Goal: Task Accomplishment & Management: Complete application form

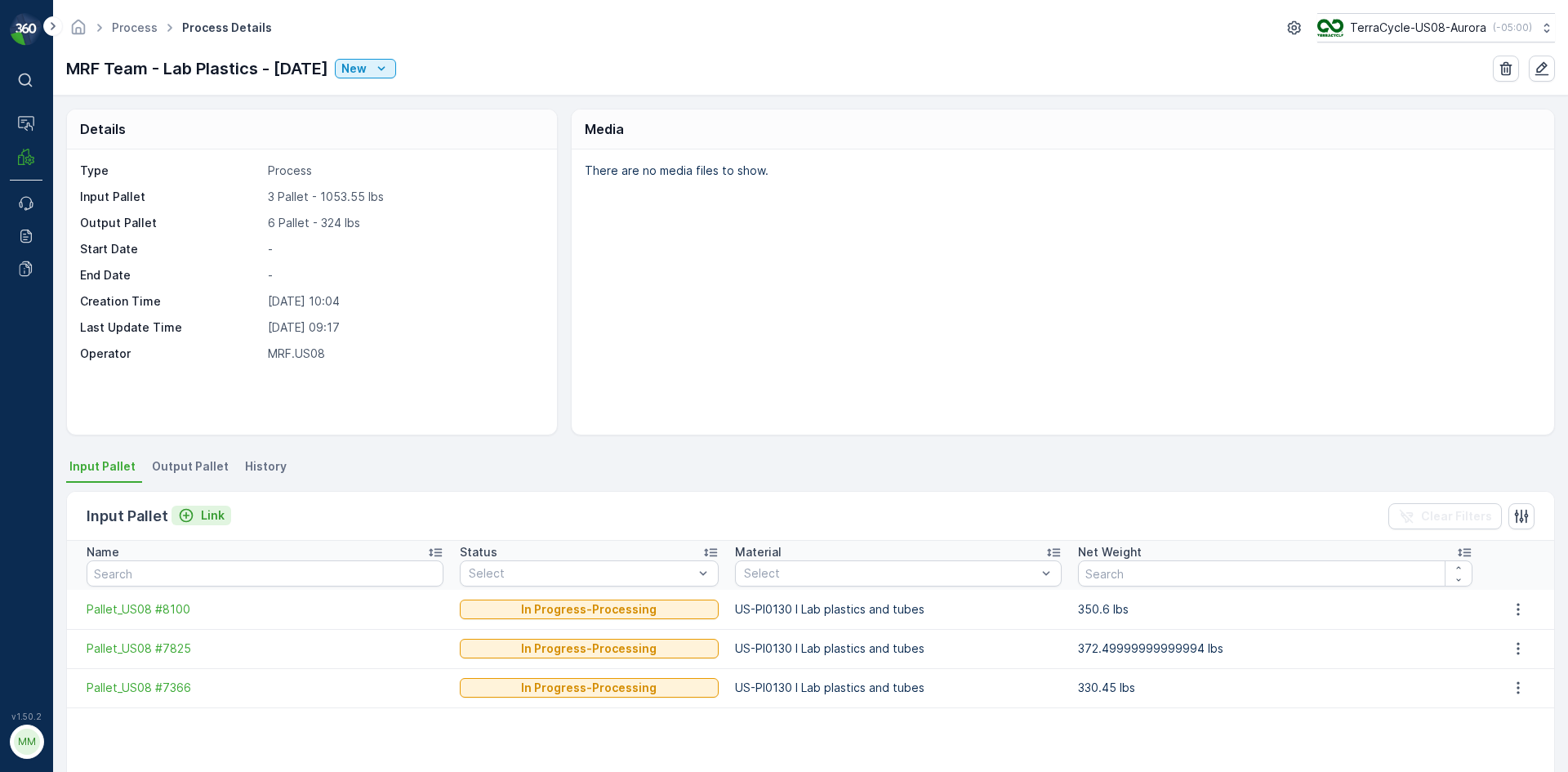
click at [194, 513] on div "Link" at bounding box center [201, 514] width 47 height 16
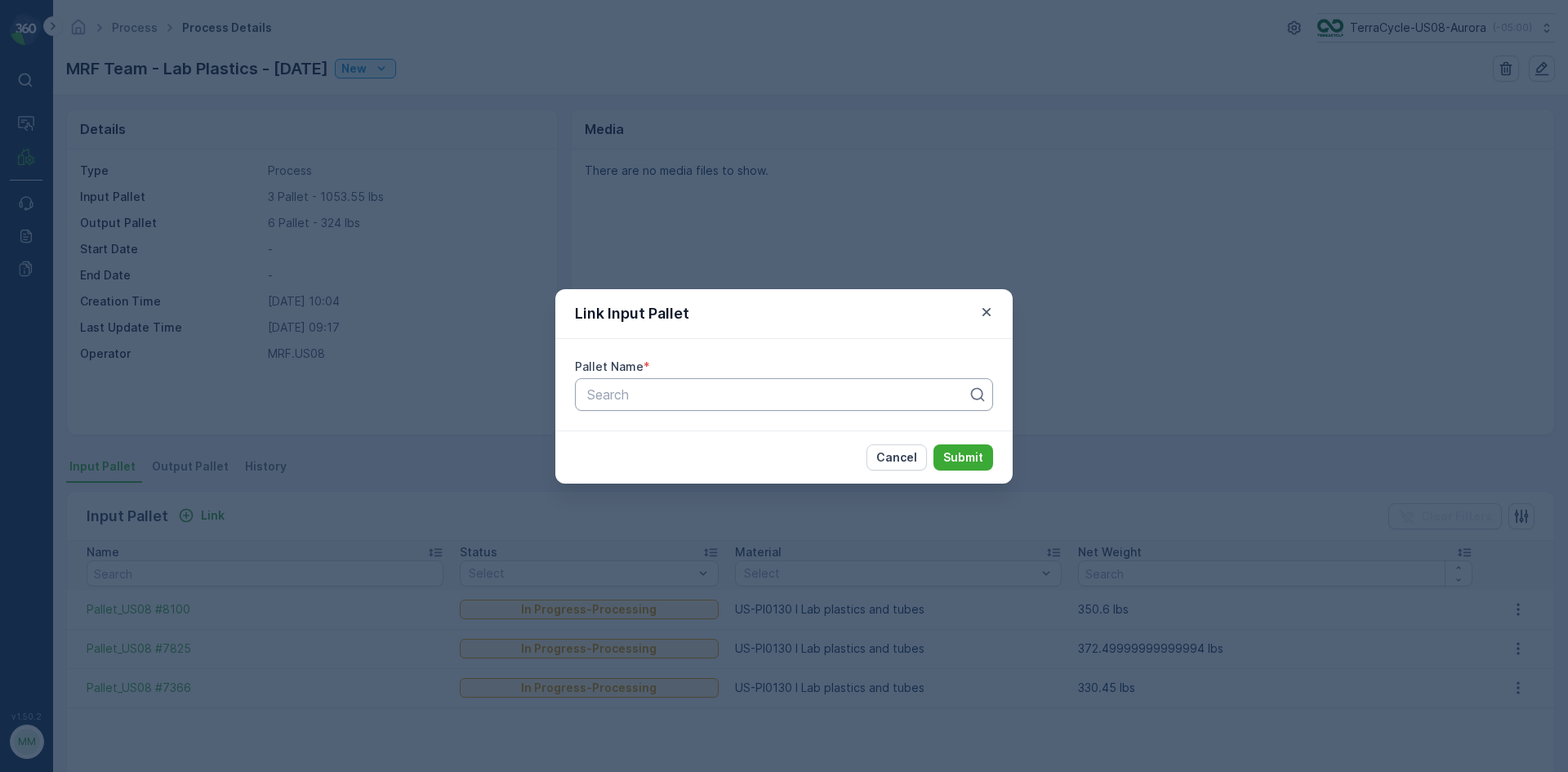
click at [657, 393] on div at bounding box center [778, 394] width 384 height 14
type input "7498"
click at [889, 427] on div "Pallet_US08 #7498" at bounding box center [784, 434] width 398 height 14
click at [957, 454] on p "Submit" at bounding box center [963, 456] width 40 height 16
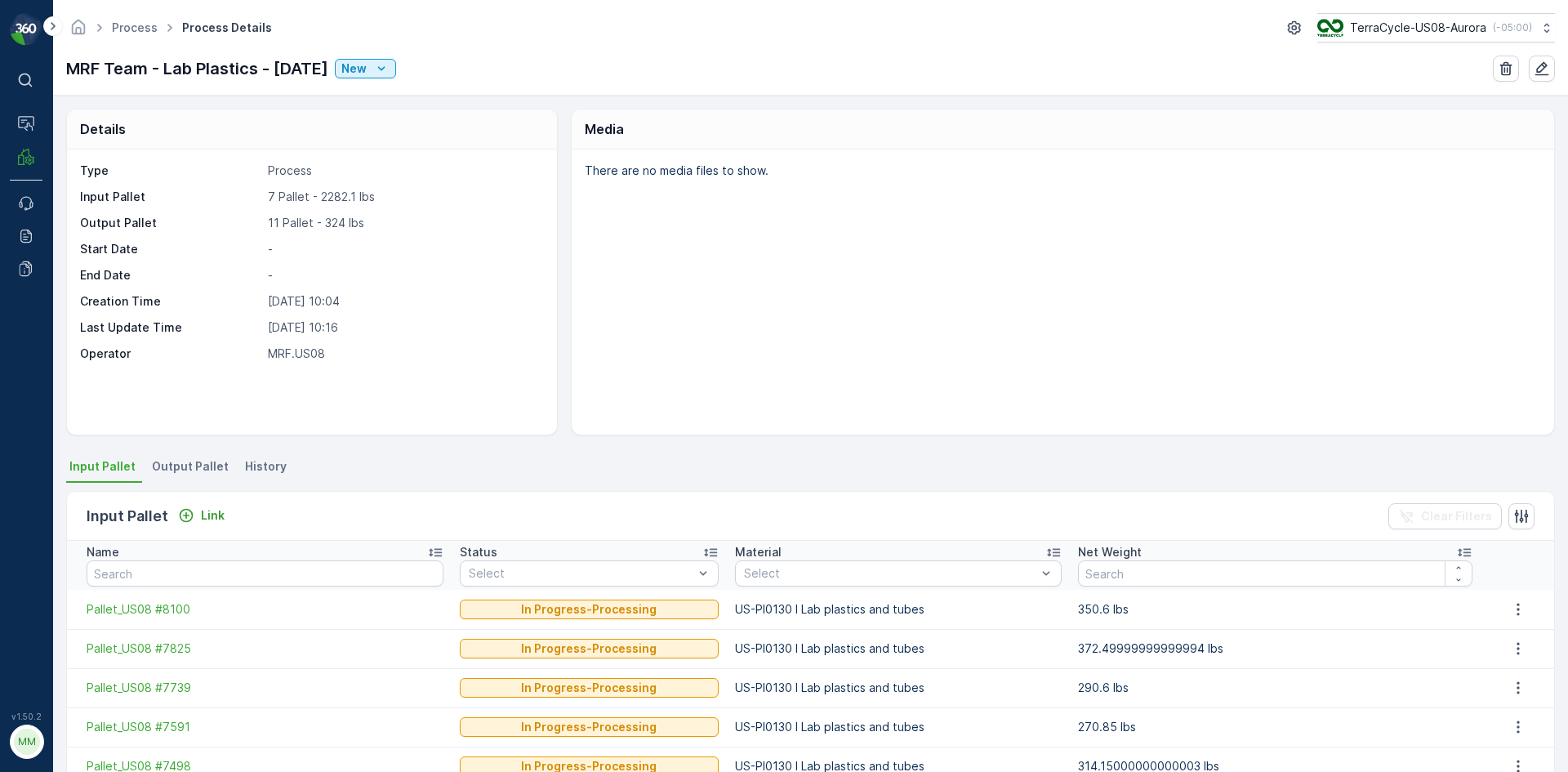
scroll to position [82, 0]
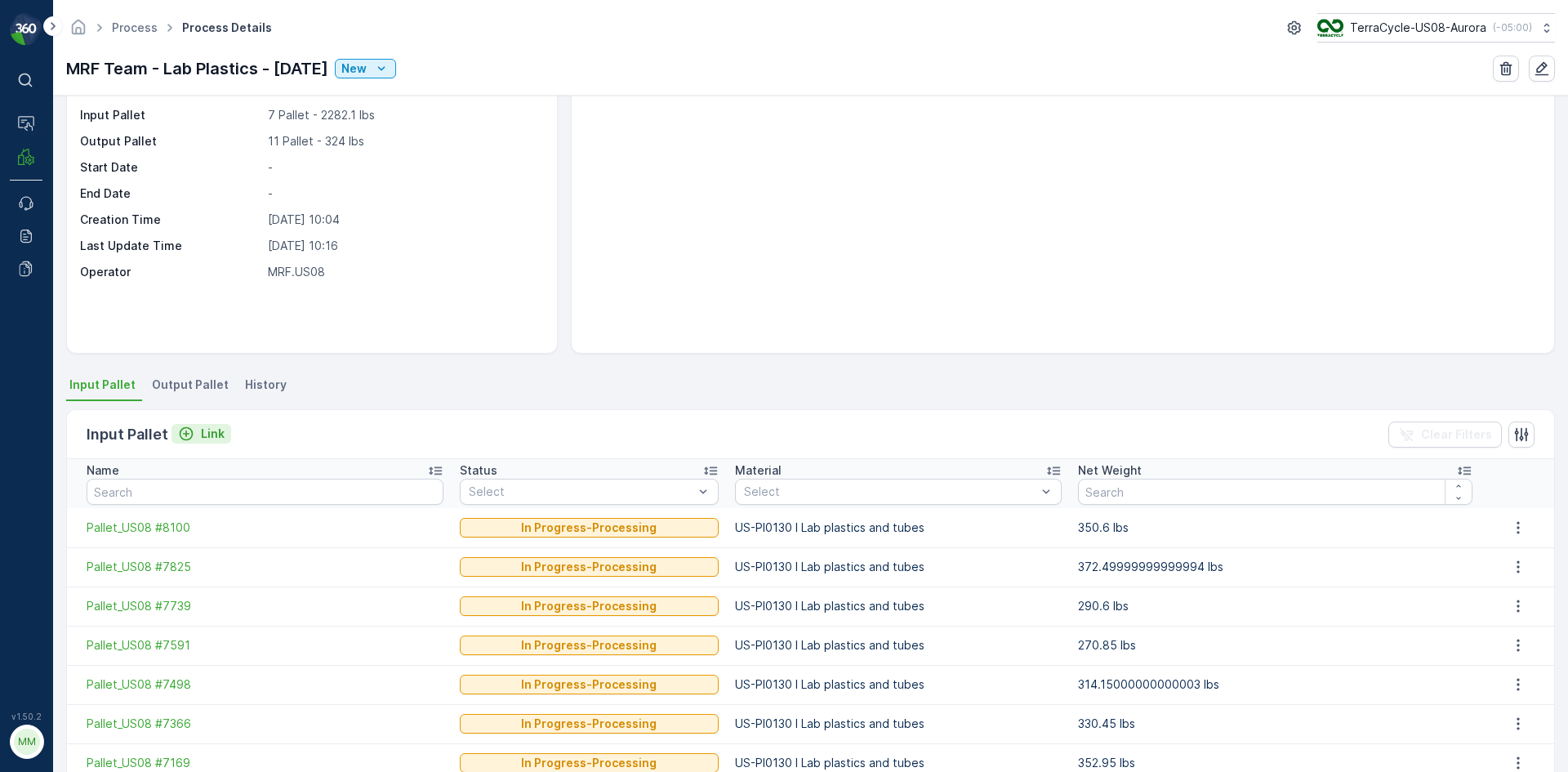
click at [211, 426] on p "Link" at bounding box center [212, 434] width 24 height 16
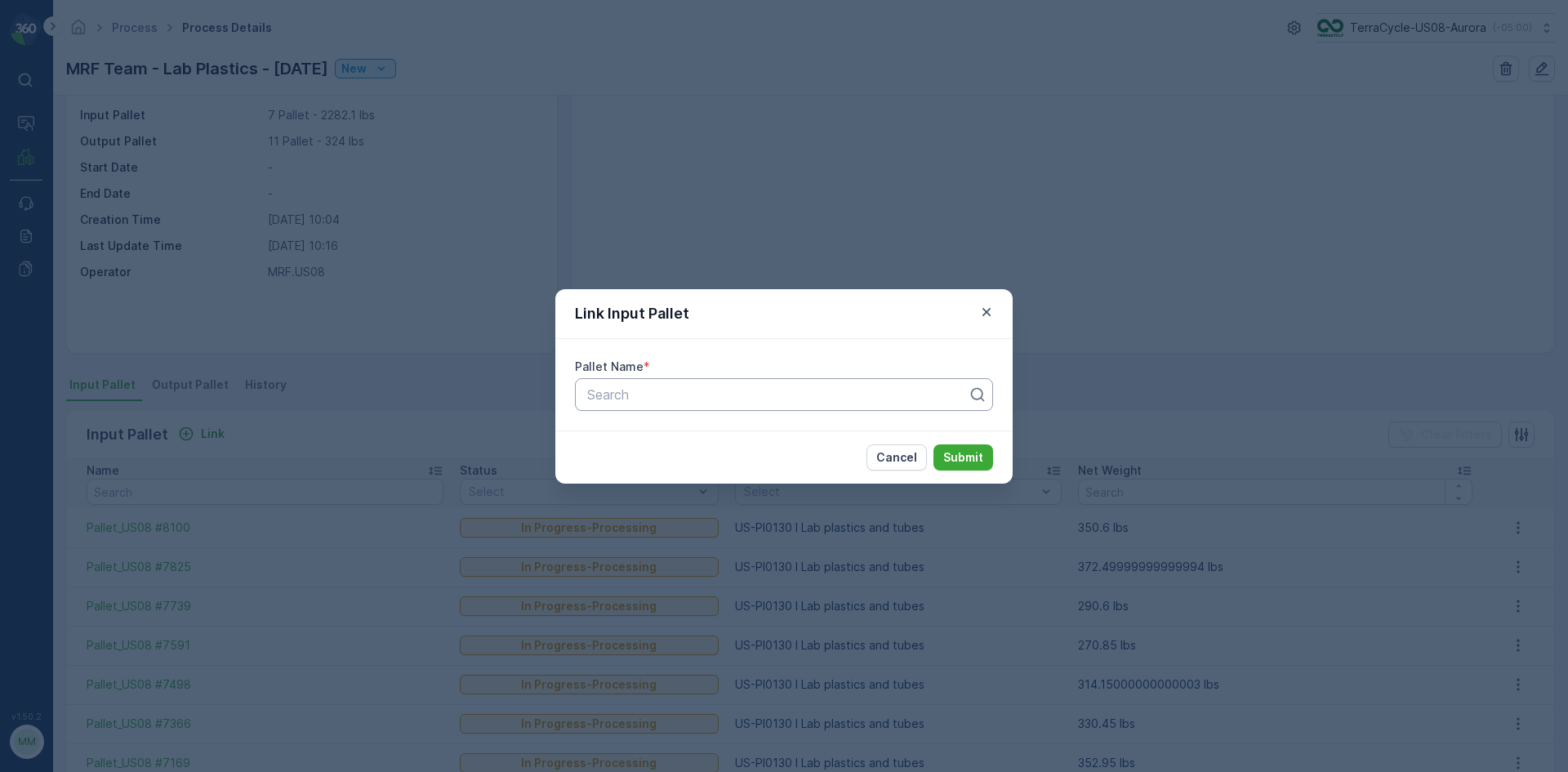
click at [668, 379] on div "Search" at bounding box center [784, 395] width 418 height 32
type input "8422"
click at [692, 437] on span "Pallet_US08 #8422" at bounding box center [643, 434] width 117 height 14
click at [975, 466] on button "Submit" at bounding box center [963, 456] width 60 height 26
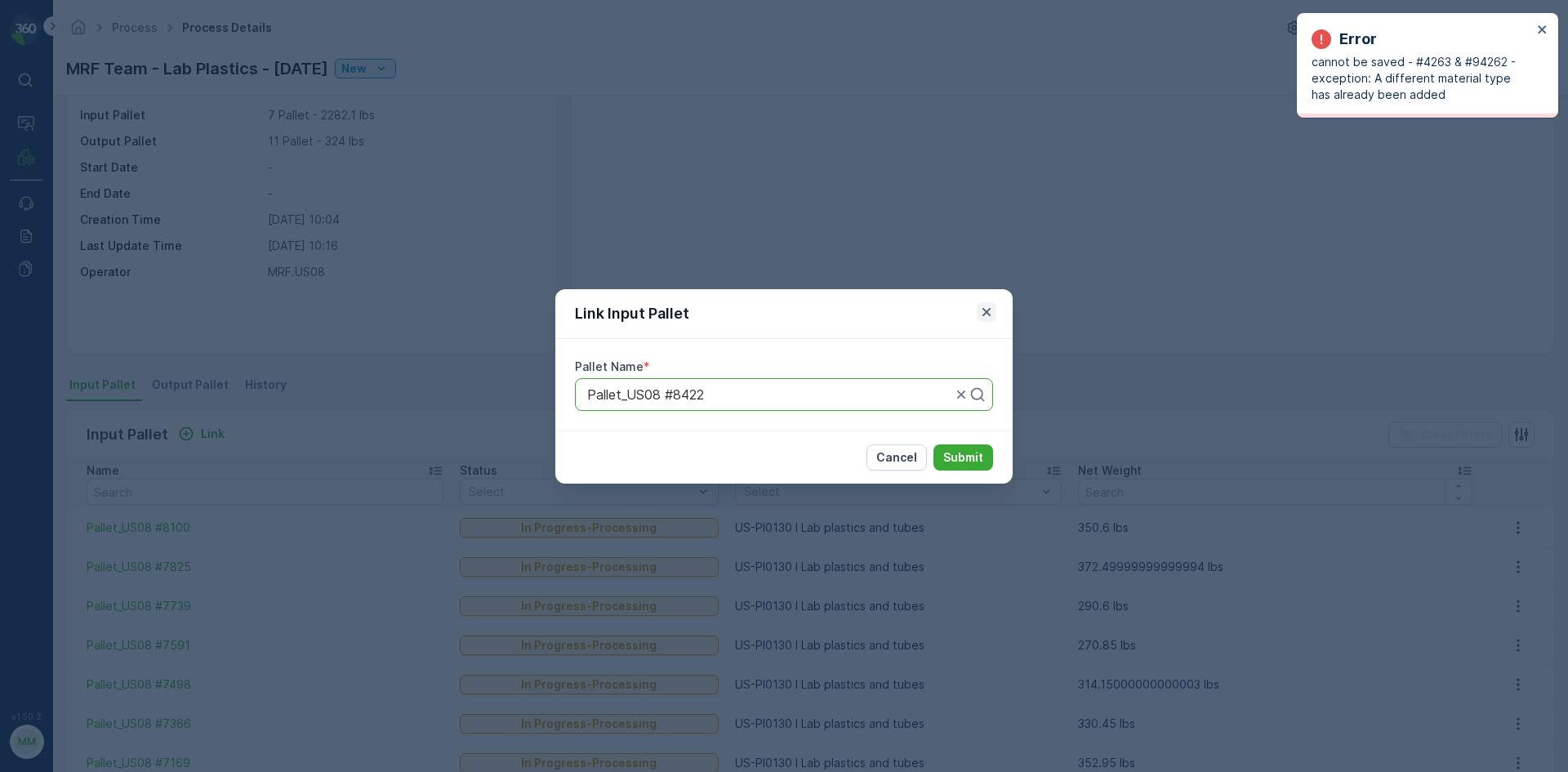
click at [993, 306] on icon "button" at bounding box center [986, 312] width 16 height 16
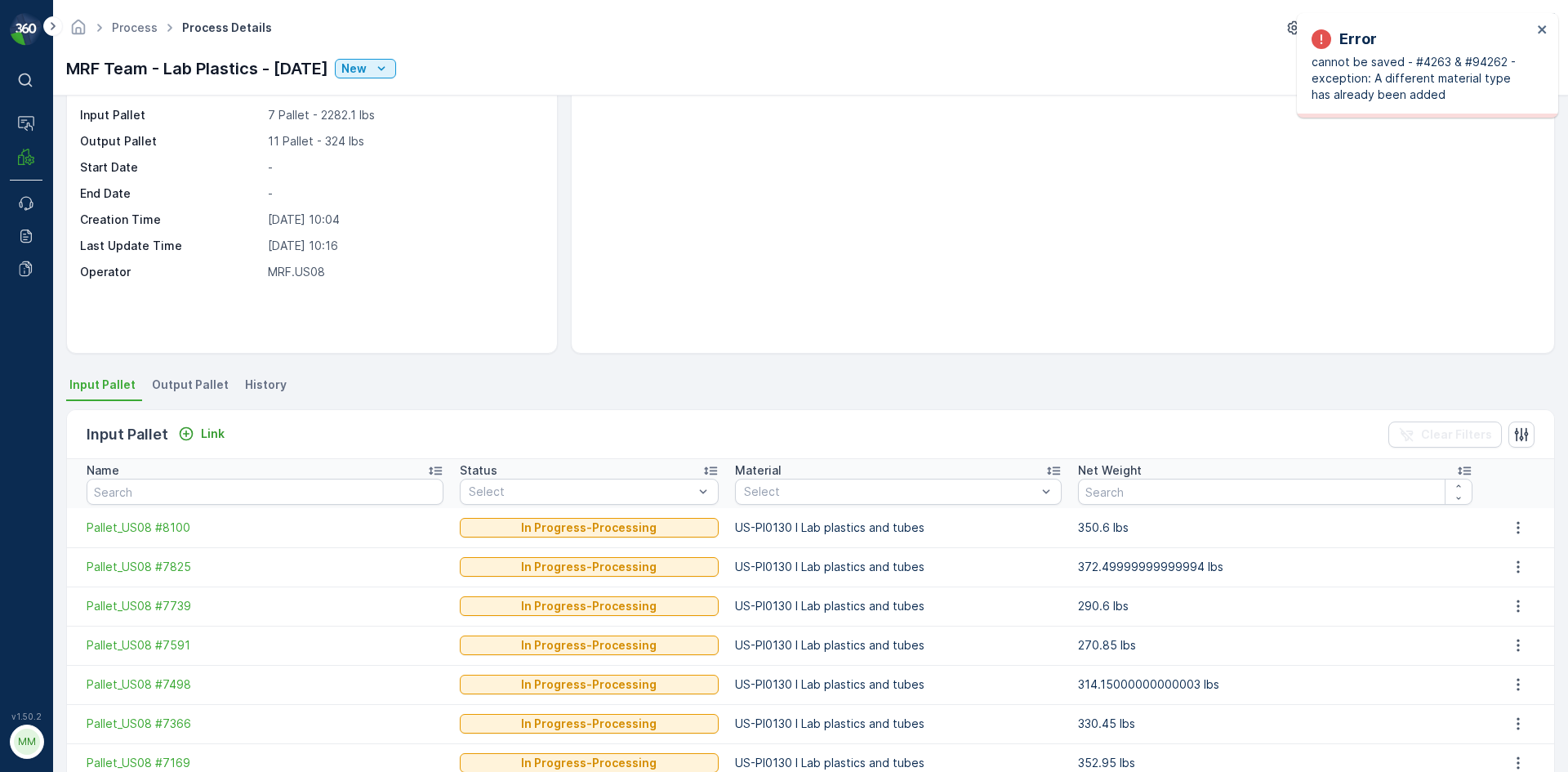
drag, startPoint x: 211, startPoint y: 372, endPoint x: 204, endPoint y: 379, distance: 9.9
click at [211, 372] on div "Details Type Process Input Pallet 7 Pallet - 2282.1 lbs Output Pallet 11 Pallet…" at bounding box center [810, 433] width 1515 height 676
click at [200, 383] on span "Output Pallet" at bounding box center [190, 384] width 77 height 16
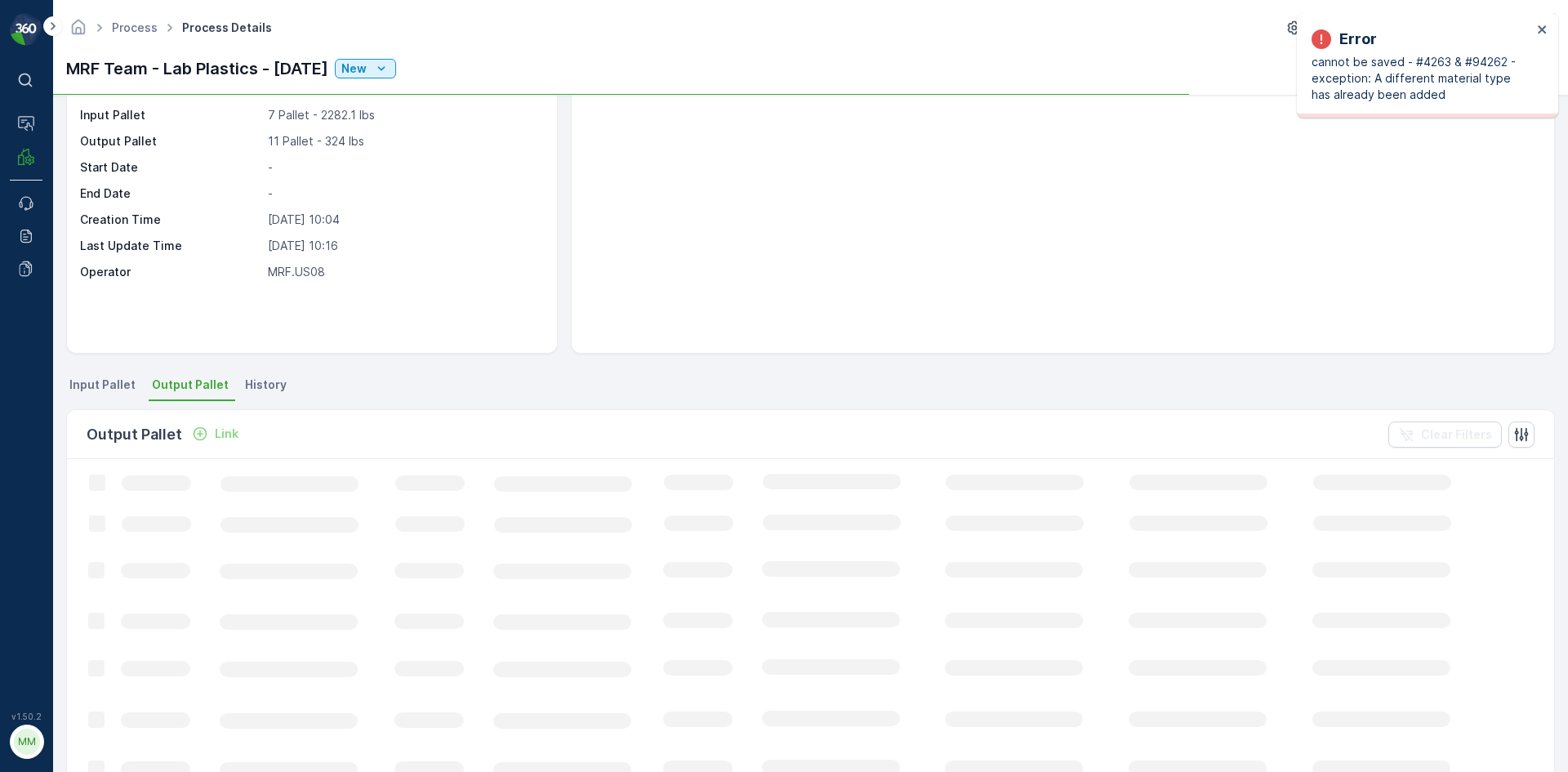
scroll to position [82, 0]
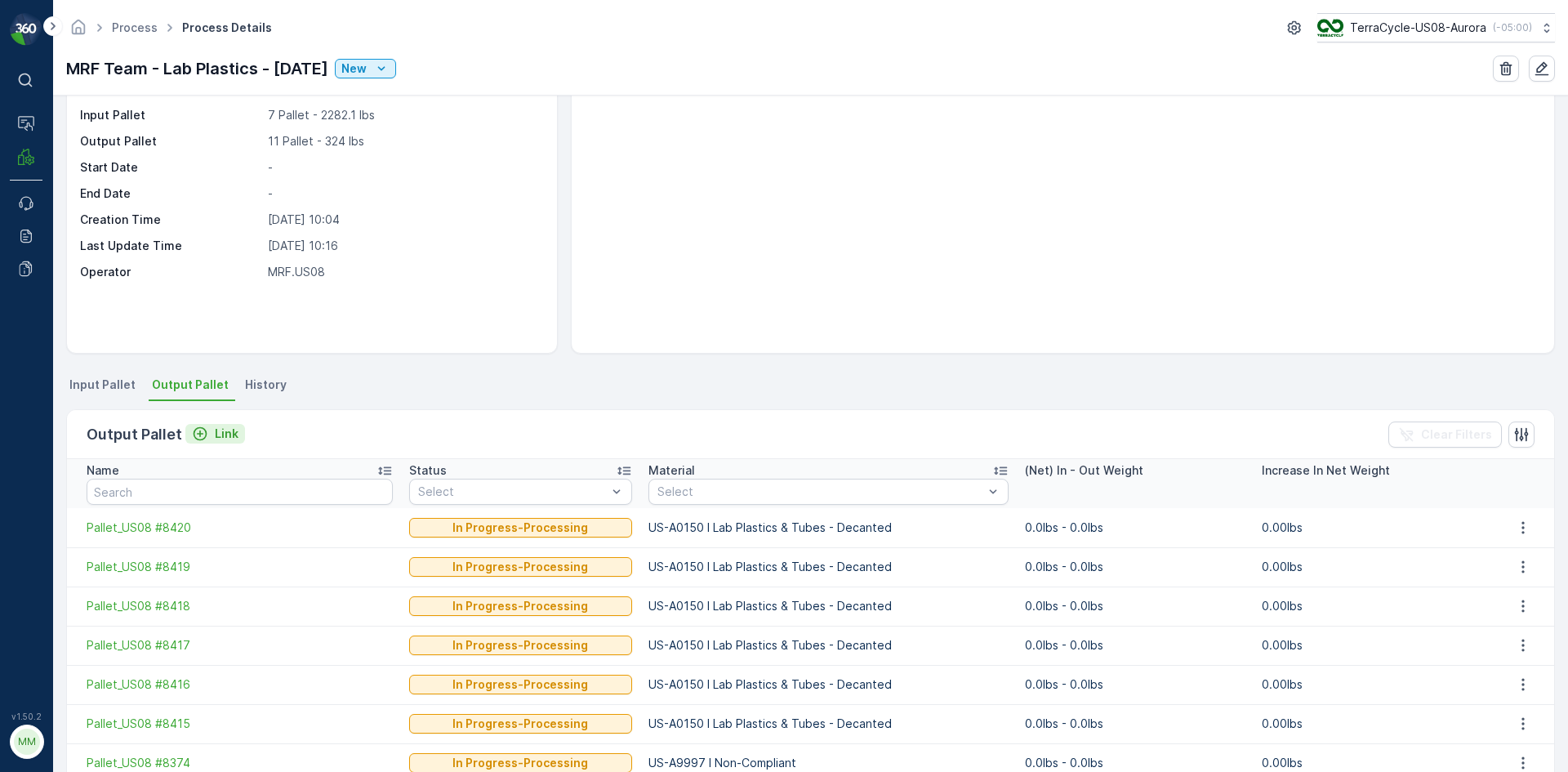
click at [220, 435] on p "Link" at bounding box center [226, 434] width 24 height 16
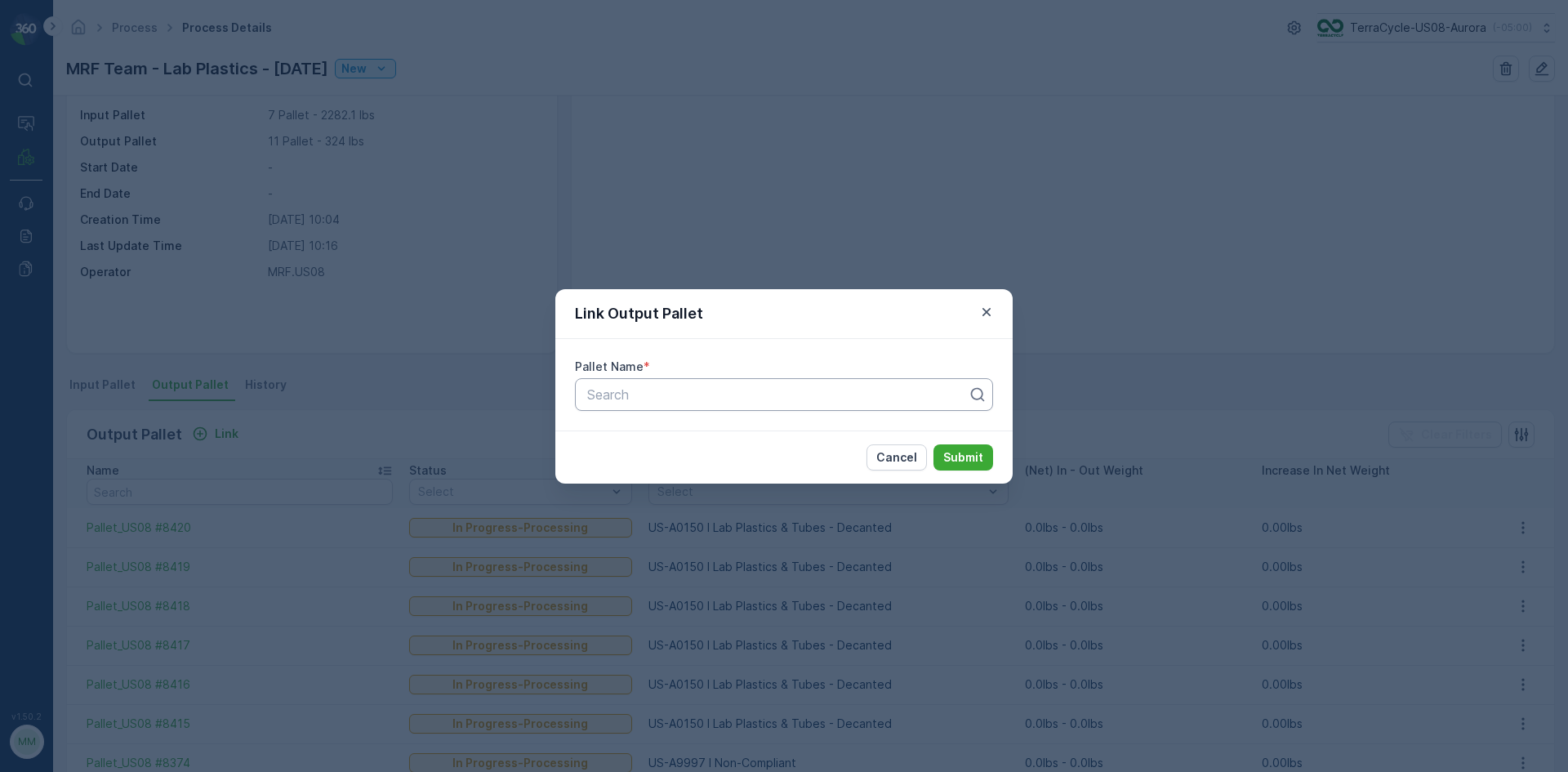
click at [668, 406] on div "Search" at bounding box center [784, 395] width 418 height 32
type input "8421"
click at [655, 437] on span "Pallet_US08 #8421" at bounding box center [642, 434] width 115 height 14
click at [970, 456] on p "Submit" at bounding box center [963, 456] width 40 height 16
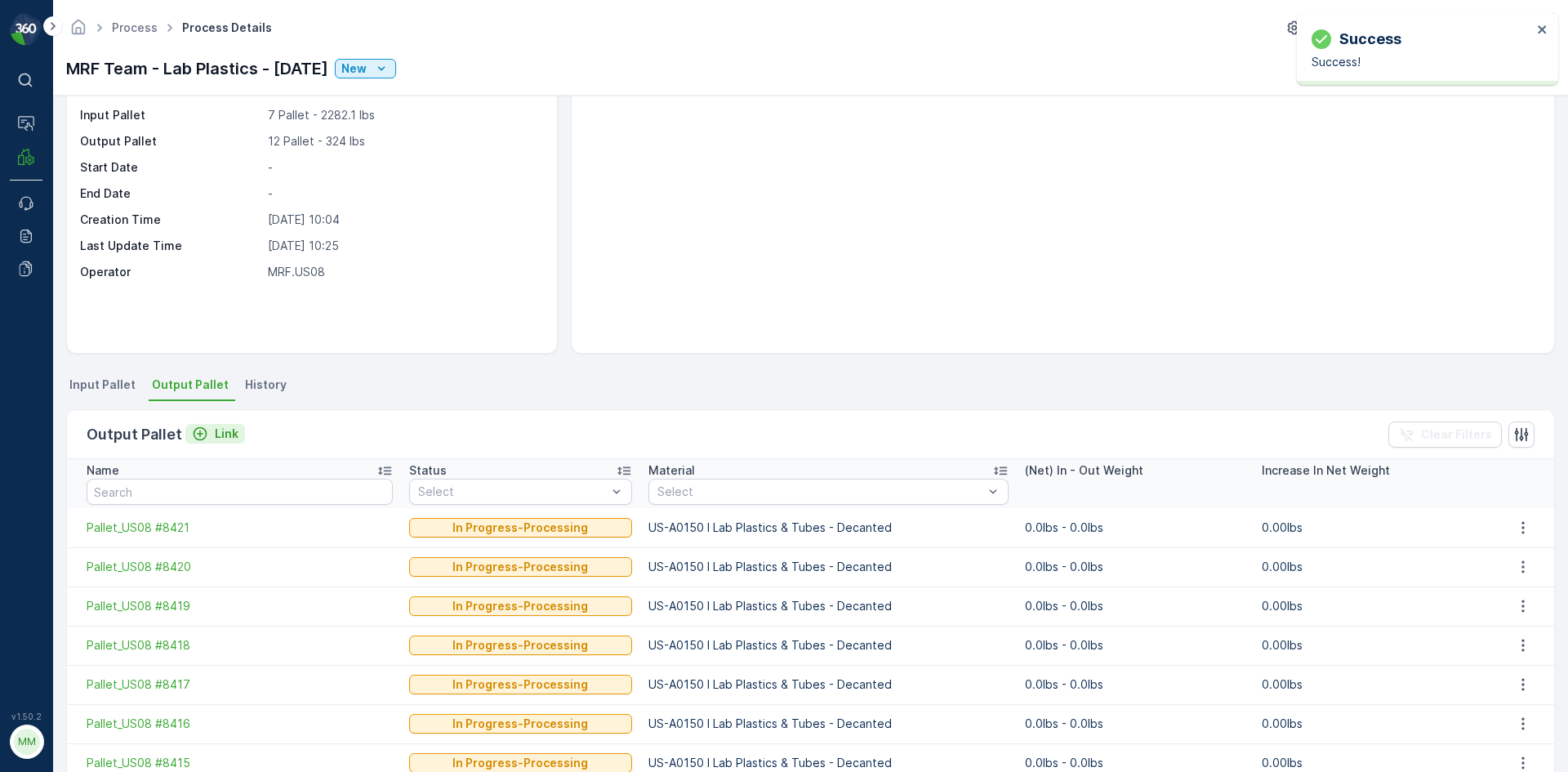
click at [215, 433] on p "Link" at bounding box center [226, 434] width 24 height 16
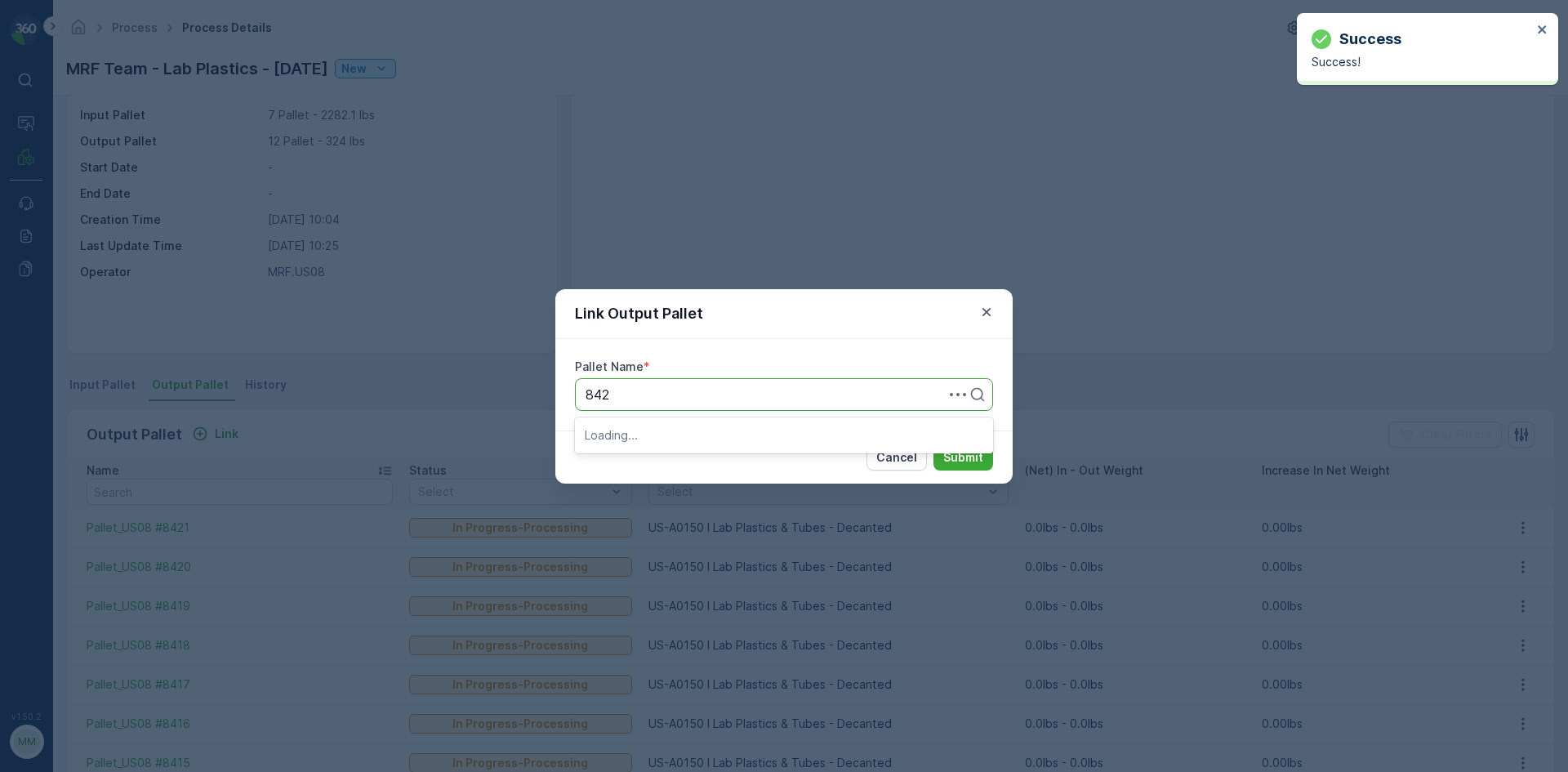
type input "8422"
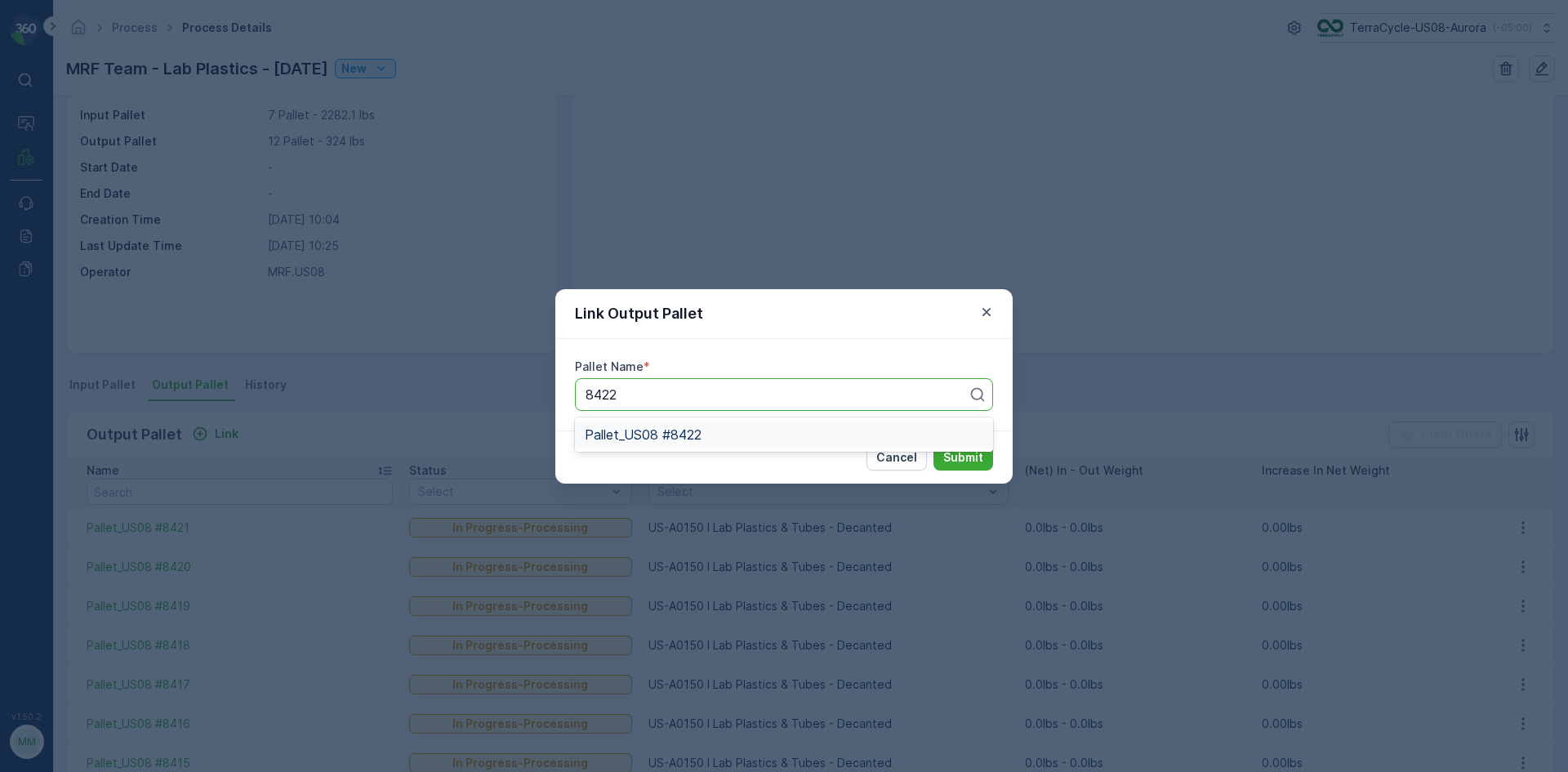
click at [658, 428] on span "Pallet_US08 #8422" at bounding box center [643, 434] width 117 height 14
click at [975, 458] on p "Submit" at bounding box center [963, 456] width 40 height 16
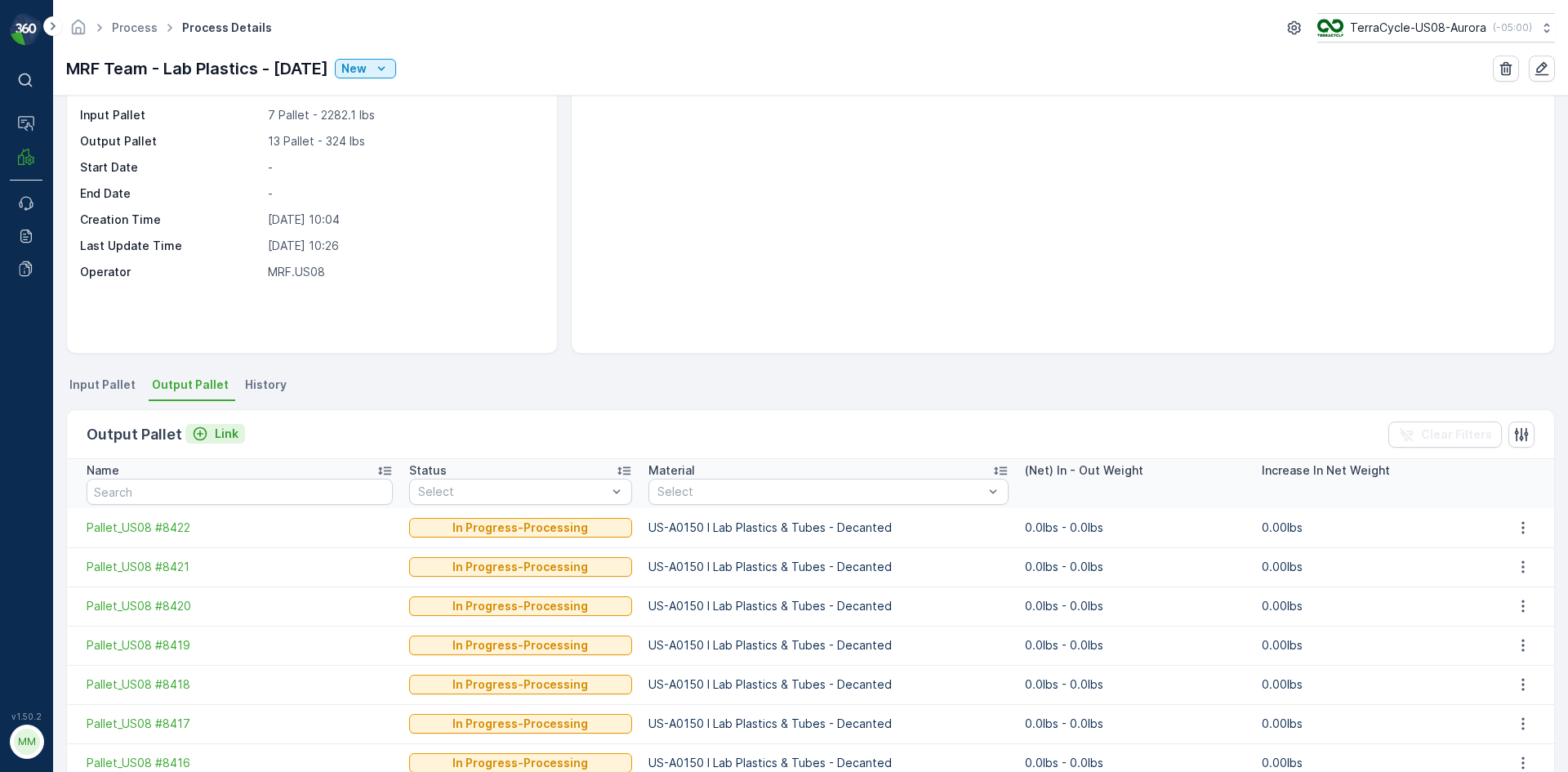
click at [222, 439] on p "Link" at bounding box center [226, 434] width 24 height 16
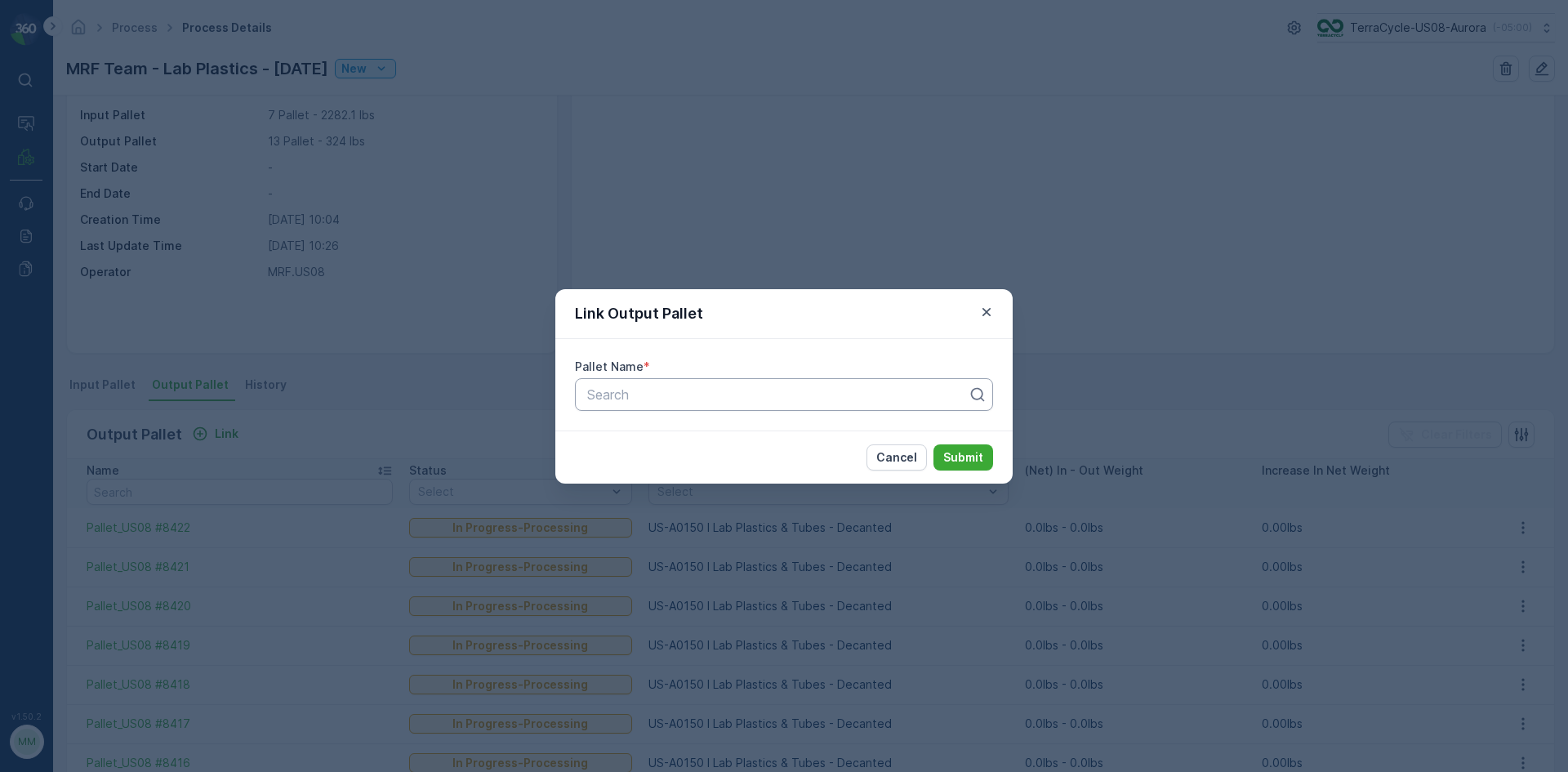
click at [627, 399] on div at bounding box center [778, 394] width 384 height 14
type input "8426"
click at [934, 444] on button "Submit" at bounding box center [963, 456] width 60 height 26
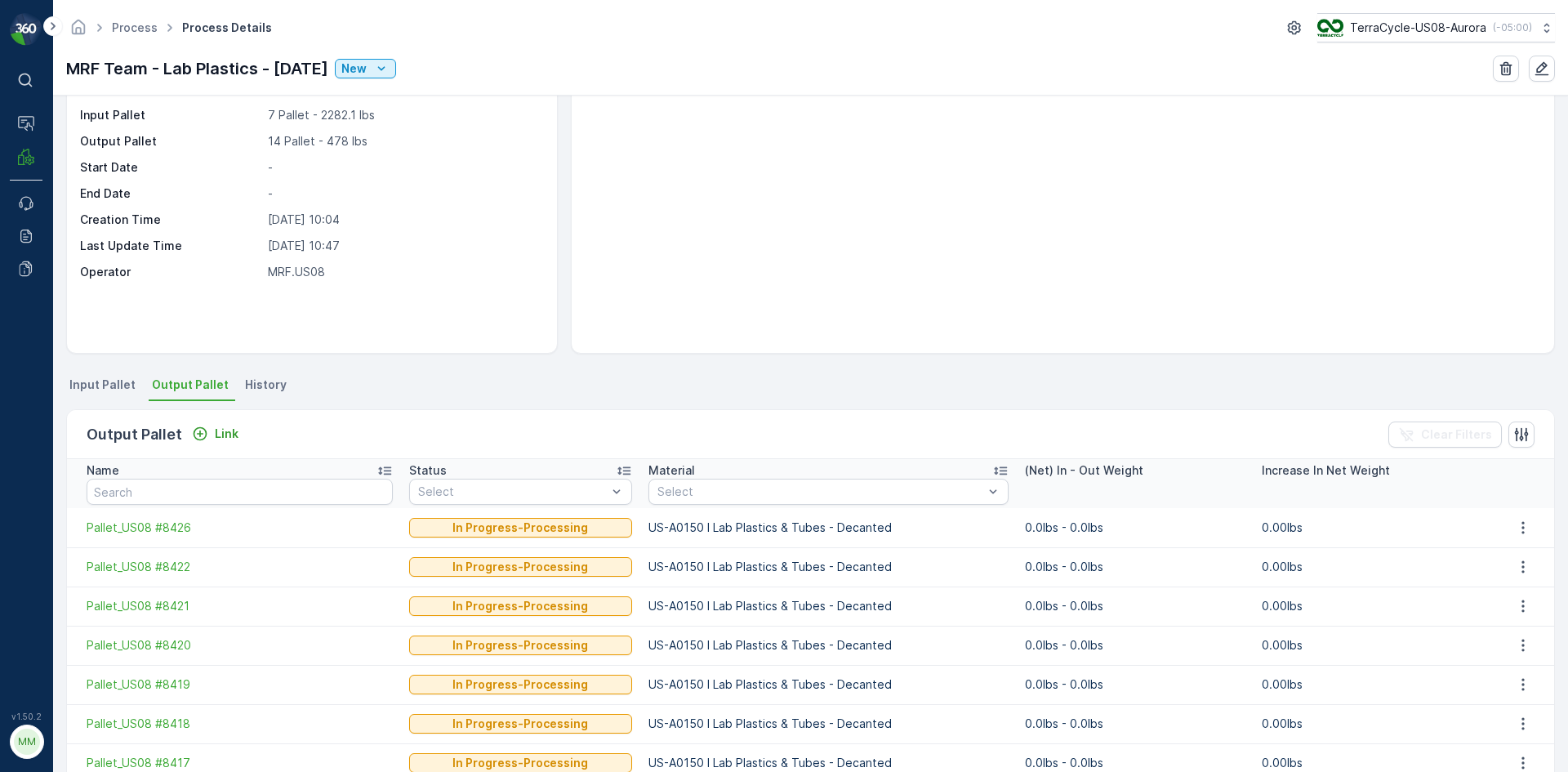
click at [121, 388] on span "Input Pallet" at bounding box center [103, 384] width 67 height 16
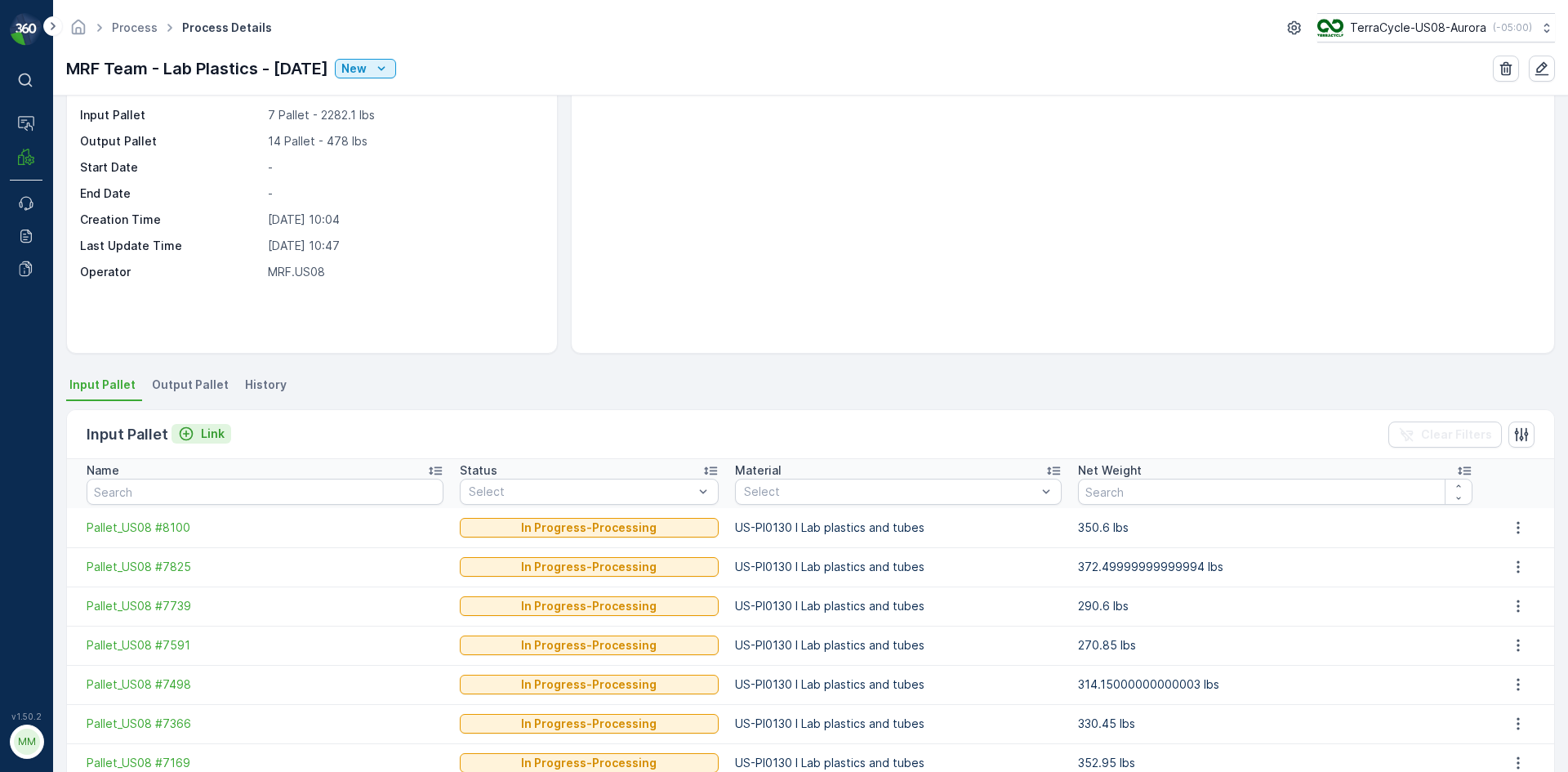
click at [210, 430] on p "Link" at bounding box center [212, 434] width 24 height 16
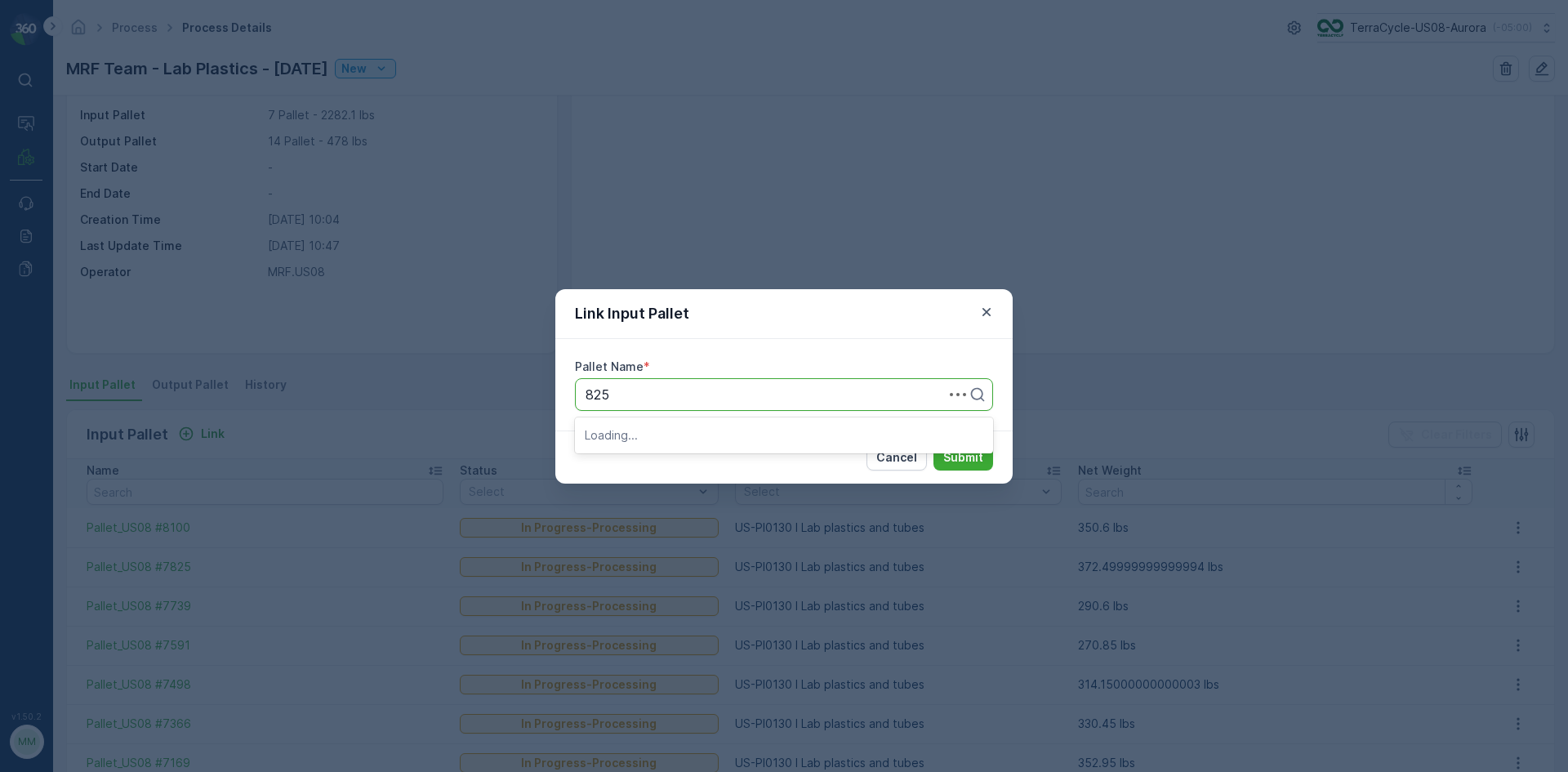
type input "8254"
click at [934, 444] on button "Submit" at bounding box center [963, 456] width 60 height 26
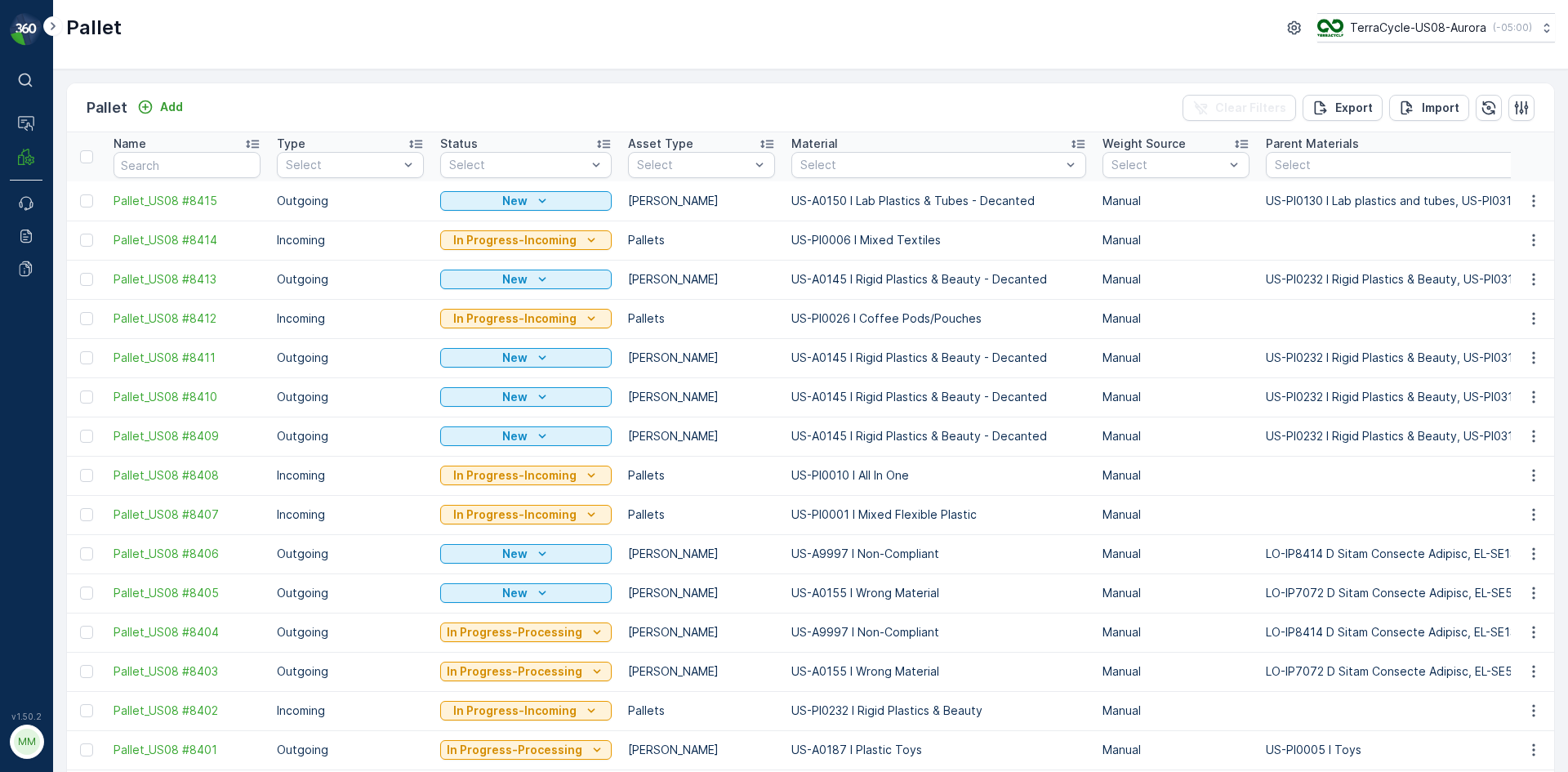
click at [175, 96] on div "Pallet Add" at bounding box center [138, 107] width 103 height 23
click at [175, 101] on p "Add" at bounding box center [171, 106] width 23 height 16
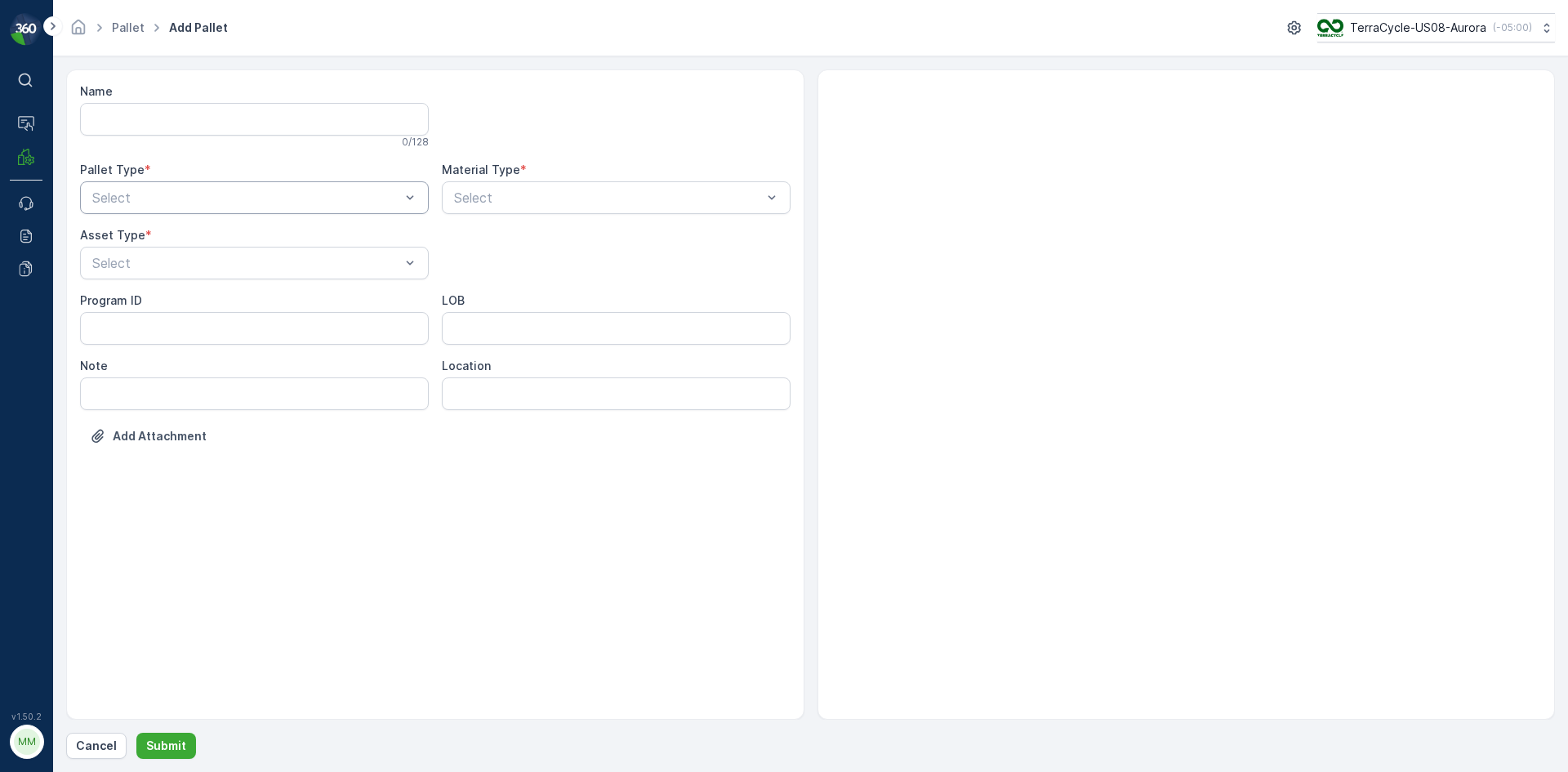
click at [234, 209] on div "Select" at bounding box center [254, 198] width 349 height 32
click at [204, 262] on div "Outgoing" at bounding box center [254, 264] width 329 height 14
click at [208, 250] on div "Select" at bounding box center [254, 262] width 349 height 32
click at [201, 299] on div "[PERSON_NAME]" at bounding box center [254, 302] width 329 height 14
type input "0150"
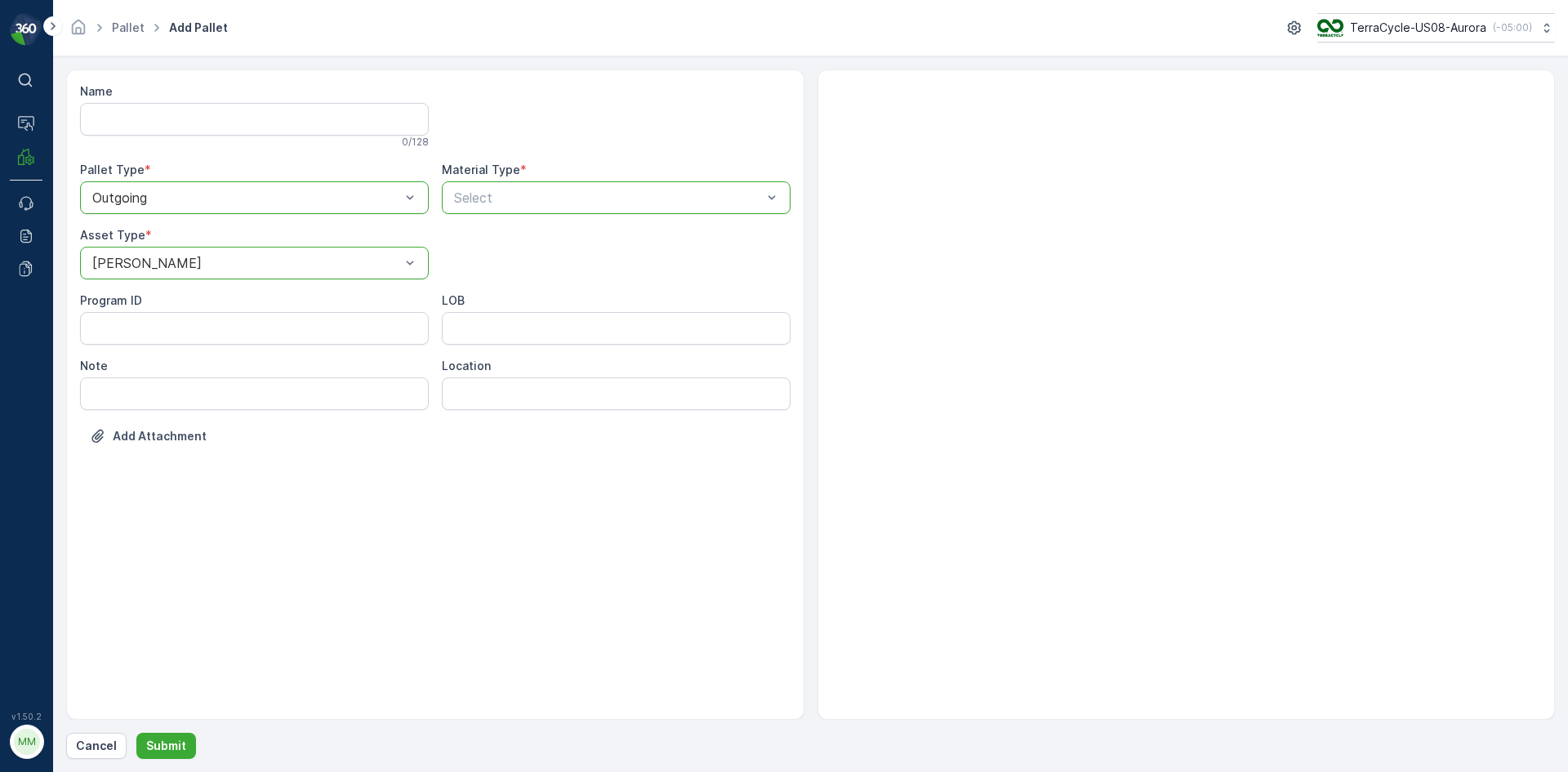
click at [714, 195] on div at bounding box center [608, 197] width 311 height 14
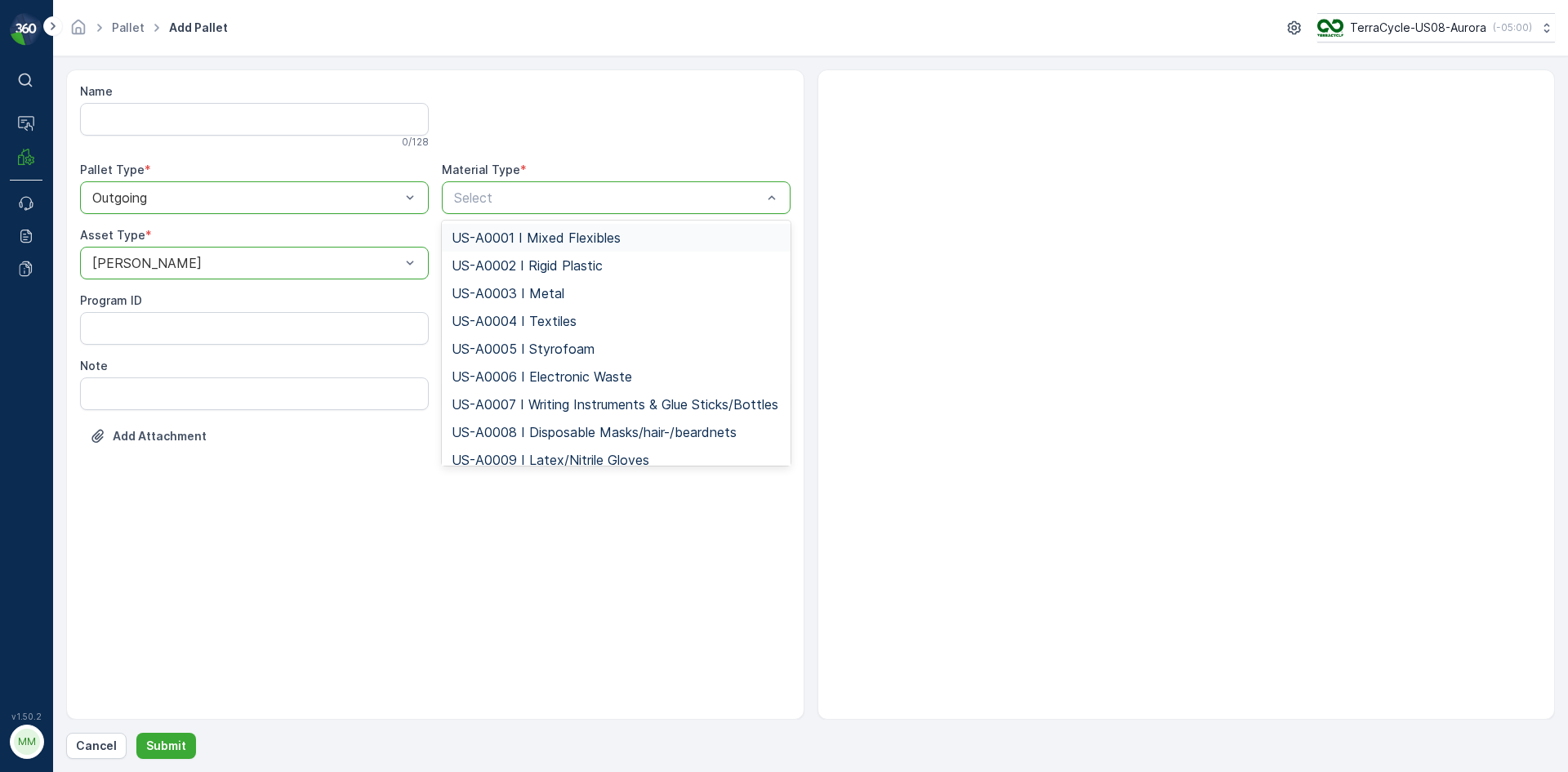
click at [677, 190] on div at bounding box center [608, 197] width 311 height 14
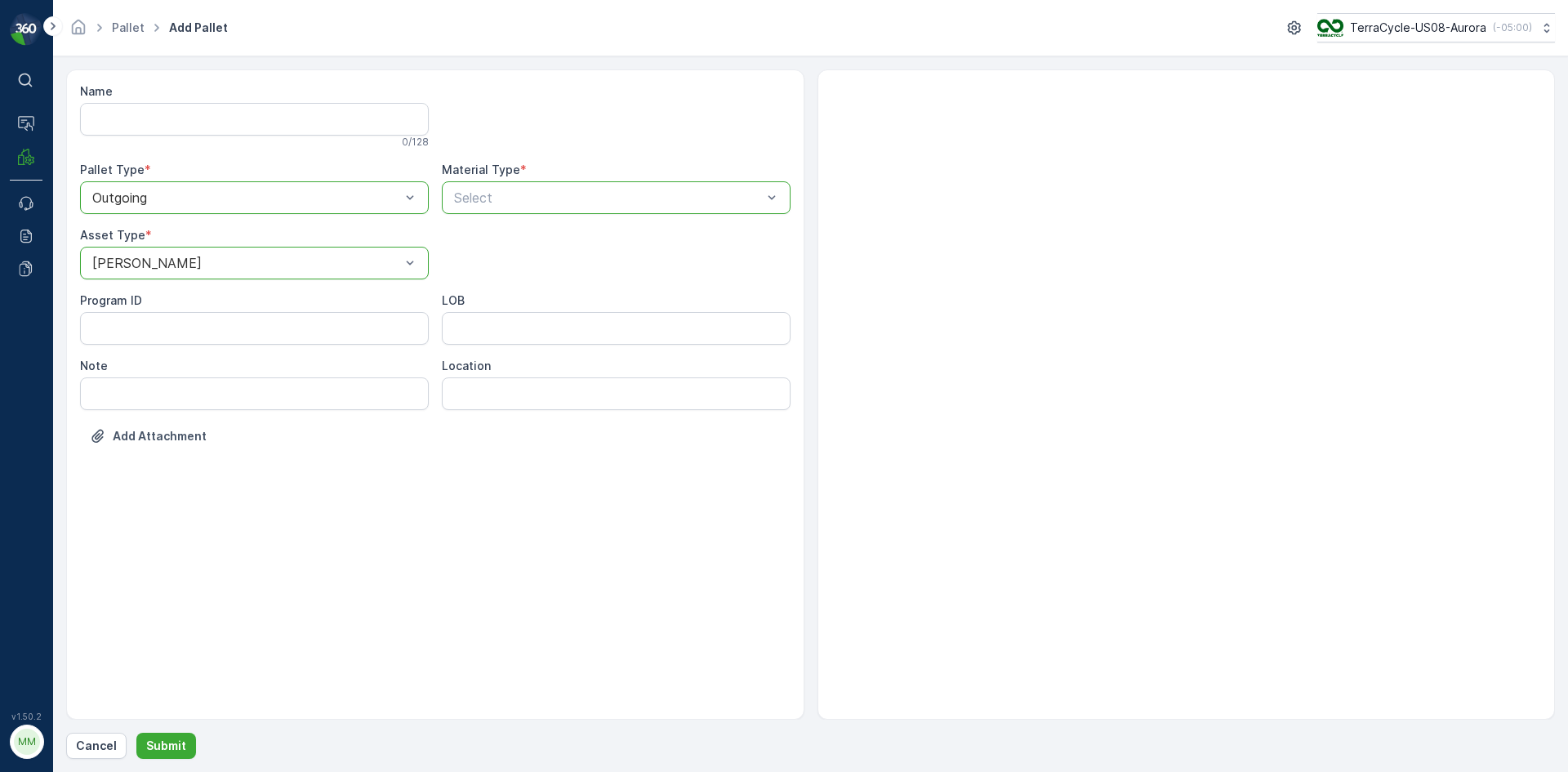
click at [677, 189] on div "Select" at bounding box center [608, 198] width 311 height 20
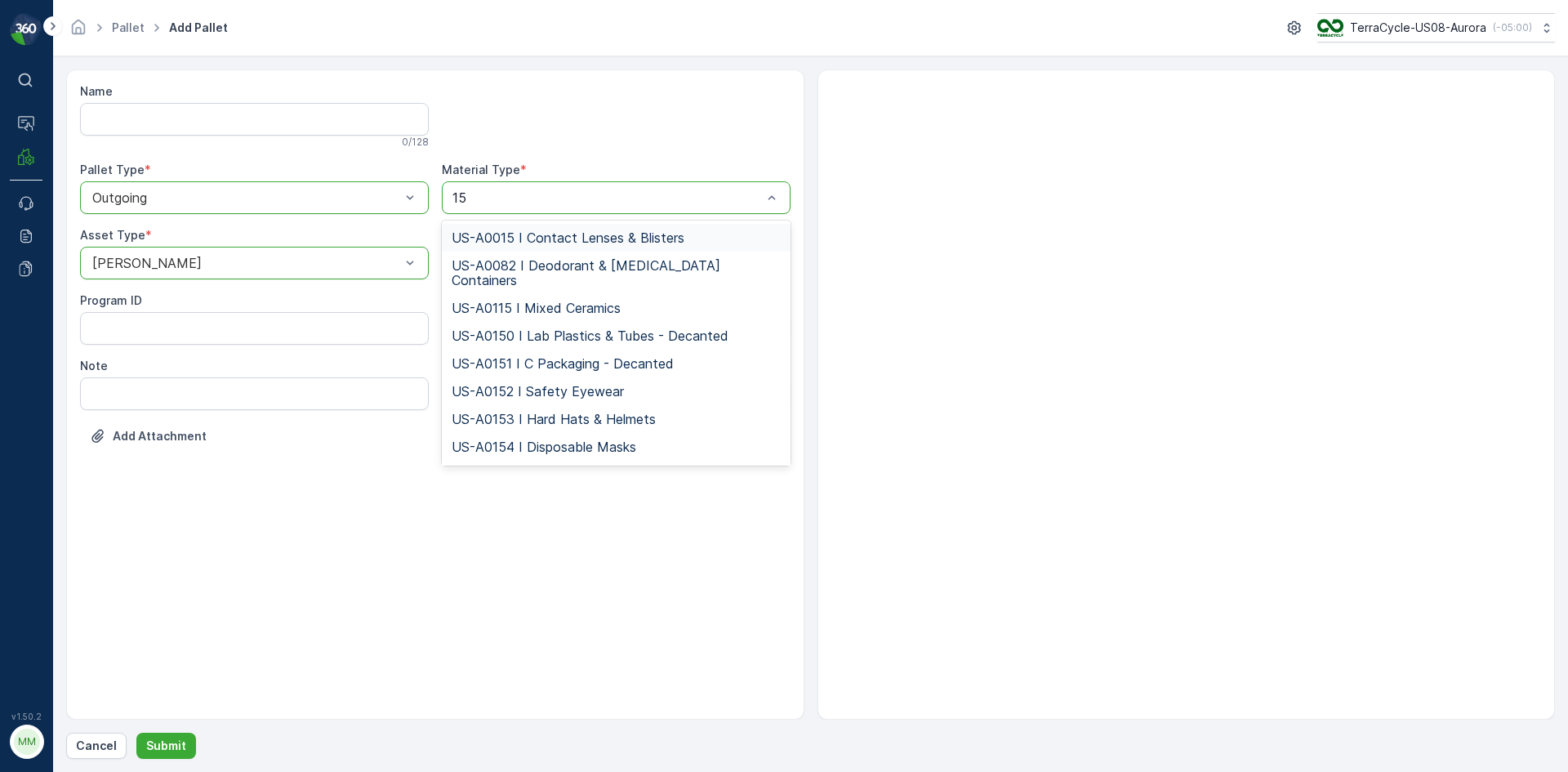
type input "150"
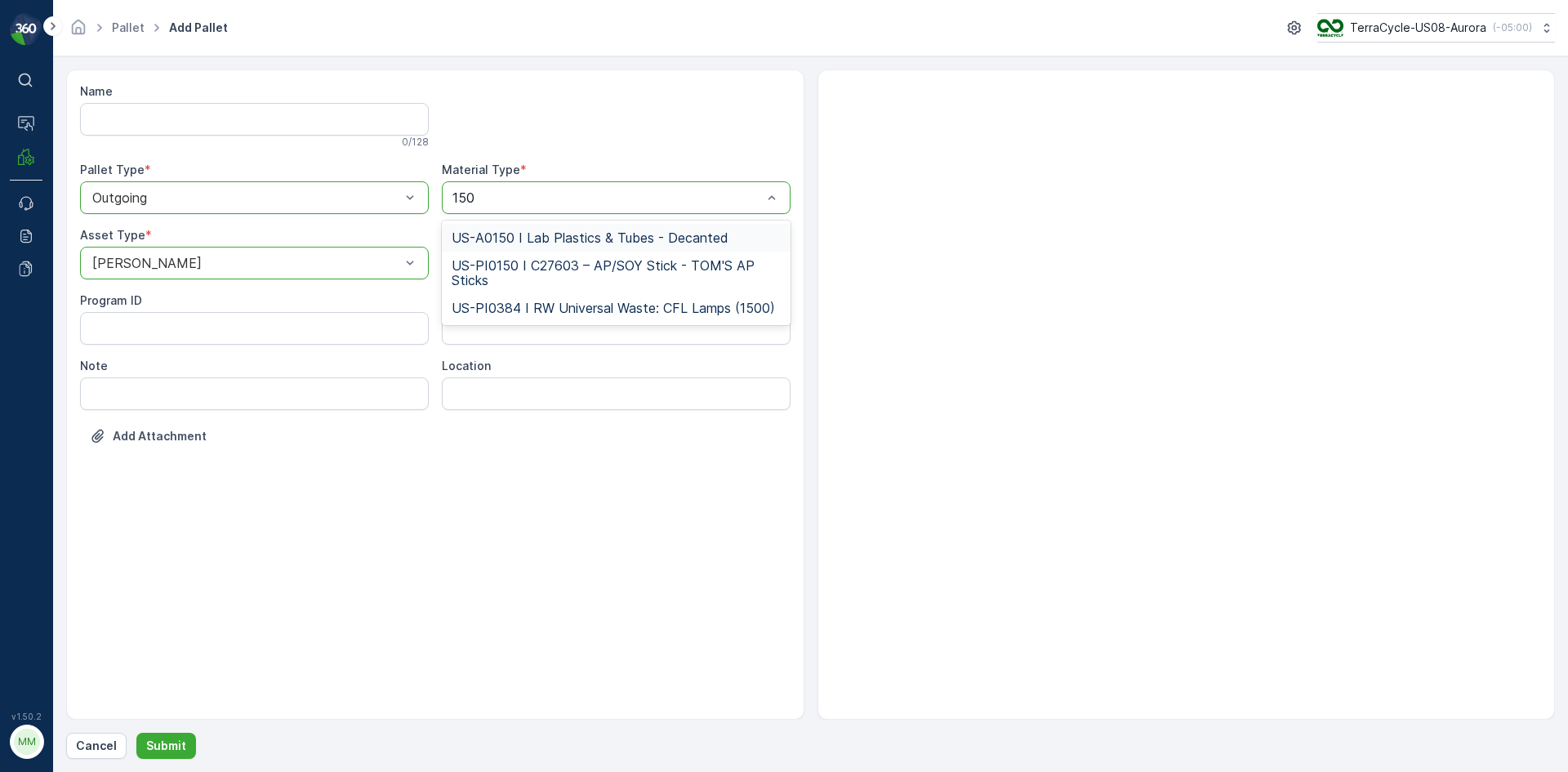
click at [674, 233] on span "US-A0150 I Lab Plastics & Tubes - Decanted" at bounding box center [590, 237] width 277 height 14
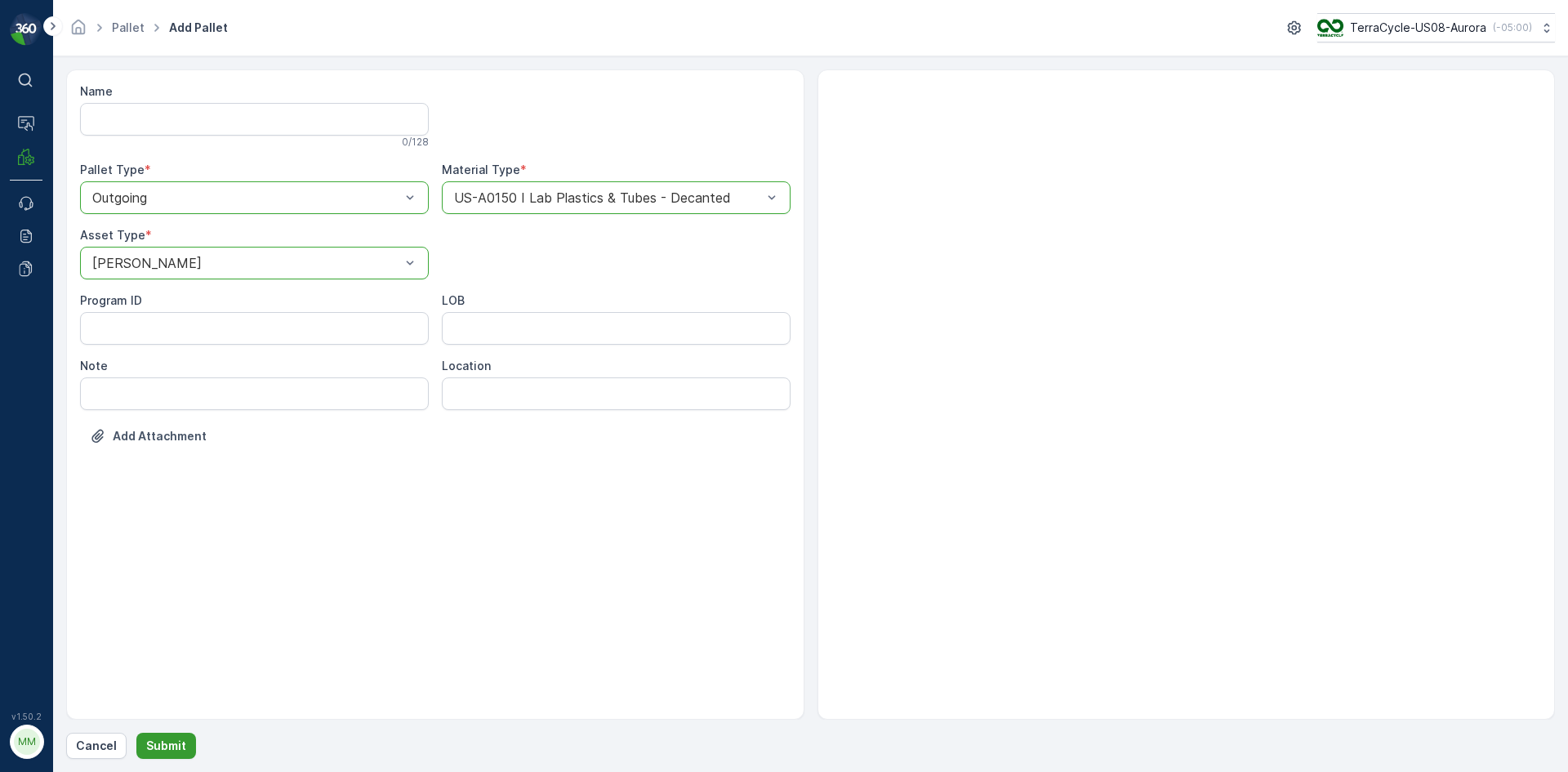
click at [169, 752] on p "Submit" at bounding box center [166, 745] width 40 height 16
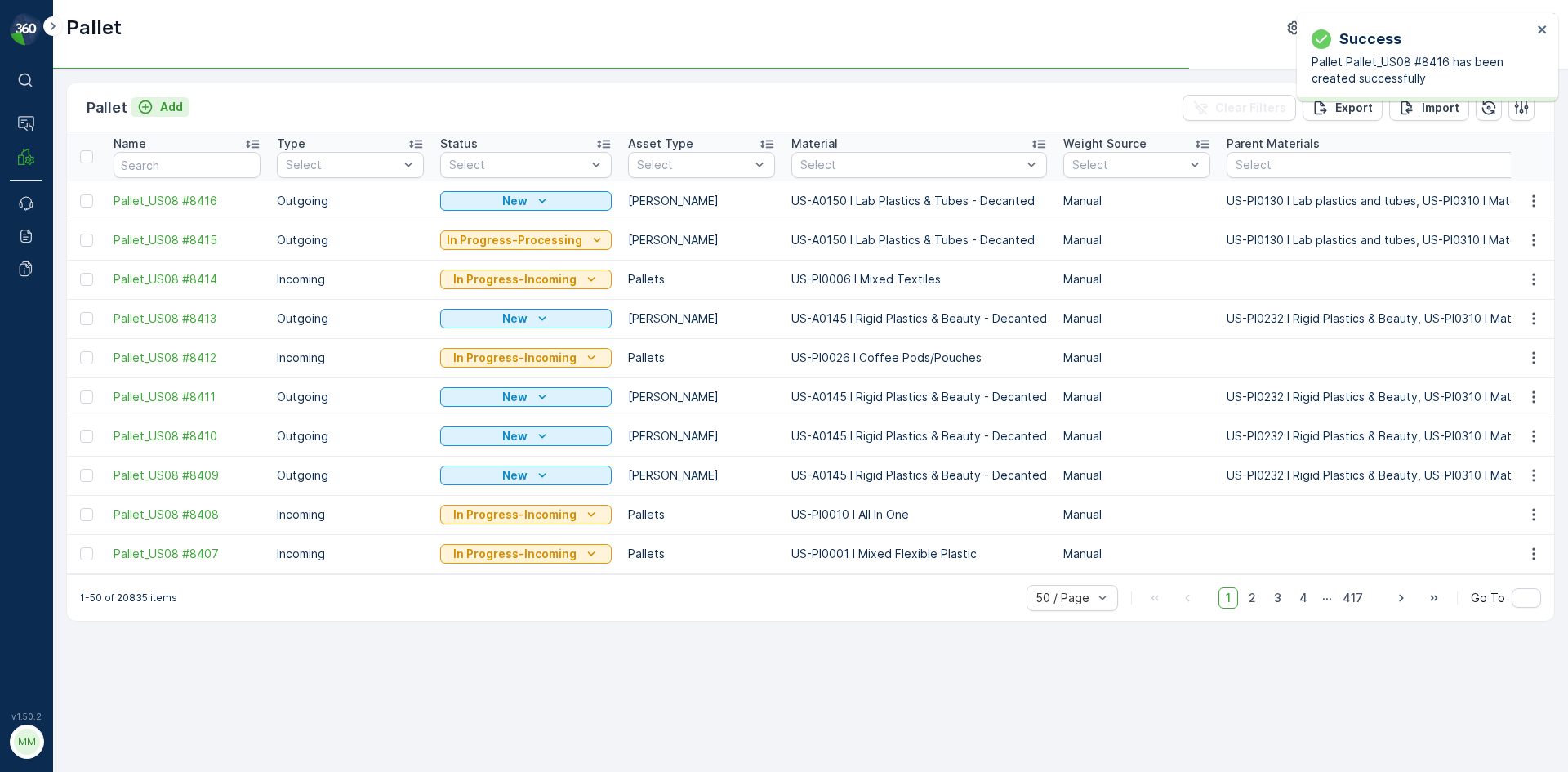
click at [163, 100] on p "Add" at bounding box center [171, 106] width 23 height 16
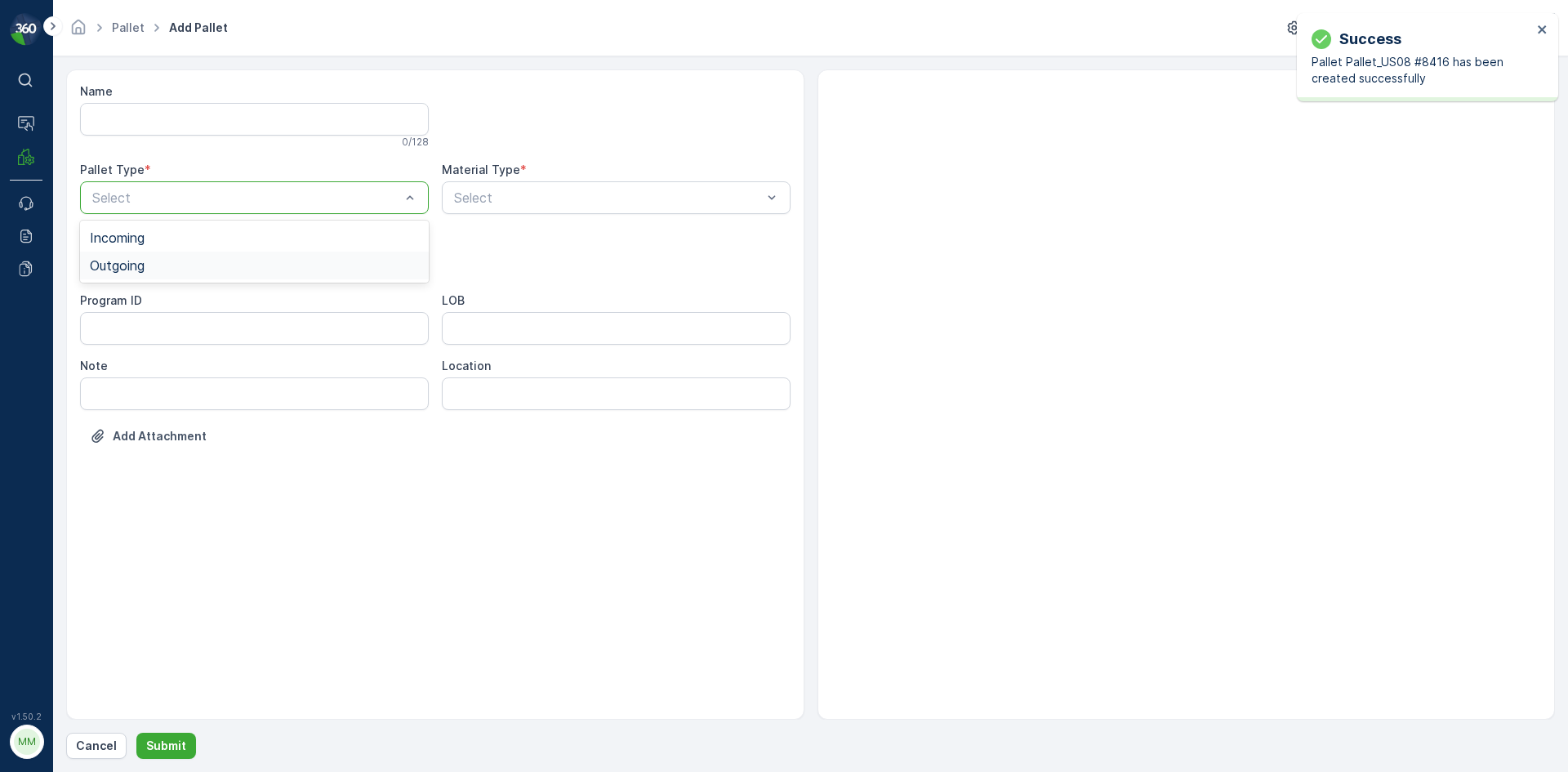
click at [209, 275] on div "Outgoing" at bounding box center [254, 265] width 349 height 28
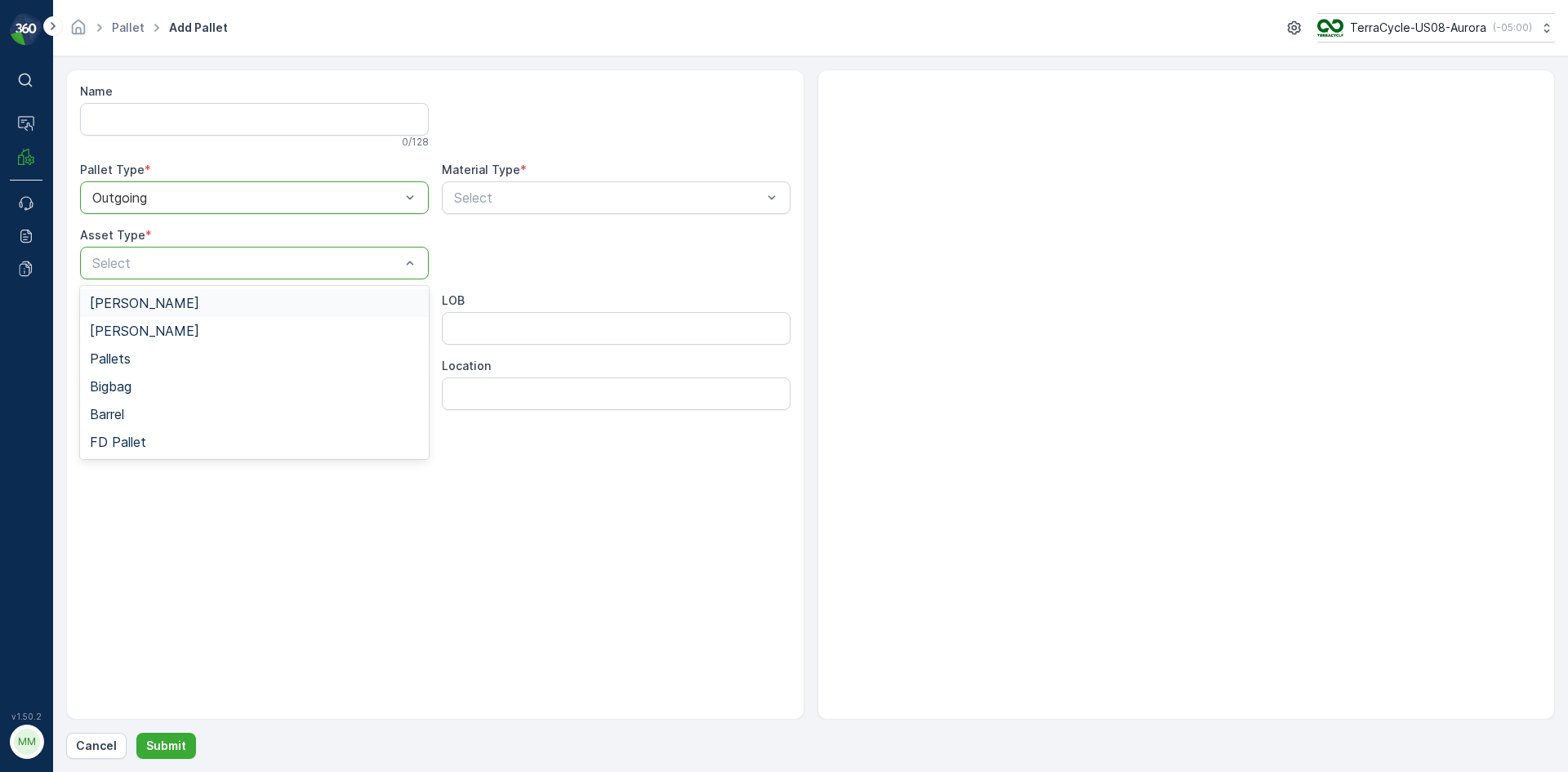
click at [206, 304] on div "Gaylord" at bounding box center [254, 302] width 329 height 14
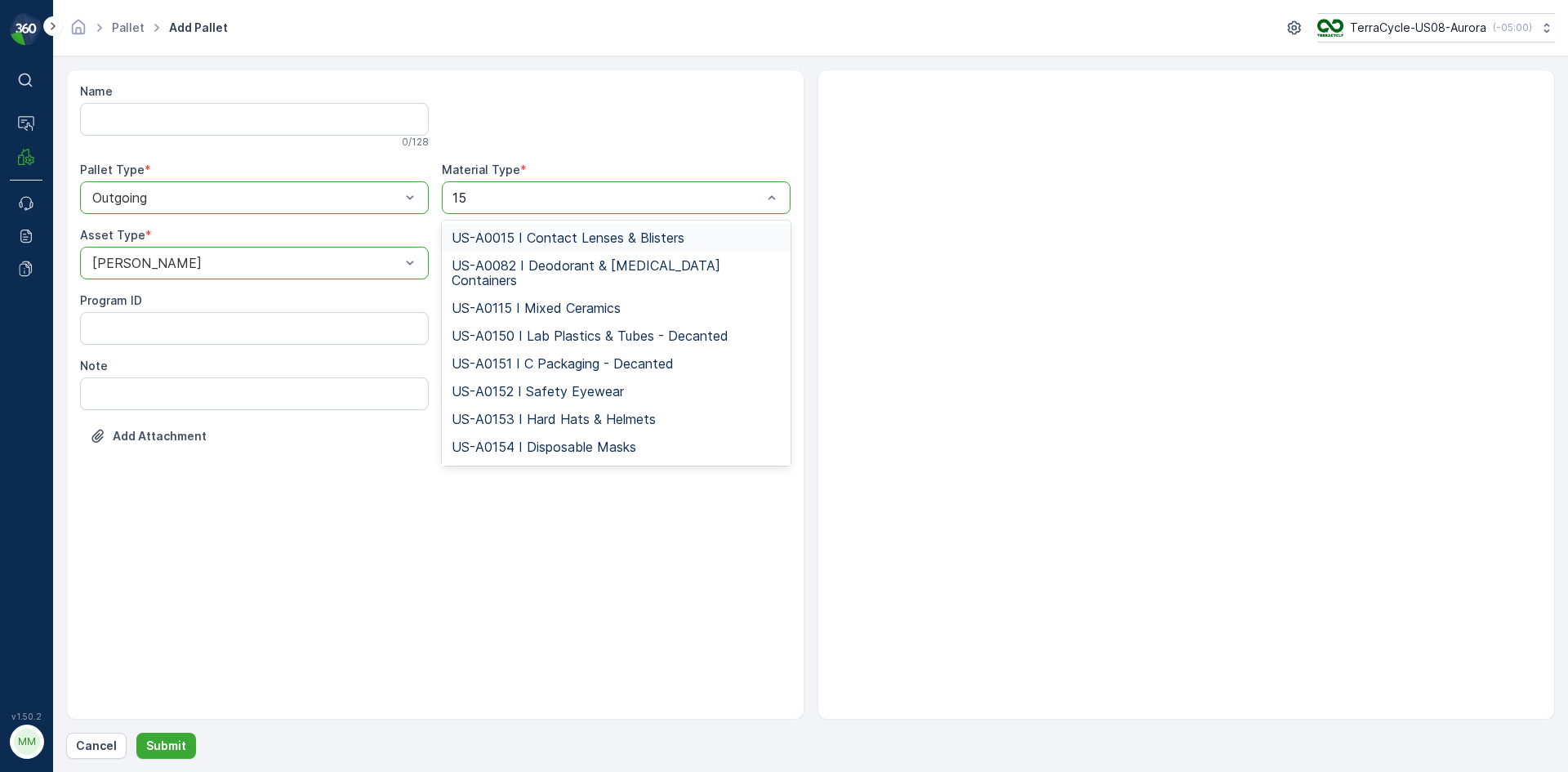
type input "150"
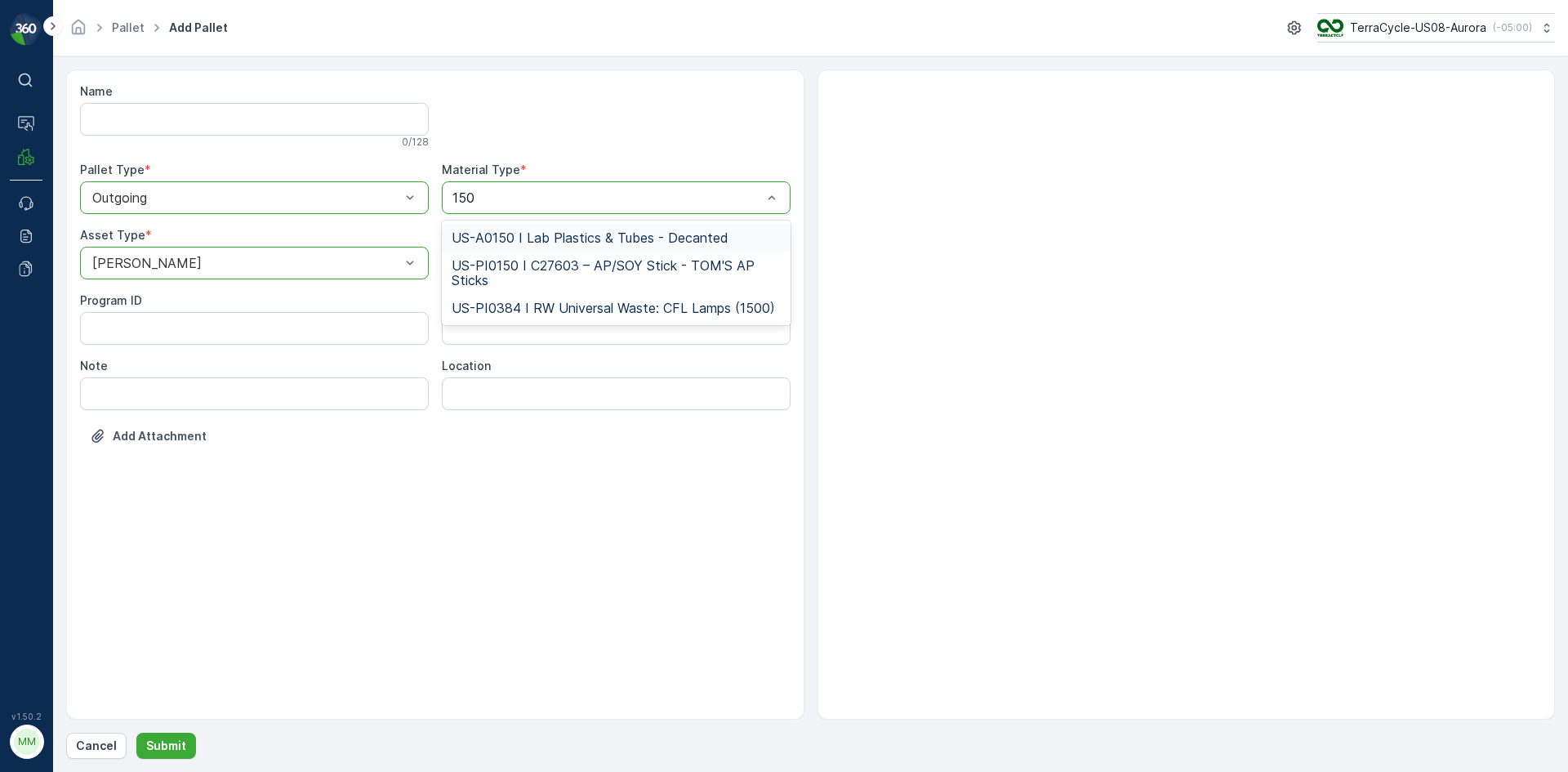
click at [572, 234] on span "US-A0150 I Lab Plastics & Tubes - Decanted" at bounding box center [590, 237] width 277 height 14
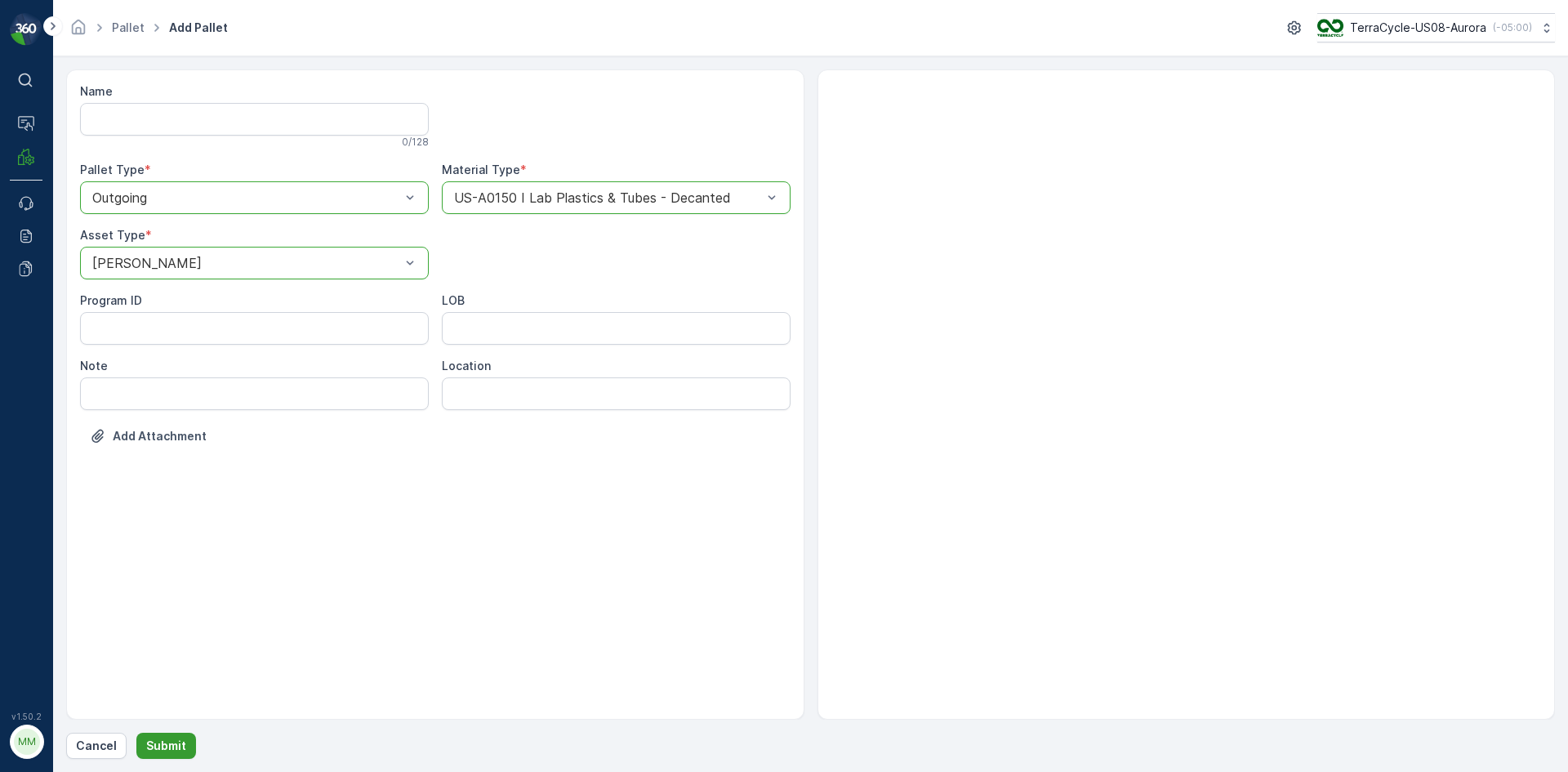
click at [168, 752] on p "Submit" at bounding box center [166, 745] width 40 height 16
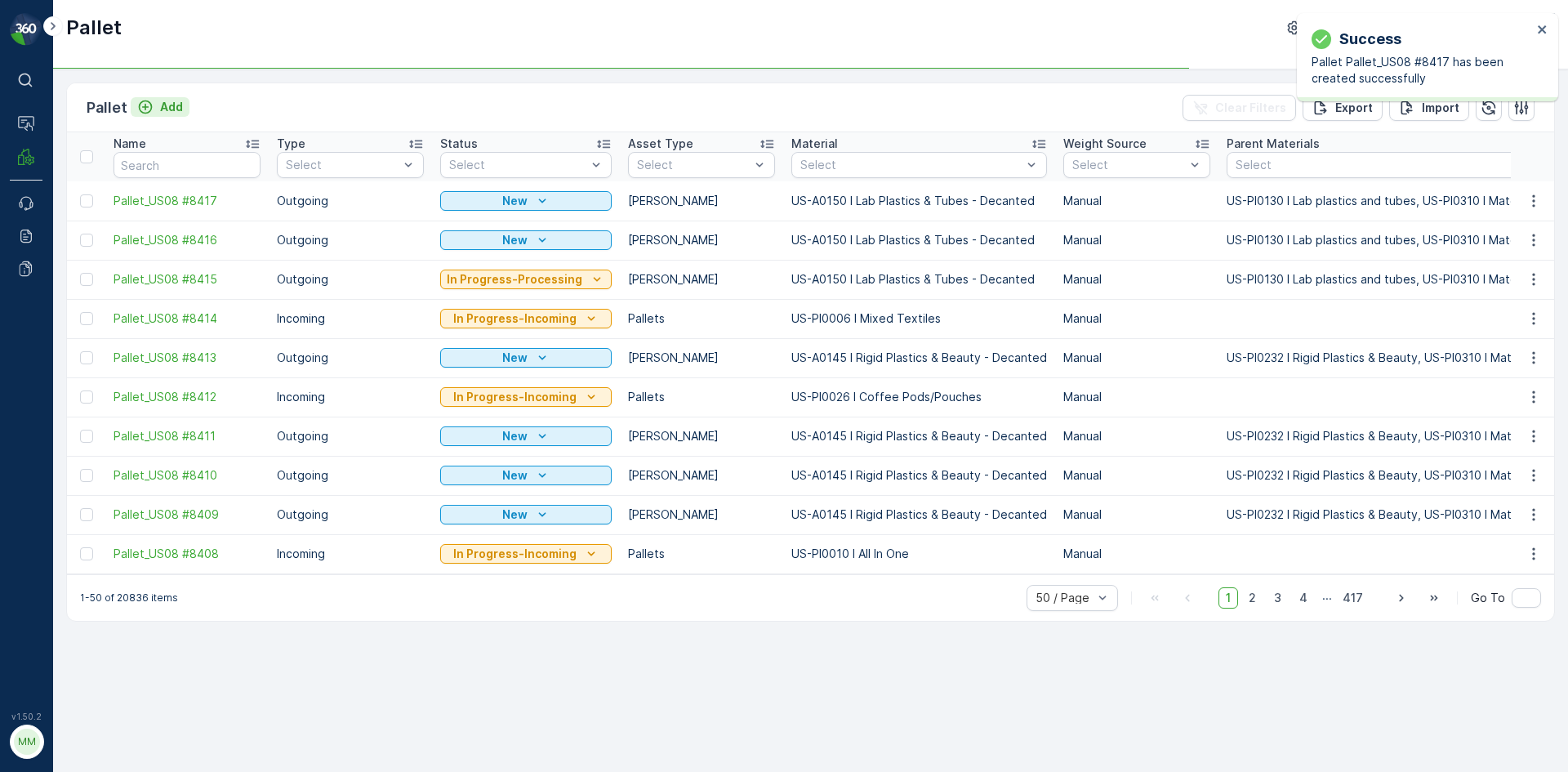
click at [155, 107] on div "Add" at bounding box center [160, 106] width 46 height 16
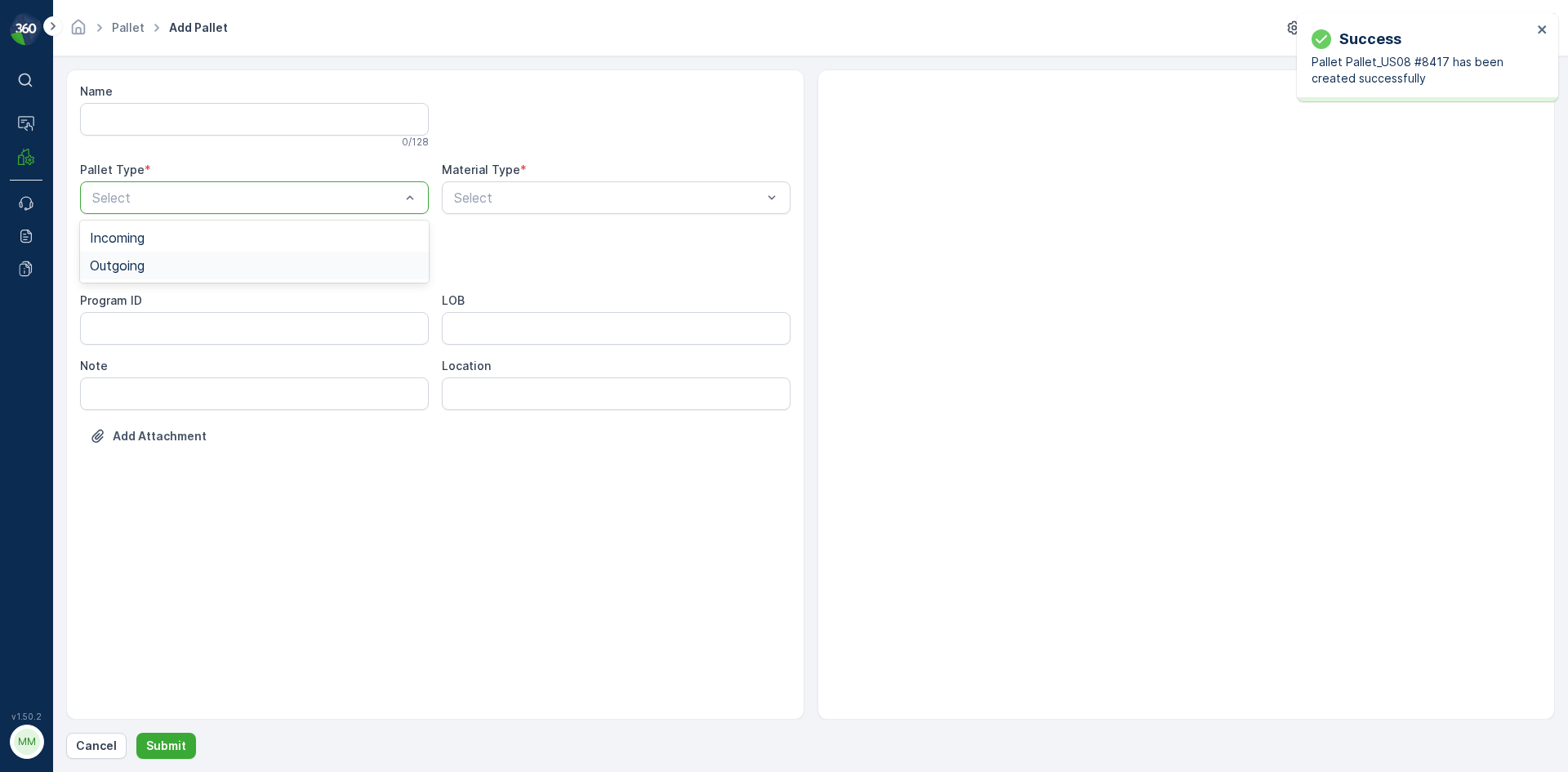
click at [169, 263] on div "Outgoing" at bounding box center [254, 264] width 329 height 14
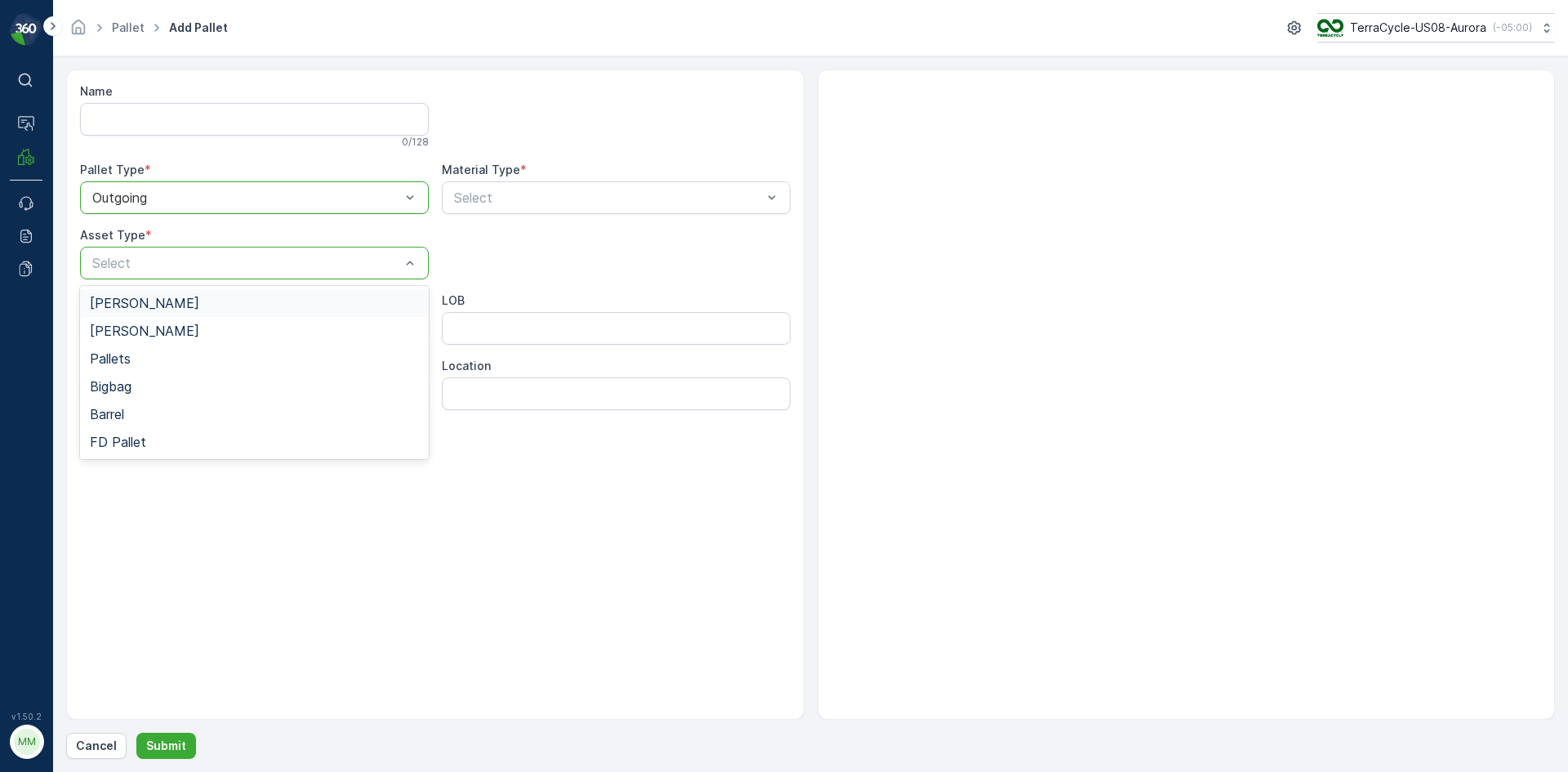
click at [174, 310] on div "Gaylord" at bounding box center [254, 302] width 329 height 14
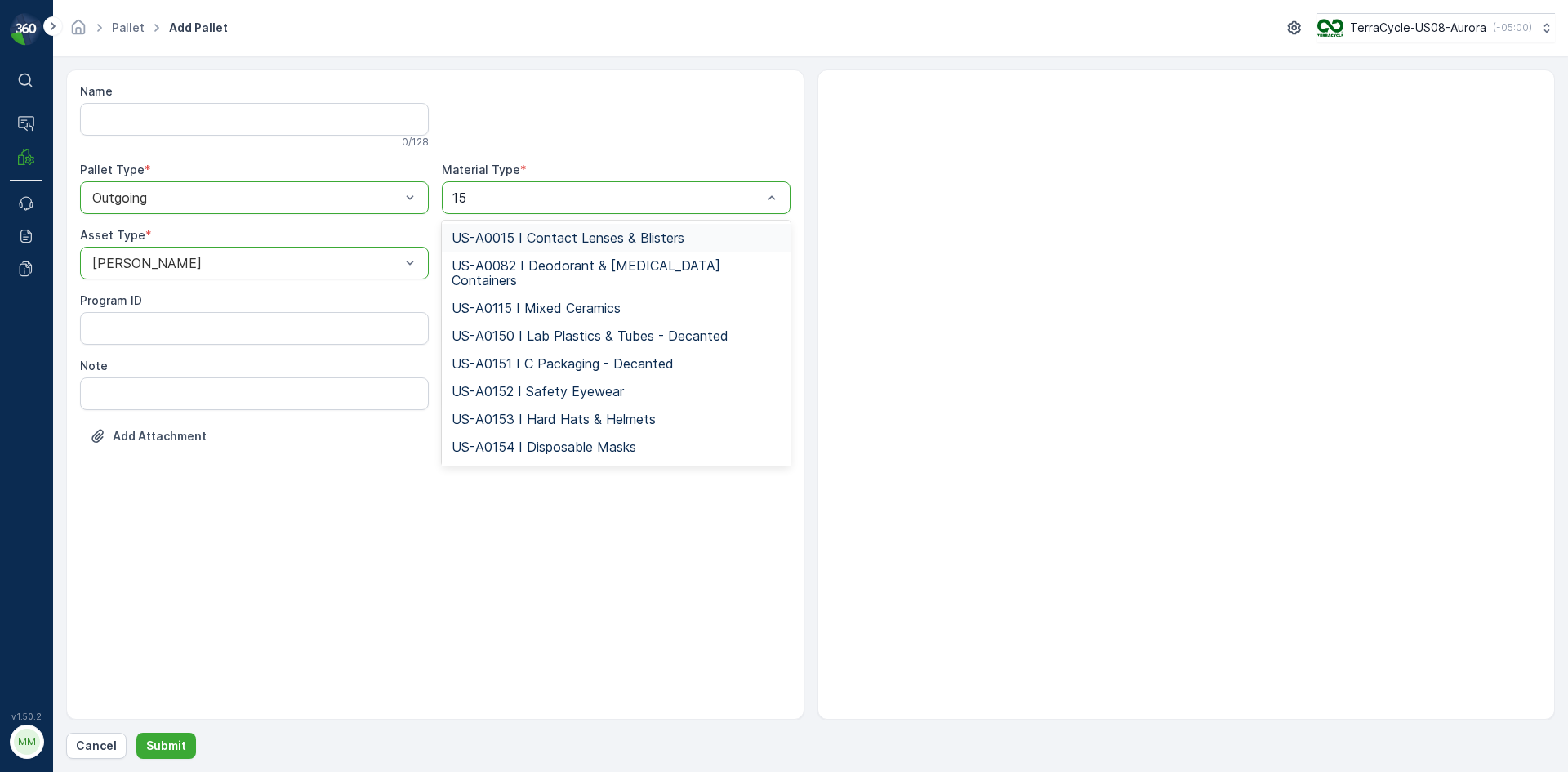
type input "150"
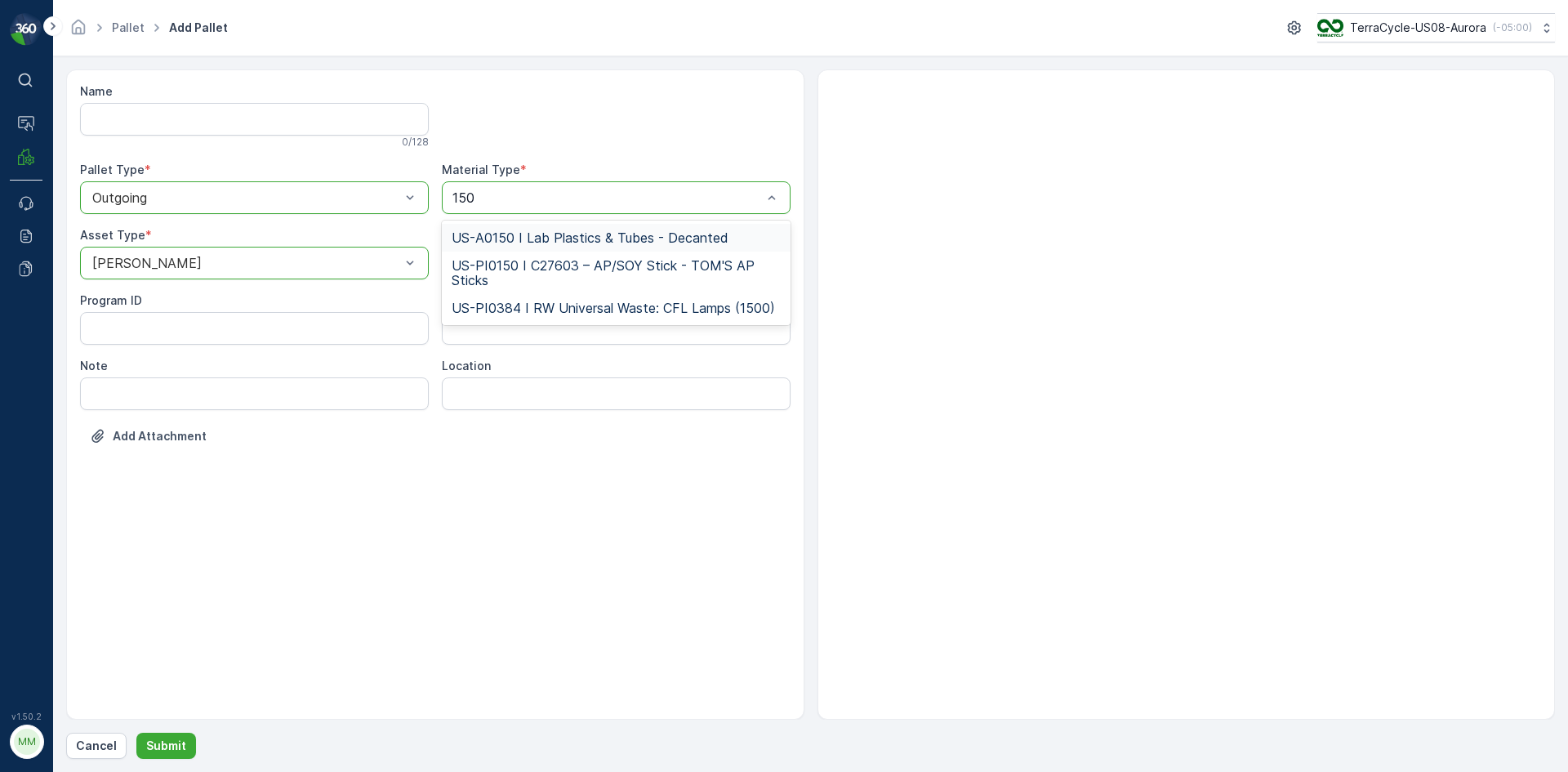
click at [522, 230] on span "US-A0150 I Lab Plastics & Tubes - Decanted" at bounding box center [590, 237] width 277 height 14
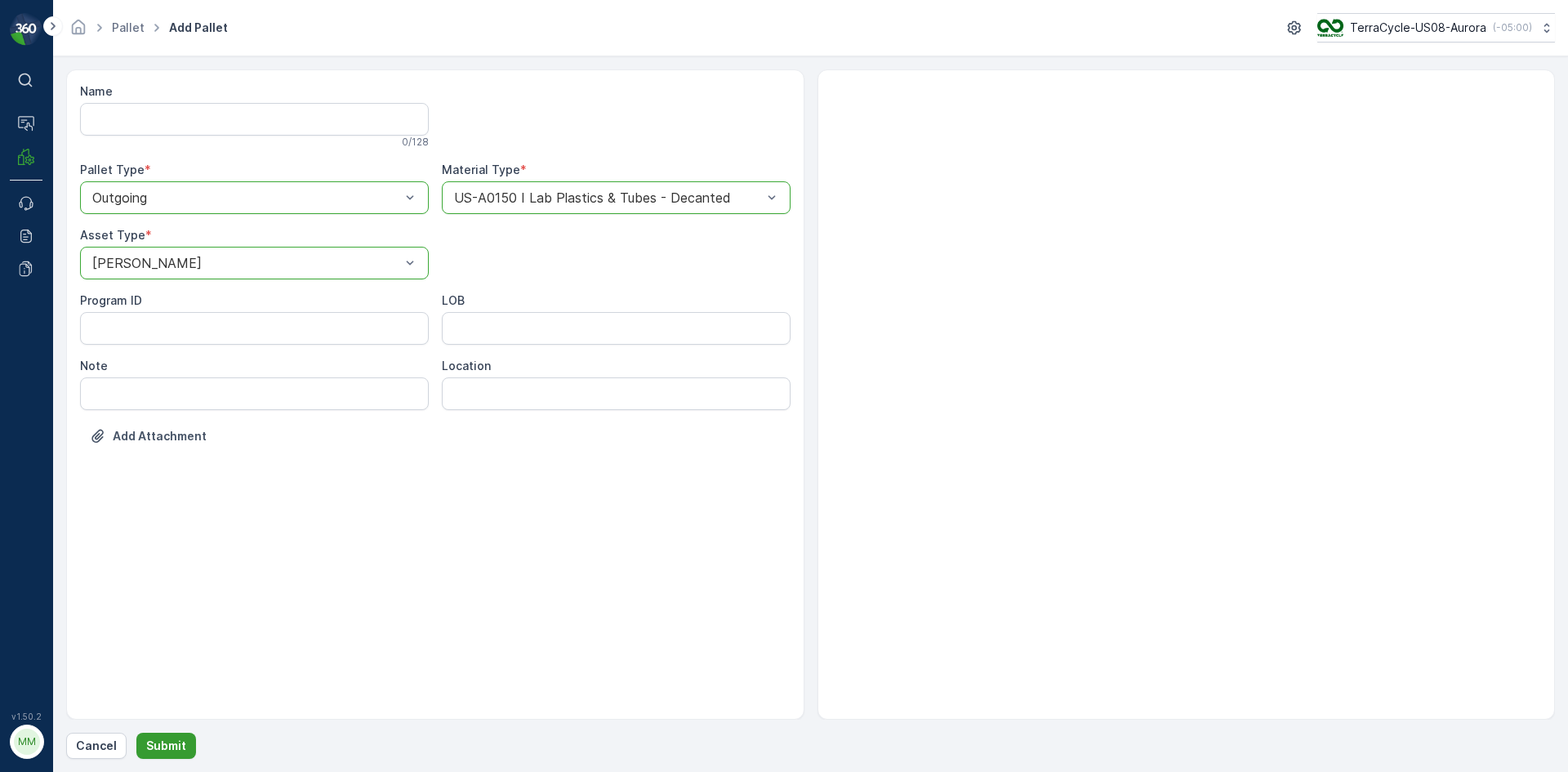
click at [184, 743] on button "Submit" at bounding box center [165, 744] width 60 height 26
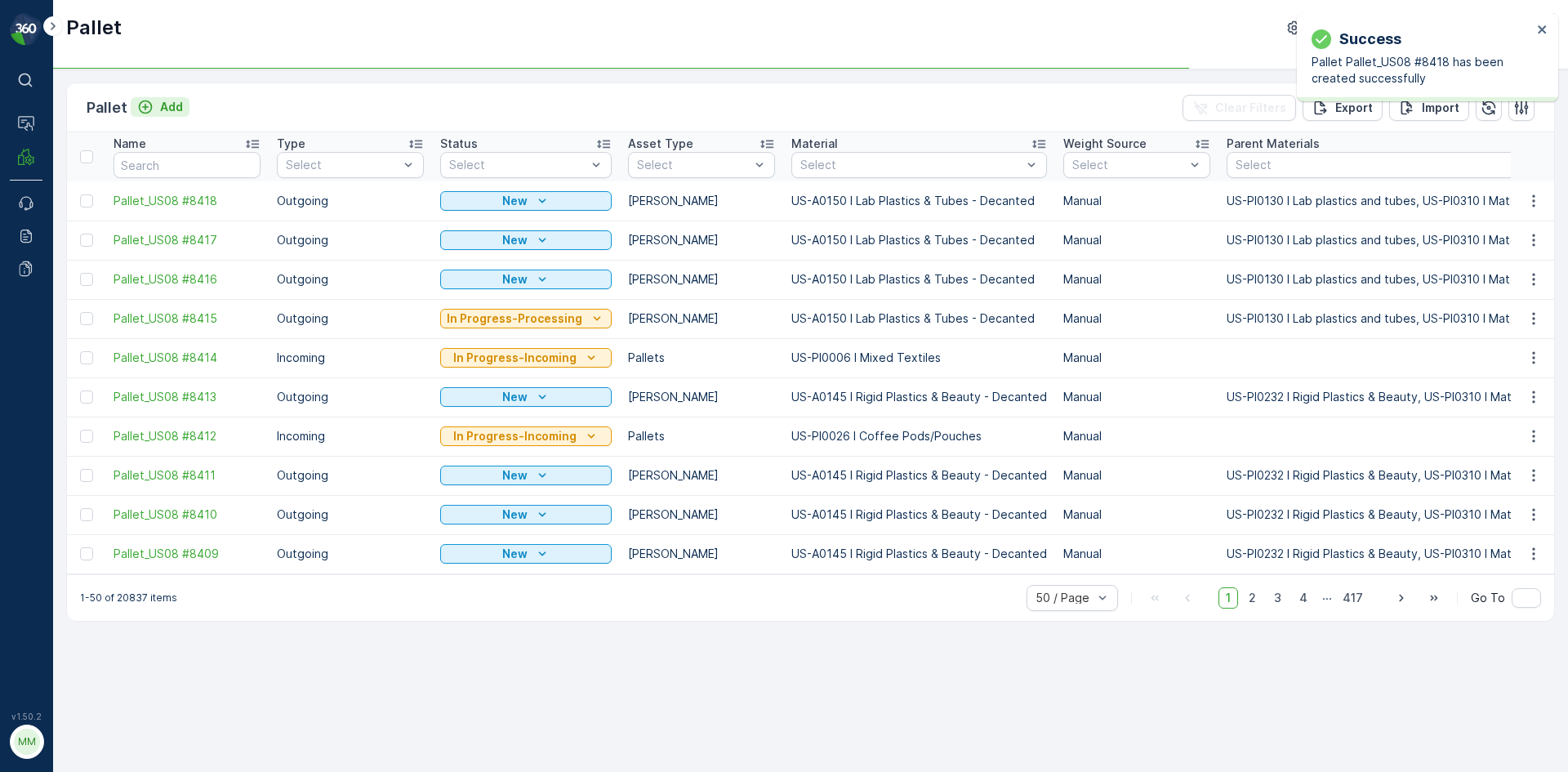
click at [177, 106] on p "Add" at bounding box center [171, 106] width 23 height 16
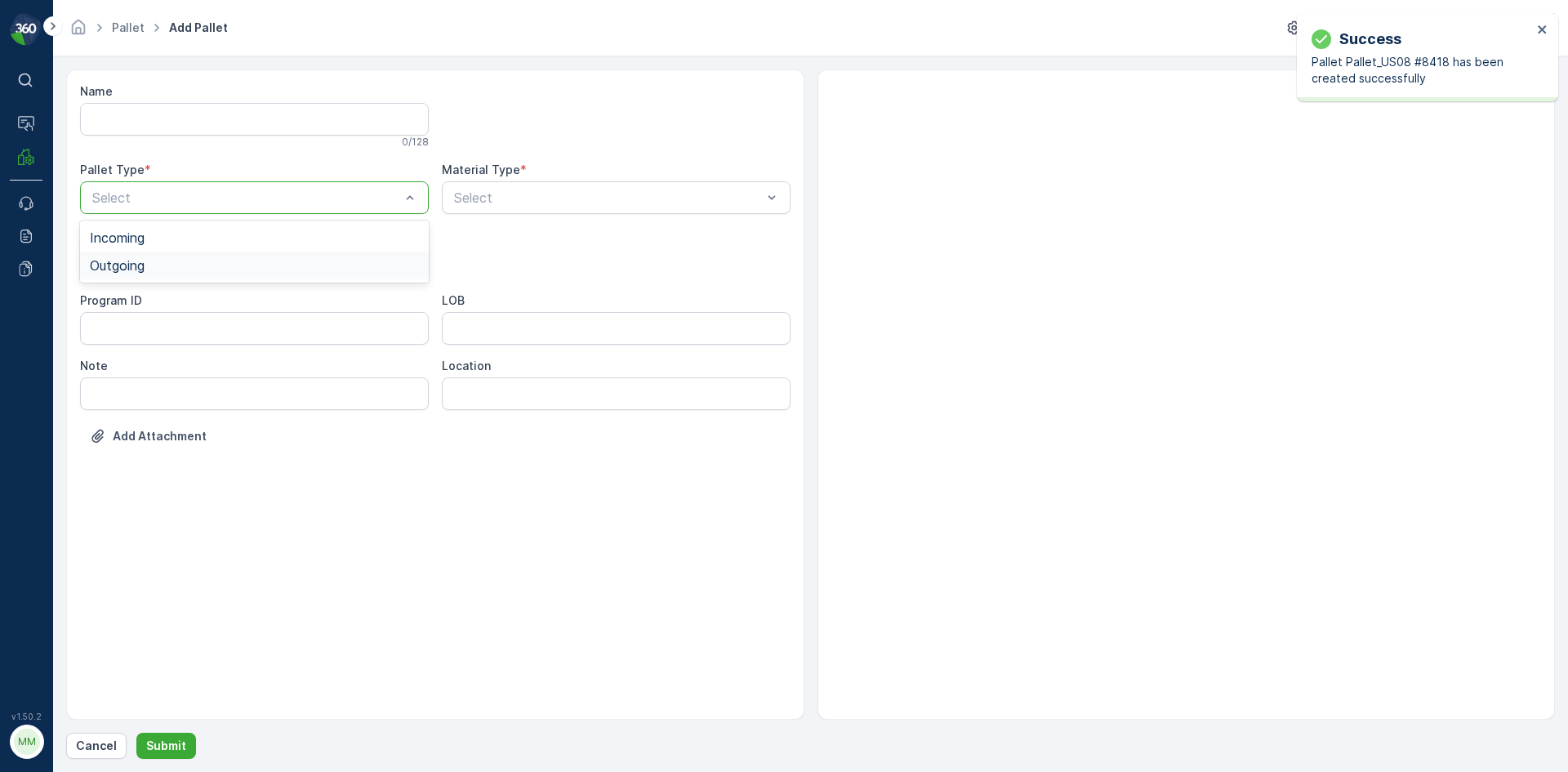
click at [206, 259] on div "Outgoing" at bounding box center [254, 264] width 329 height 14
click at [202, 308] on div "Gaylord" at bounding box center [254, 302] width 329 height 14
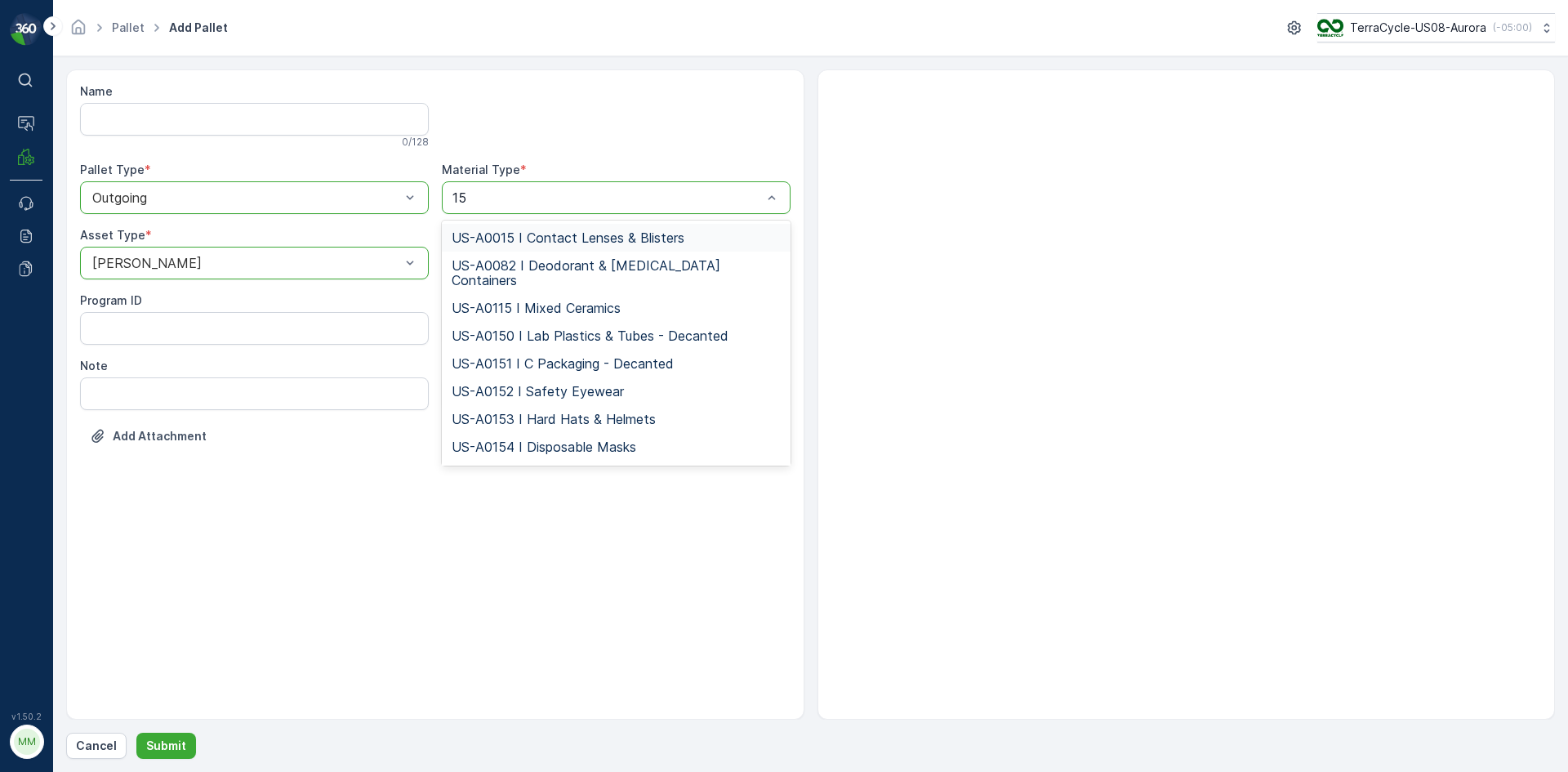
type input "150"
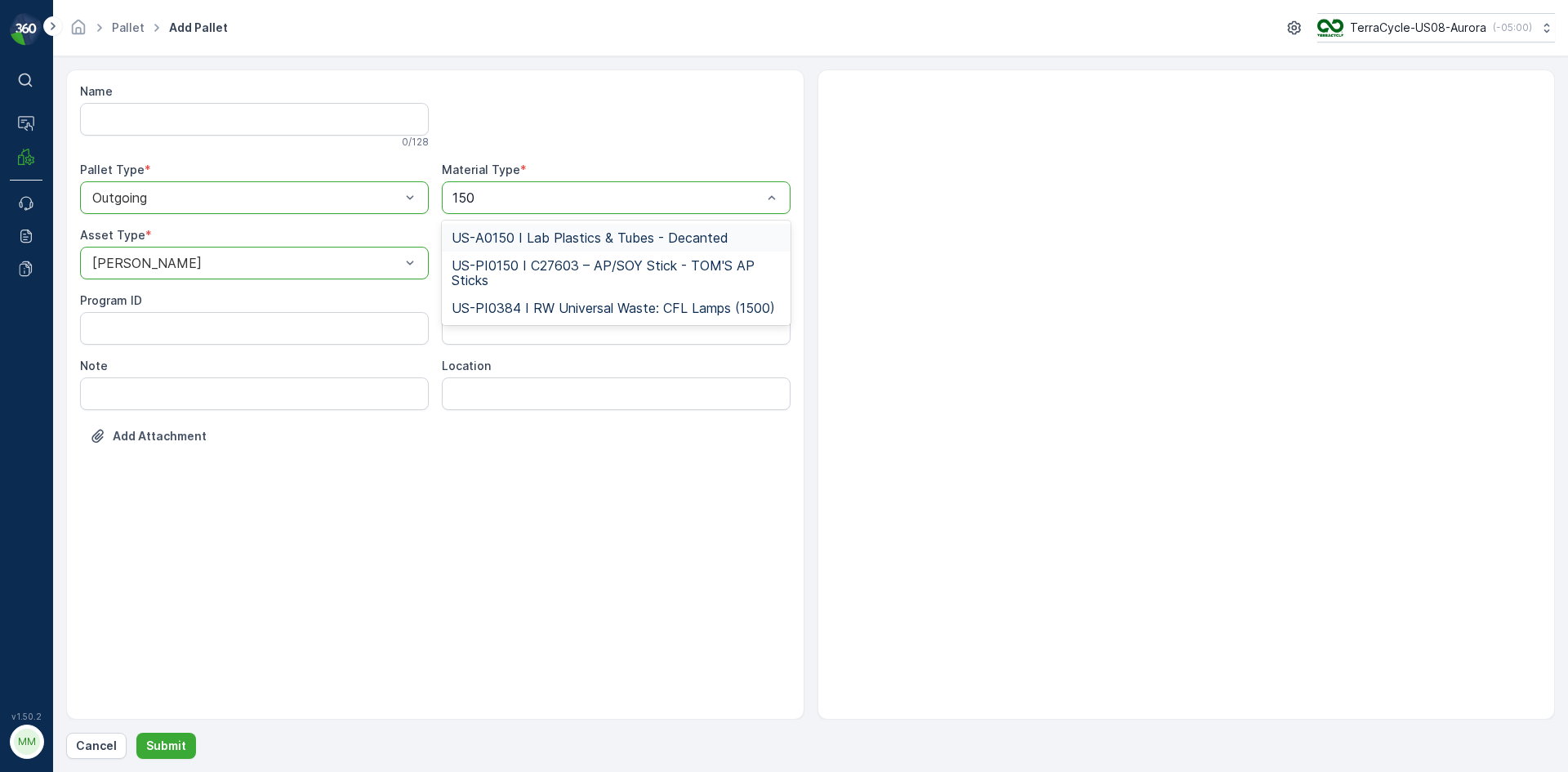
click at [551, 233] on span "US-A0150 I Lab Plastics & Tubes - Decanted" at bounding box center [590, 237] width 277 height 14
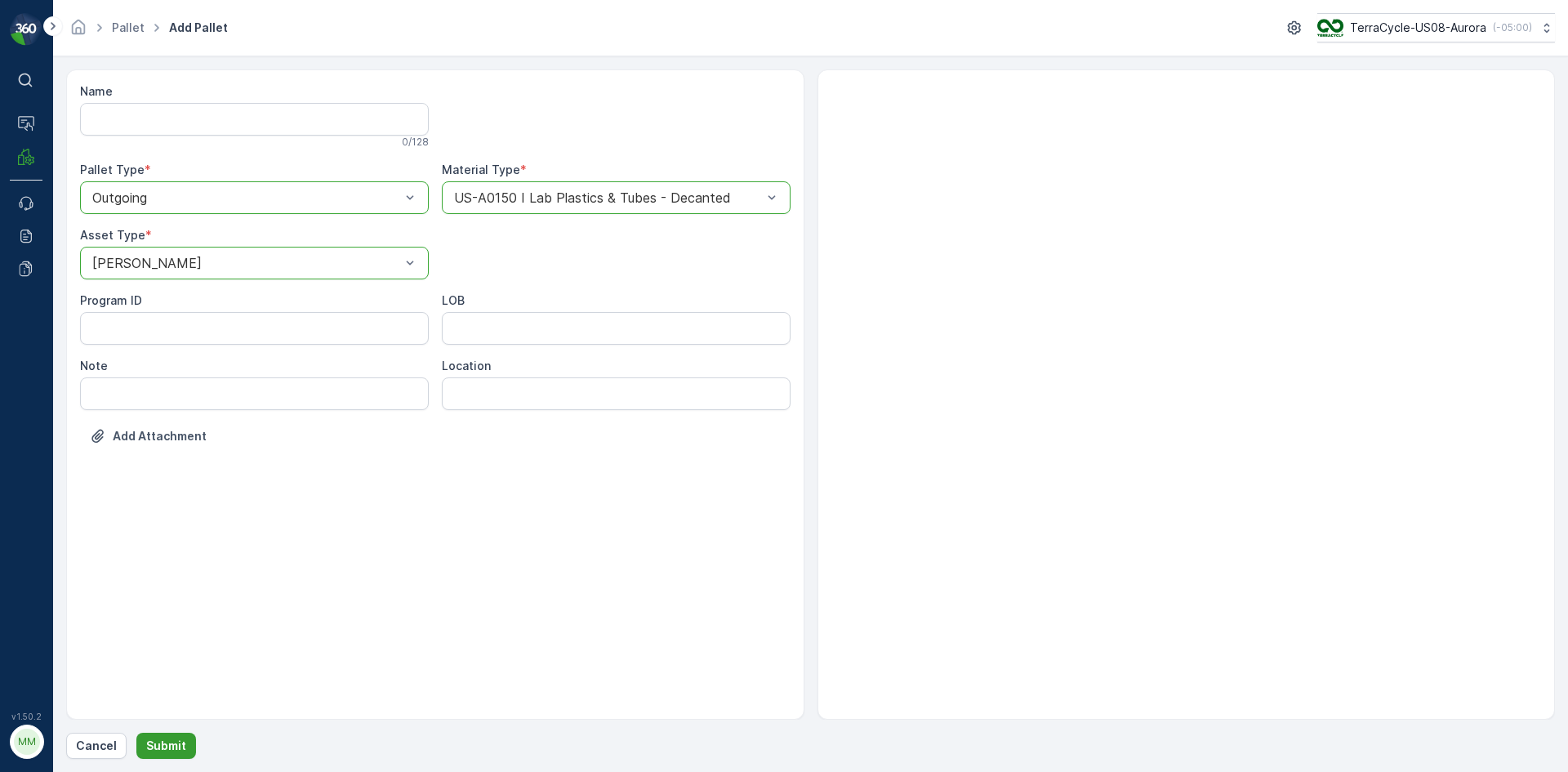
click at [192, 743] on button "Submit" at bounding box center [165, 744] width 60 height 26
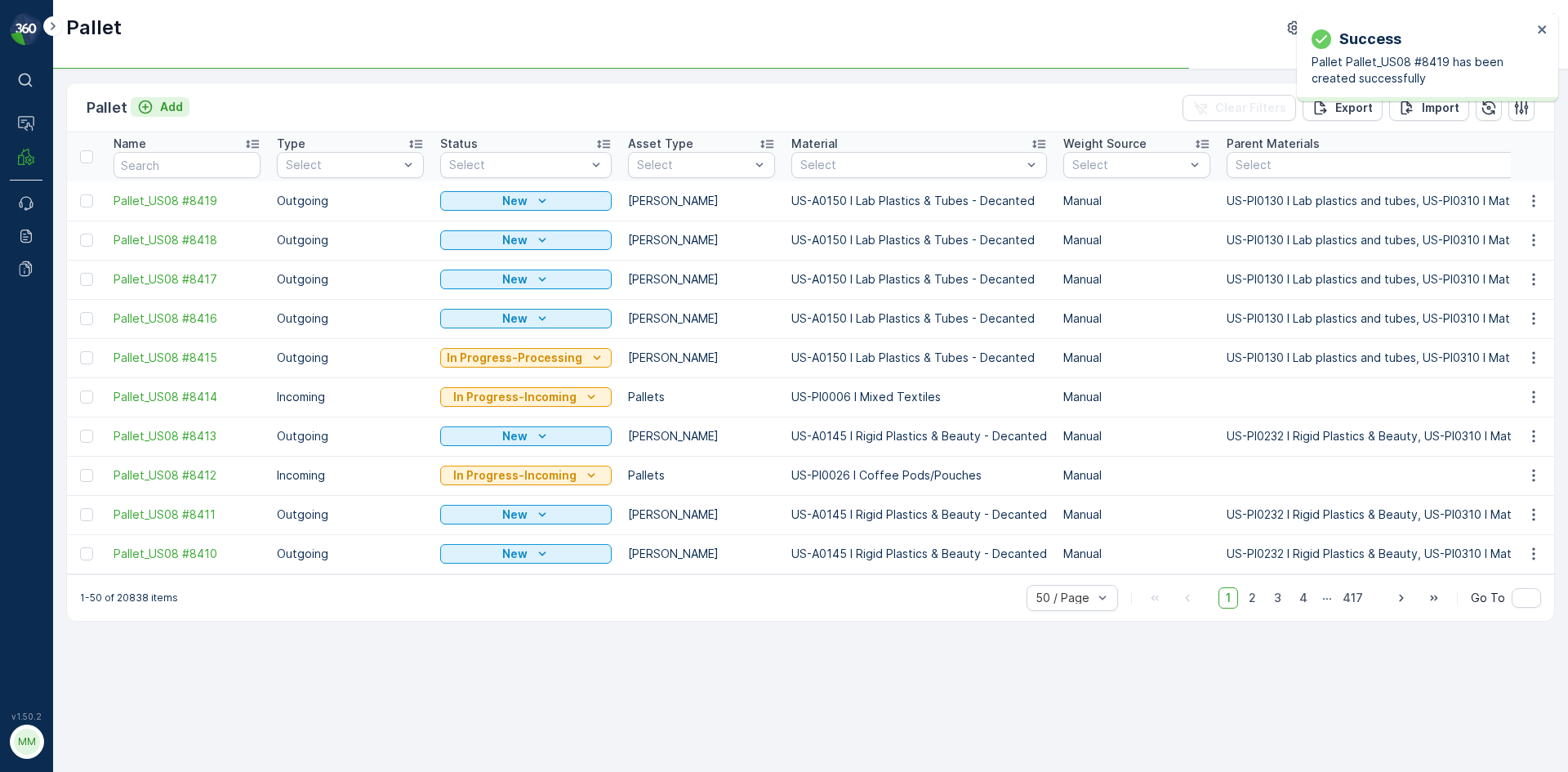
click at [162, 109] on p "Add" at bounding box center [171, 106] width 23 height 16
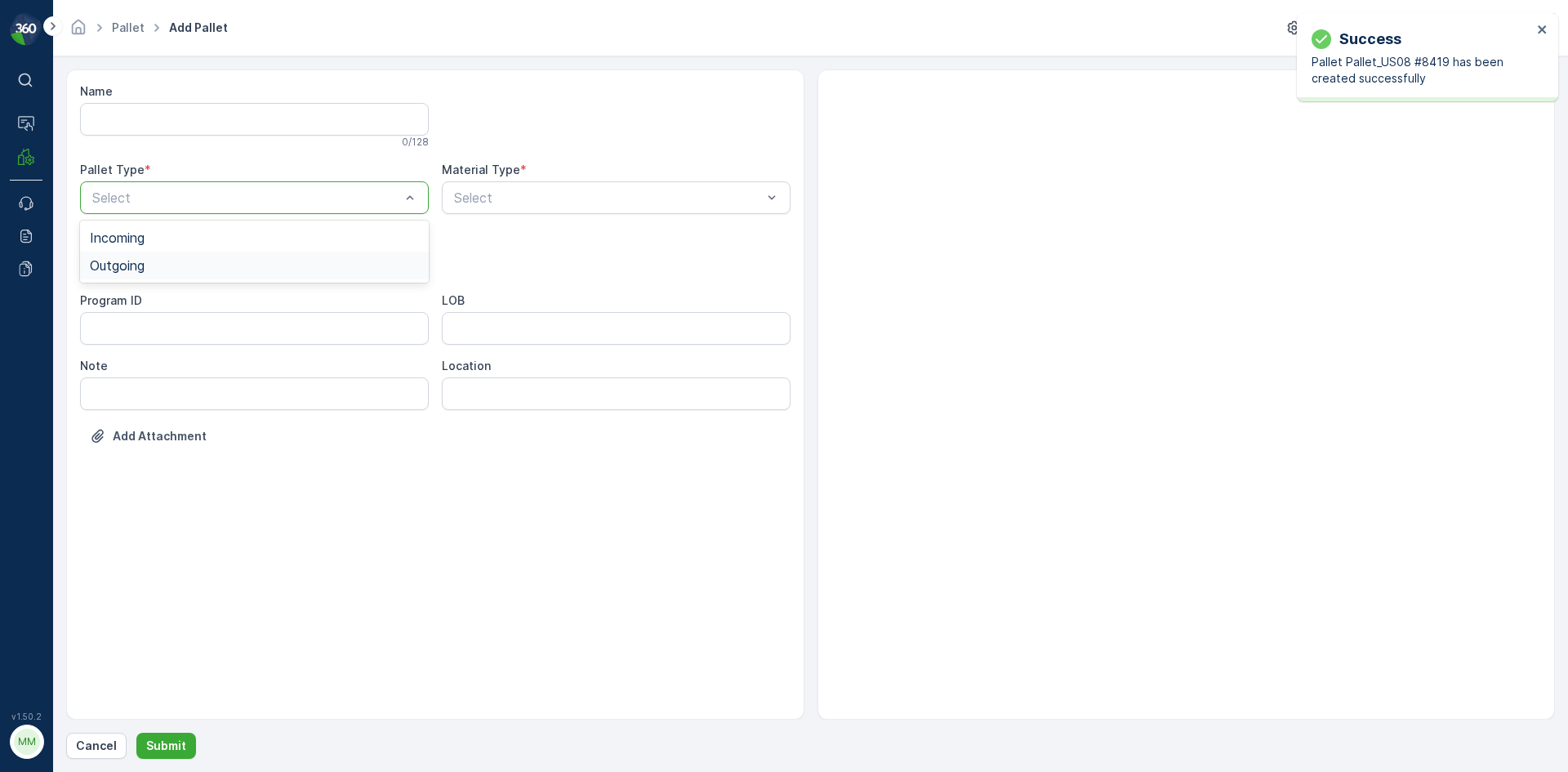
click at [256, 261] on div "Outgoing" at bounding box center [254, 264] width 329 height 14
click at [241, 305] on div "Gaylord" at bounding box center [254, 302] width 329 height 14
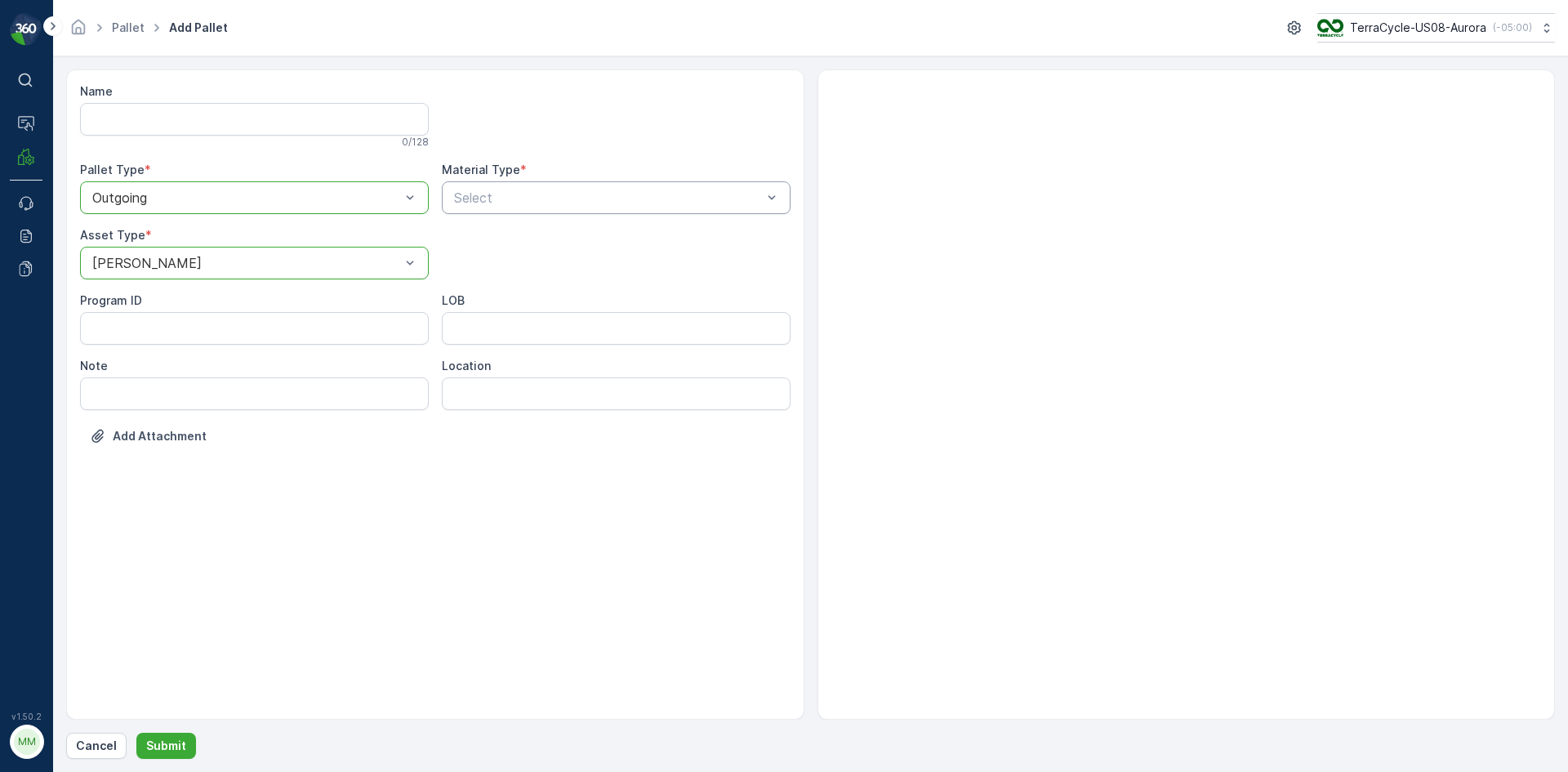
click at [474, 208] on div "Select" at bounding box center [616, 198] width 349 height 32
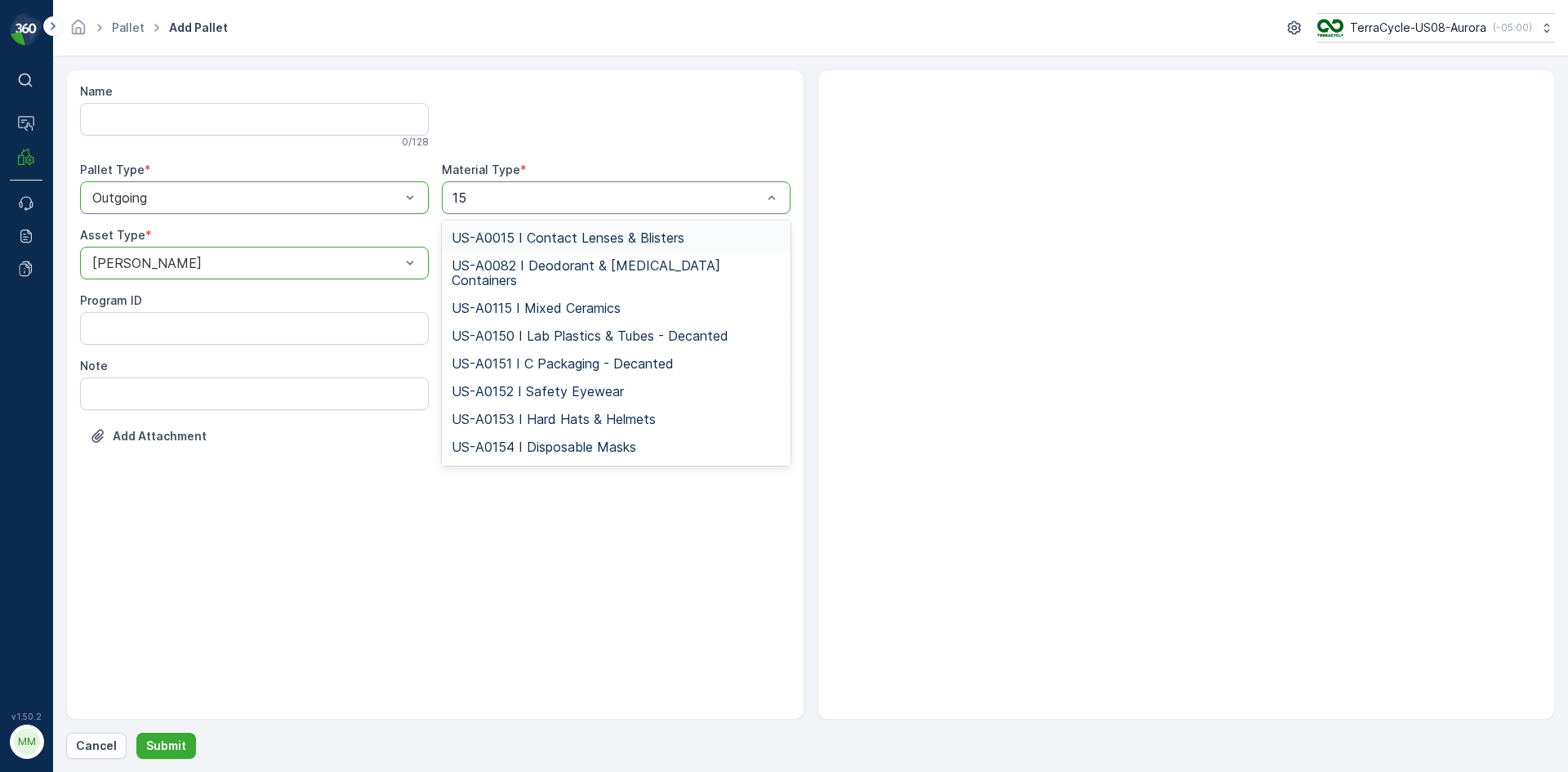
type input "150"
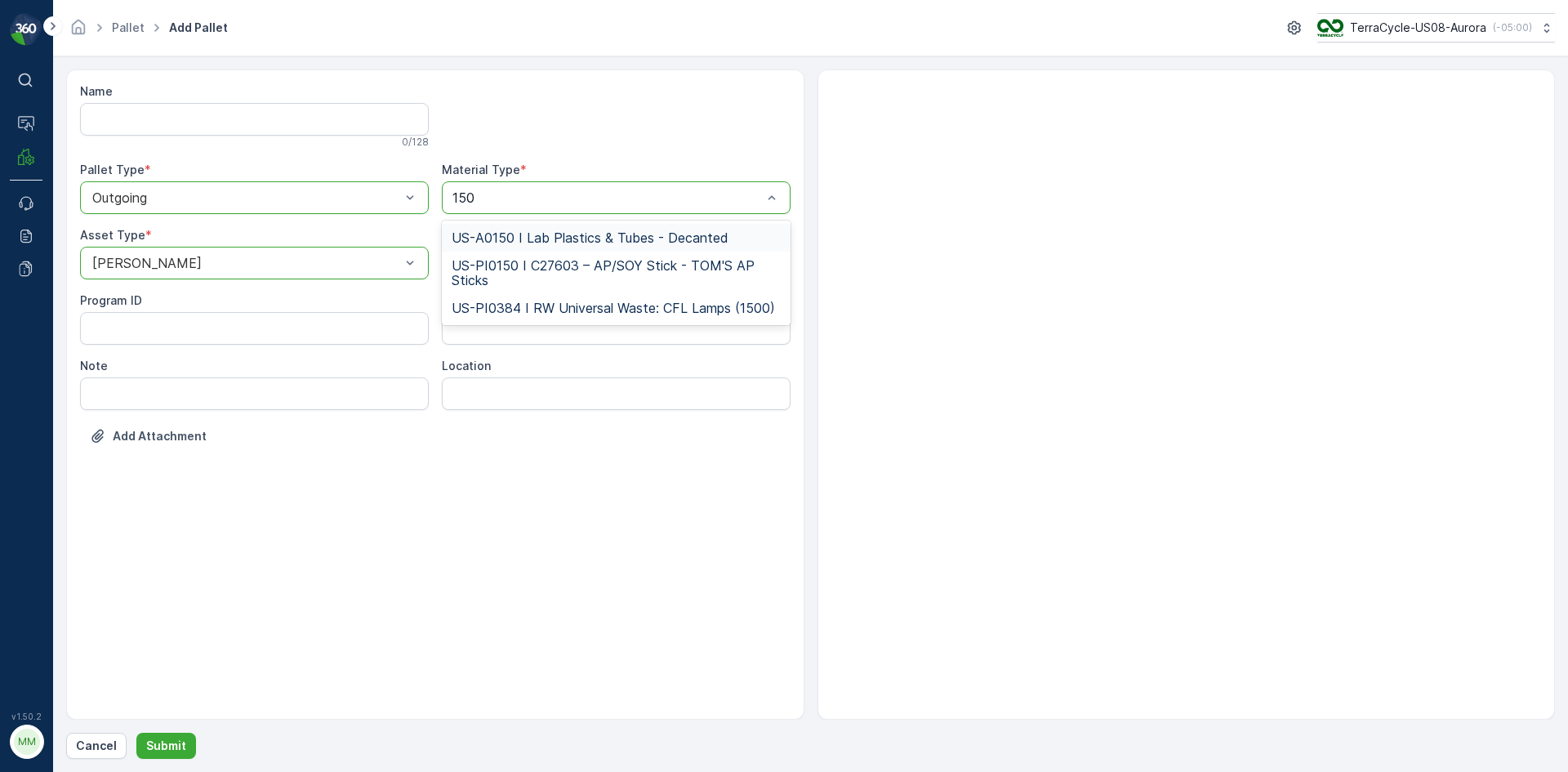
click at [473, 230] on span "US-A0150 I Lab Plastics & Tubes - Decanted" at bounding box center [590, 237] width 277 height 14
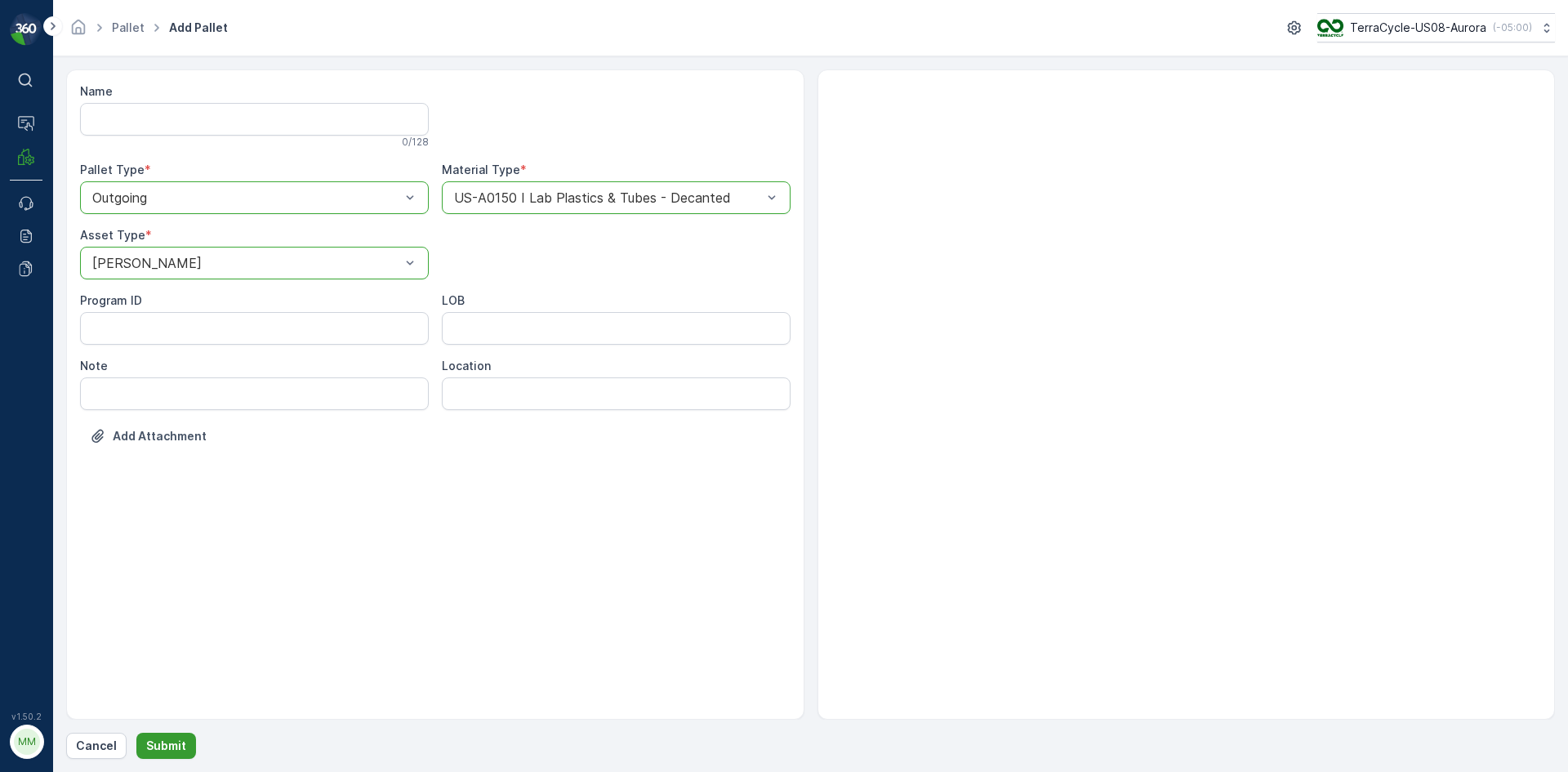
click at [165, 739] on p "Submit" at bounding box center [166, 745] width 40 height 16
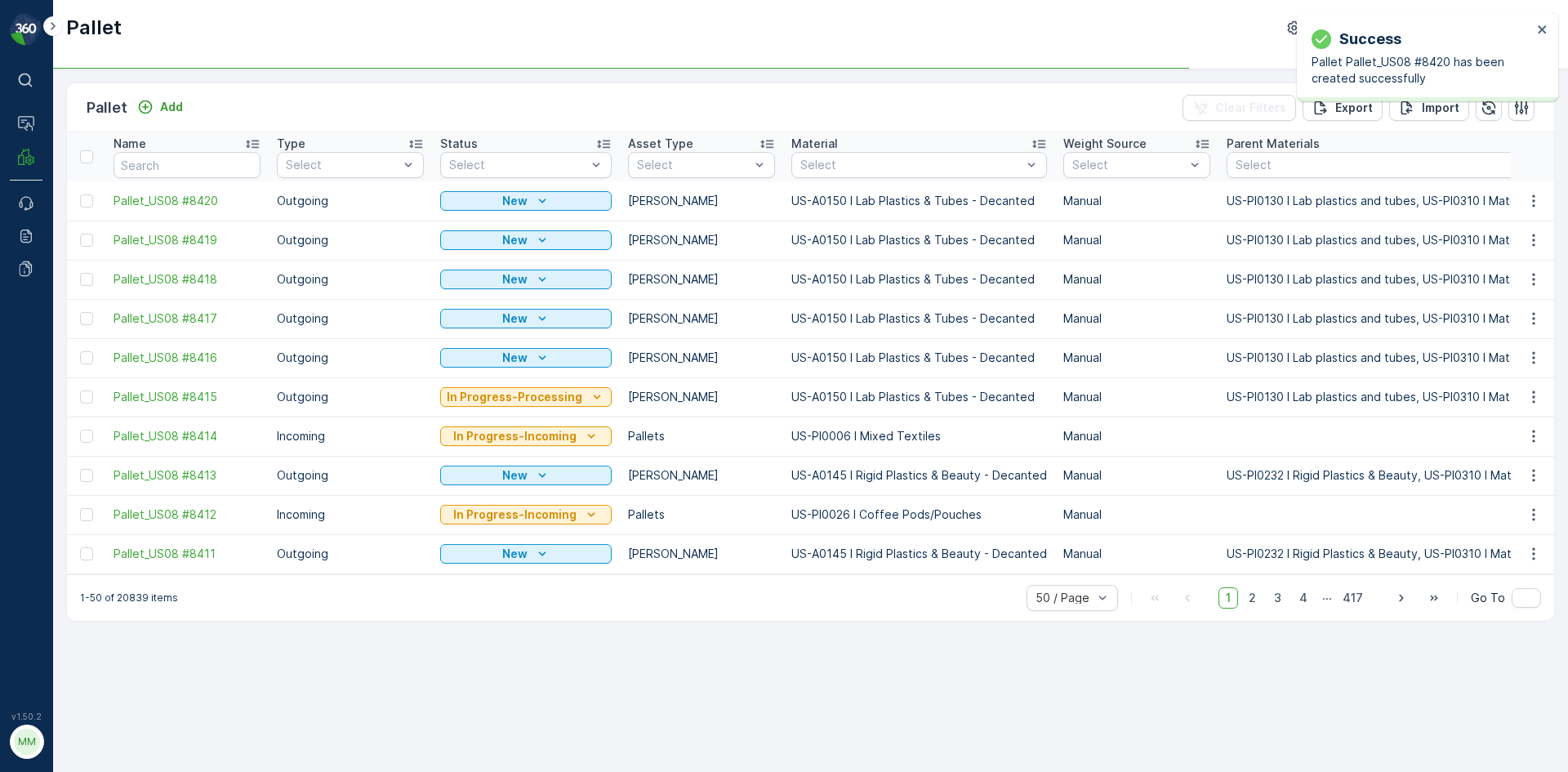
drag, startPoint x: 87, startPoint y: 356, endPoint x: 77, endPoint y: 296, distance: 60.8
click at [87, 355] on div at bounding box center [87, 357] width 13 height 13
click at [80, 351] on input "checkbox" at bounding box center [80, 351] width 0 height 0
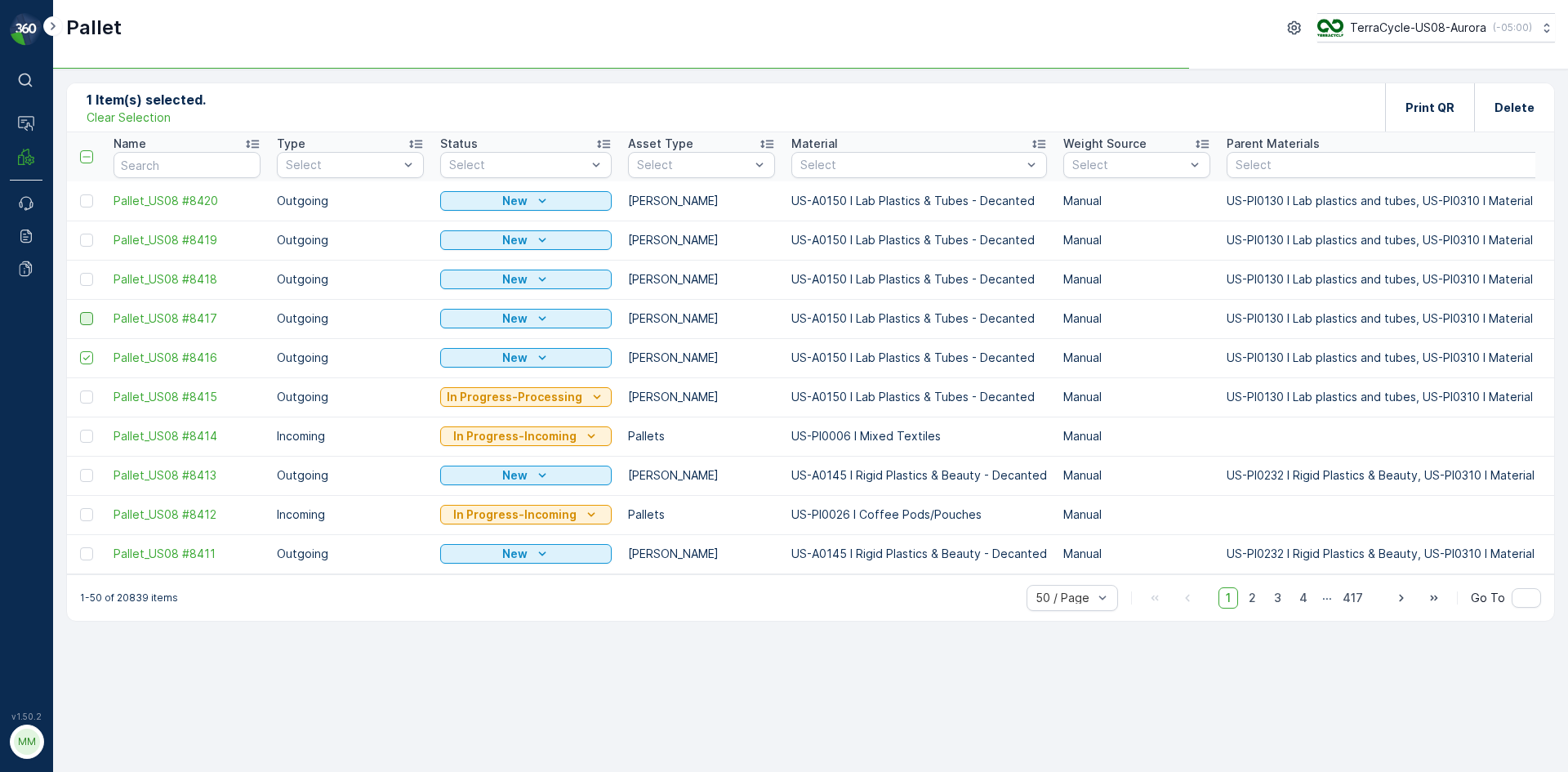
click at [89, 316] on div at bounding box center [87, 318] width 13 height 13
click at [80, 312] on input "checkbox" at bounding box center [80, 312] width 0 height 0
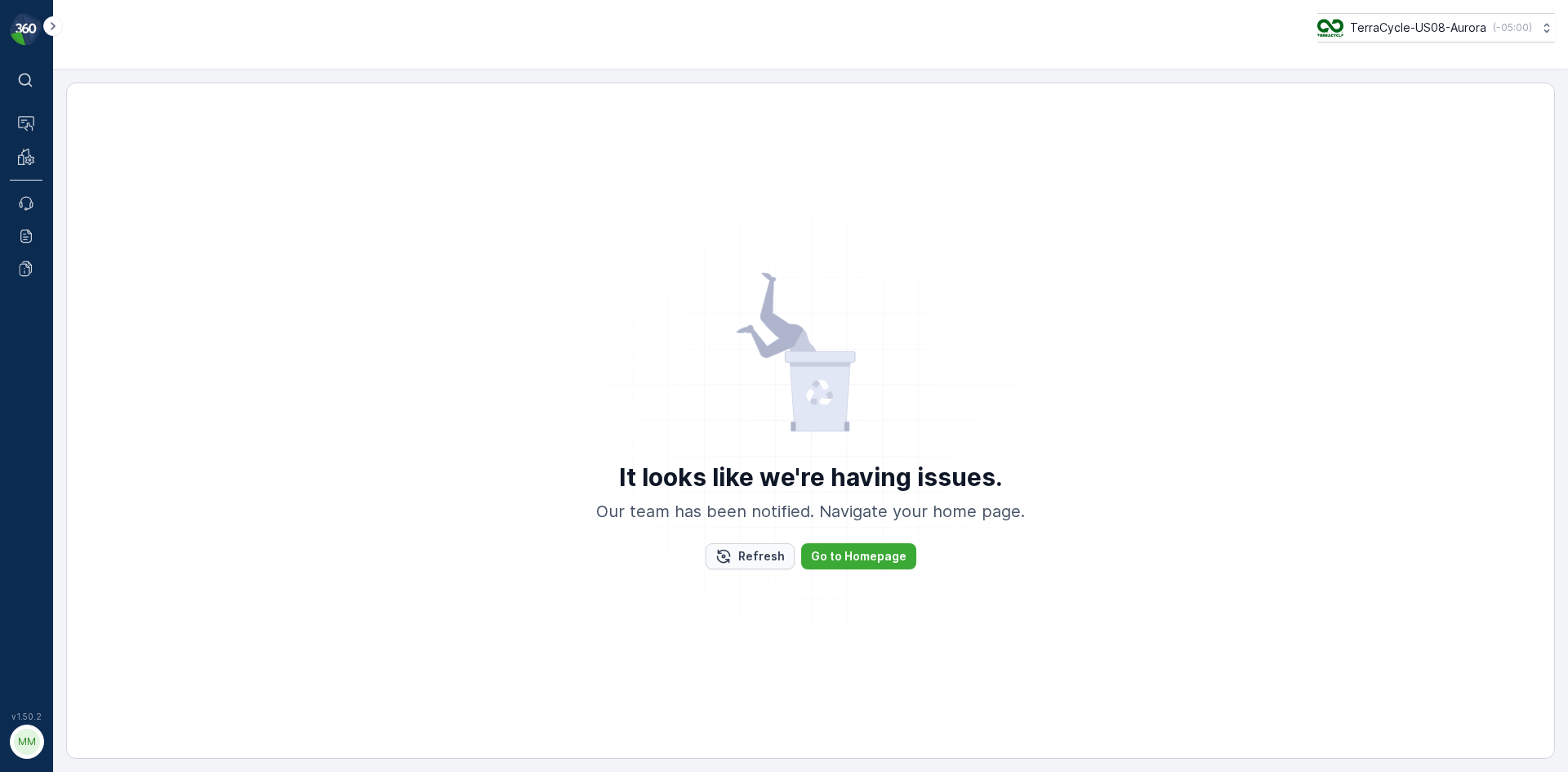
click at [751, 557] on p "Refresh" at bounding box center [761, 555] width 47 height 16
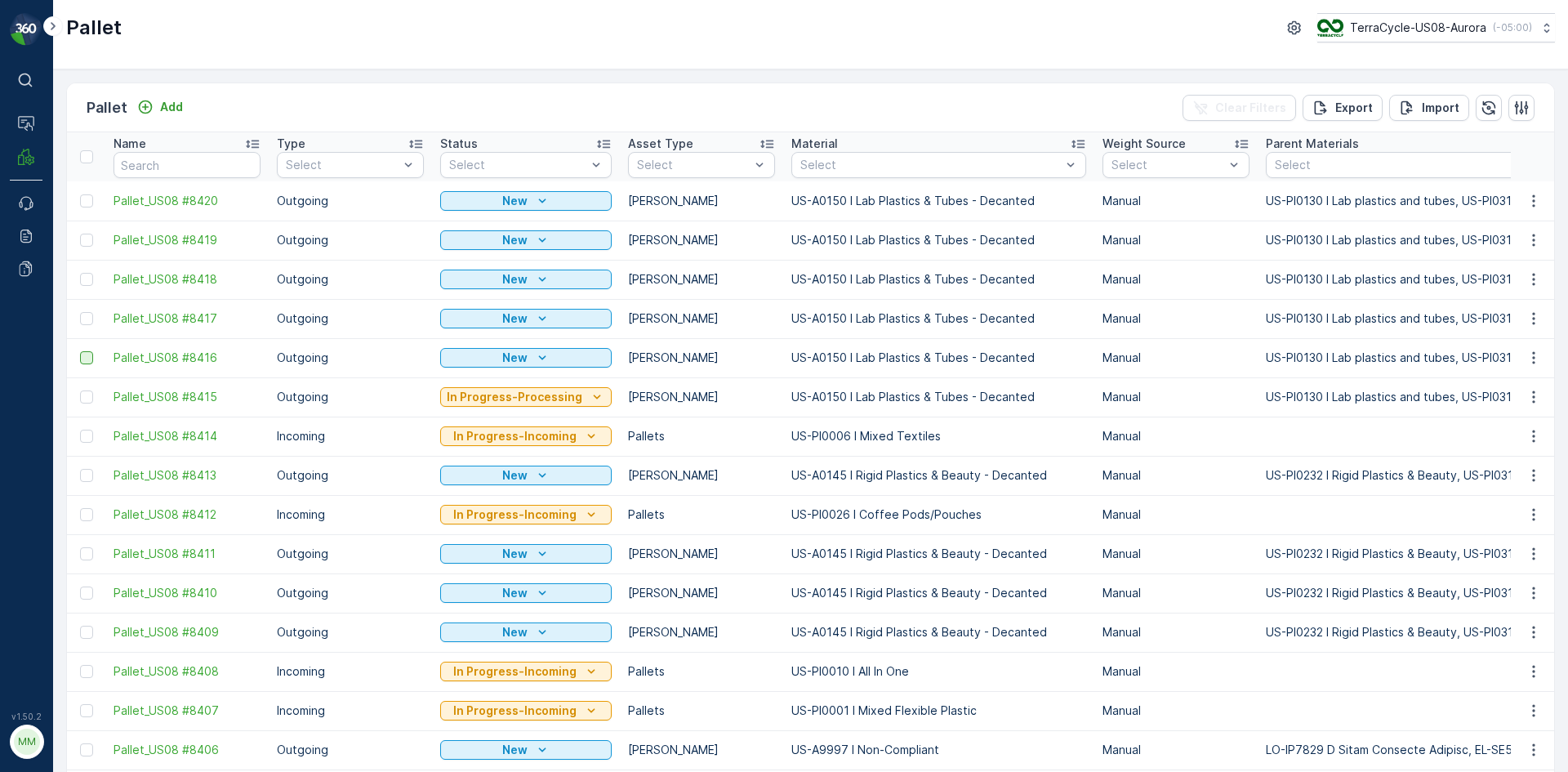
click at [88, 359] on div at bounding box center [87, 357] width 13 height 13
click at [80, 351] on input "checkbox" at bounding box center [80, 351] width 0 height 0
click at [89, 310] on td at bounding box center [86, 318] width 38 height 39
click at [86, 316] on div at bounding box center [87, 318] width 13 height 13
click at [80, 312] on input "checkbox" at bounding box center [80, 312] width 0 height 0
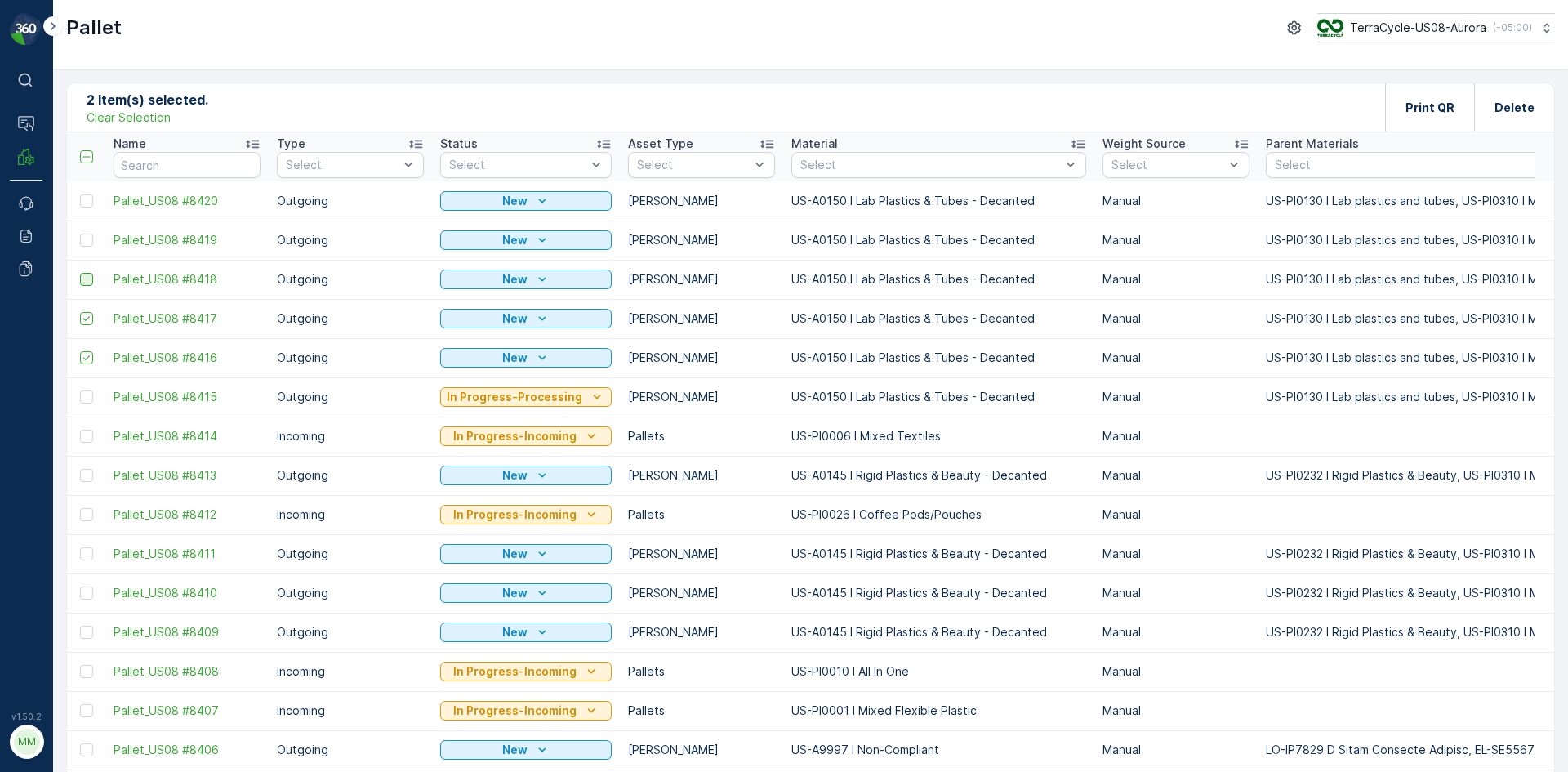
click at [89, 281] on div at bounding box center [87, 280] width 13 height 13
click at [80, 273] on input "checkbox" at bounding box center [80, 273] width 0 height 0
click at [87, 243] on div at bounding box center [87, 241] width 13 height 13
click at [80, 234] on input "checkbox" at bounding box center [80, 234] width 0 height 0
drag, startPoint x: 85, startPoint y: 194, endPoint x: 368, endPoint y: 200, distance: 283.1
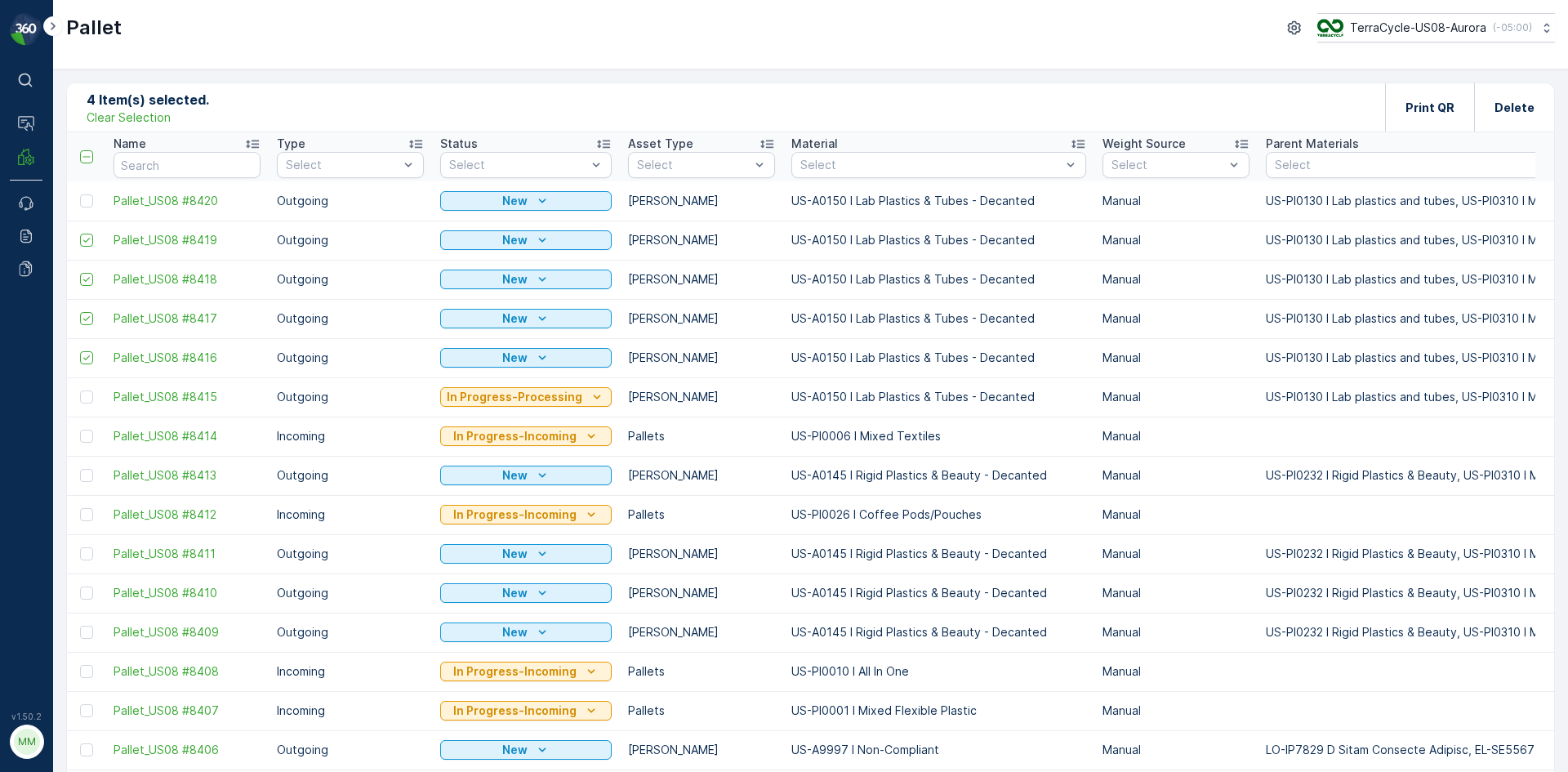
click at [85, 194] on div at bounding box center [87, 201] width 13 height 13
click at [80, 194] on input "checkbox" at bounding box center [80, 194] width 0 height 0
click at [1446, 102] on p "Print QR" at bounding box center [1430, 107] width 49 height 16
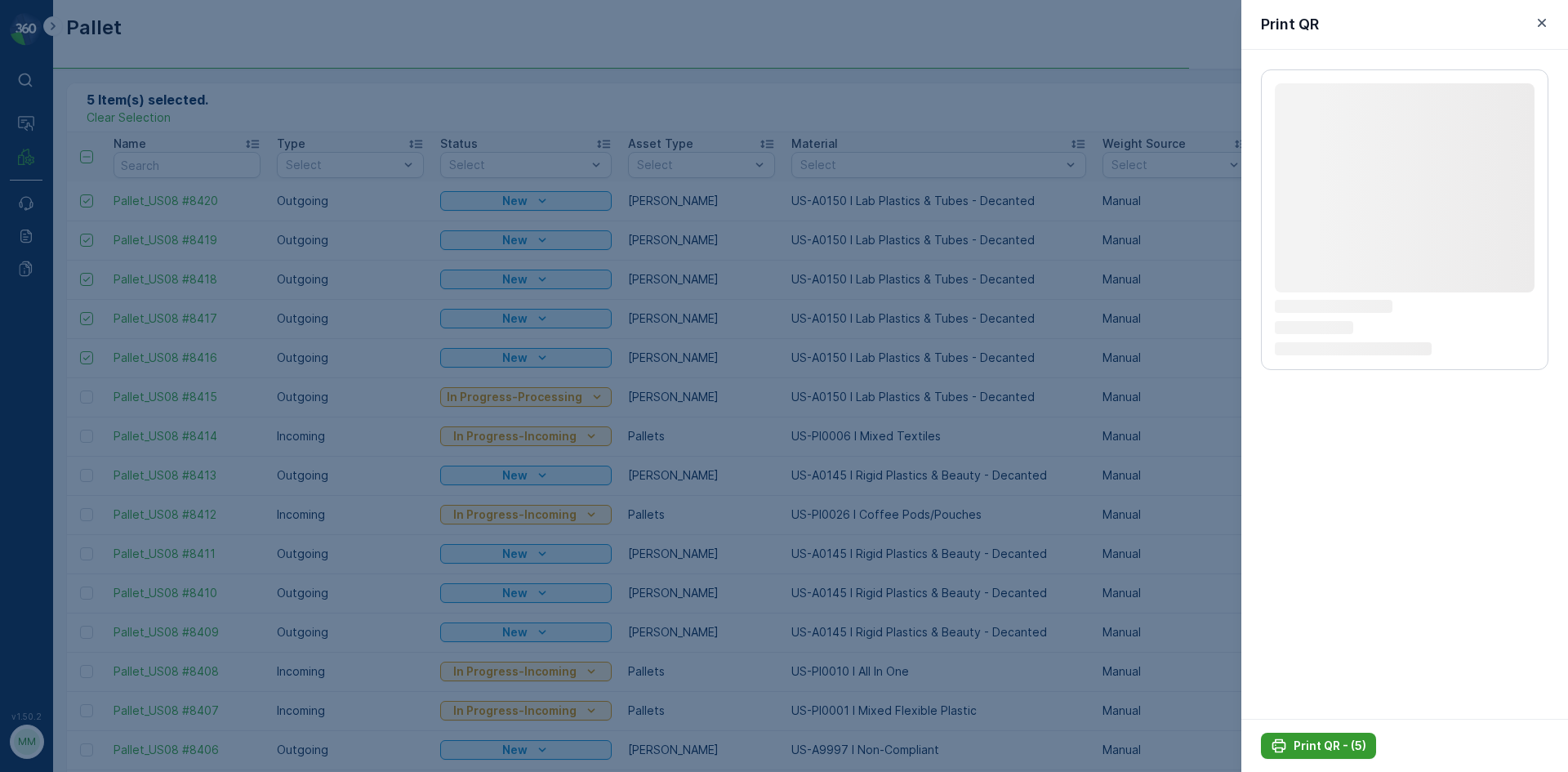
click at [1327, 743] on p "Print QR - (5)" at bounding box center [1330, 745] width 72 height 16
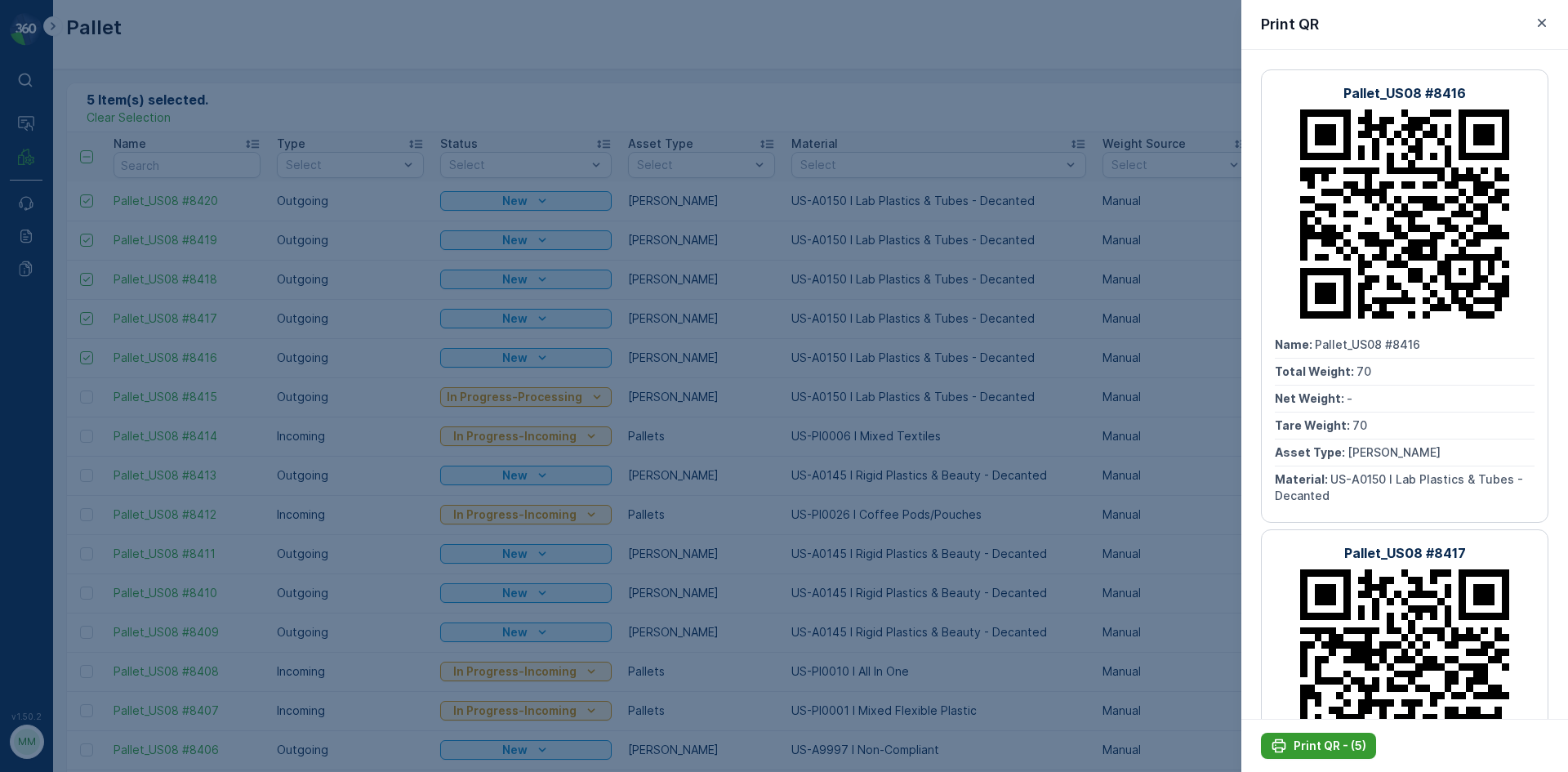
click at [1339, 744] on p "Print QR - (5)" at bounding box center [1330, 745] width 72 height 16
click at [559, 52] on div at bounding box center [784, 386] width 1568 height 772
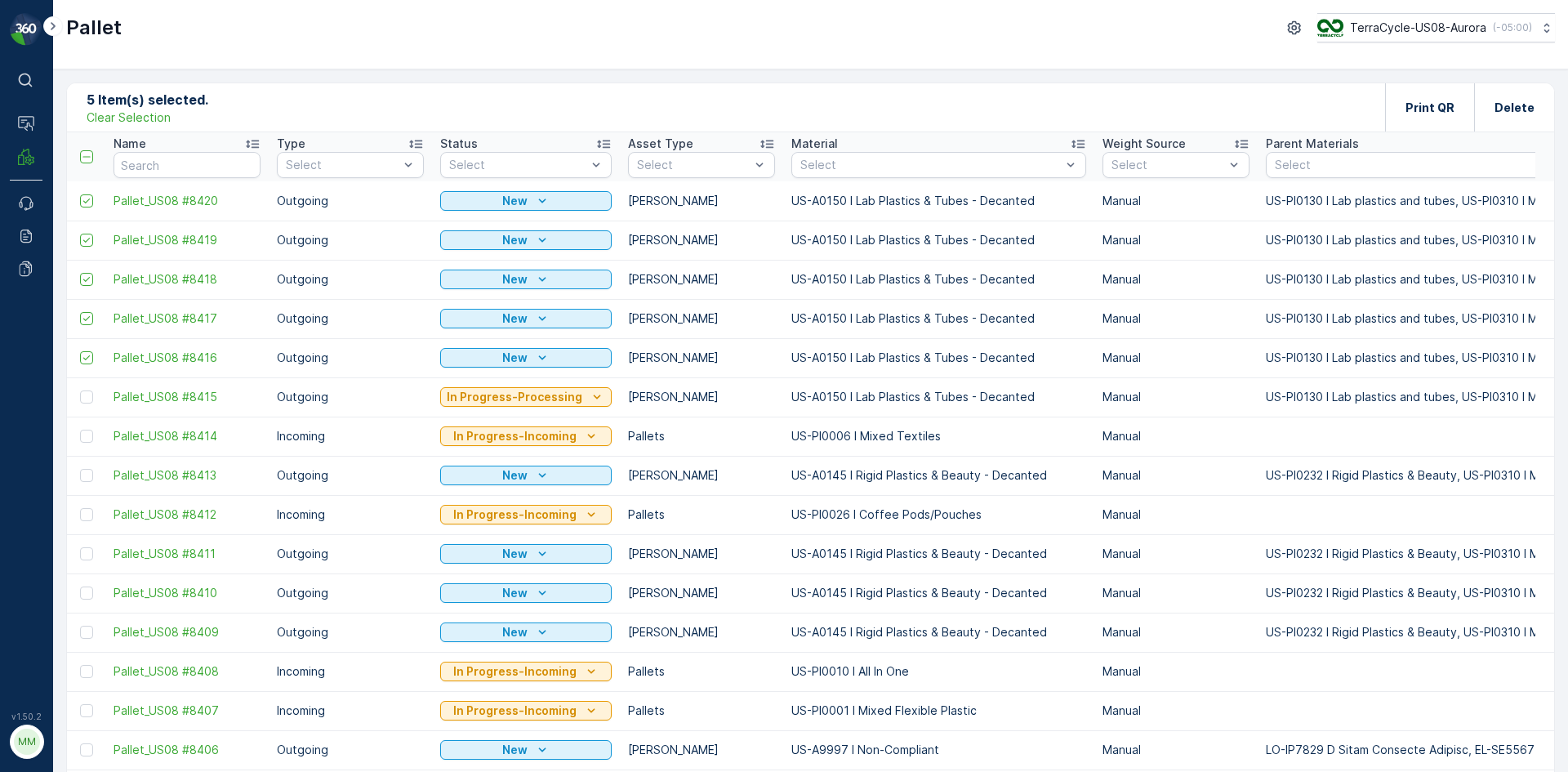
click at [160, 128] on div "5 Item(s) selected. Clear Selection Print QR Delete" at bounding box center [810, 108] width 1487 height 49
click at [159, 121] on p "Clear Selection" at bounding box center [128, 117] width 84 height 16
click at [223, 170] on input "text" at bounding box center [186, 164] width 147 height 26
type input "7414"
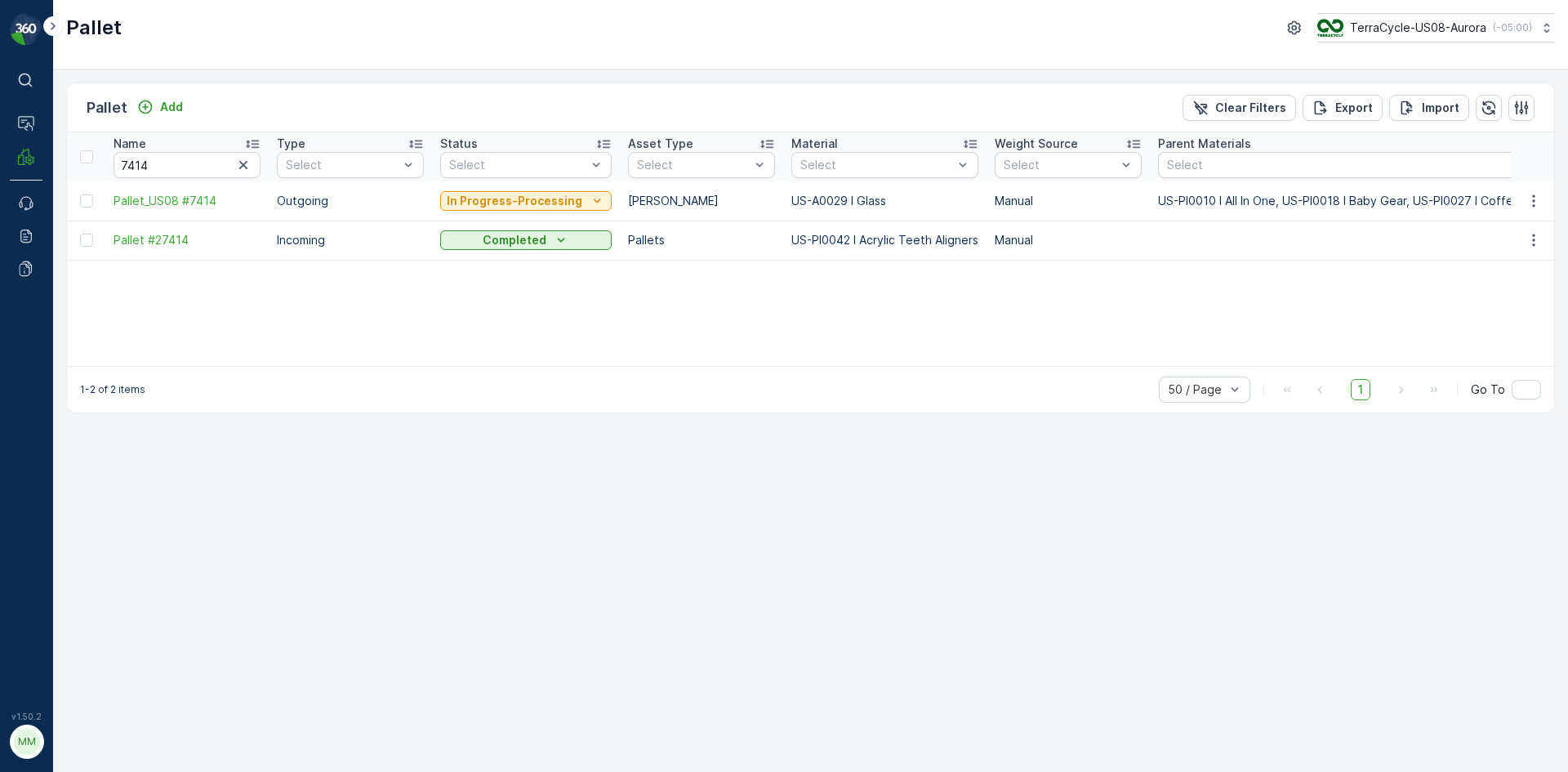
click at [689, 290] on div "Name 7414 Type Select Status Select Asset Type Select Material Select Weight So…" at bounding box center [810, 249] width 1487 height 234
click at [242, 166] on icon "button" at bounding box center [243, 164] width 9 height 9
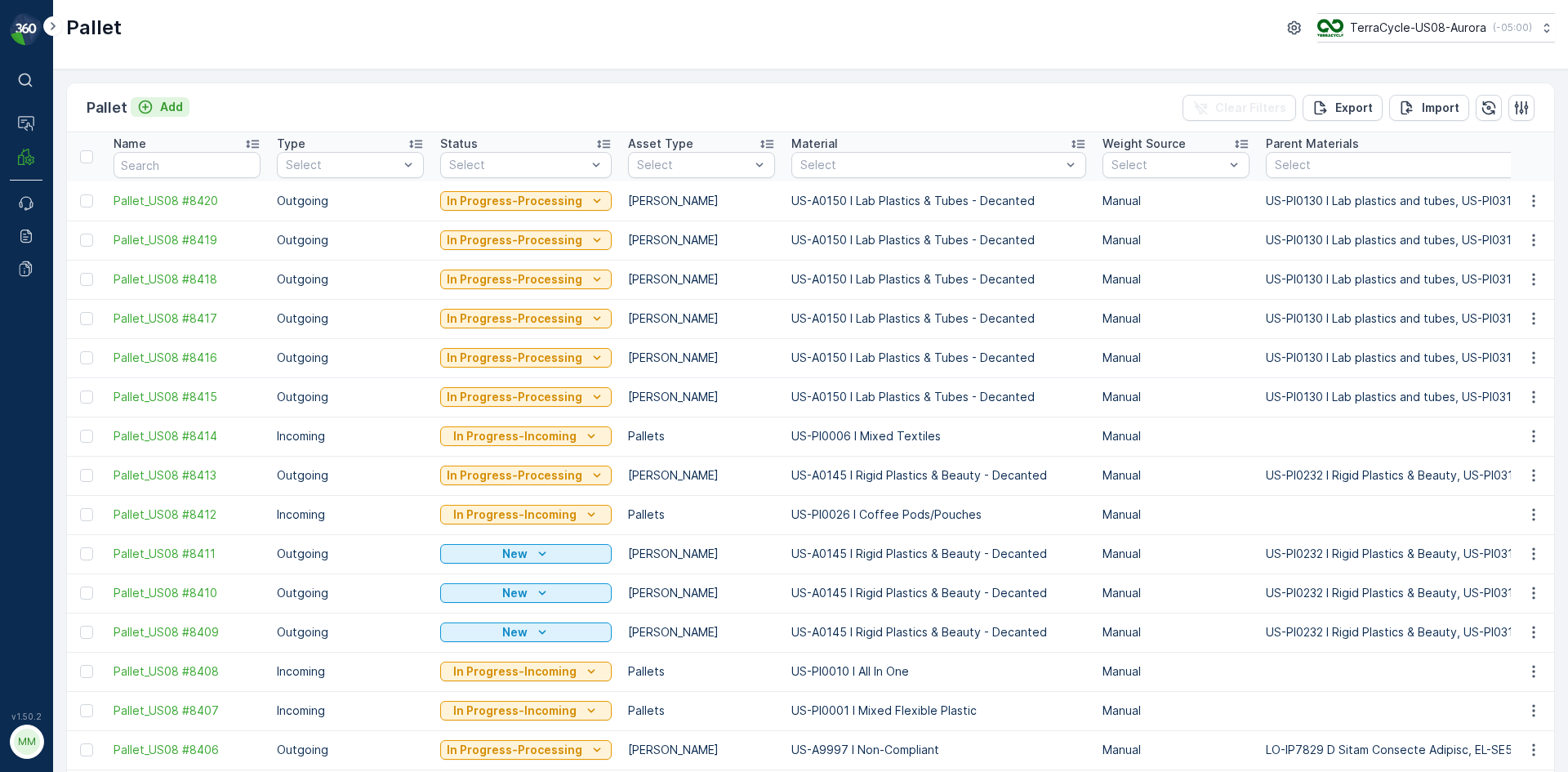
click at [179, 112] on p "Add" at bounding box center [171, 106] width 23 height 16
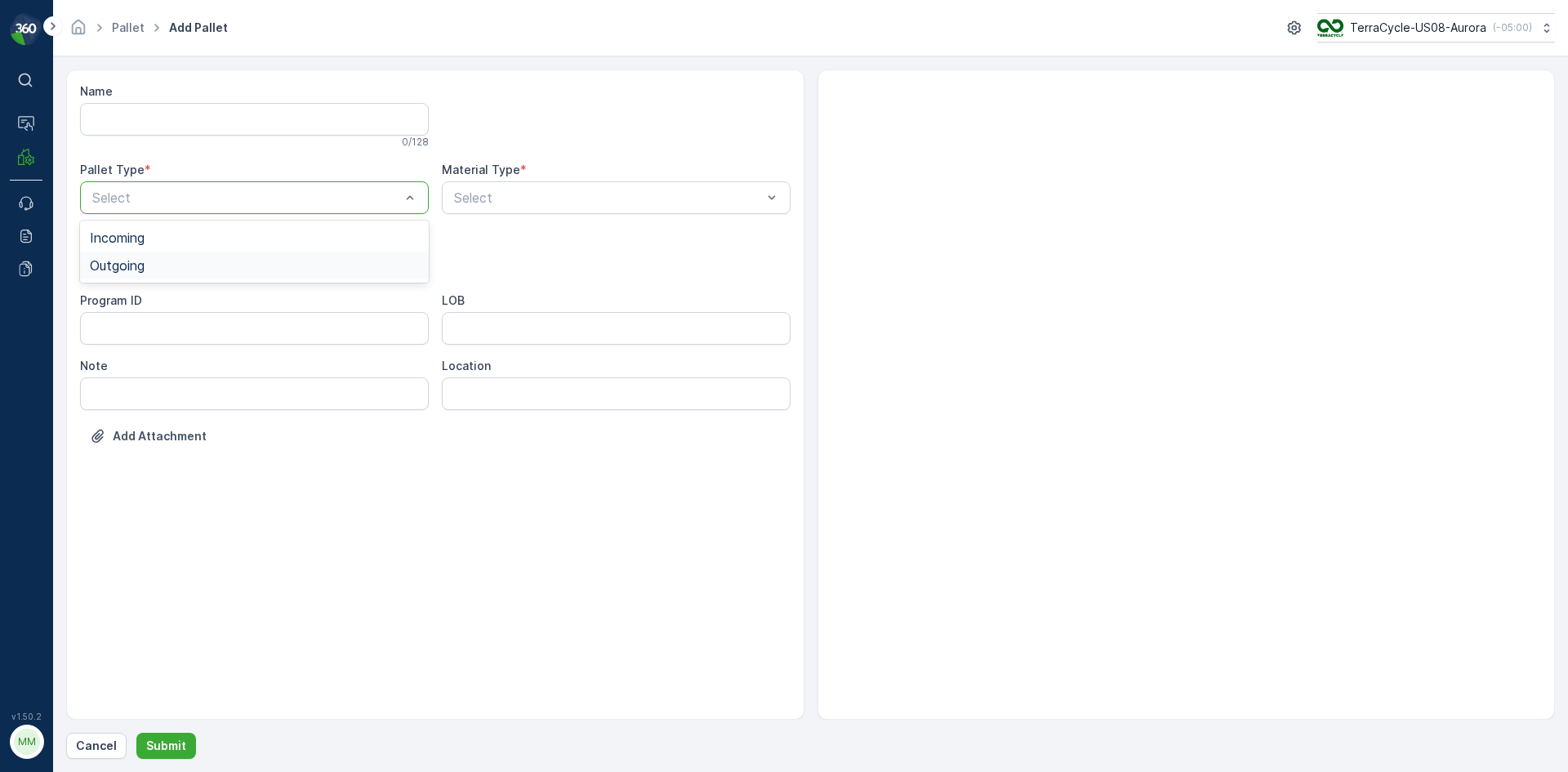
click at [223, 266] on div "Outgoing" at bounding box center [254, 264] width 329 height 14
click at [237, 302] on div "Gaylord" at bounding box center [254, 302] width 329 height 14
type input "0"
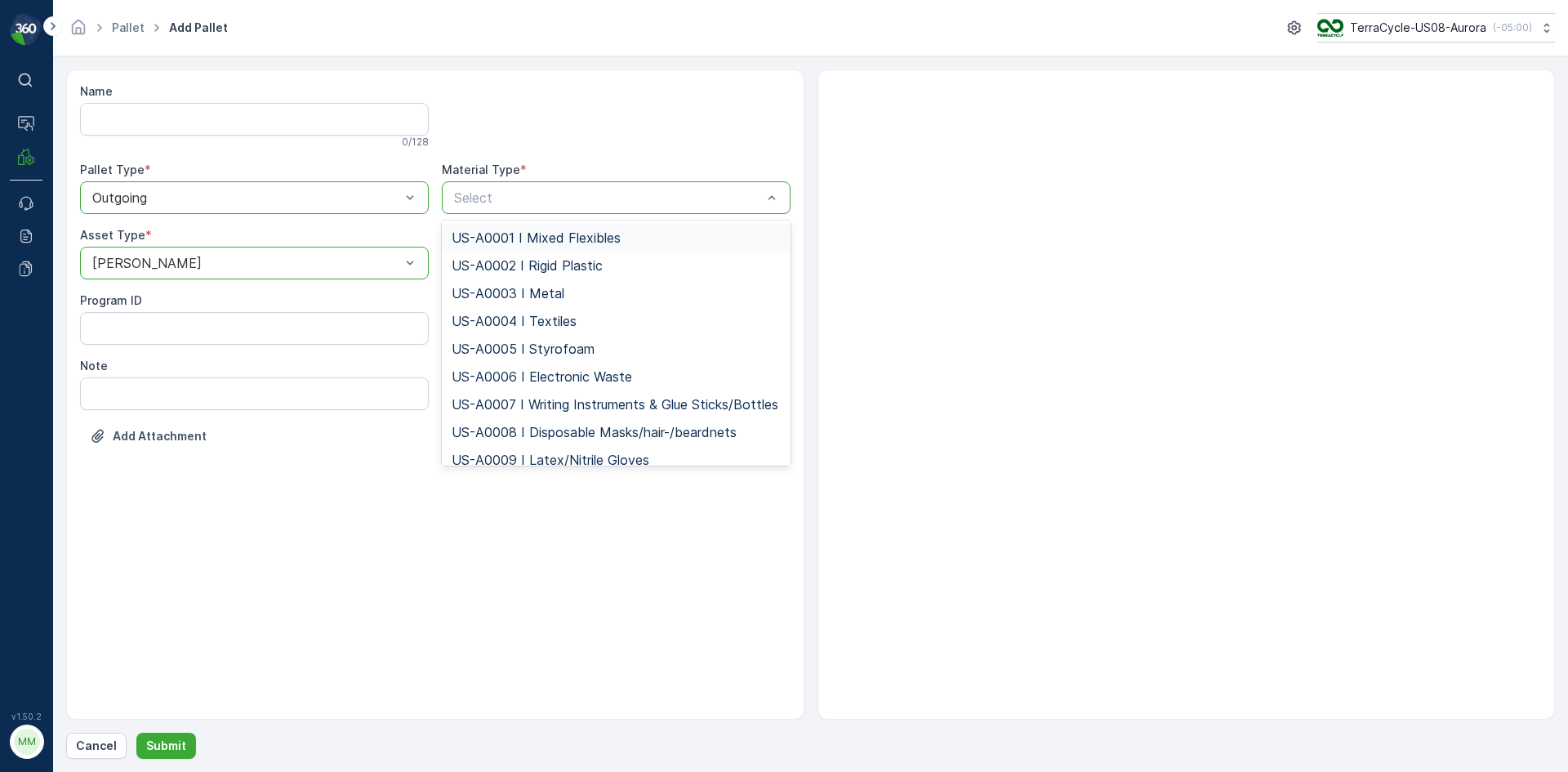
click at [492, 188] on p "Select" at bounding box center [609, 198] width 308 height 20
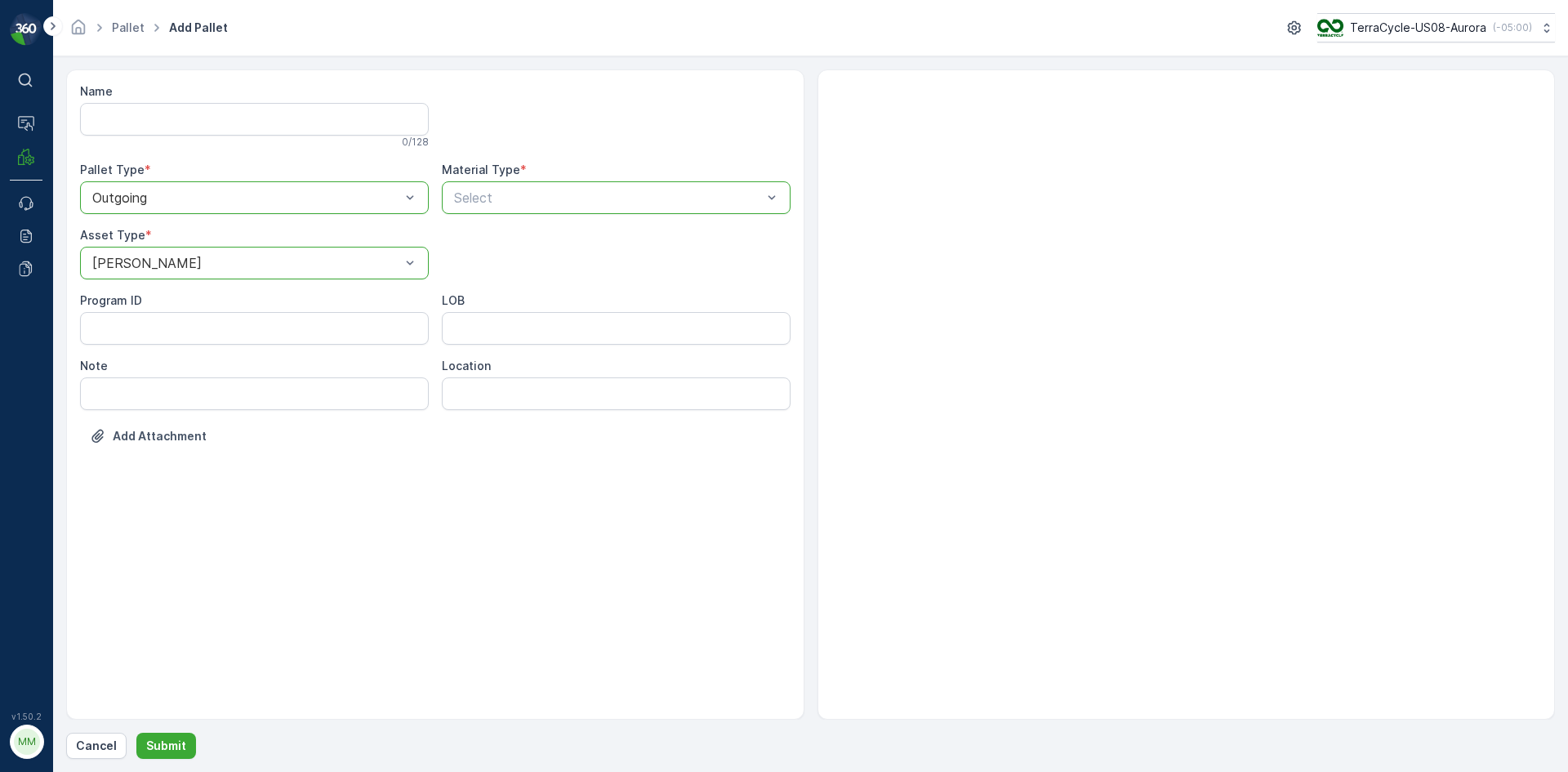
click at [586, 186] on div "Select" at bounding box center [616, 198] width 349 height 32
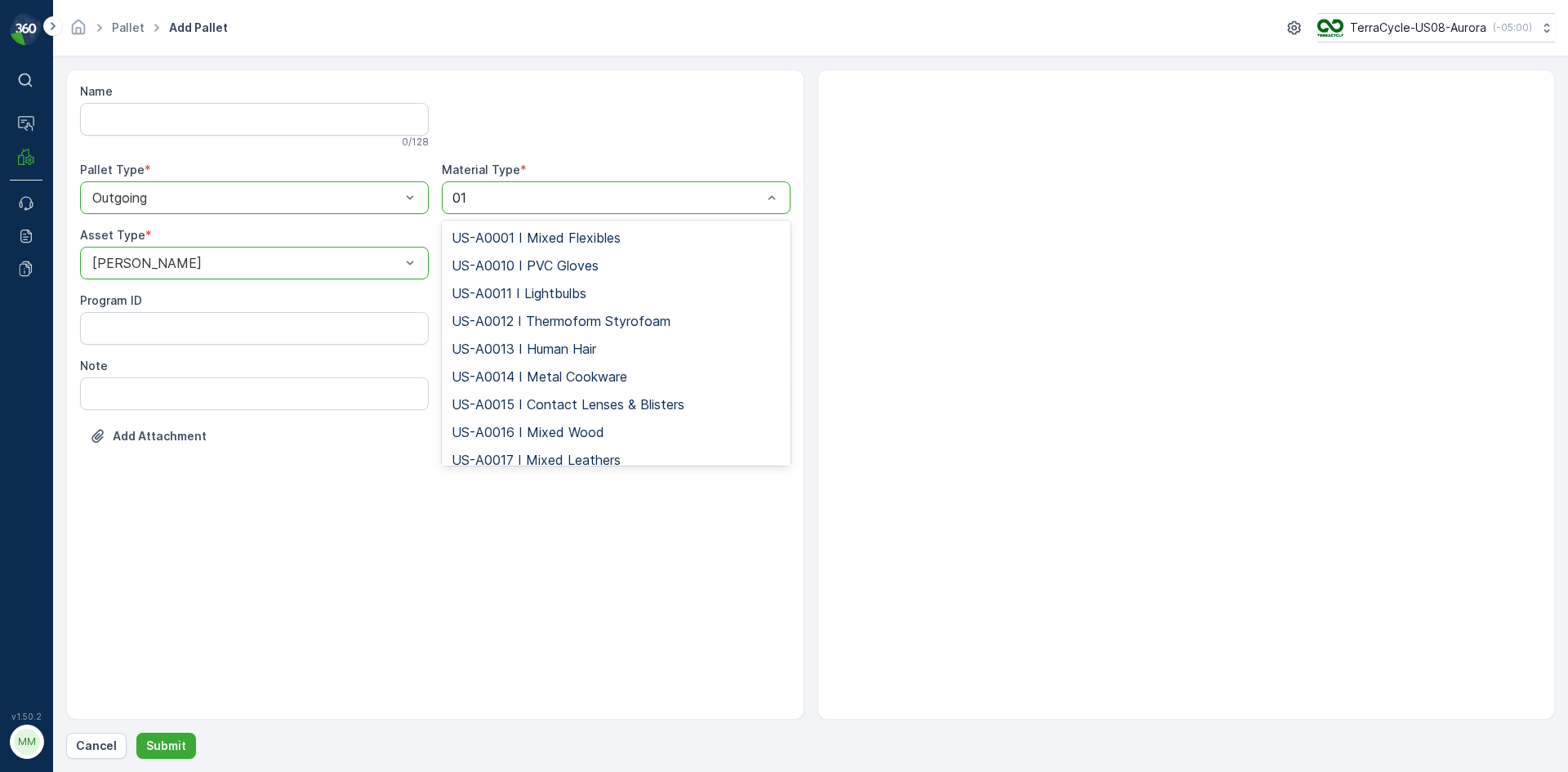
type input "0"
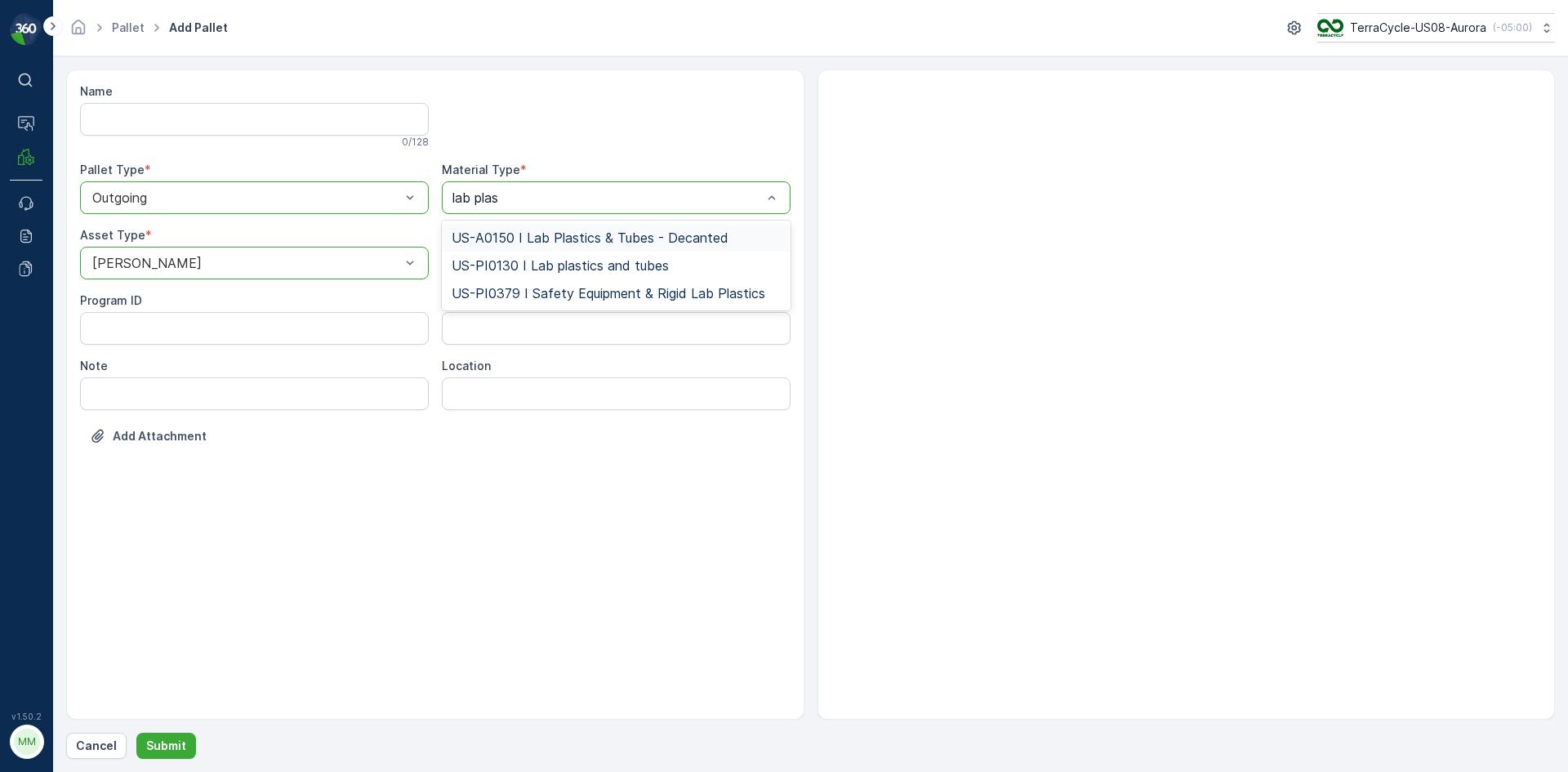
type input "lab plast"
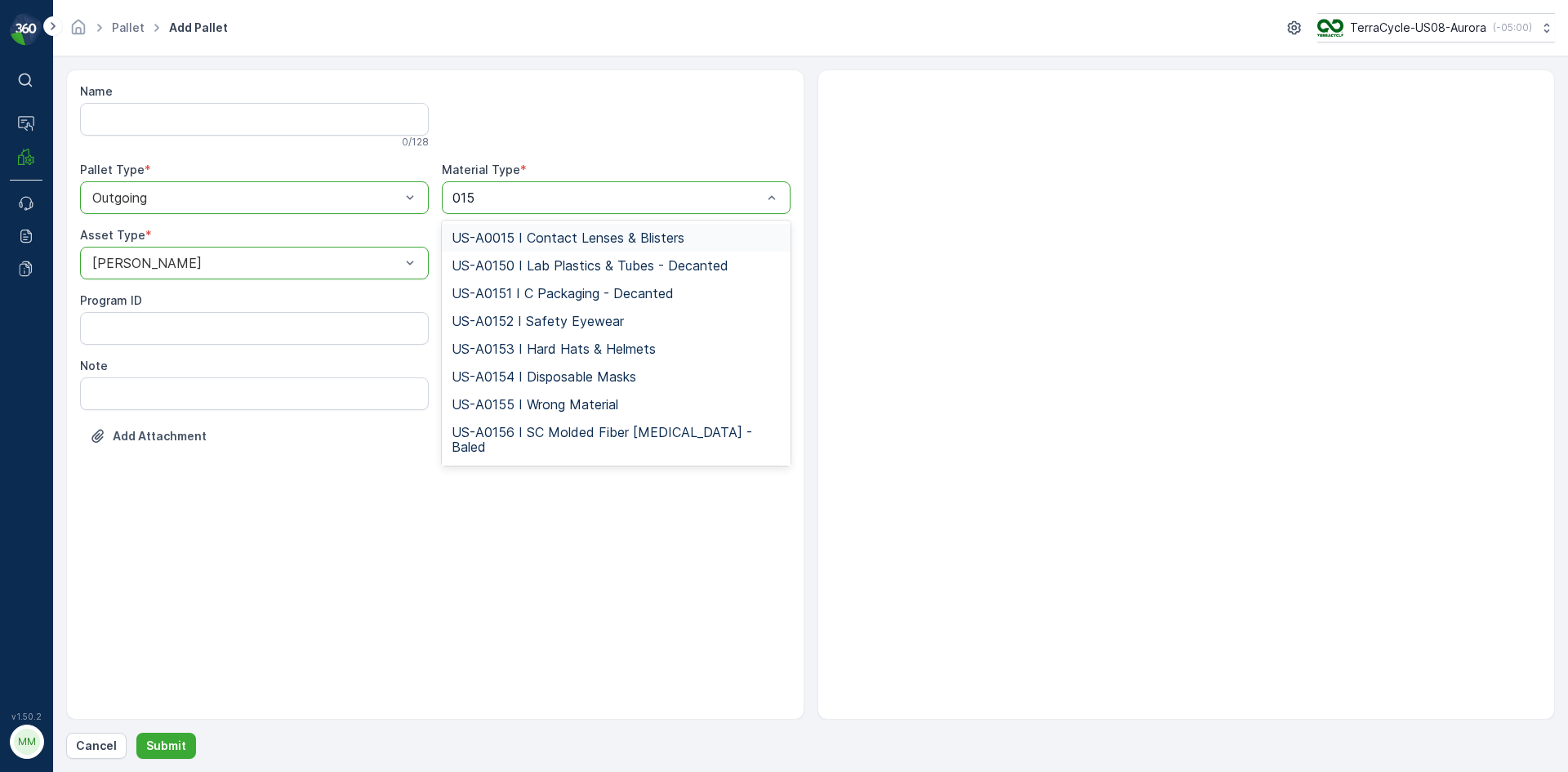
type input "0150"
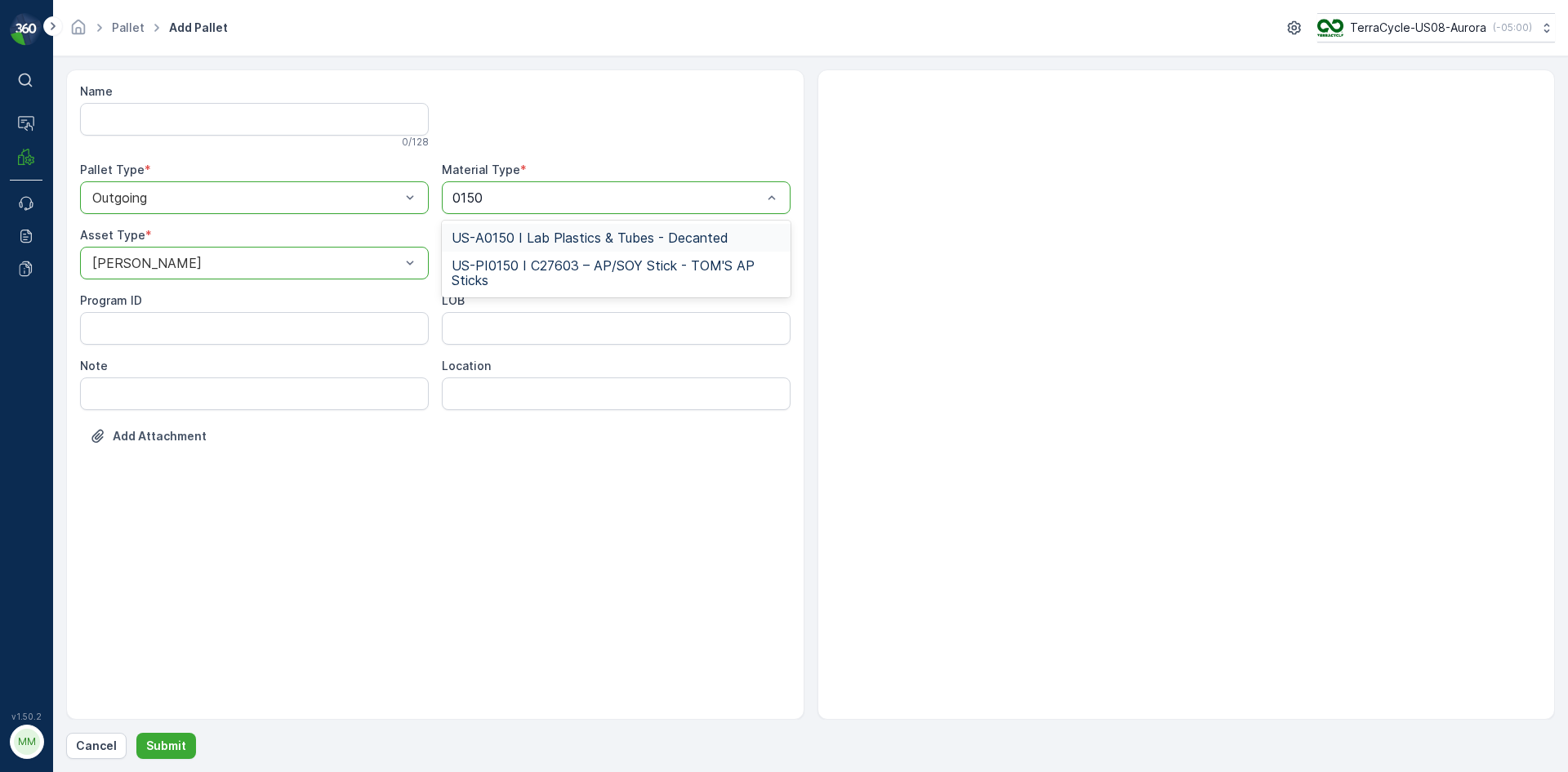
click at [598, 234] on span "US-A0150 I Lab Plastics & Tubes - Decanted" at bounding box center [590, 237] width 277 height 14
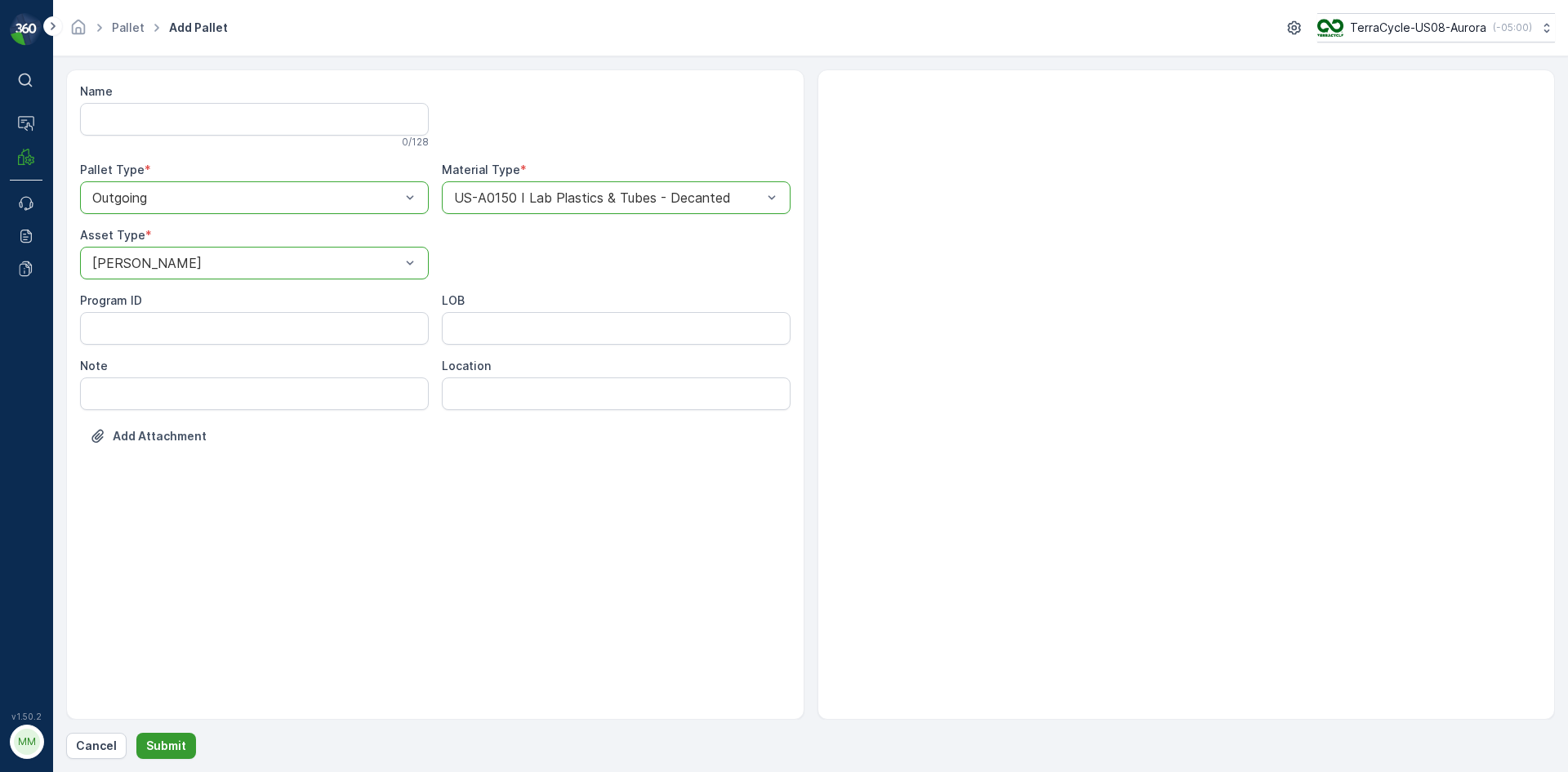
click at [169, 758] on button "Submit" at bounding box center [165, 744] width 60 height 26
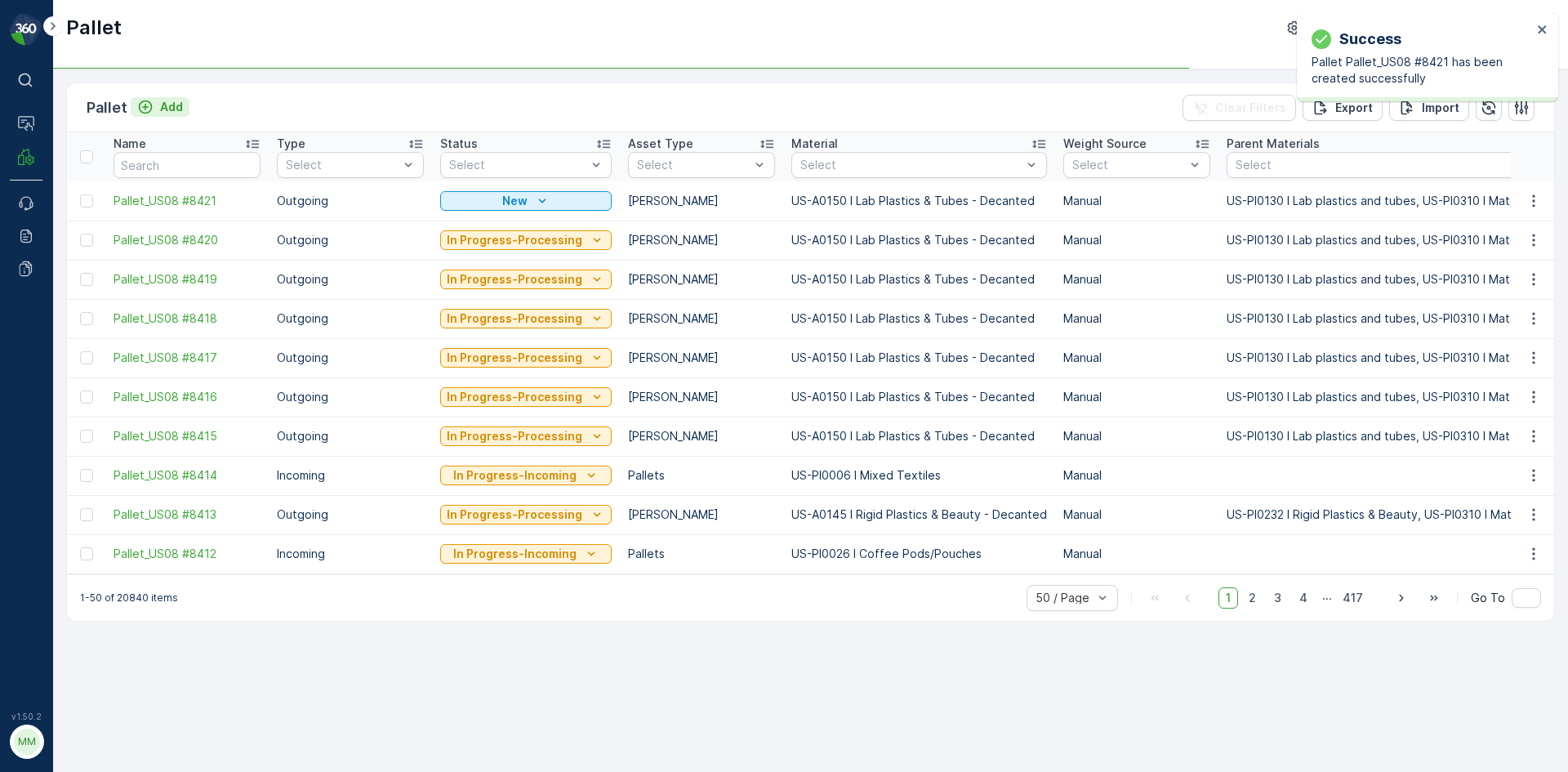
click at [164, 106] on p "Add" at bounding box center [171, 106] width 23 height 16
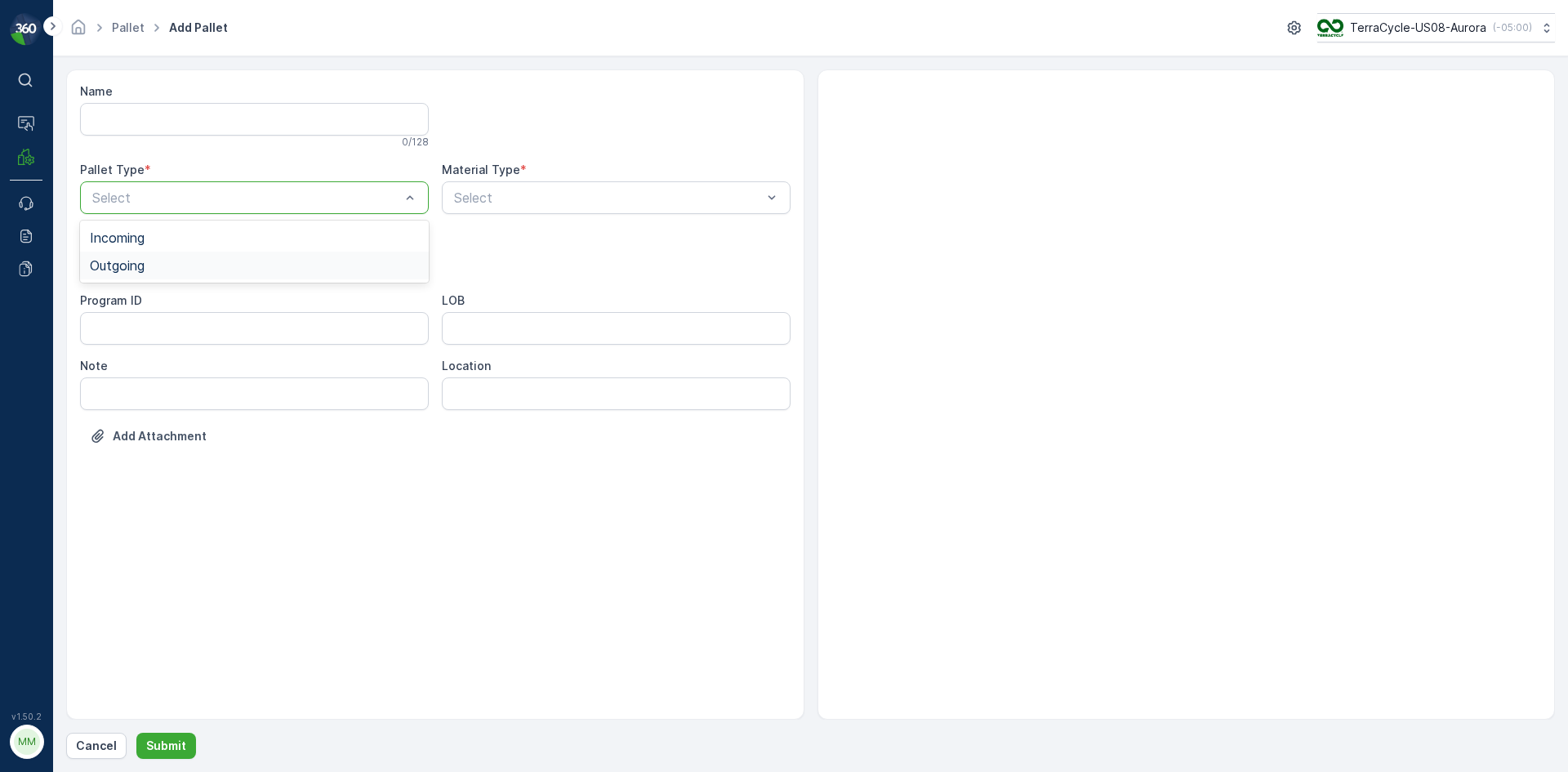
click at [269, 265] on div "Outgoing" at bounding box center [254, 264] width 329 height 14
click at [255, 302] on div "Gaylord" at bounding box center [254, 302] width 329 height 14
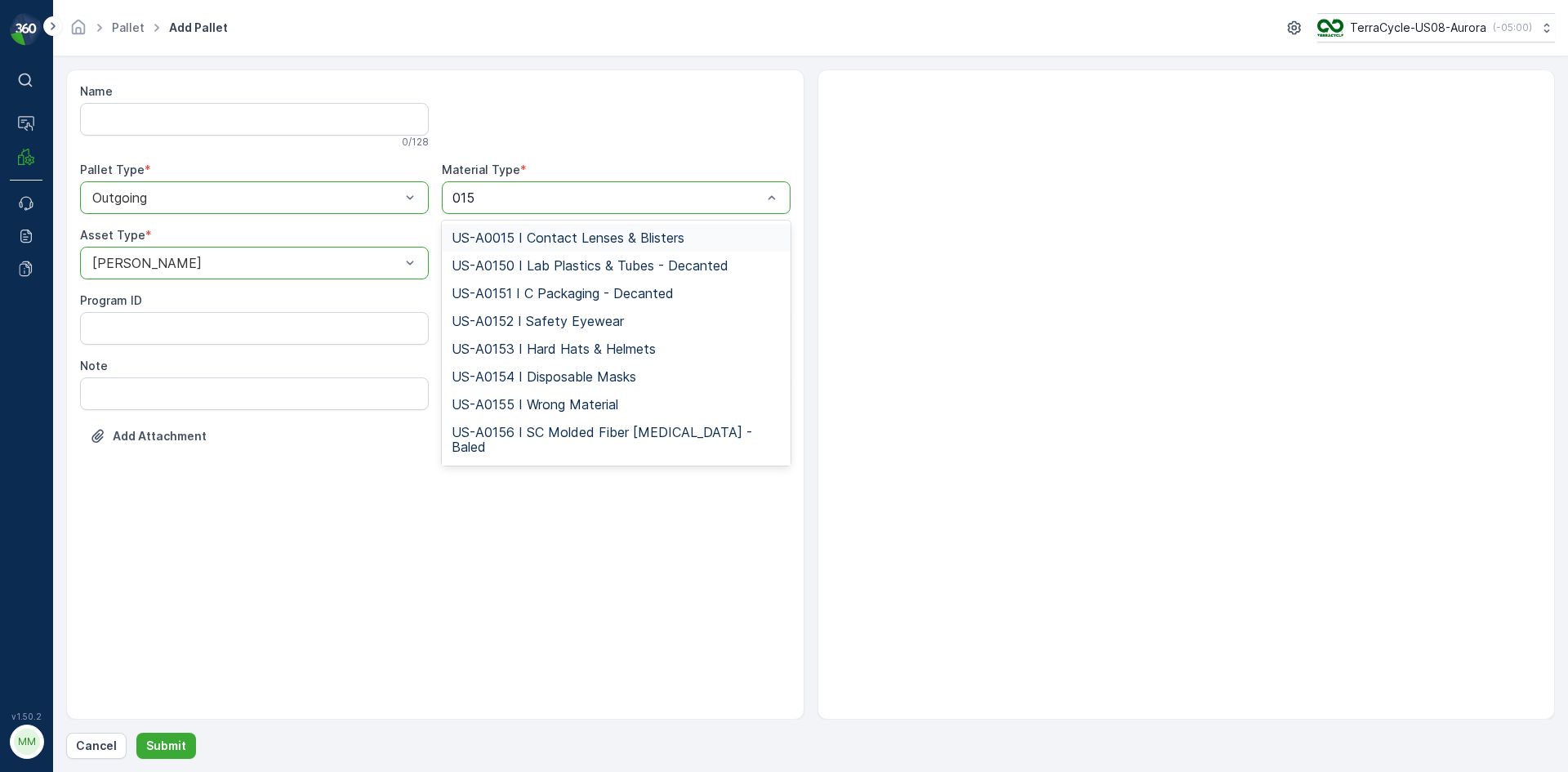
type input "0150"
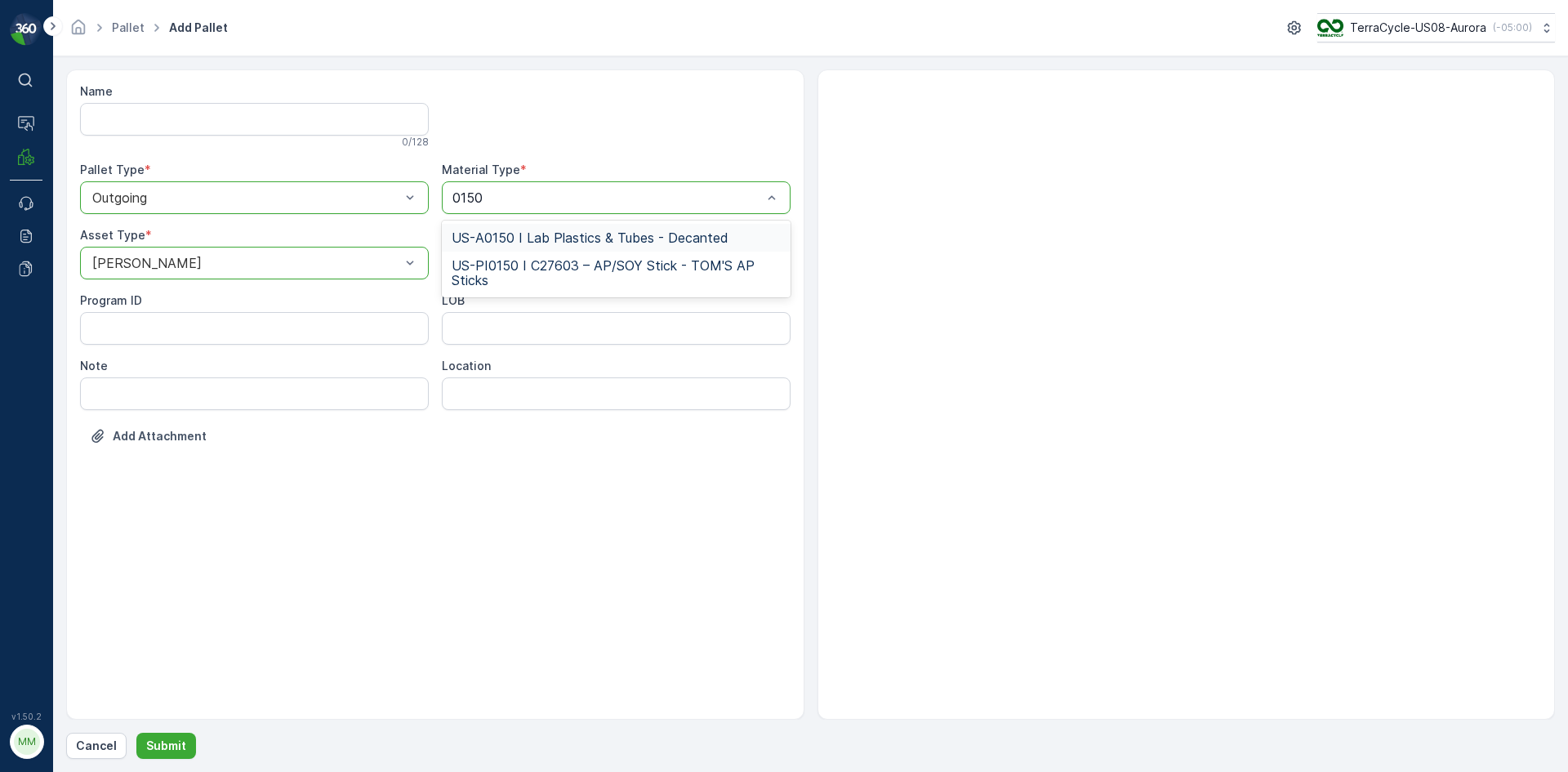
click at [505, 235] on span "US-A0150 I Lab Plastics & Tubes - Decanted" at bounding box center [590, 237] width 277 height 14
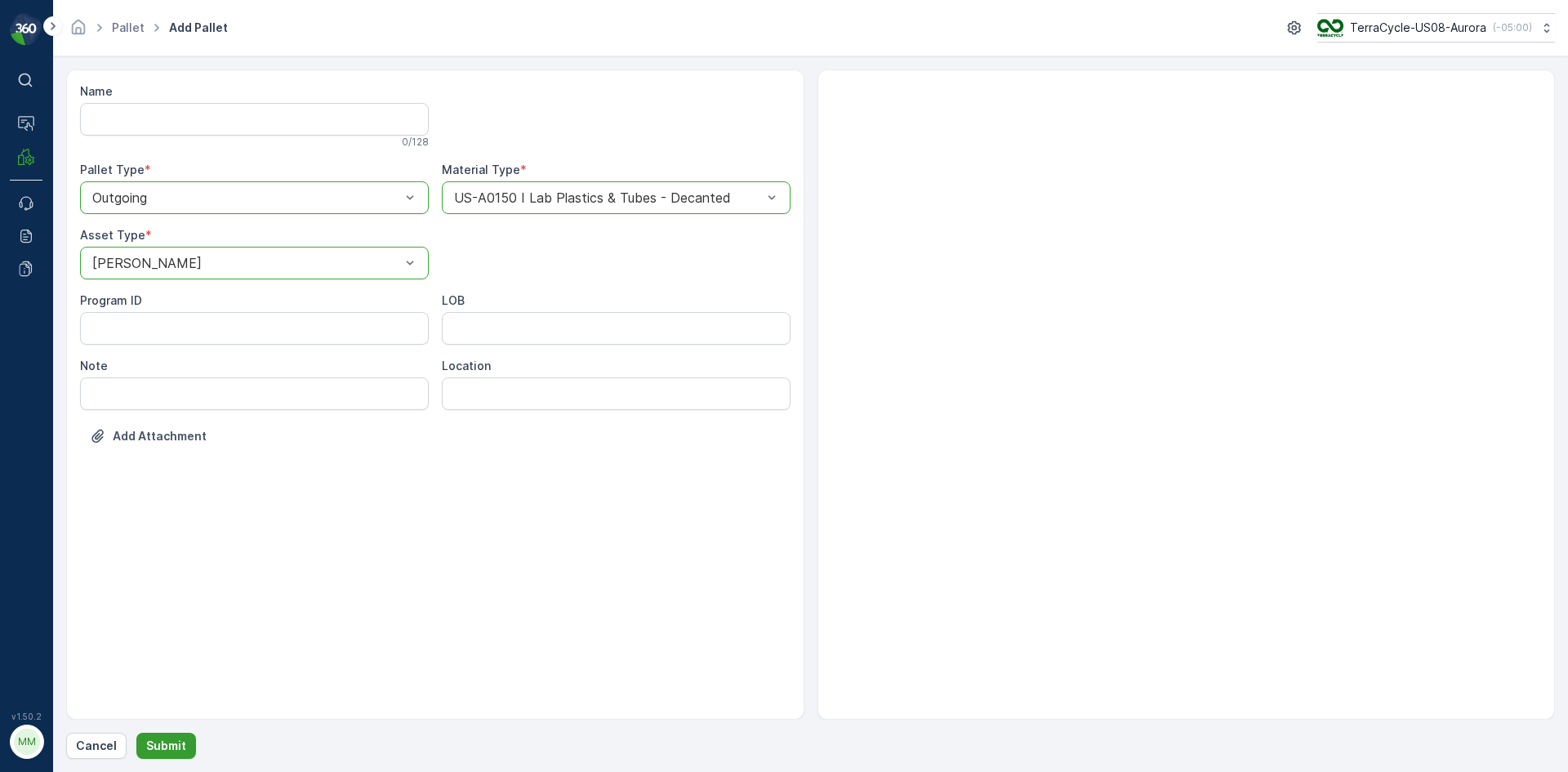
click at [155, 744] on p "Submit" at bounding box center [166, 745] width 40 height 16
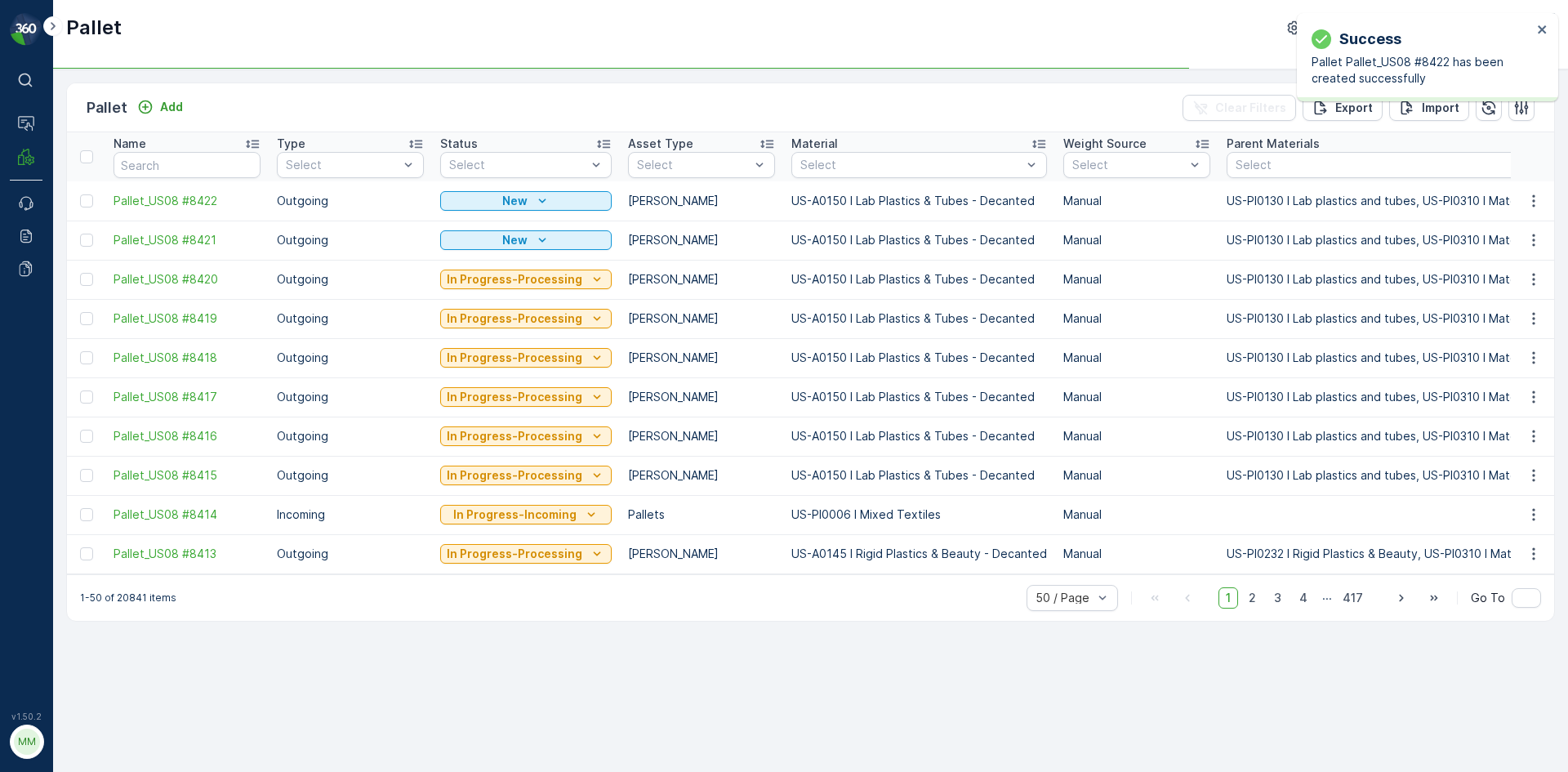
drag, startPoint x: 91, startPoint y: 196, endPoint x: 87, endPoint y: 218, distance: 22.4
click at [91, 196] on div at bounding box center [87, 201] width 13 height 13
click at [80, 194] on input "checkbox" at bounding box center [80, 194] width 0 height 0
click at [87, 241] on div at bounding box center [87, 241] width 13 height 13
click at [80, 234] on input "checkbox" at bounding box center [80, 234] width 0 height 0
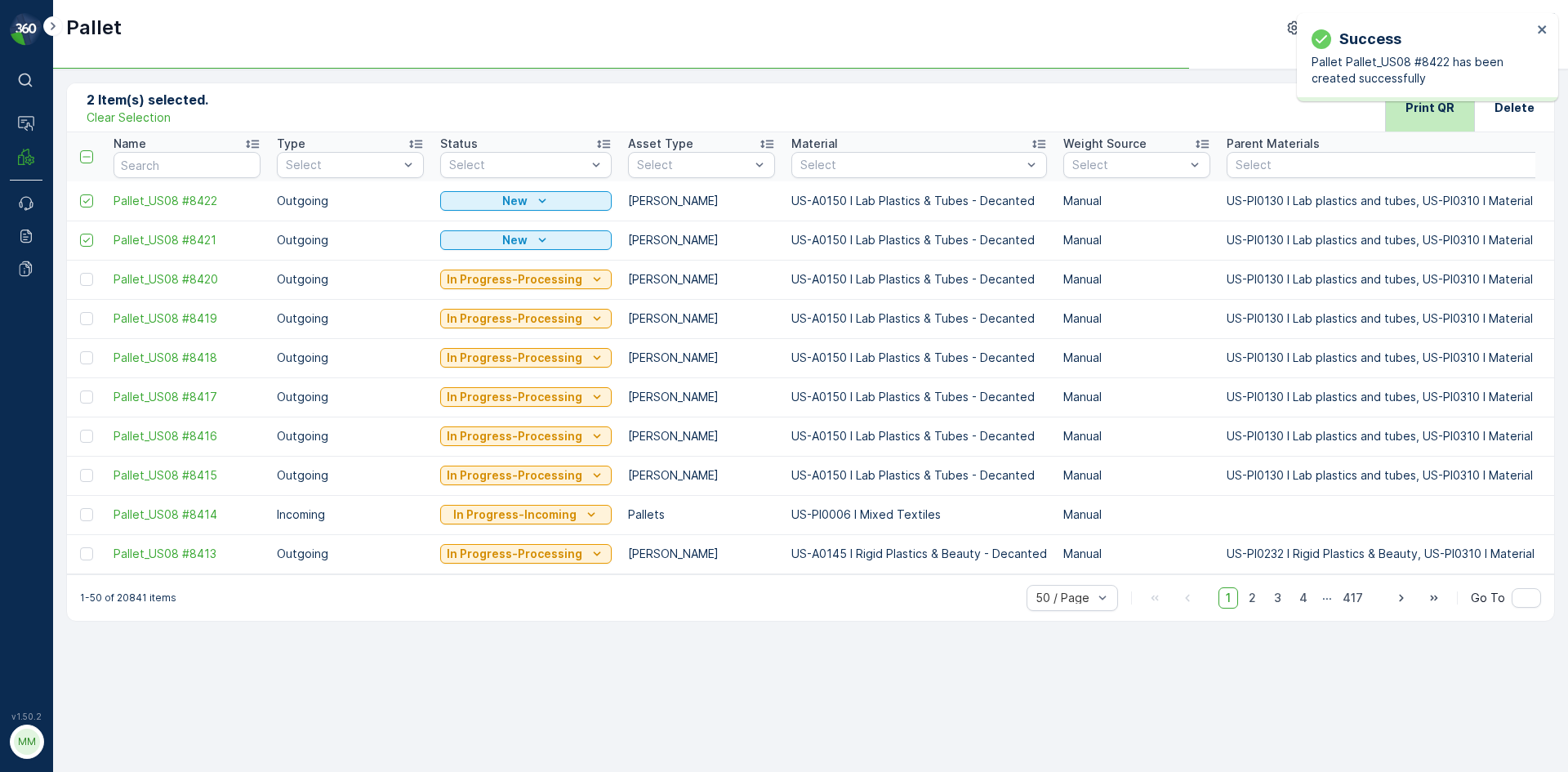
click at [1433, 125] on div "Print QR" at bounding box center [1430, 107] width 49 height 48
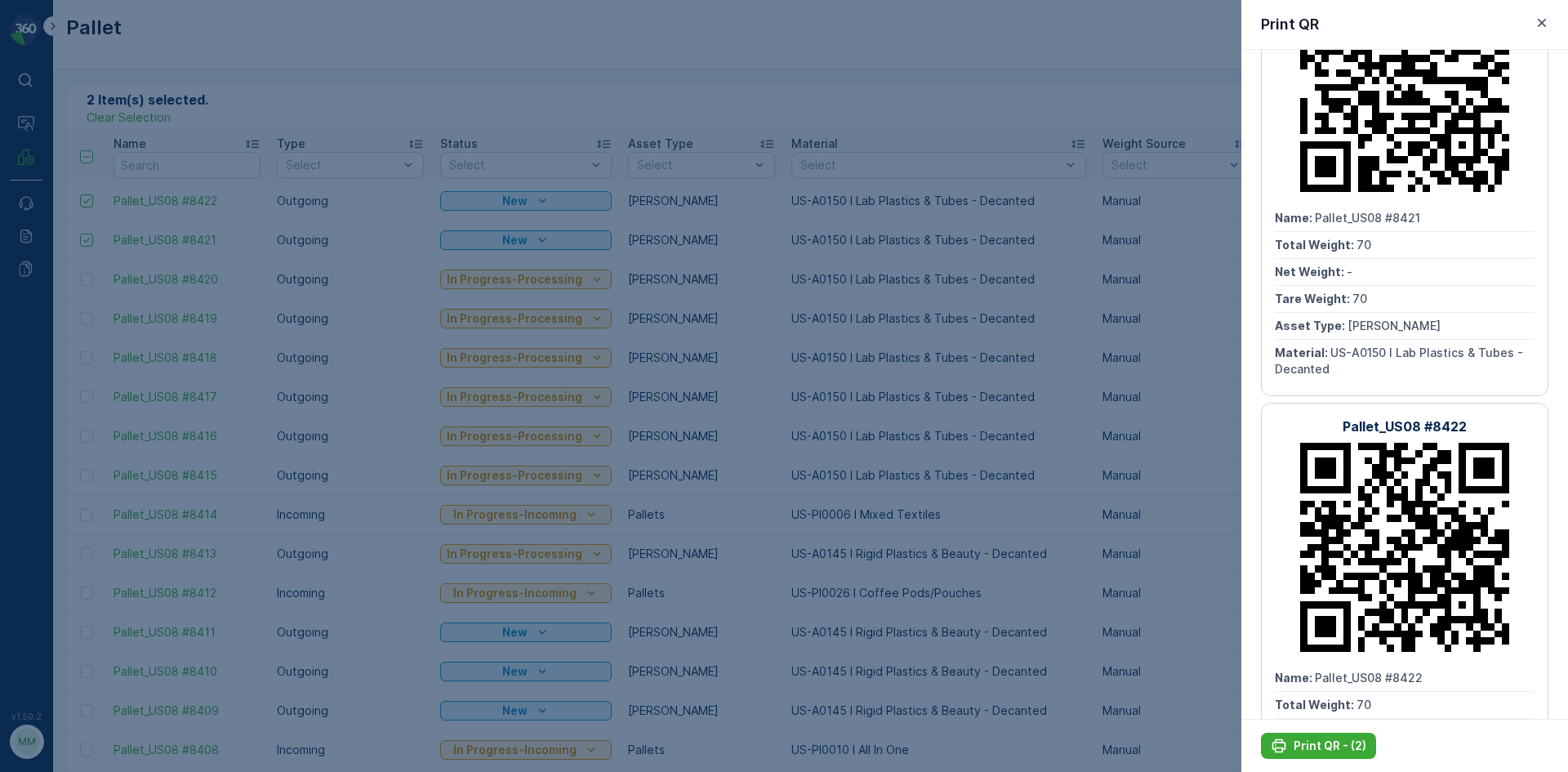
scroll to position [283, 0]
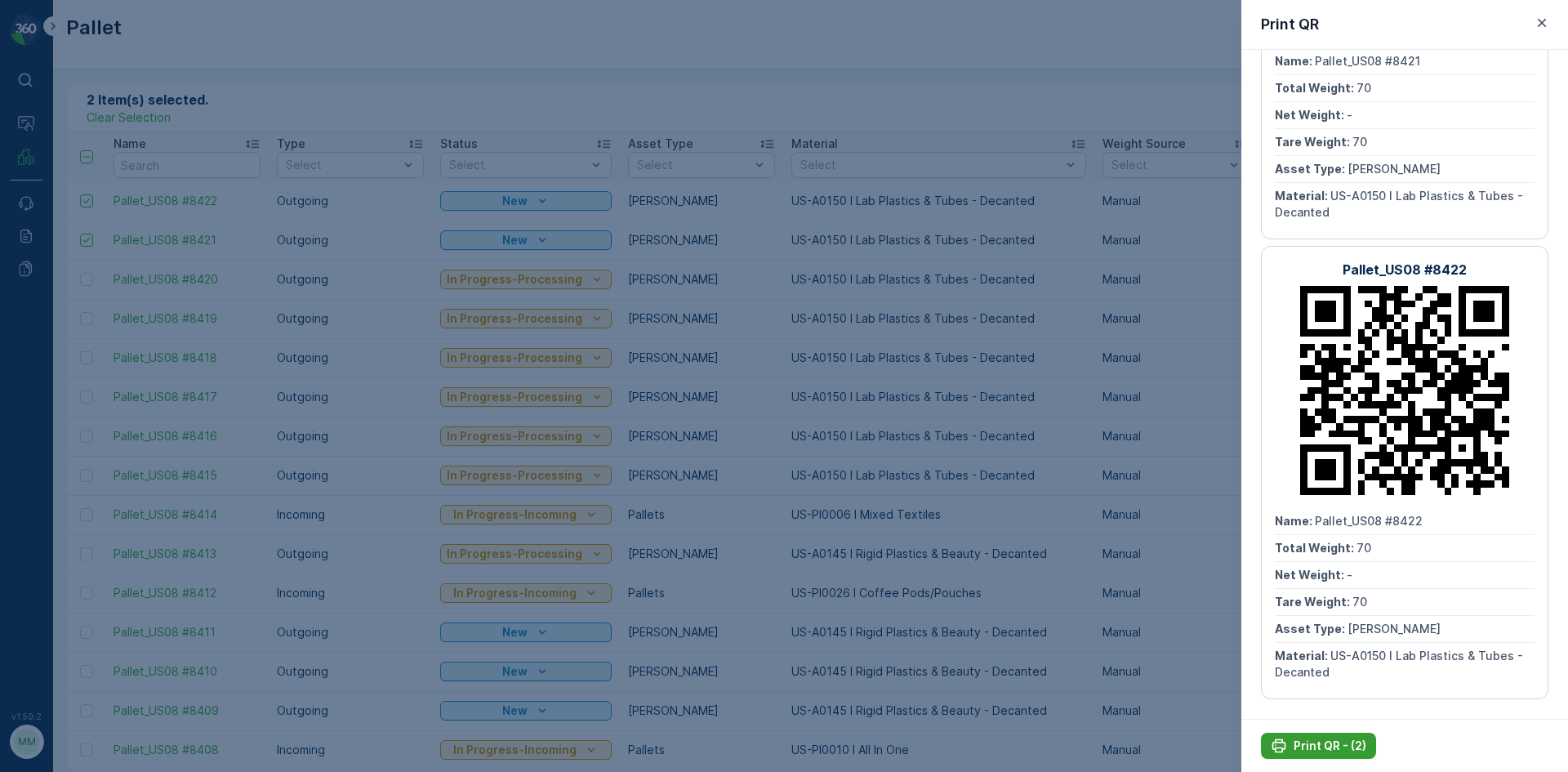
click at [1333, 750] on p "Print QR - (2)" at bounding box center [1330, 745] width 72 height 16
click at [1097, 648] on div at bounding box center [784, 386] width 1568 height 772
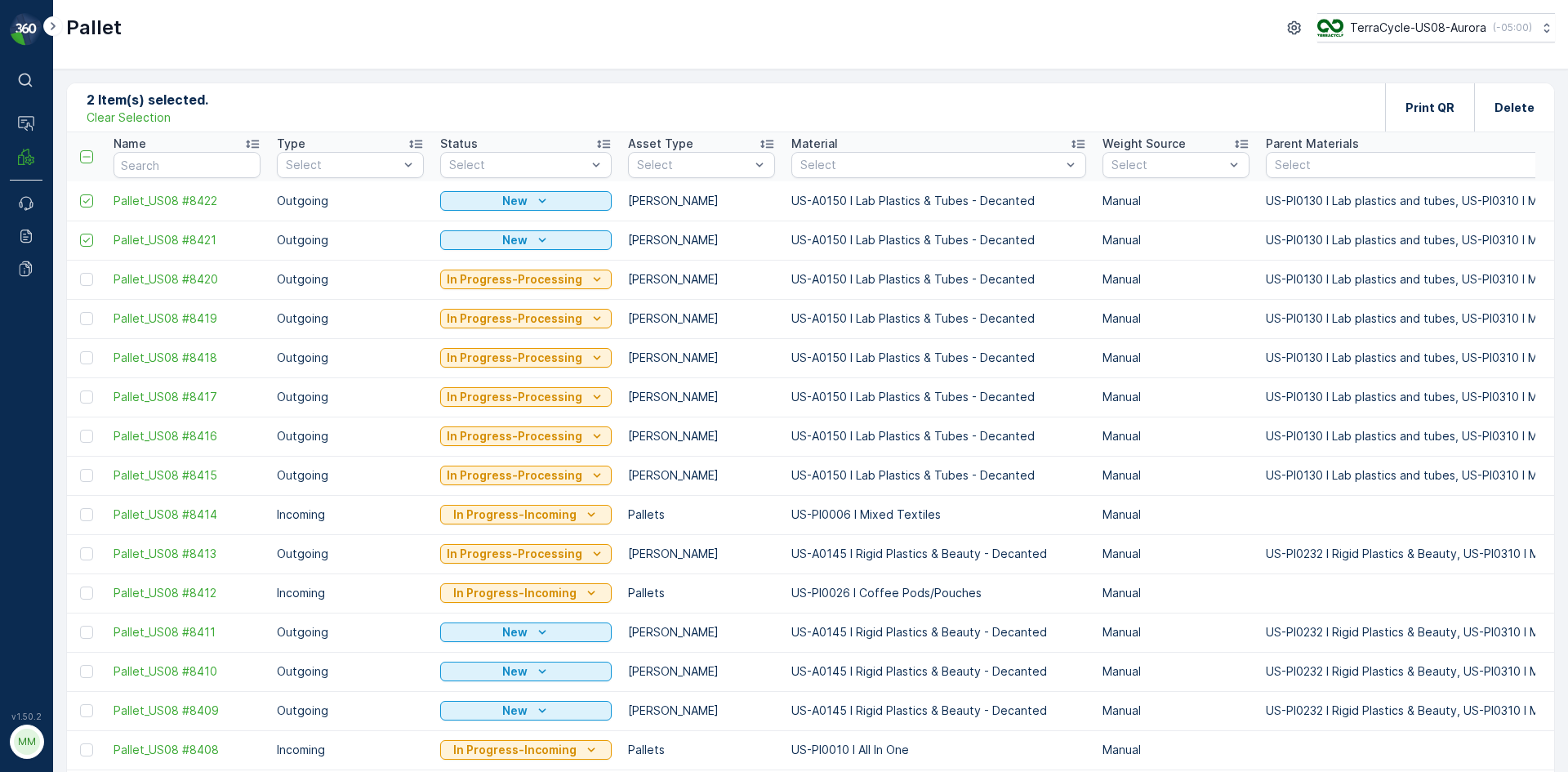
click at [153, 115] on p "Clear Selection" at bounding box center [128, 117] width 84 height 16
click at [149, 109] on icon "Add" at bounding box center [145, 107] width 14 height 14
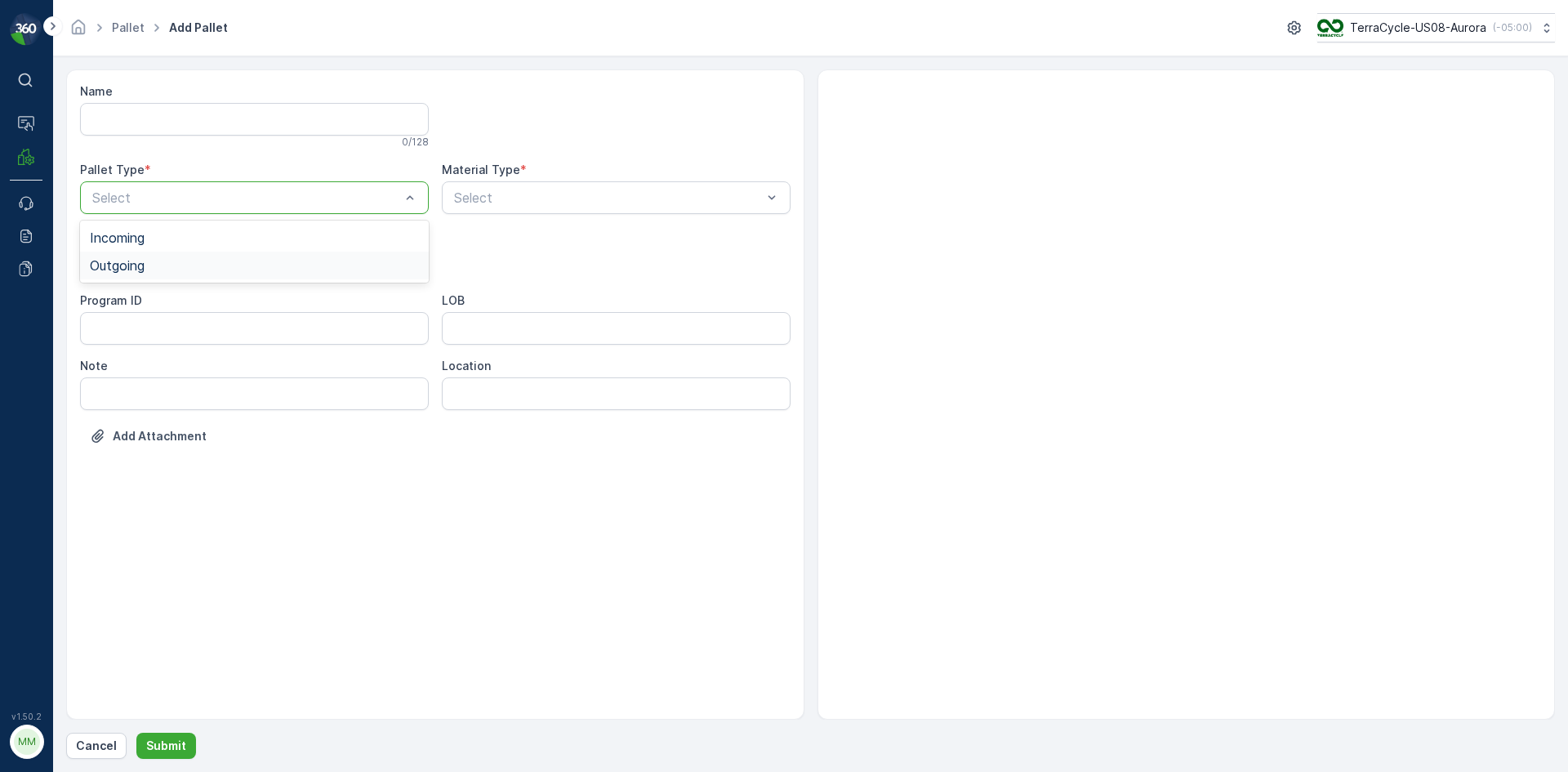
click at [135, 274] on div "Outgoing" at bounding box center [254, 265] width 349 height 28
click at [124, 297] on span "Gaylord" at bounding box center [144, 302] width 109 height 14
click at [147, 272] on div "Gaylord" at bounding box center [254, 262] width 349 height 32
click at [142, 333] on div "Bales" at bounding box center [254, 330] width 329 height 14
click at [584, 207] on div "Select" at bounding box center [616, 198] width 349 height 32
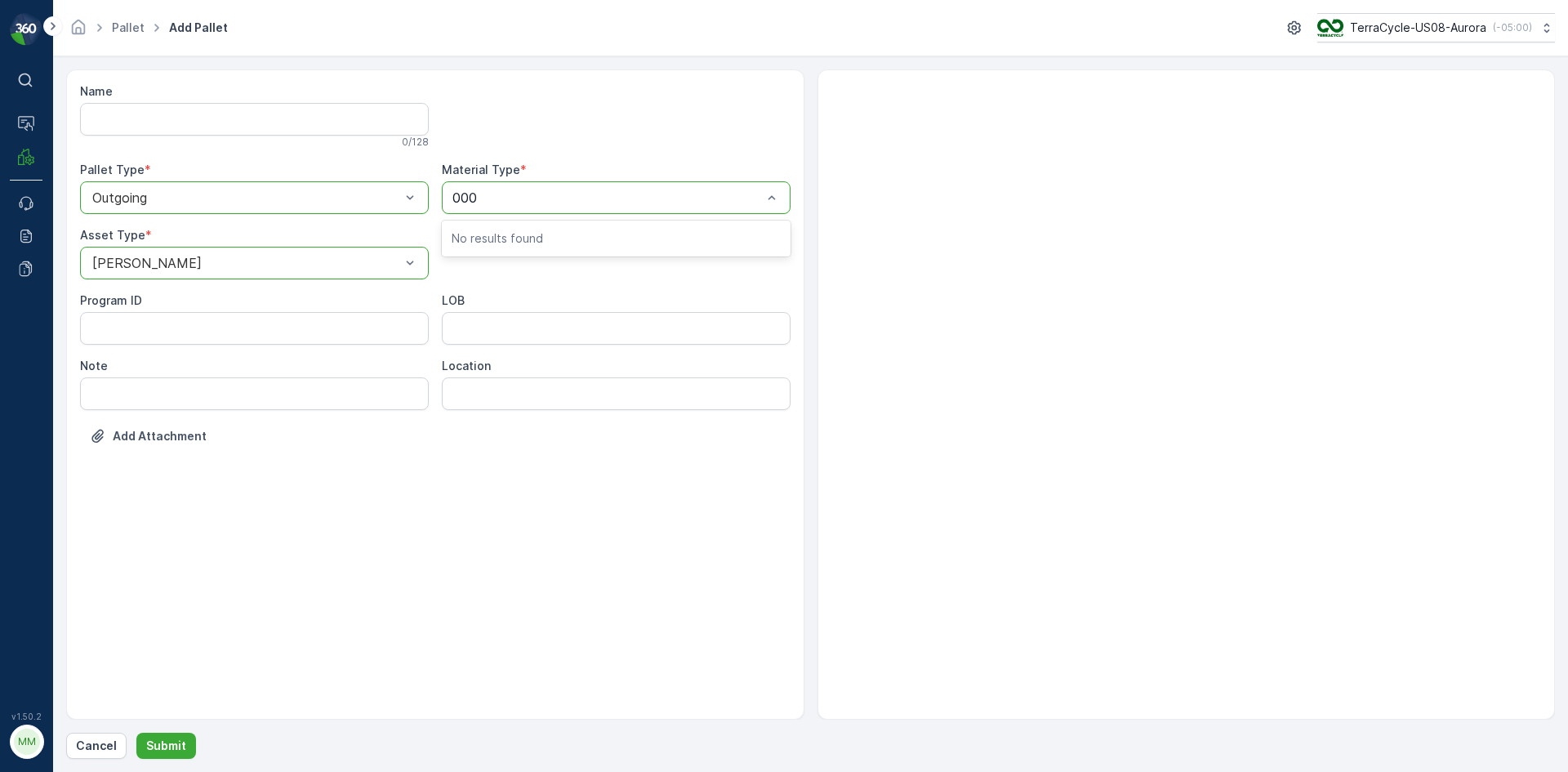
type input "0001"
click at [591, 241] on span "US-A0001 I Mixed Flexibles" at bounding box center [536, 237] width 169 height 14
click at [159, 738] on p "Submit" at bounding box center [166, 745] width 40 height 16
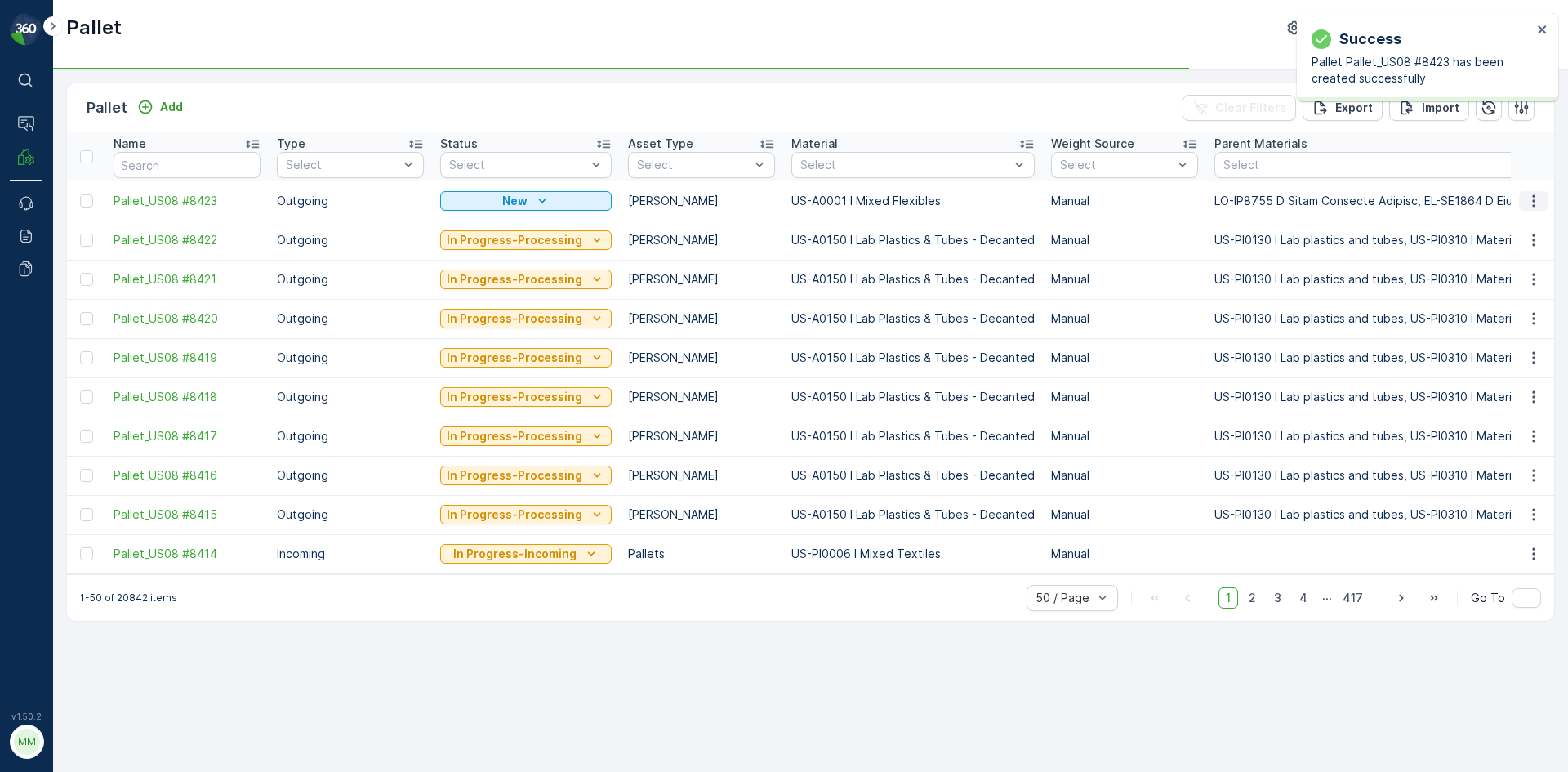
click at [1532, 203] on icon "button" at bounding box center [1534, 201] width 16 height 16
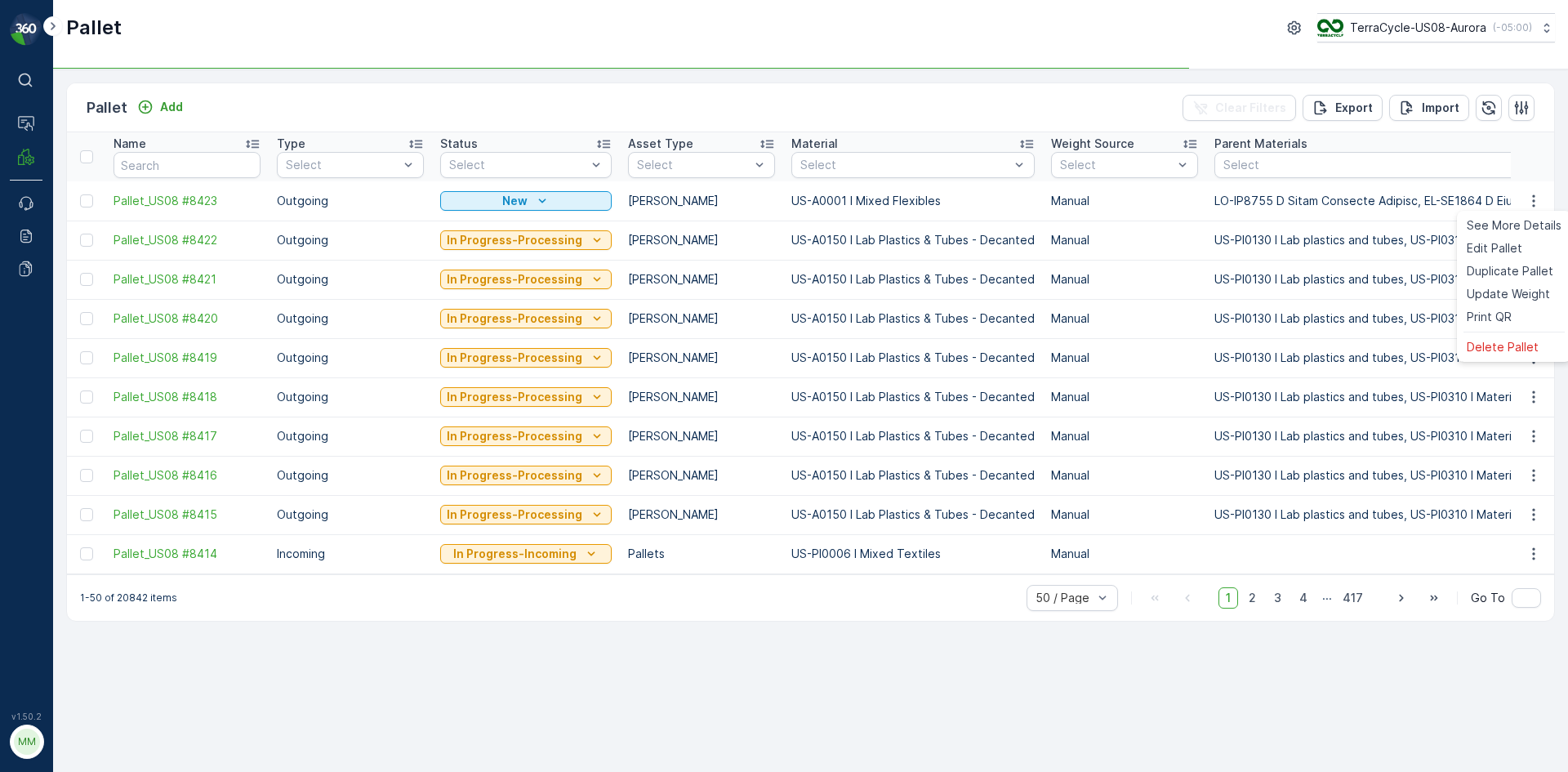
click at [1511, 315] on td at bounding box center [1533, 318] width 44 height 39
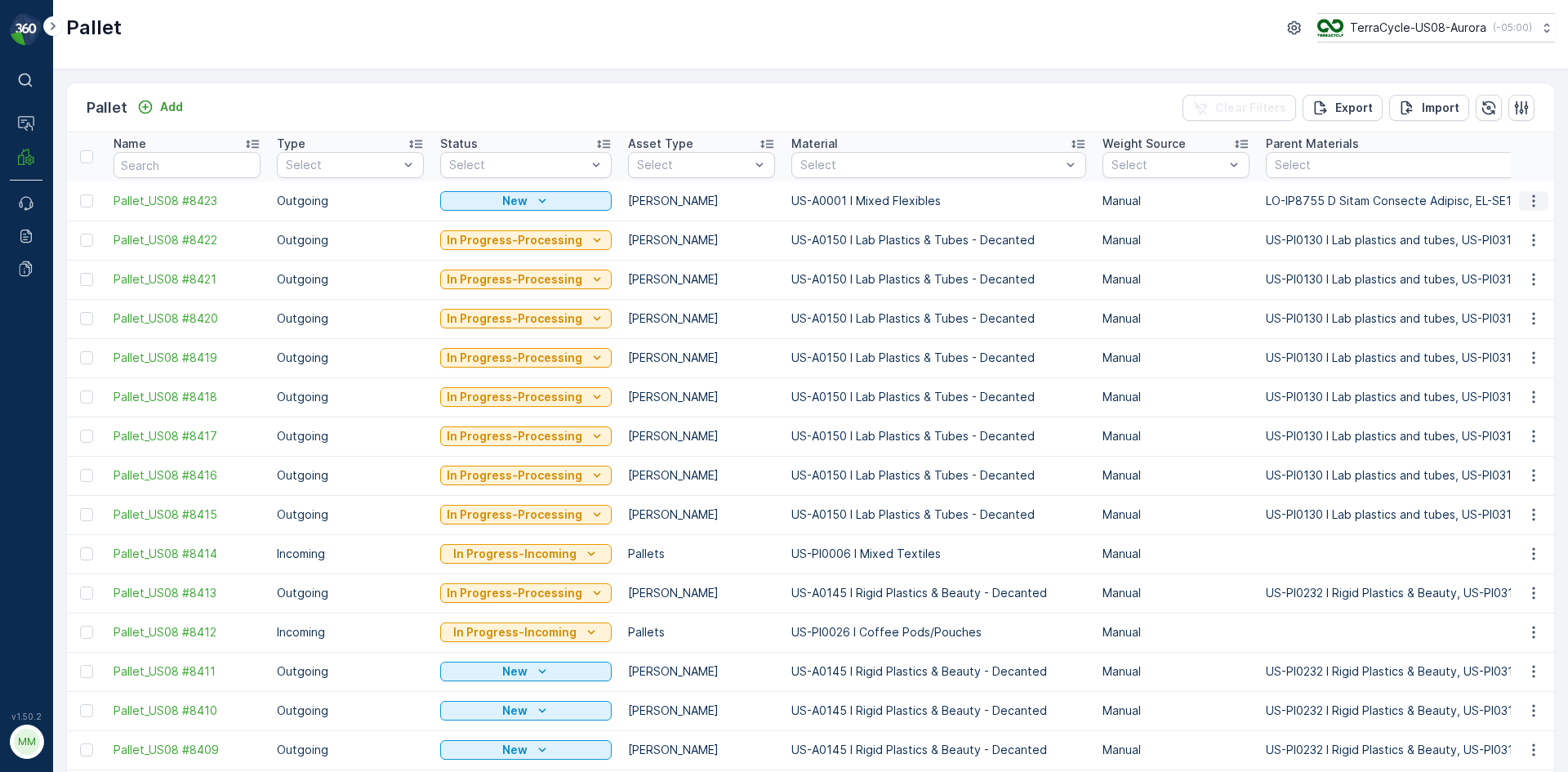
click at [1528, 200] on icon "button" at bounding box center [1534, 201] width 16 height 16
click at [1506, 314] on span "Print QR" at bounding box center [1489, 317] width 45 height 16
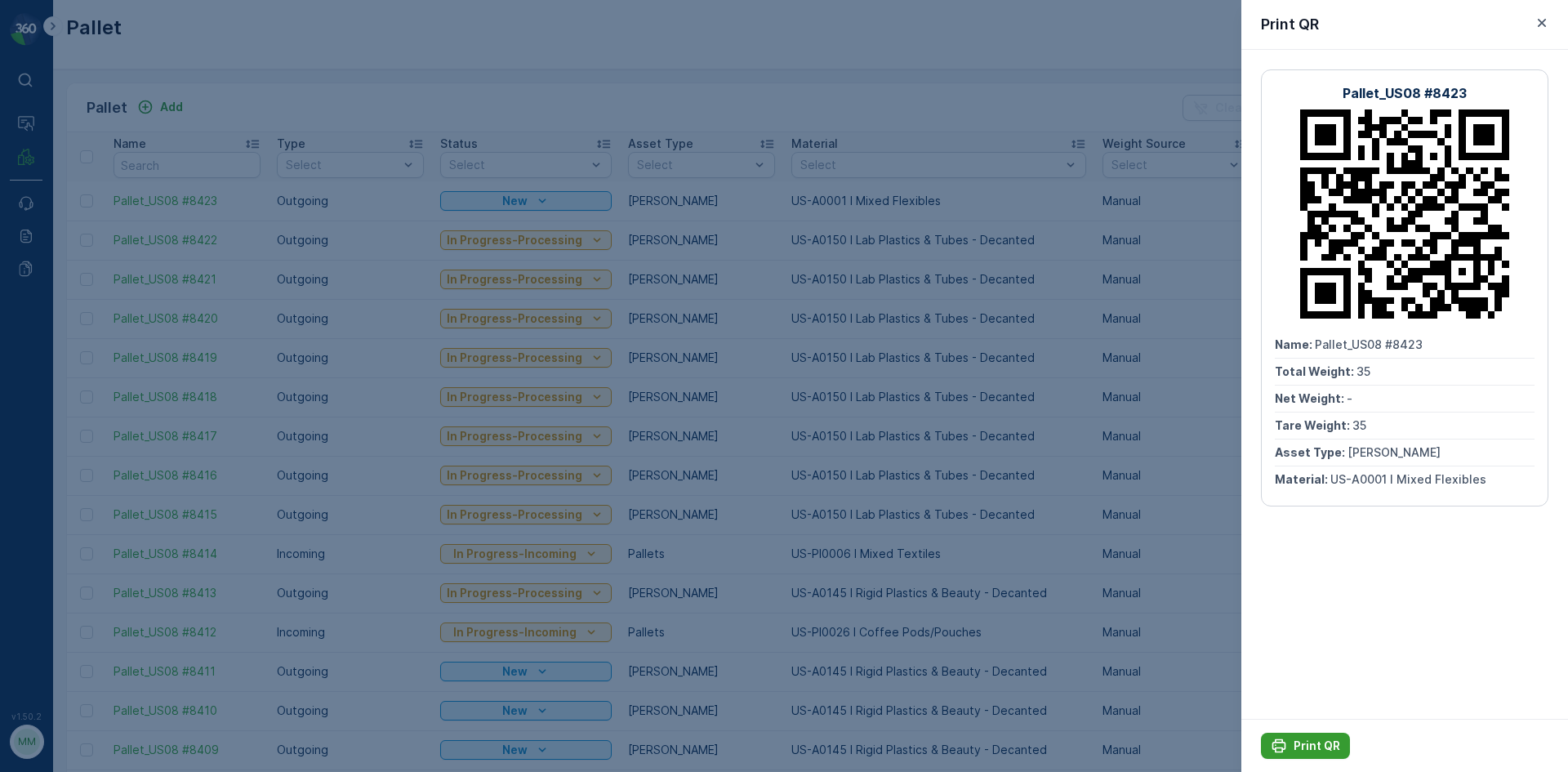
click at [1304, 746] on p "Print QR" at bounding box center [1317, 745] width 47 height 16
click at [1170, 571] on div at bounding box center [784, 386] width 1568 height 772
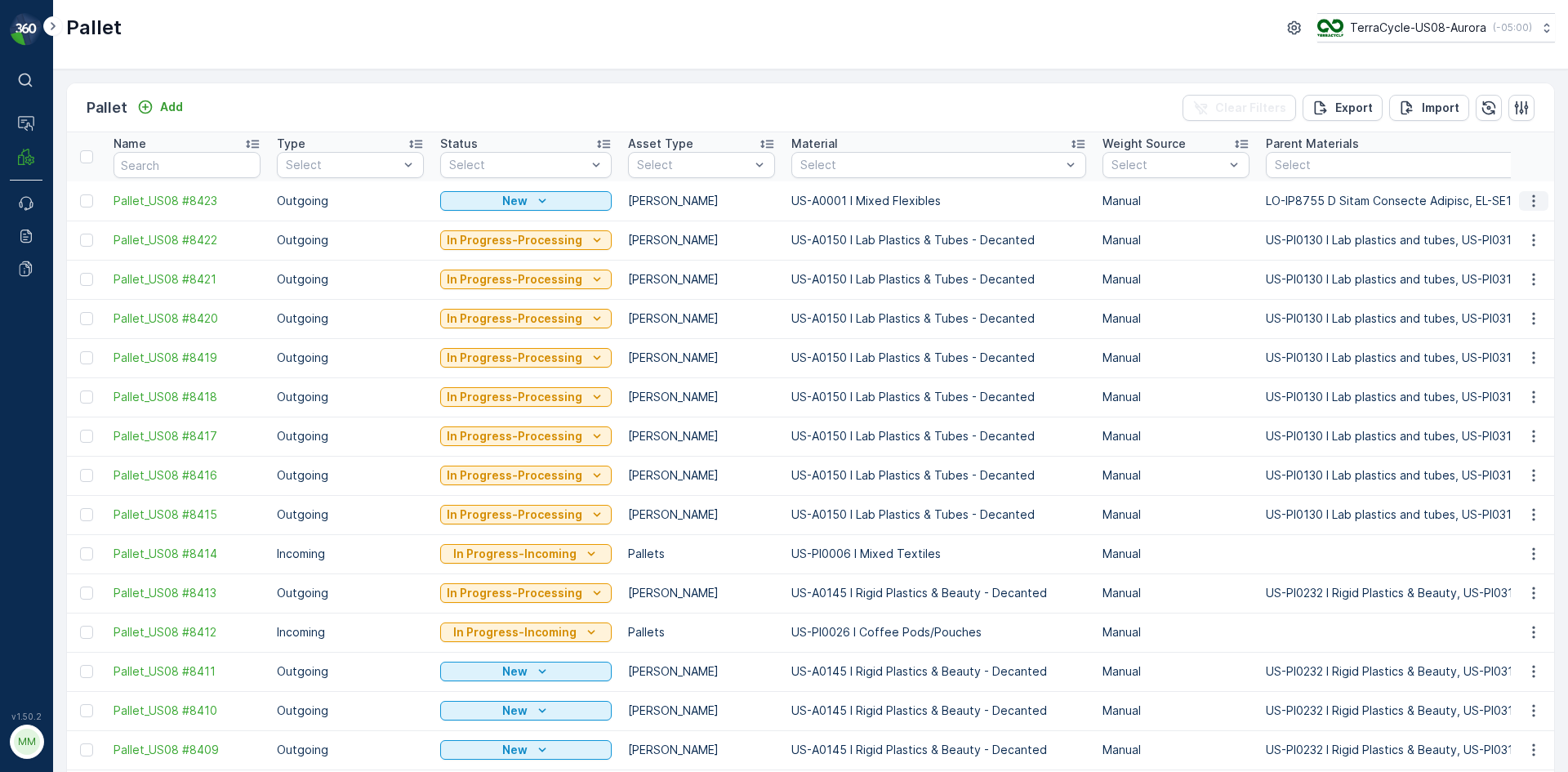
click at [1536, 203] on icon "button" at bounding box center [1534, 201] width 16 height 16
click at [1516, 323] on div "Print QR" at bounding box center [1514, 317] width 107 height 23
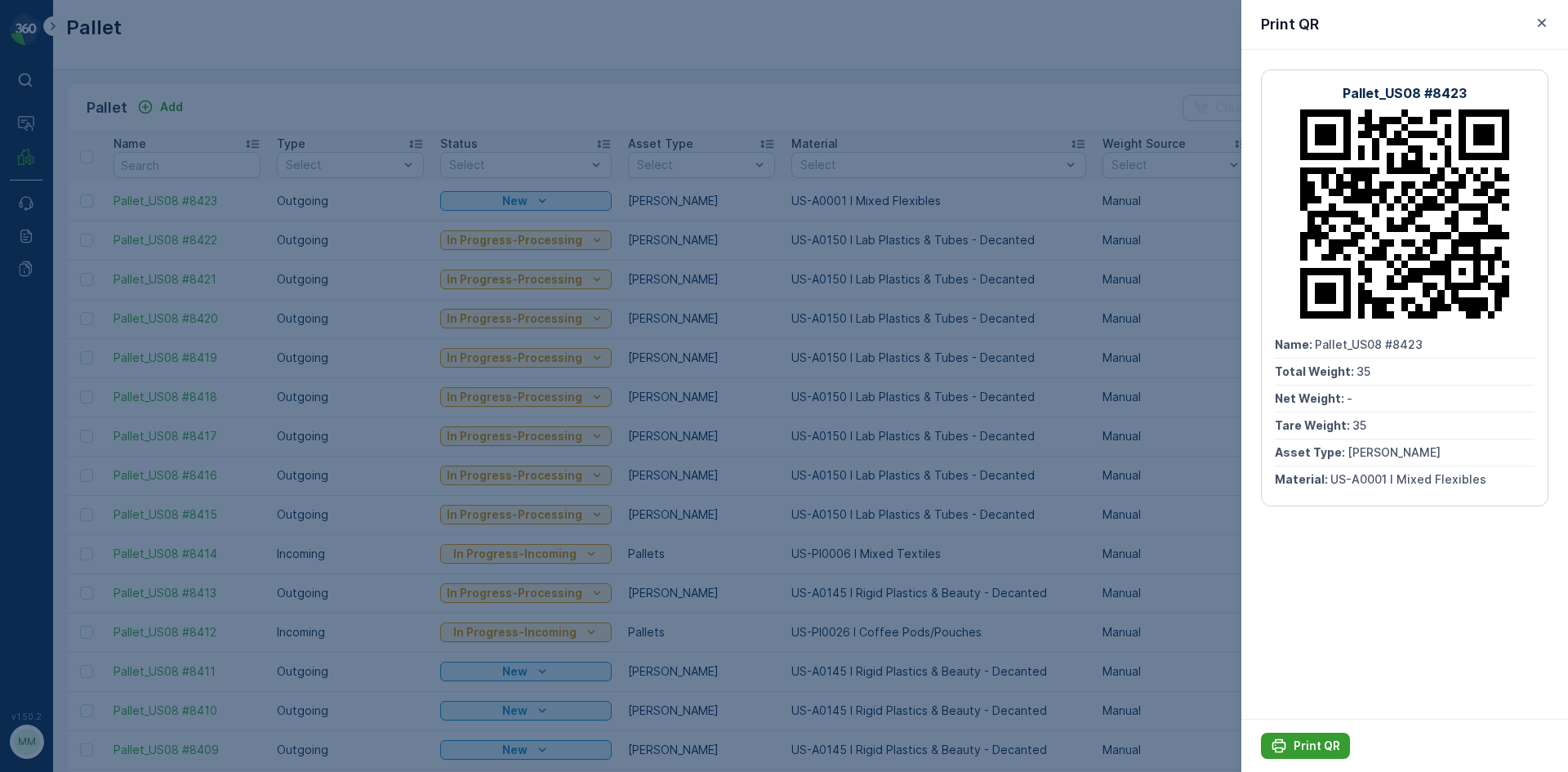
click at [1317, 745] on p "Print QR" at bounding box center [1317, 745] width 47 height 16
click at [1200, 673] on div at bounding box center [784, 386] width 1568 height 772
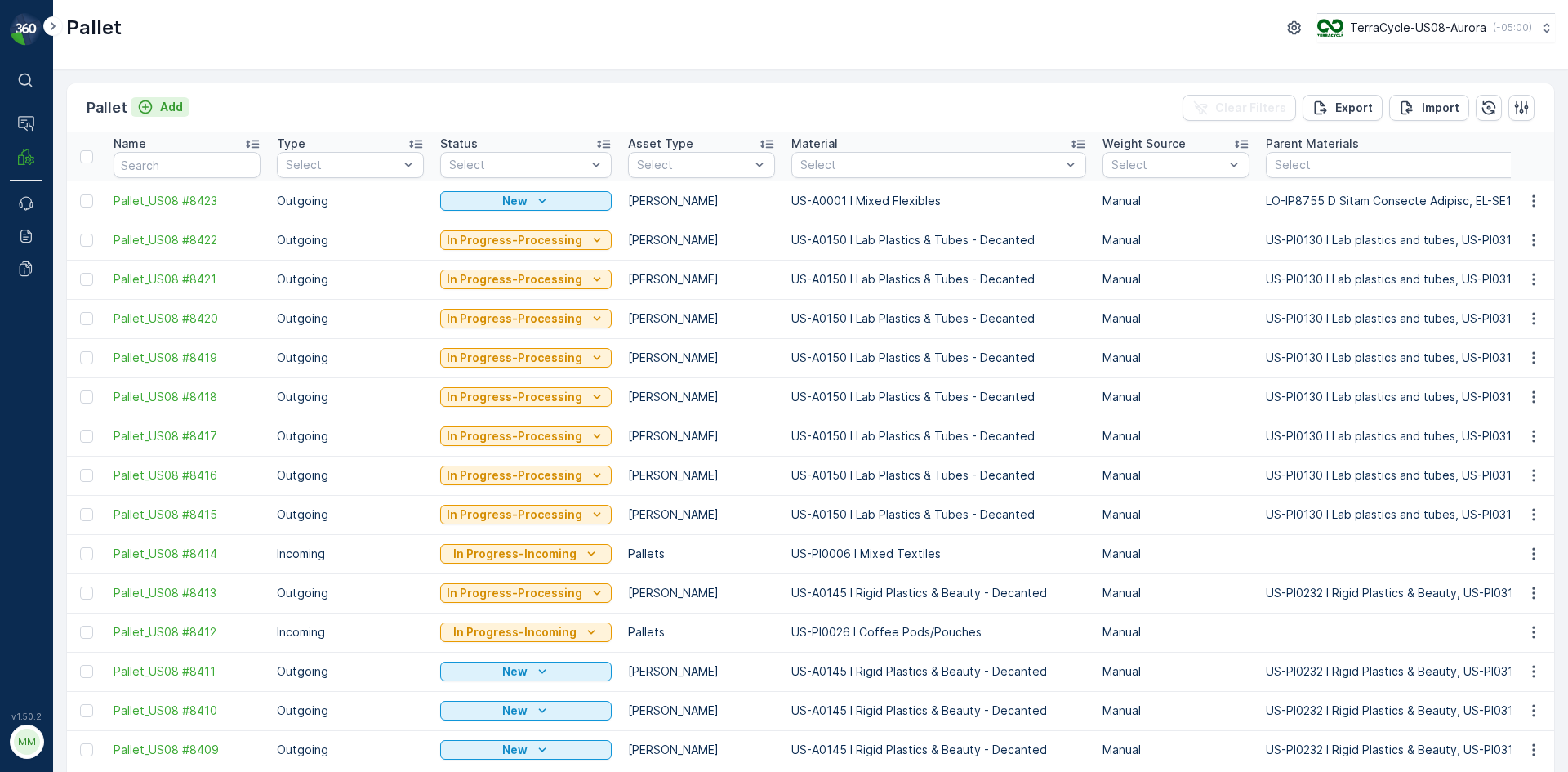
click at [165, 112] on p "Add" at bounding box center [171, 106] width 23 height 16
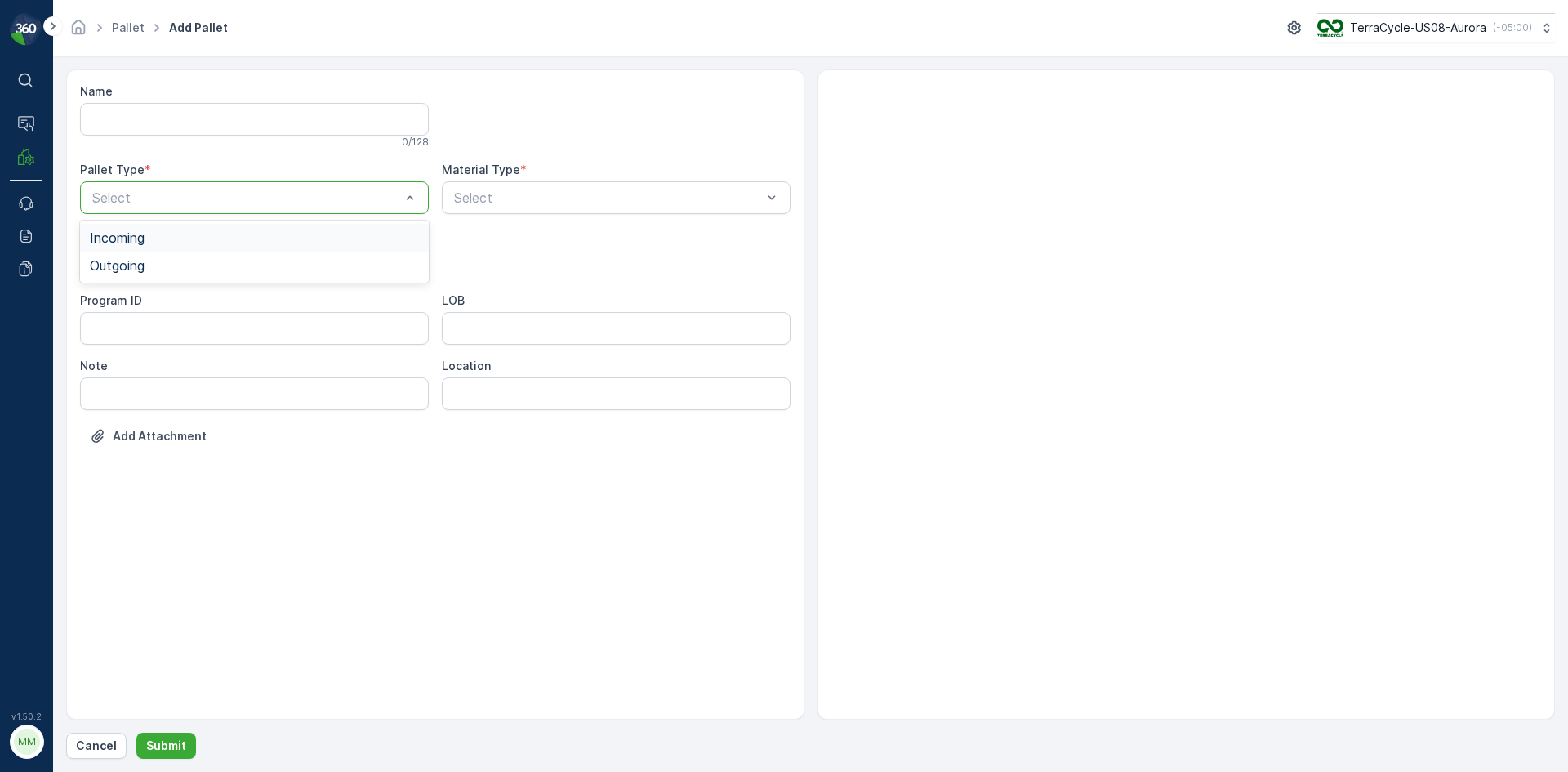
click at [199, 210] on div "Select" at bounding box center [254, 198] width 349 height 32
click at [189, 263] on div "Outgoing" at bounding box center [254, 264] width 329 height 14
drag, startPoint x: 164, startPoint y: 304, endPoint x: 159, endPoint y: 338, distance: 34.4
click at [159, 338] on div "Gaylord Bales Pallets Bigbag Barrel FD Pallet" at bounding box center [254, 373] width 349 height 173
click at [159, 338] on div "Bales" at bounding box center [254, 330] width 329 height 14
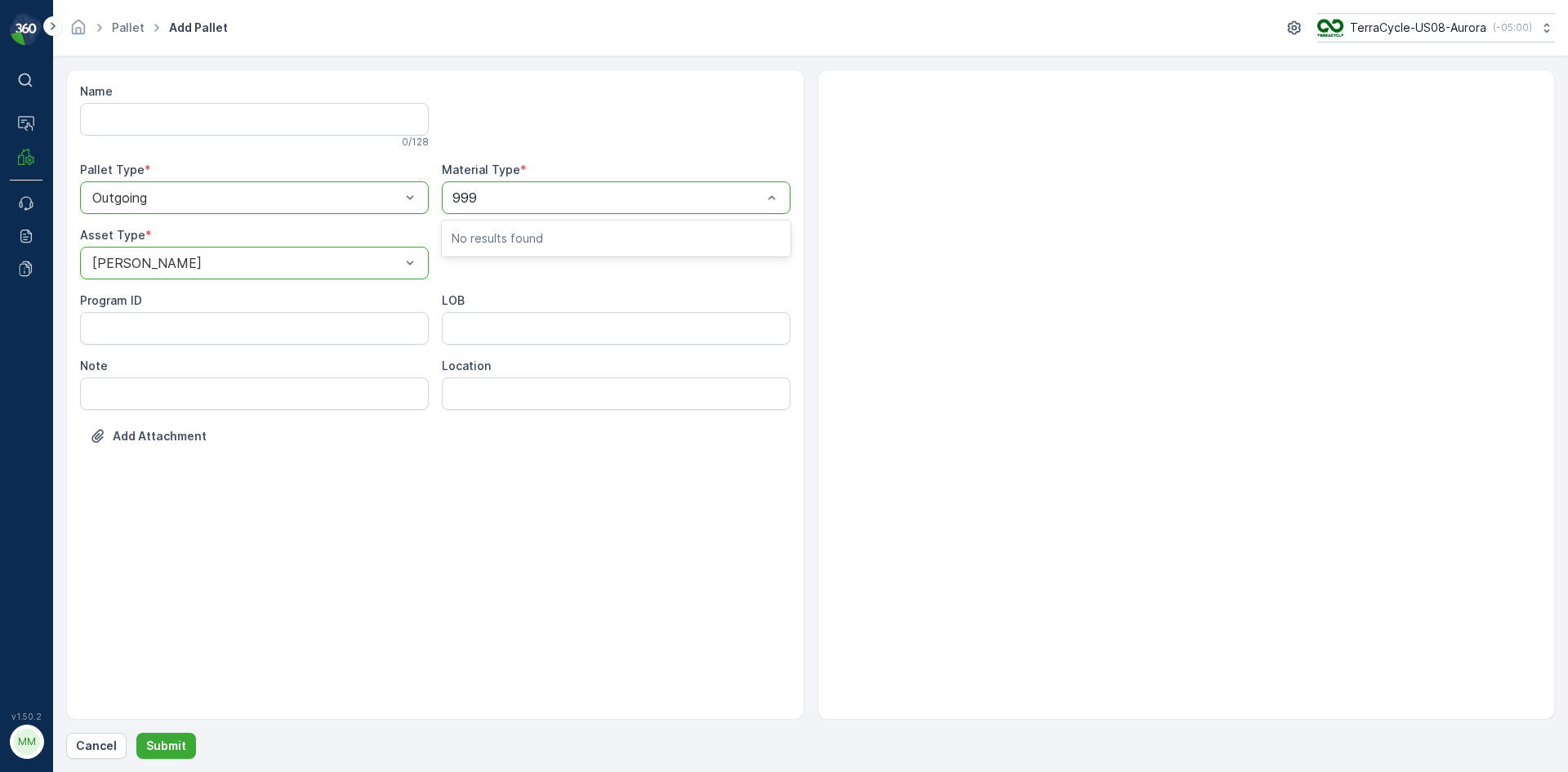
type input "9999"
click at [582, 241] on span "US-A9999 I Cardboard & Paper" at bounding box center [549, 237] width 194 height 14
click at [178, 750] on p "Submit" at bounding box center [166, 745] width 40 height 16
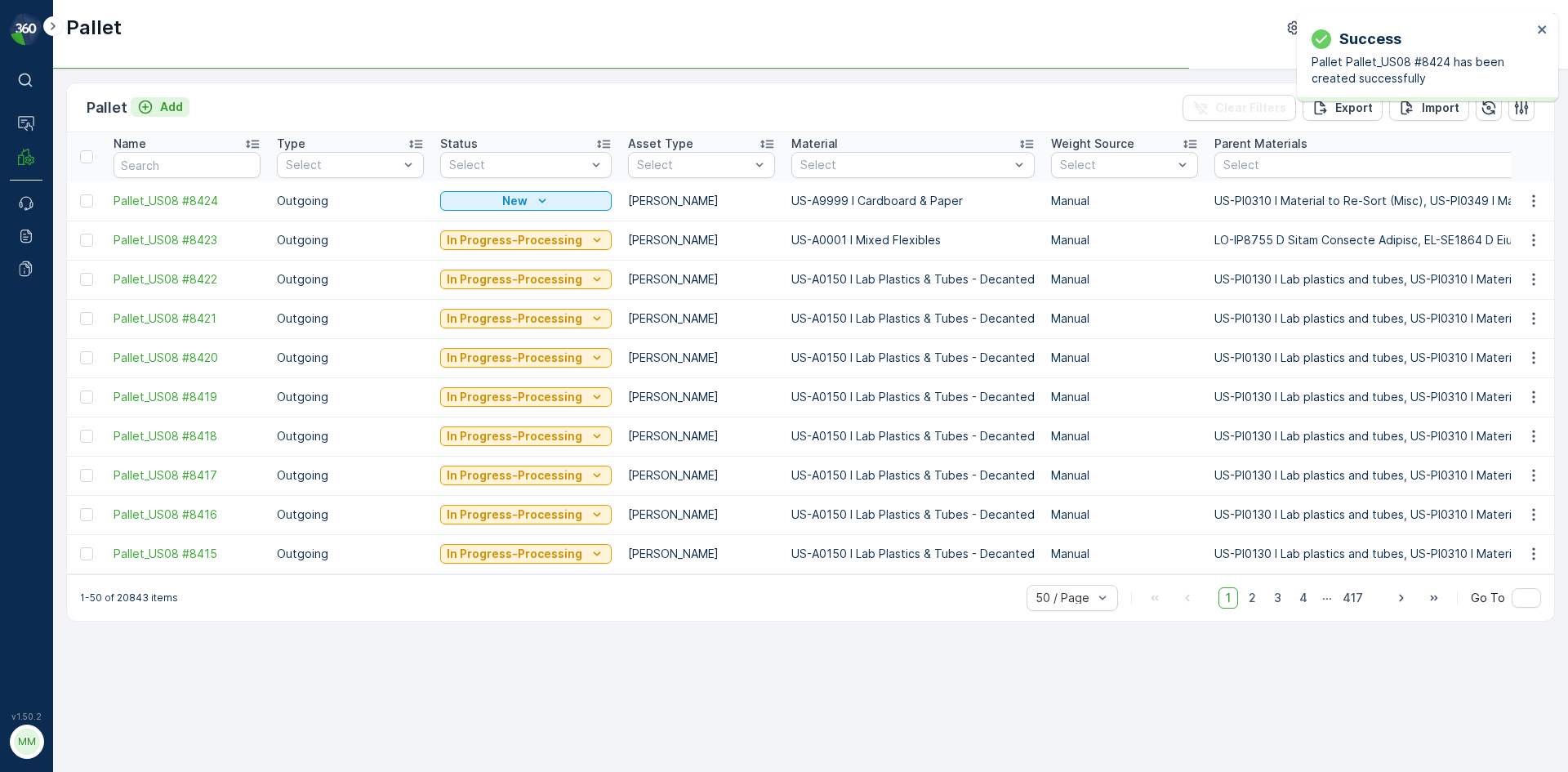
click at [176, 104] on p "Add" at bounding box center [171, 106] width 23 height 16
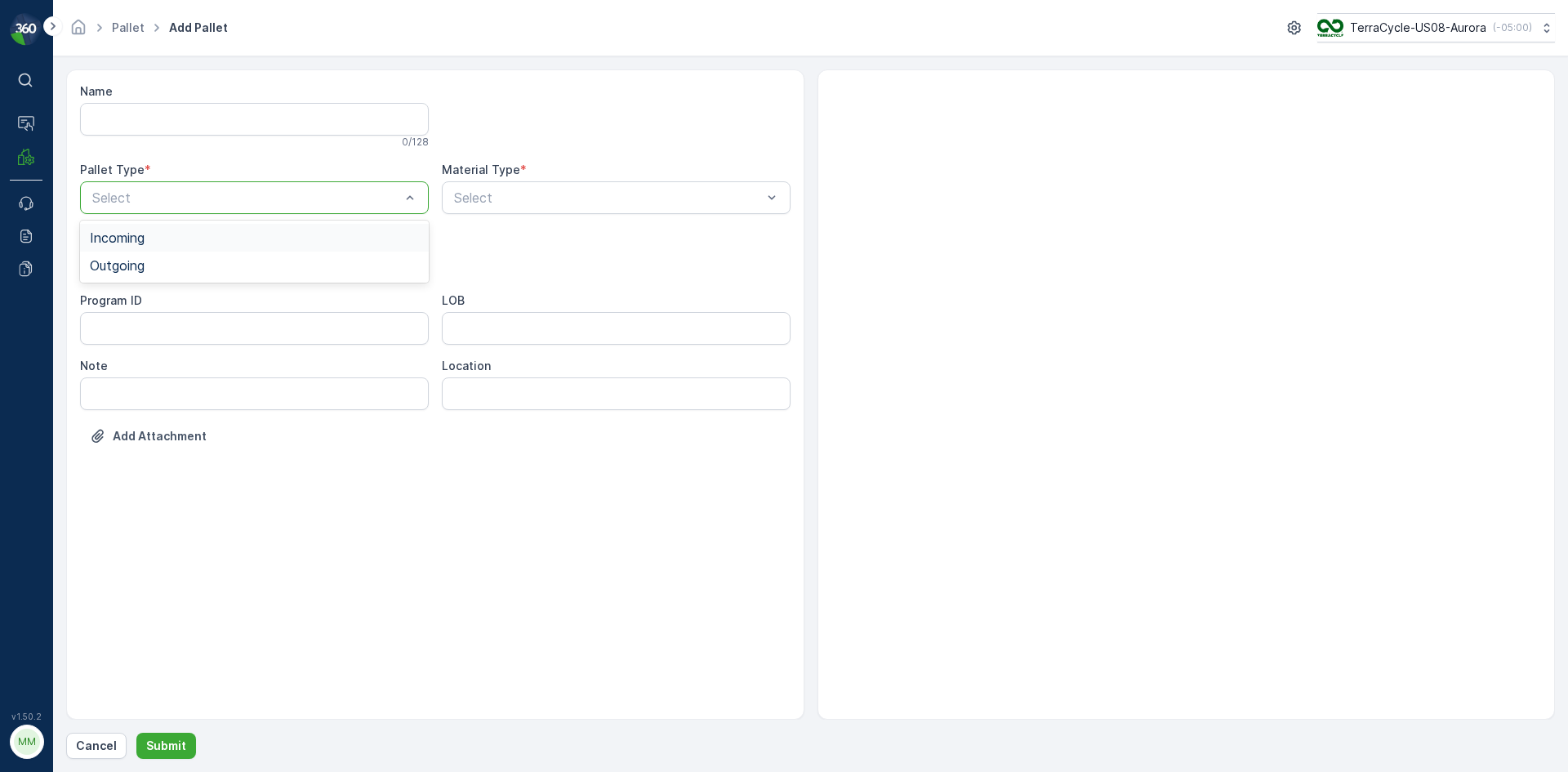
click at [315, 208] on div "Select" at bounding box center [254, 198] width 349 height 32
click at [286, 265] on div "Outgoing" at bounding box center [254, 264] width 329 height 14
drag, startPoint x: 186, startPoint y: 335, endPoint x: 194, endPoint y: 328, distance: 10.6
click at [186, 334] on div "Bales" at bounding box center [254, 330] width 329 height 14
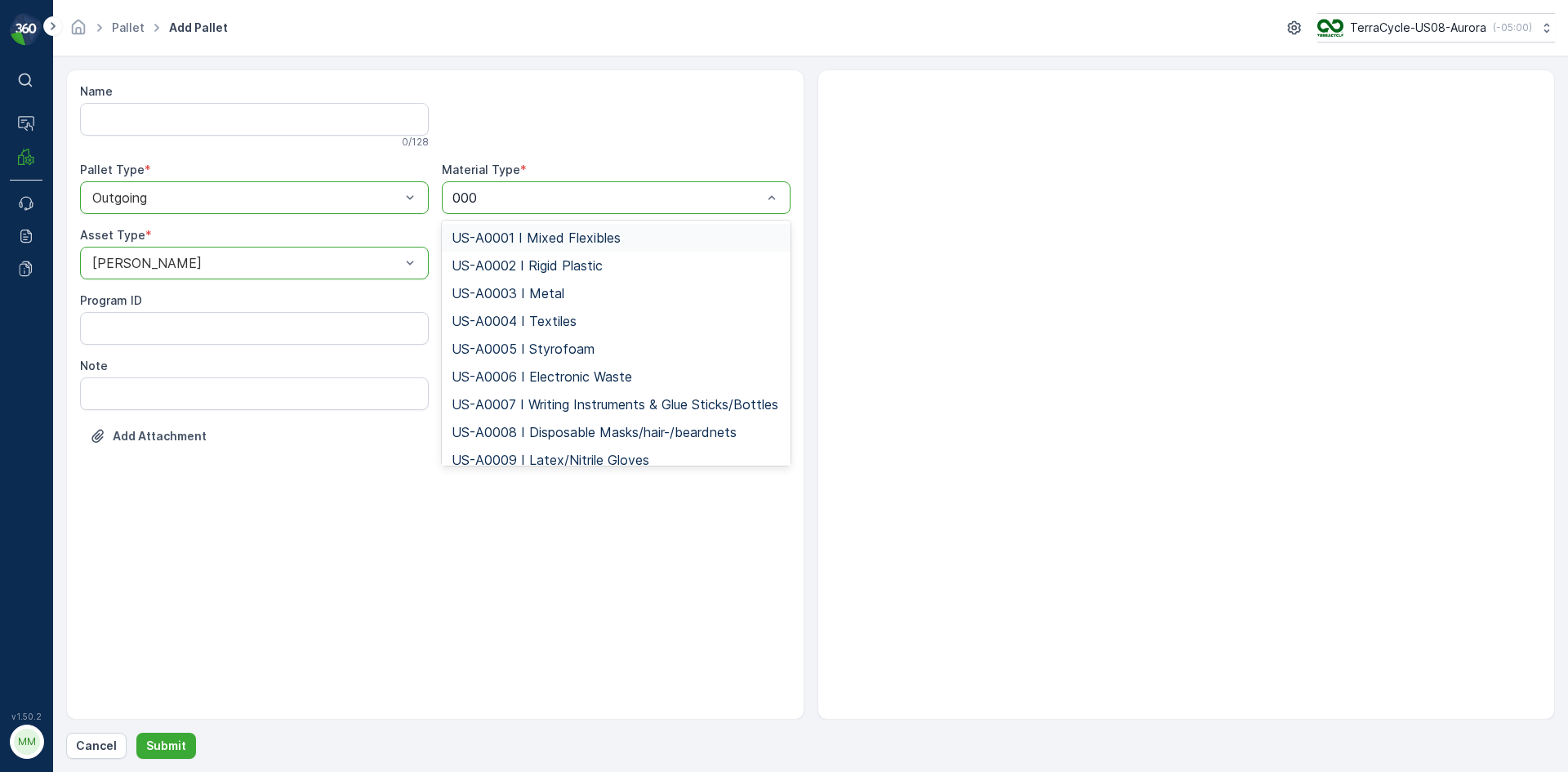
type input "0001"
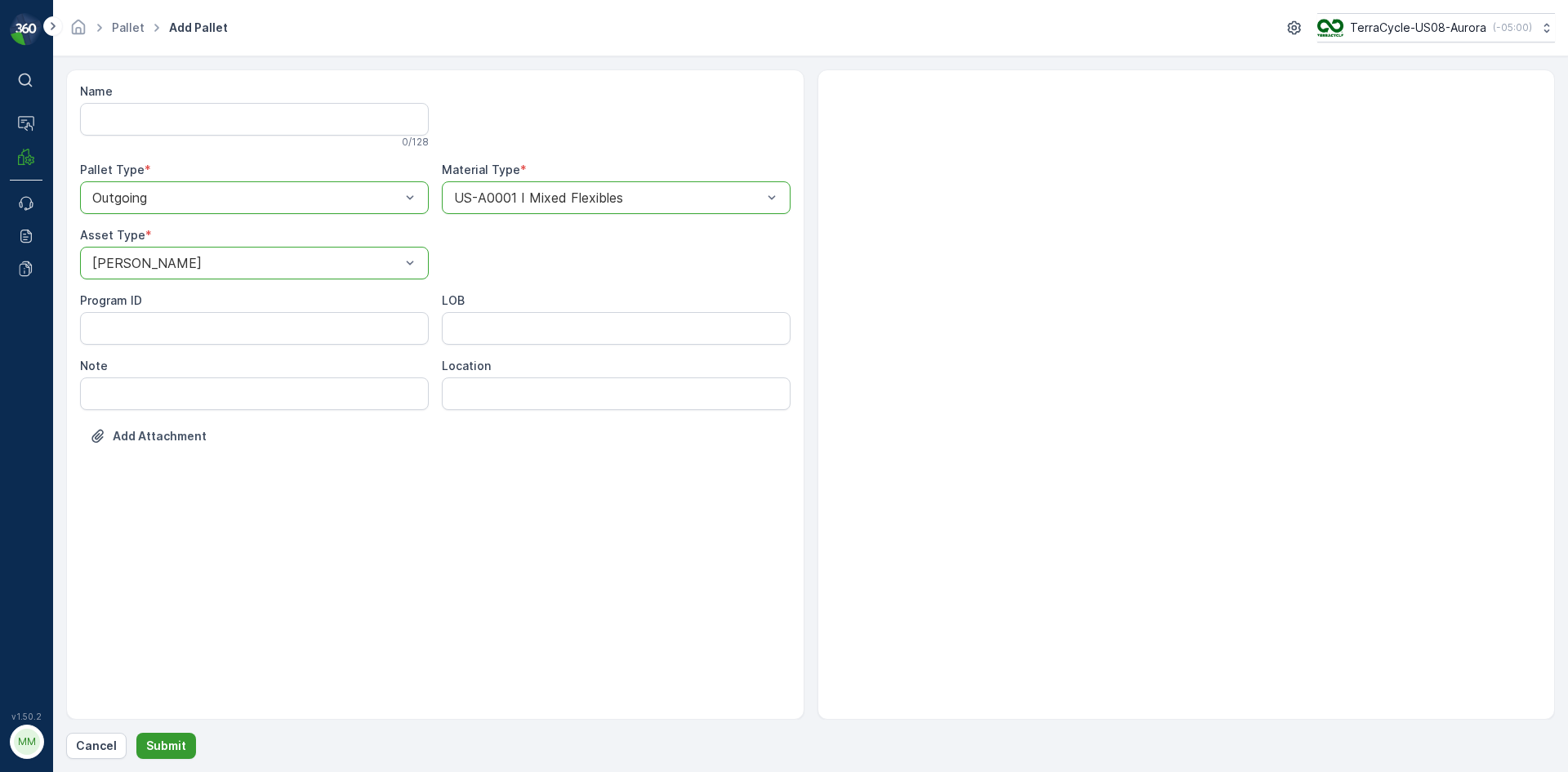
click at [183, 738] on p "Submit" at bounding box center [166, 745] width 40 height 16
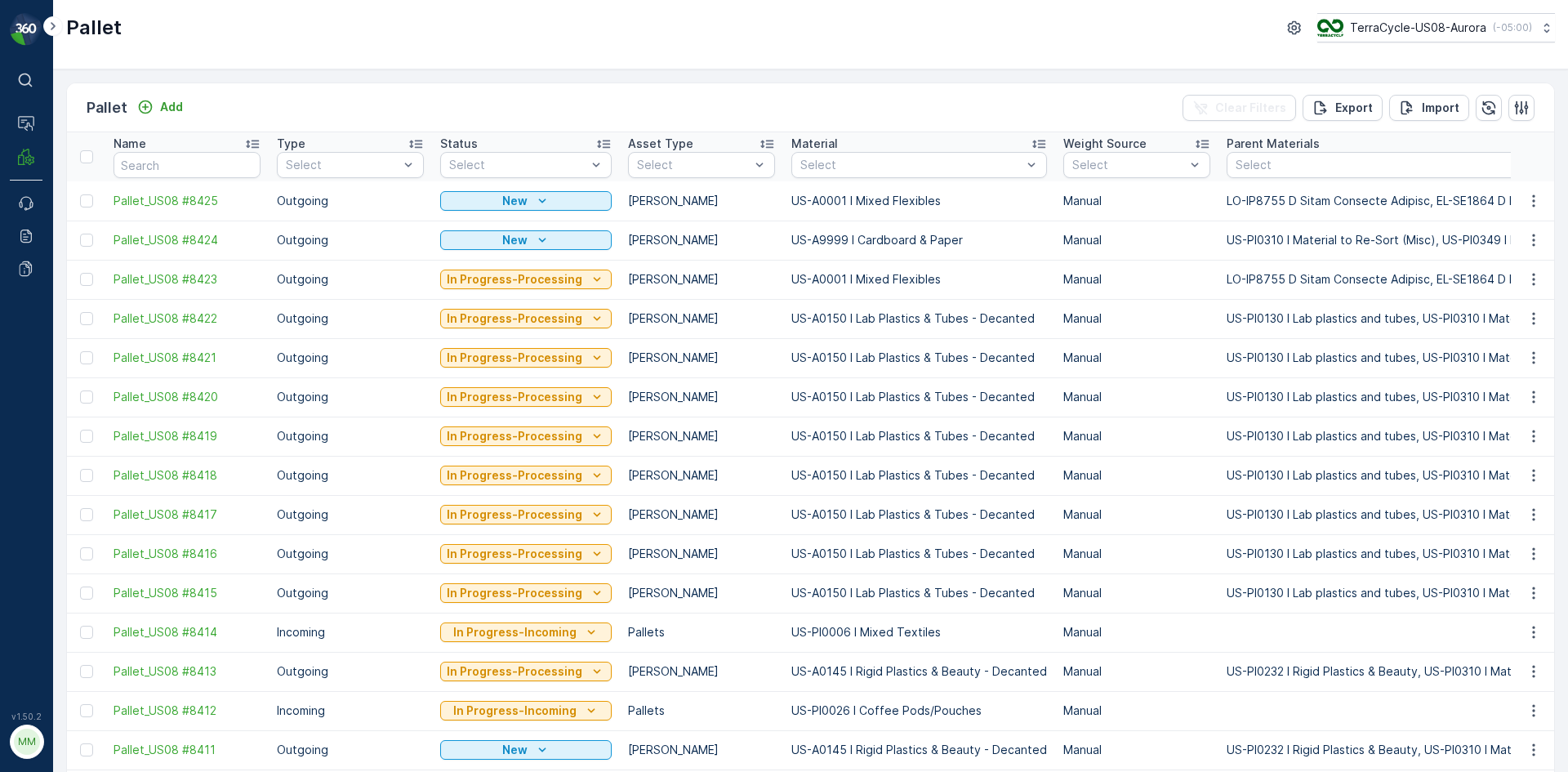
drag, startPoint x: 89, startPoint y: 244, endPoint x: 95, endPoint y: 201, distance: 43.4
click at [88, 244] on div at bounding box center [87, 241] width 13 height 13
click at [80, 234] on input "checkbox" at bounding box center [80, 234] width 0 height 0
click at [87, 200] on div at bounding box center [87, 201] width 13 height 13
click at [80, 194] on input "checkbox" at bounding box center [80, 194] width 0 height 0
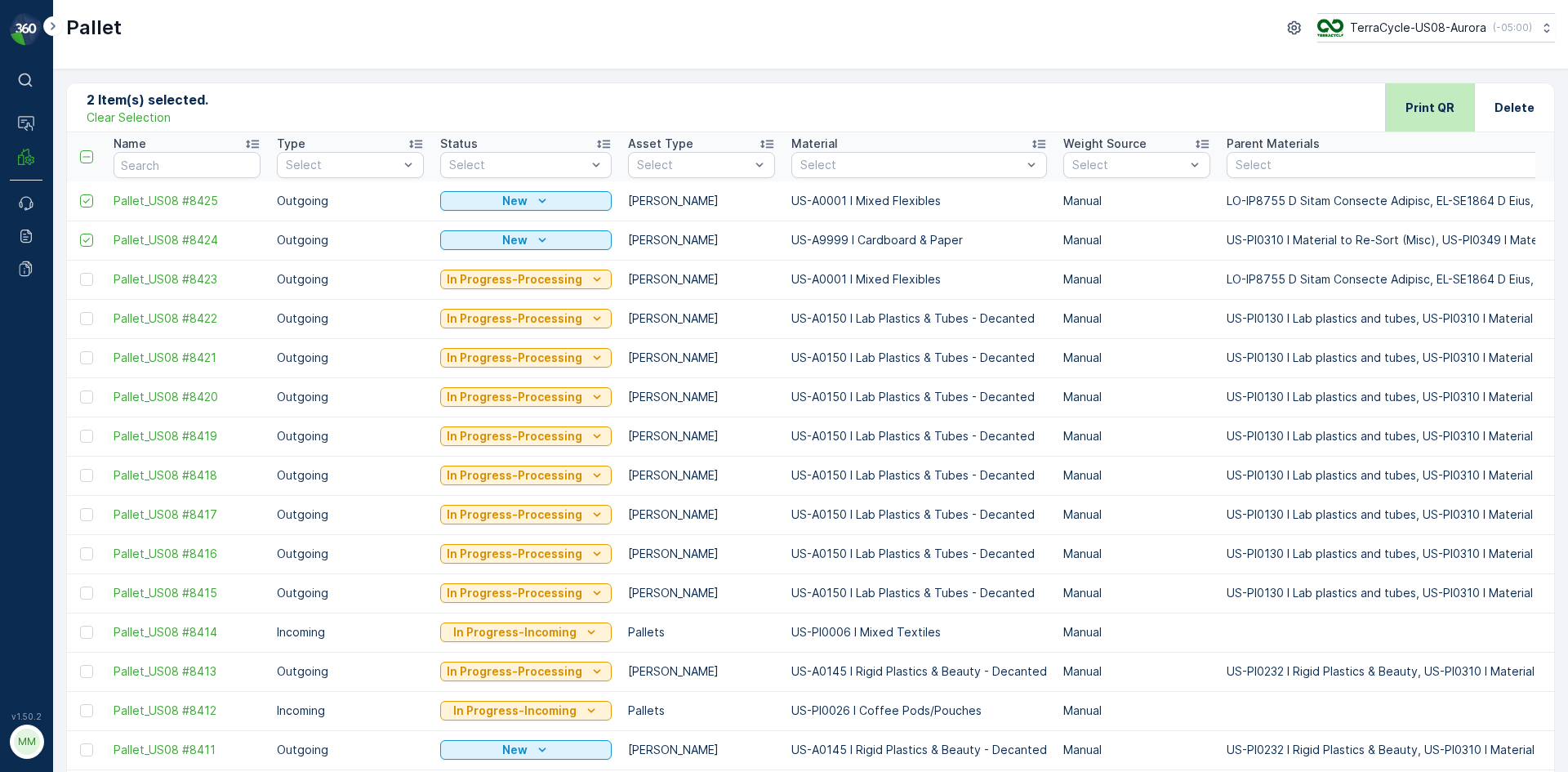
click at [1433, 97] on div "Print QR" at bounding box center [1430, 107] width 49 height 48
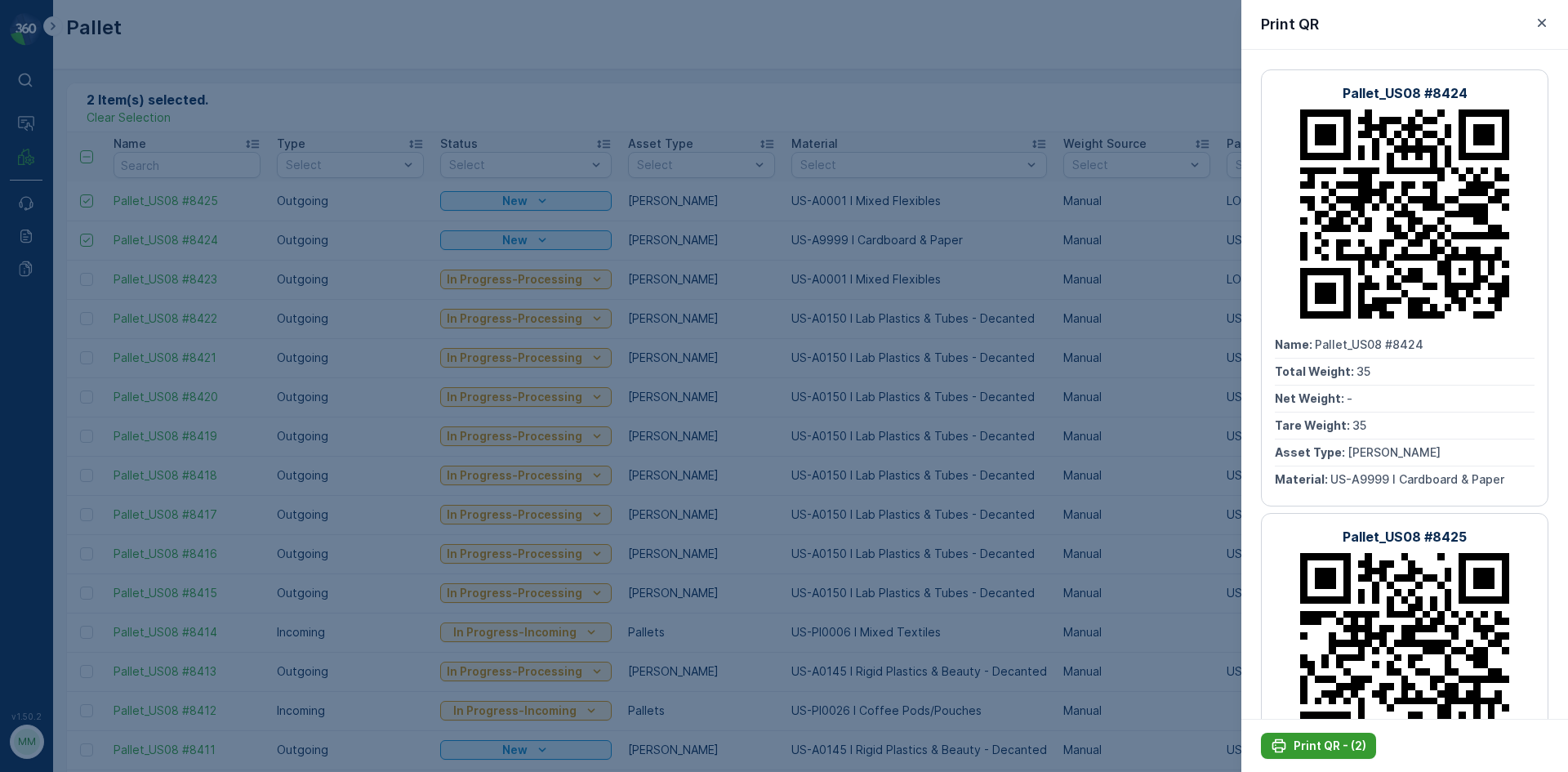
click at [1334, 747] on p "Print QR - (2)" at bounding box center [1330, 745] width 72 height 16
click at [845, 280] on div at bounding box center [784, 386] width 1568 height 772
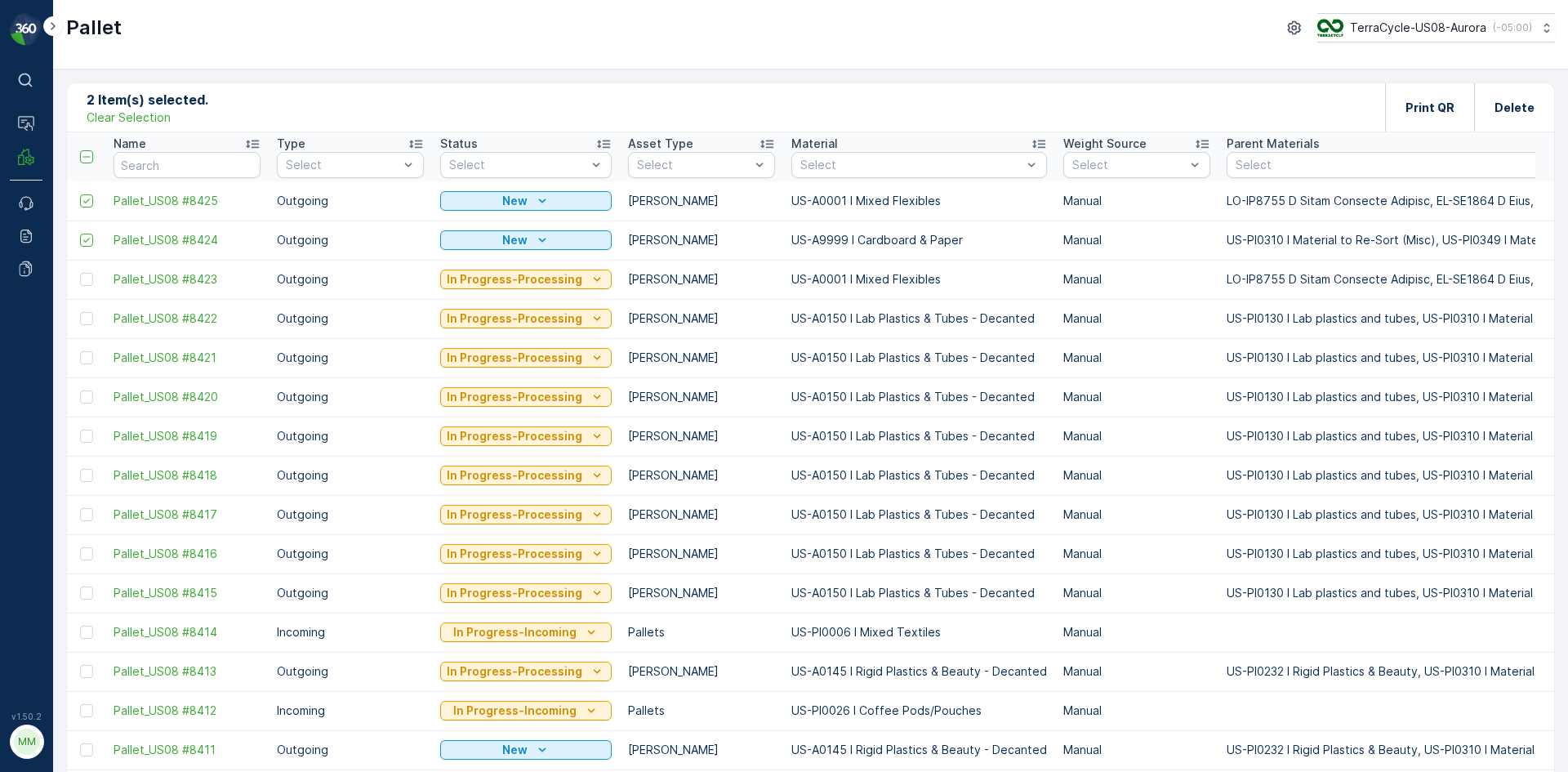
click at [166, 116] on p "Clear Selection" at bounding box center [128, 117] width 84 height 16
click at [444, 102] on div "Pallet Add Clear Filters Export Import" at bounding box center [810, 108] width 1487 height 49
click at [167, 110] on p "Add" at bounding box center [171, 106] width 23 height 16
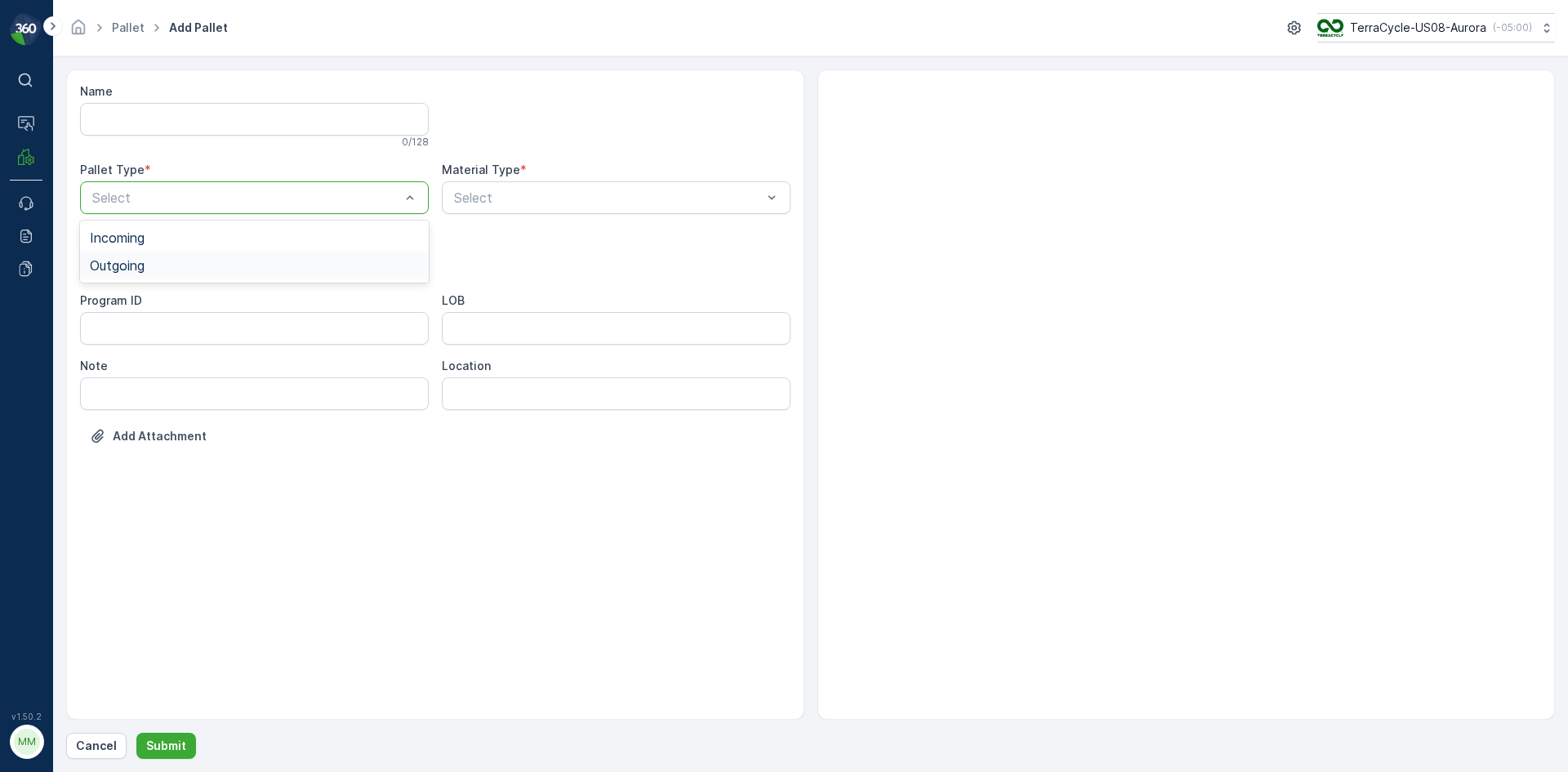
click at [159, 277] on div "Outgoing" at bounding box center [254, 265] width 349 height 28
click at [158, 276] on div "Select" at bounding box center [254, 262] width 349 height 32
click at [135, 333] on div "Bales" at bounding box center [254, 330] width 329 height 14
click at [159, 271] on div "Bales" at bounding box center [254, 262] width 349 height 32
click at [147, 305] on div "Gaylord" at bounding box center [254, 302] width 349 height 28
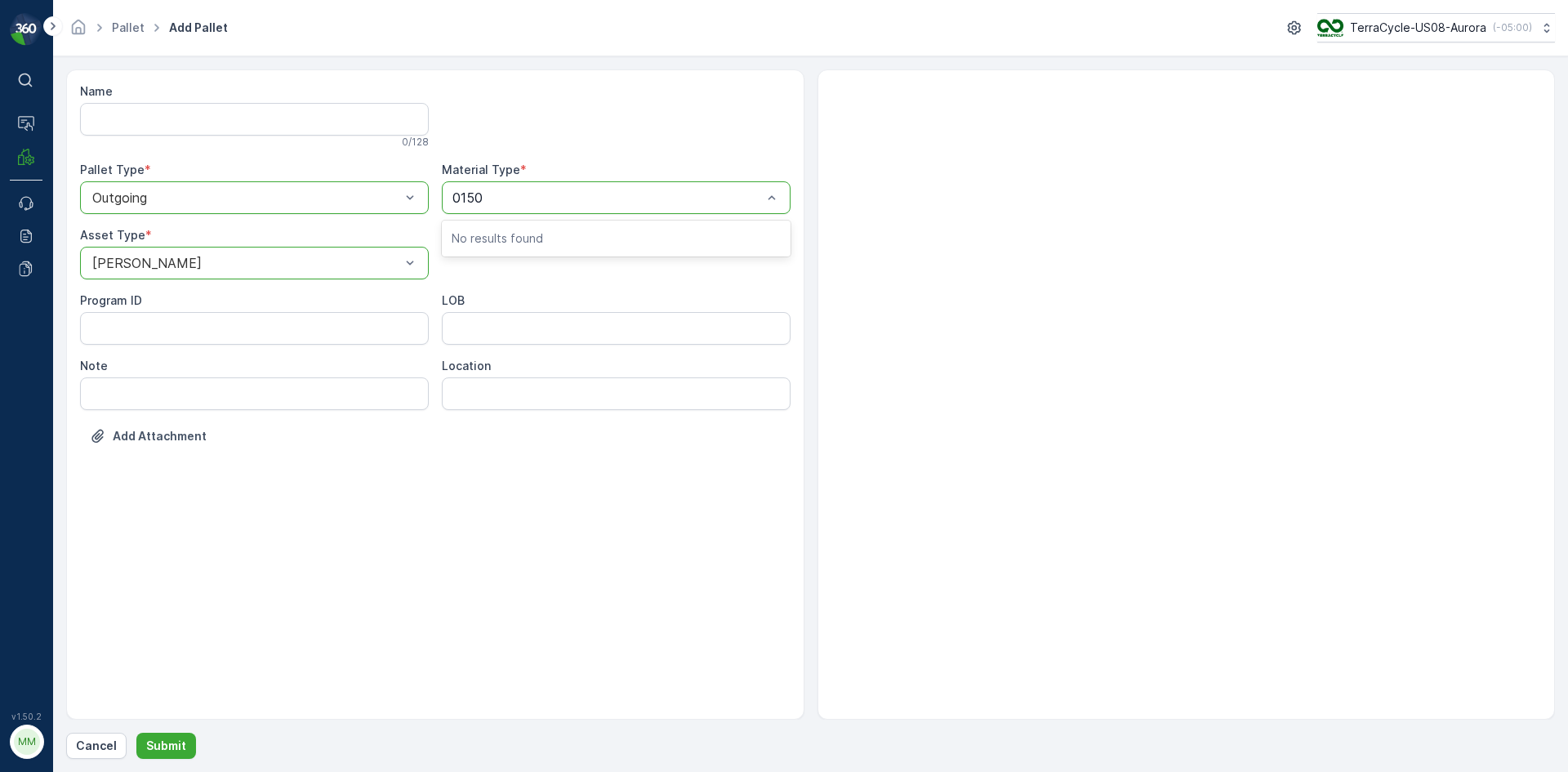
click at [136, 732] on button "Submit" at bounding box center [165, 744] width 60 height 26
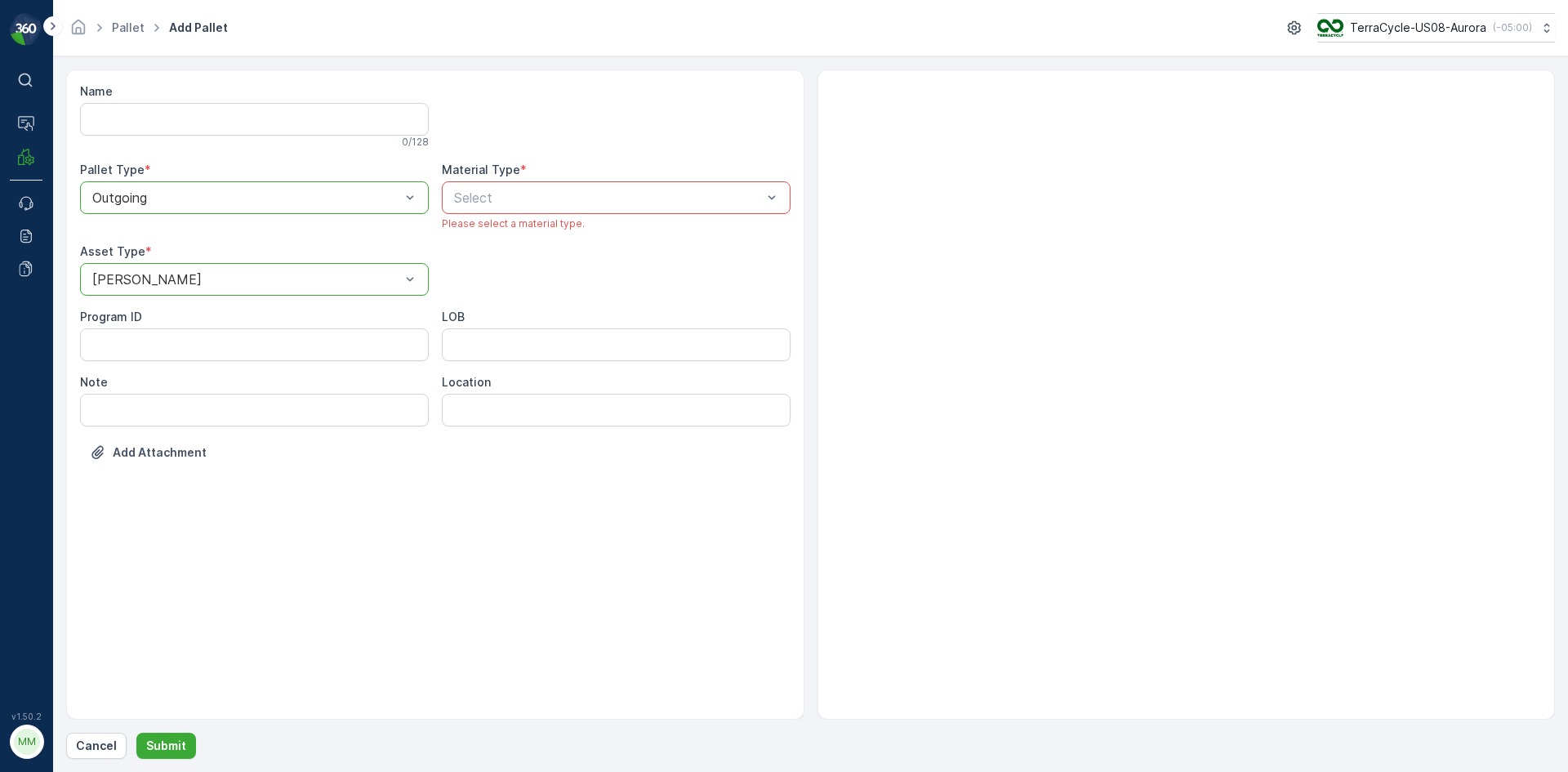
click at [563, 198] on div at bounding box center [608, 197] width 311 height 14
click at [563, 197] on div at bounding box center [608, 197] width 311 height 14
click at [563, 196] on div at bounding box center [608, 197] width 311 height 14
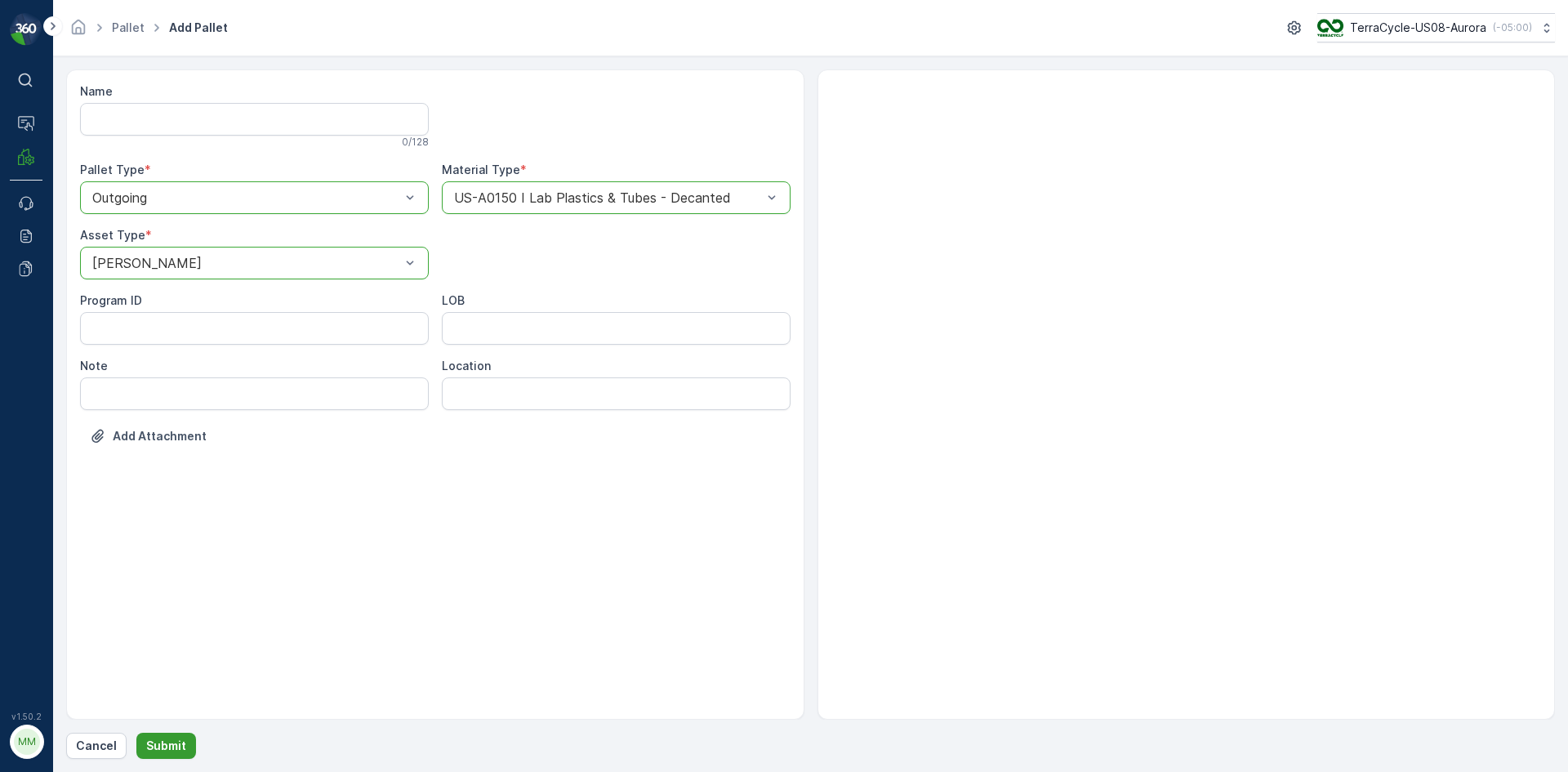
click at [174, 745] on p "Submit" at bounding box center [166, 745] width 40 height 16
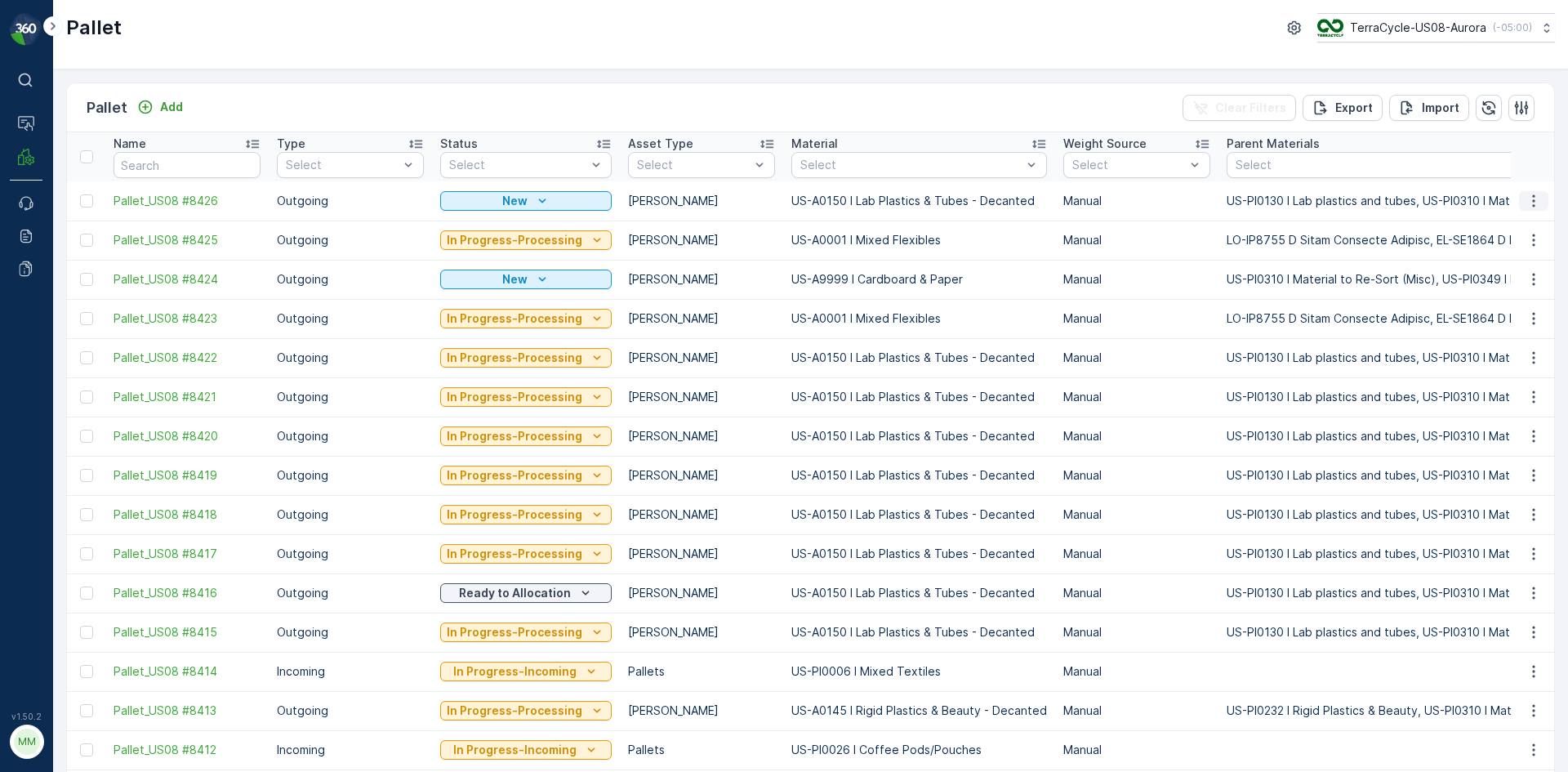
click at [1532, 197] on icon "button" at bounding box center [1533, 200] width 3 height 12
click at [1506, 320] on span "Print QR" at bounding box center [1489, 317] width 45 height 16
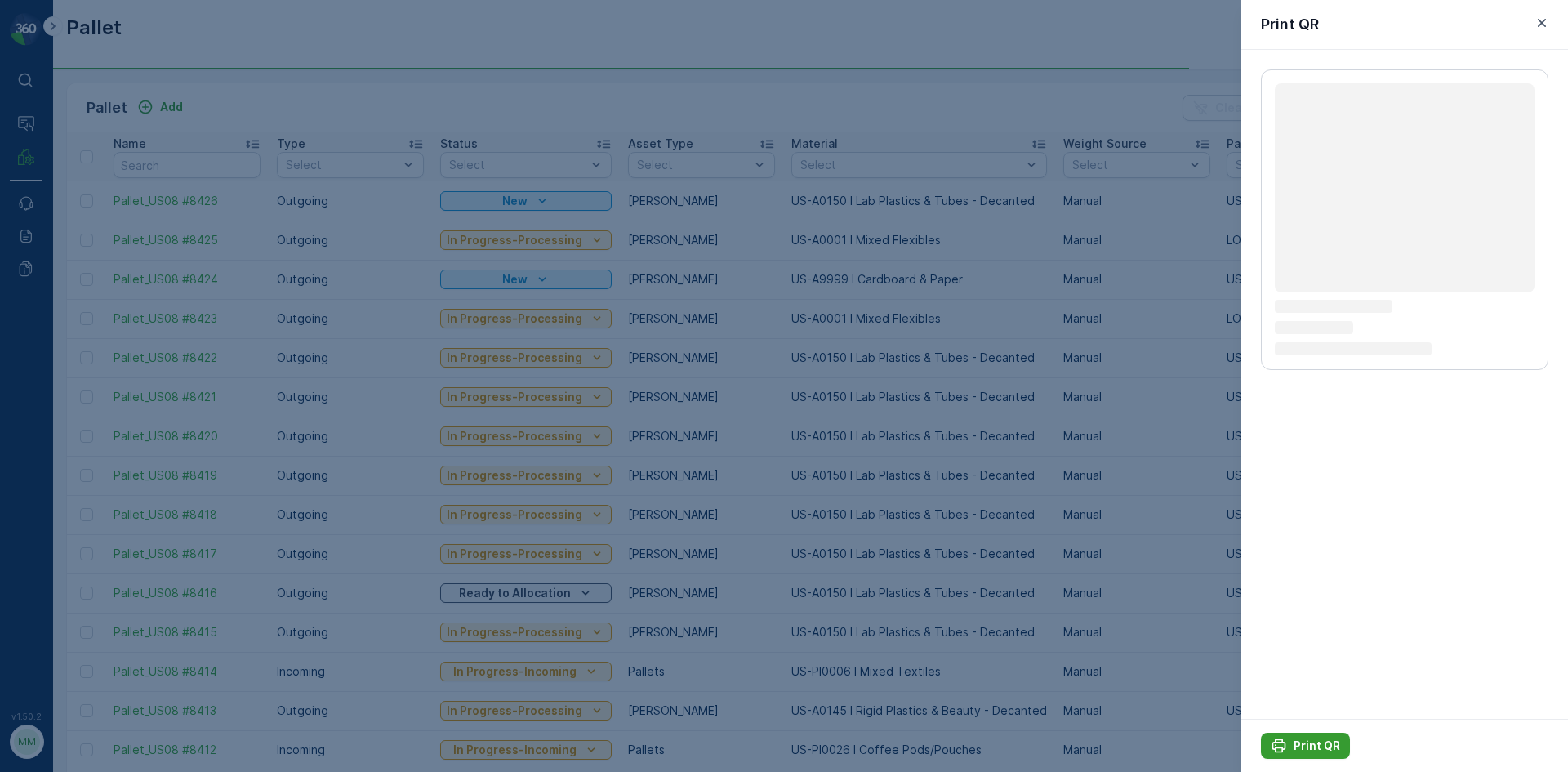
click at [1288, 743] on div "Print QR" at bounding box center [1306, 745] width 69 height 16
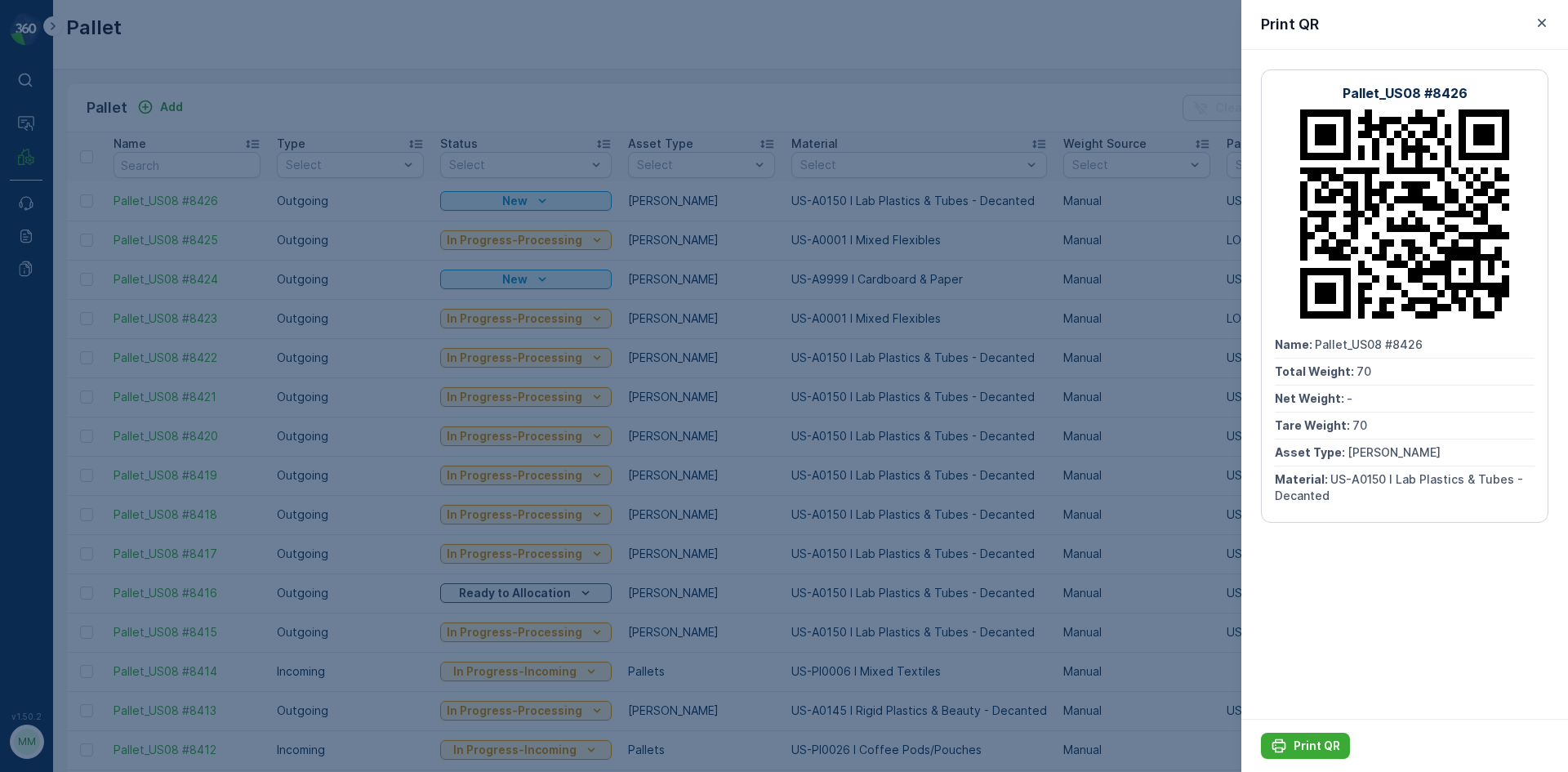
click at [166, 108] on div at bounding box center [784, 386] width 1568 height 772
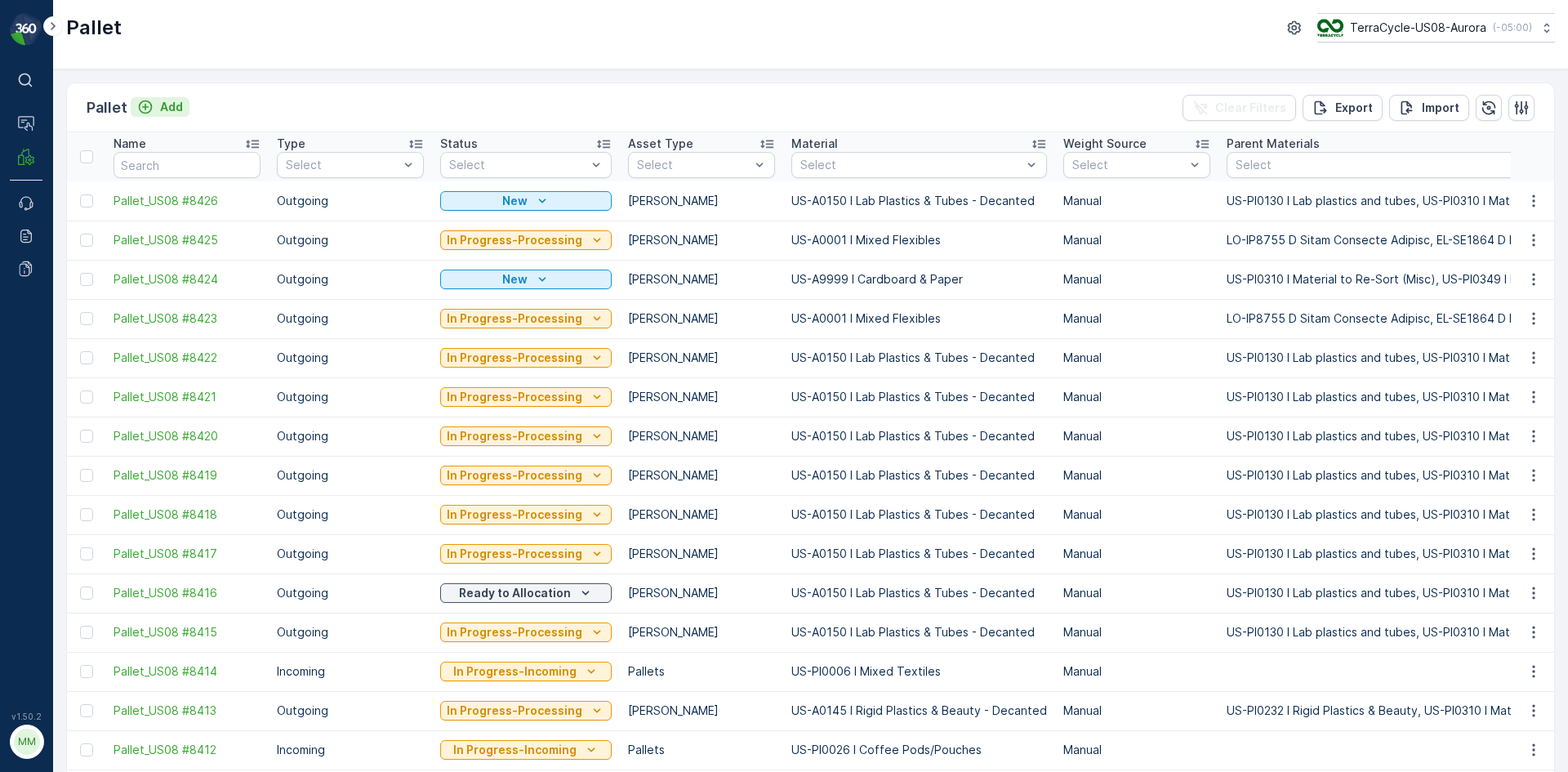
click at [157, 104] on div "Add" at bounding box center [160, 106] width 46 height 16
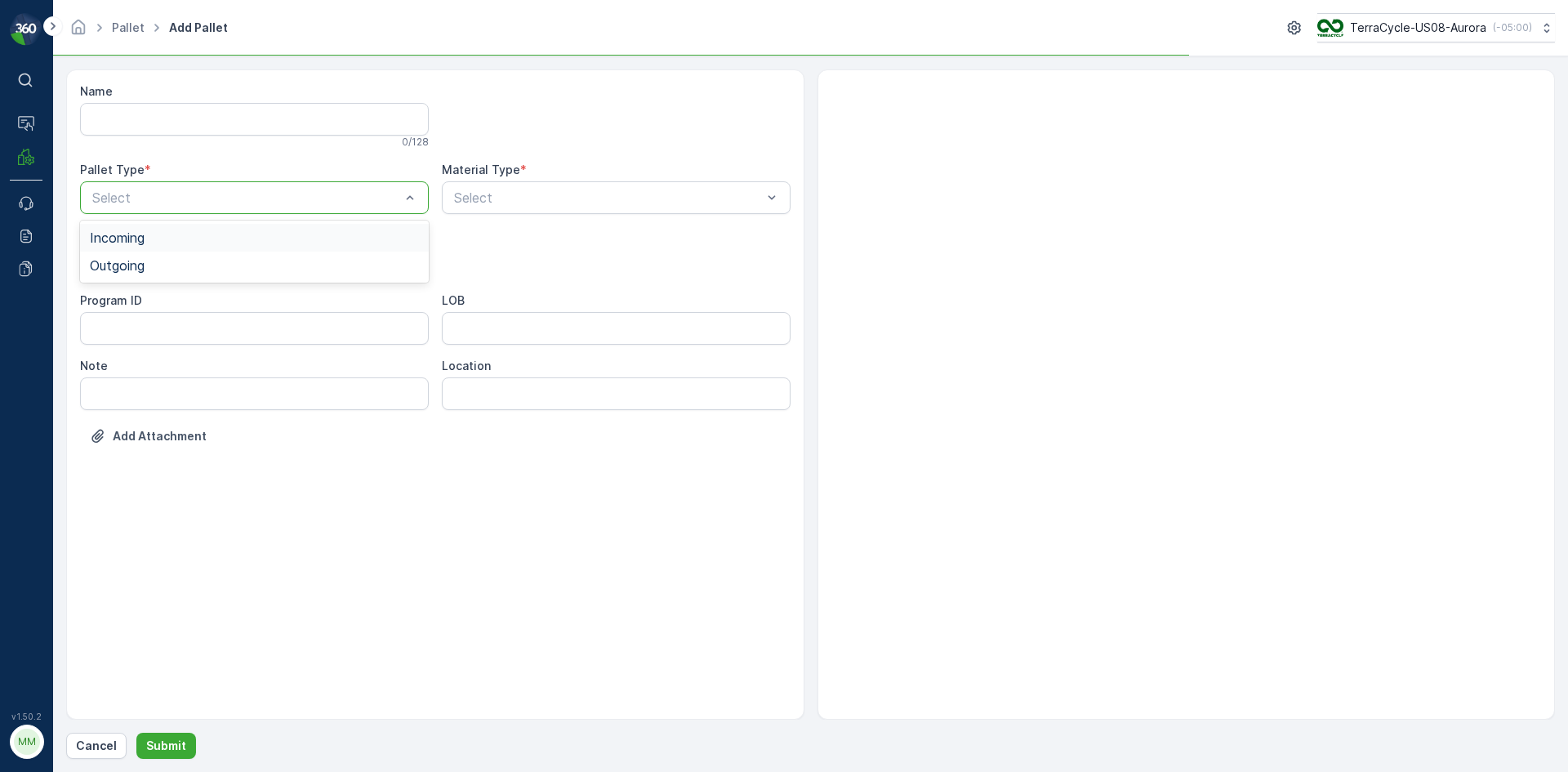
click at [285, 187] on div "Select" at bounding box center [254, 198] width 349 height 32
click at [230, 268] on div "Outgoing" at bounding box center [254, 264] width 329 height 14
click at [195, 325] on div "Bales" at bounding box center [254, 330] width 329 height 14
click at [593, 208] on div "Select" at bounding box center [616, 198] width 349 height 32
type input "0001"
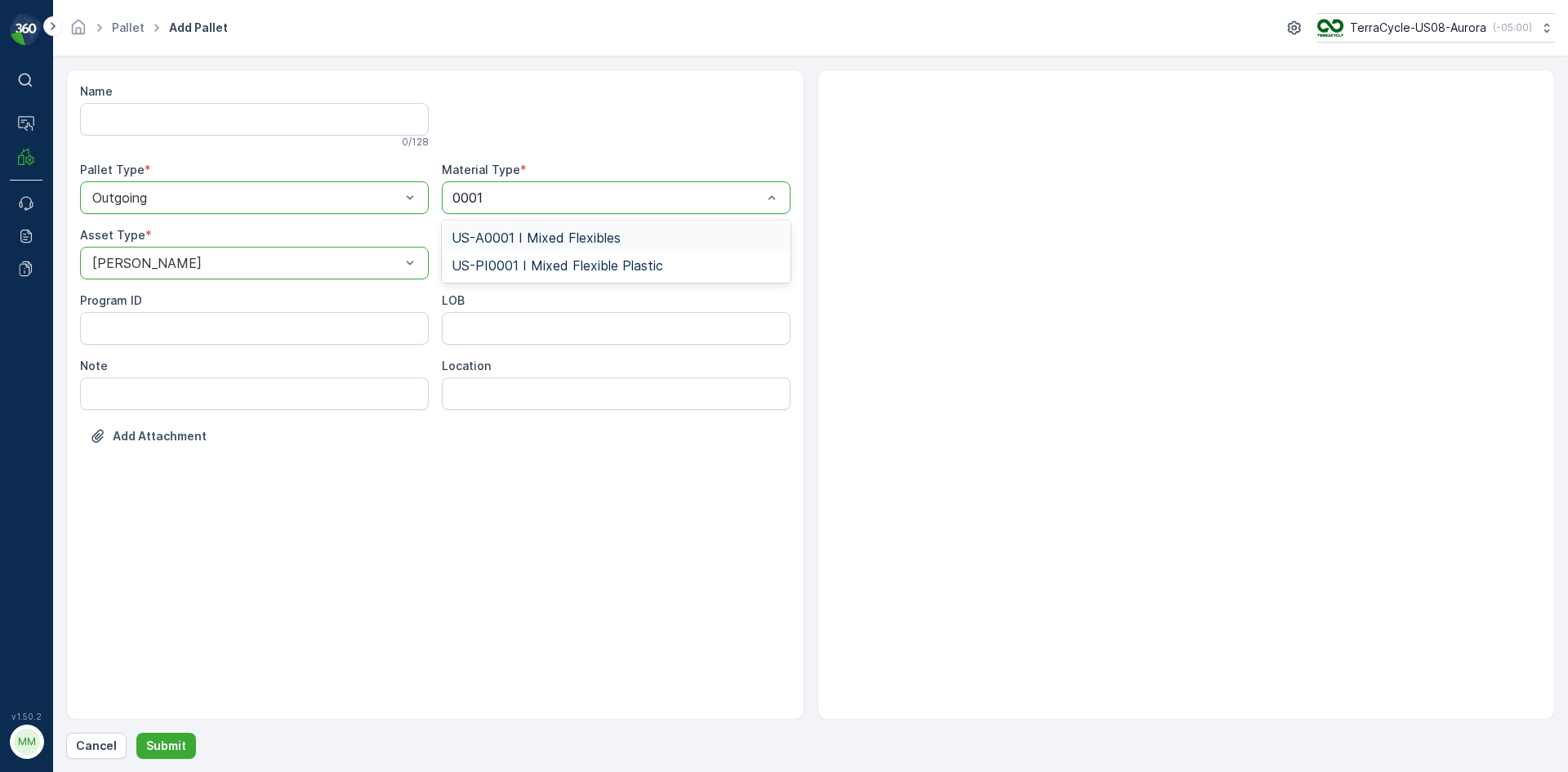
click at [612, 235] on span "US-A0001 I Mixed Flexibles" at bounding box center [536, 237] width 169 height 14
click at [175, 756] on button "Submit" at bounding box center [165, 744] width 60 height 26
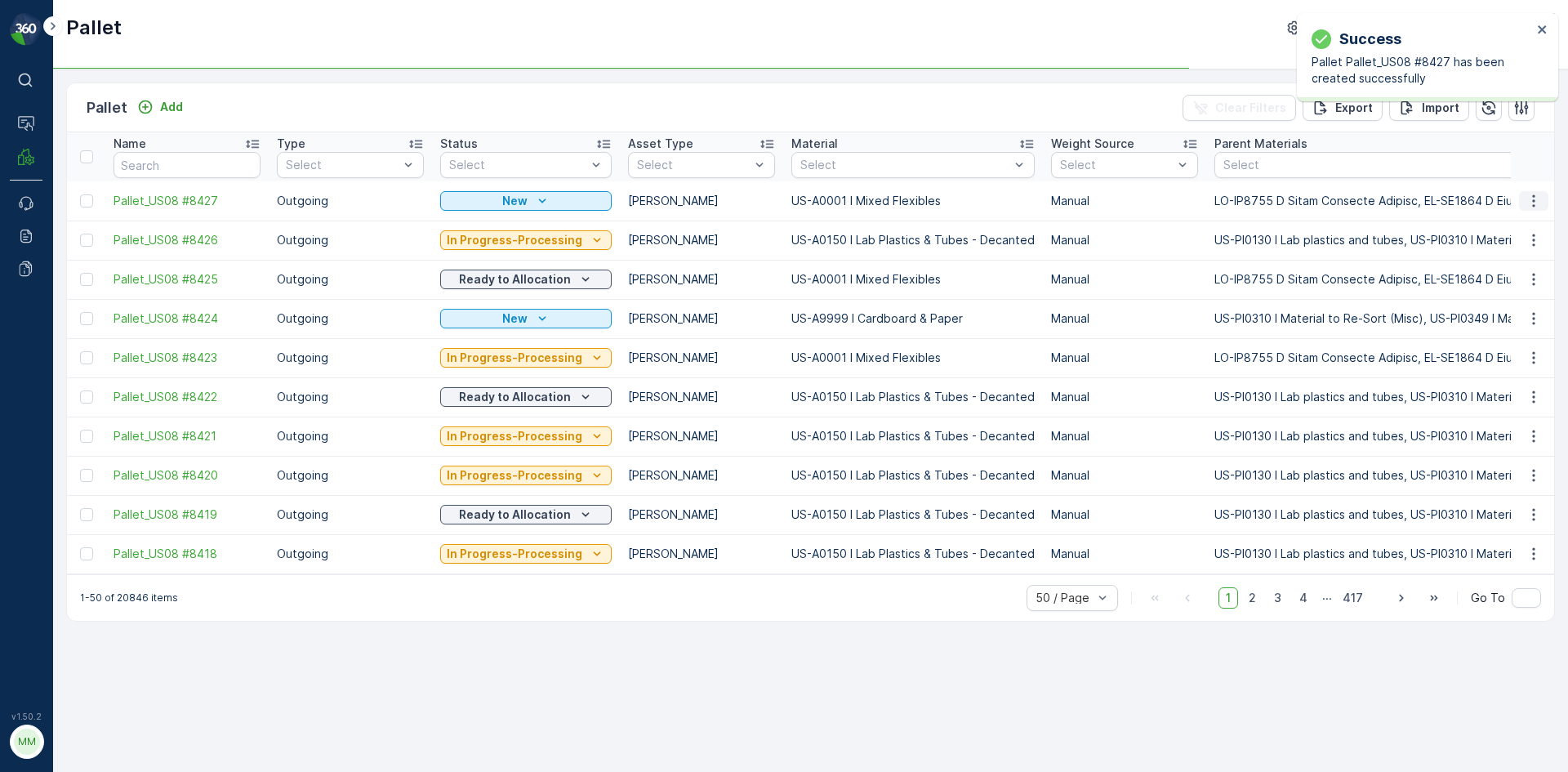
click at [1532, 204] on icon "button" at bounding box center [1534, 201] width 16 height 16
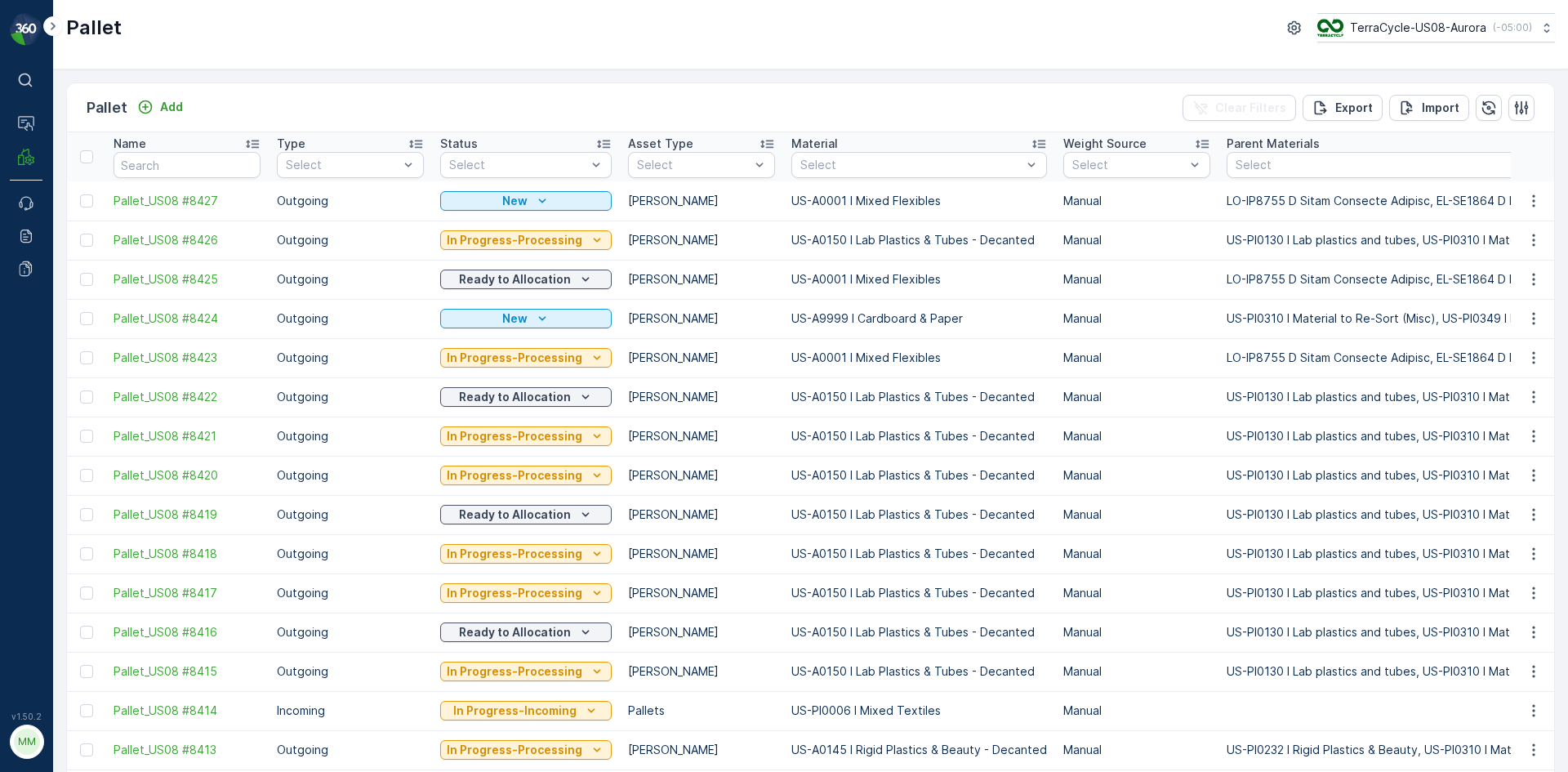
click at [1511, 316] on td at bounding box center [1533, 318] width 44 height 39
click at [1526, 205] on icon "button" at bounding box center [1534, 201] width 16 height 16
click at [1504, 309] on span "Print QR" at bounding box center [1489, 317] width 45 height 16
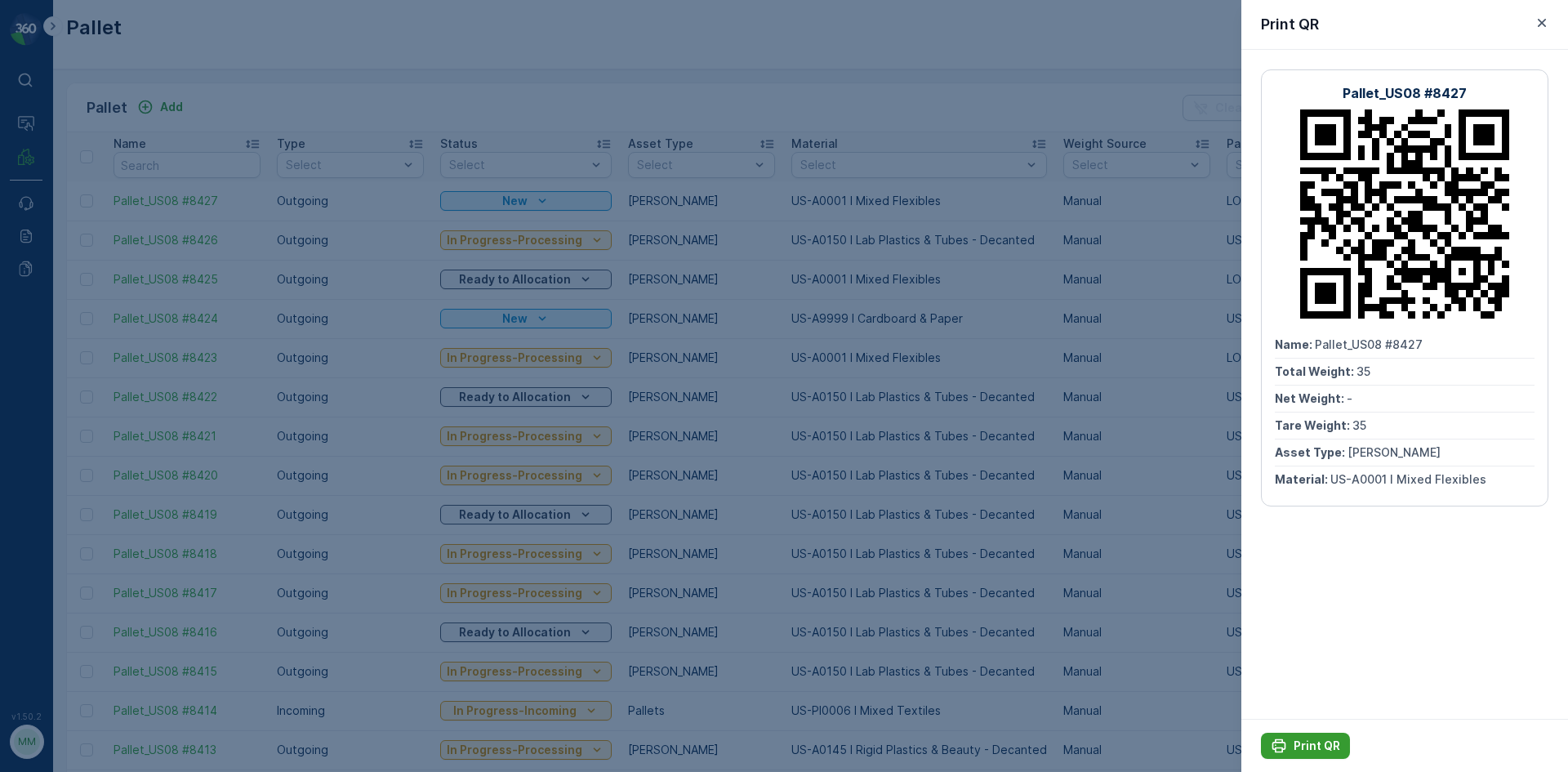
click at [1278, 741] on icon "Print QR" at bounding box center [1279, 745] width 16 height 16
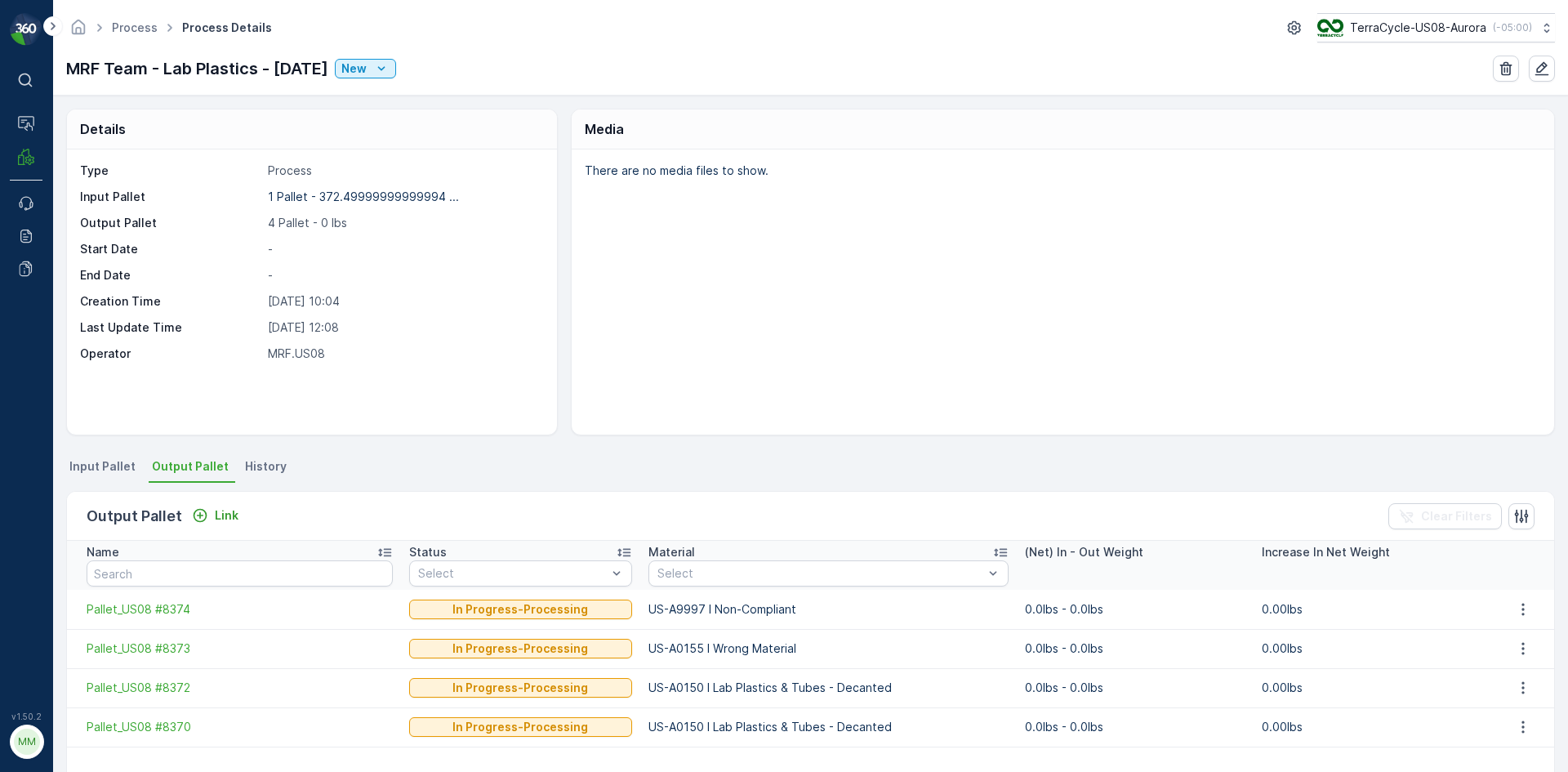
click at [107, 464] on span "Input Pallet" at bounding box center [103, 466] width 67 height 16
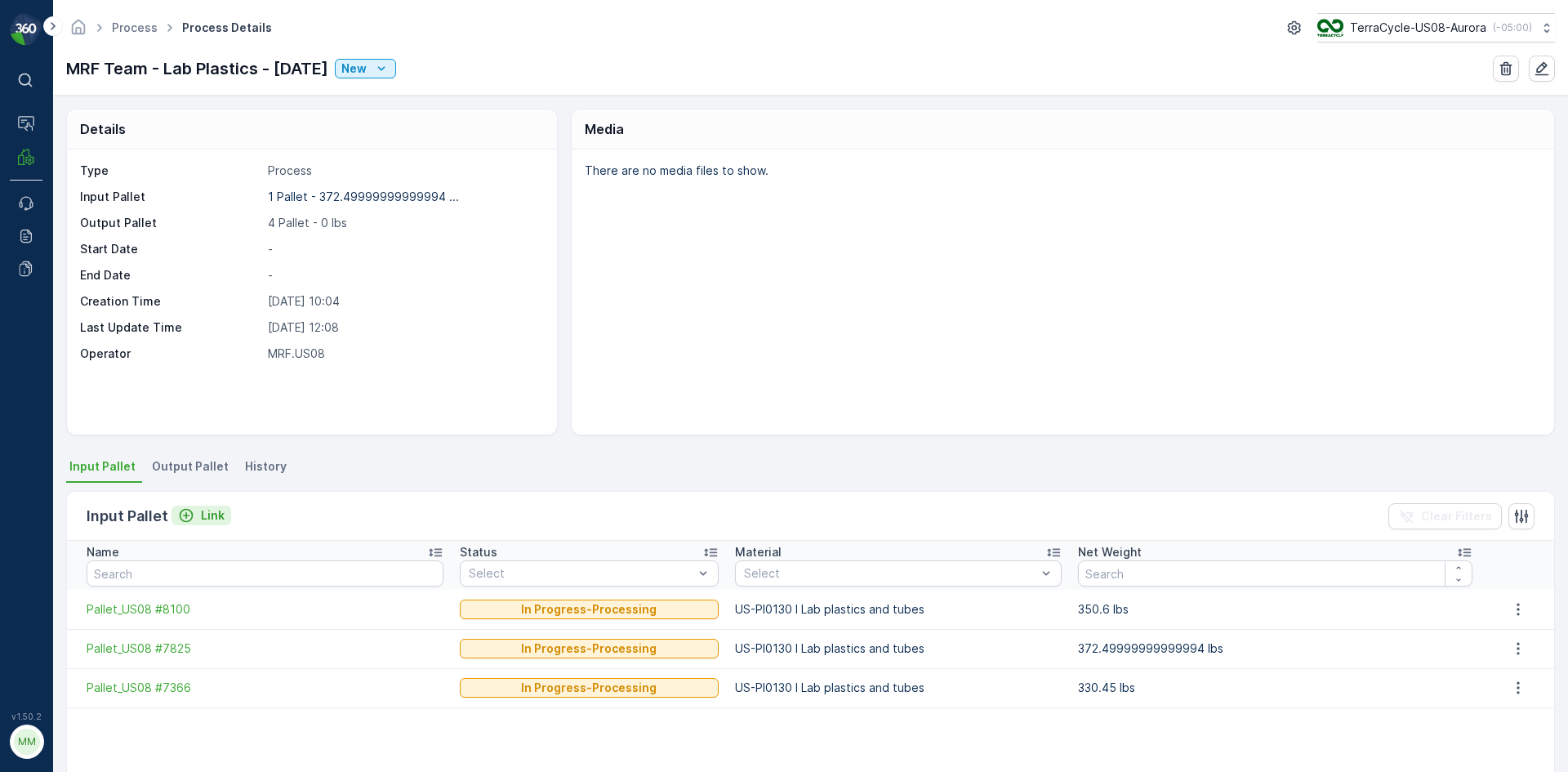
click at [211, 508] on p "Link" at bounding box center [212, 514] width 24 height 16
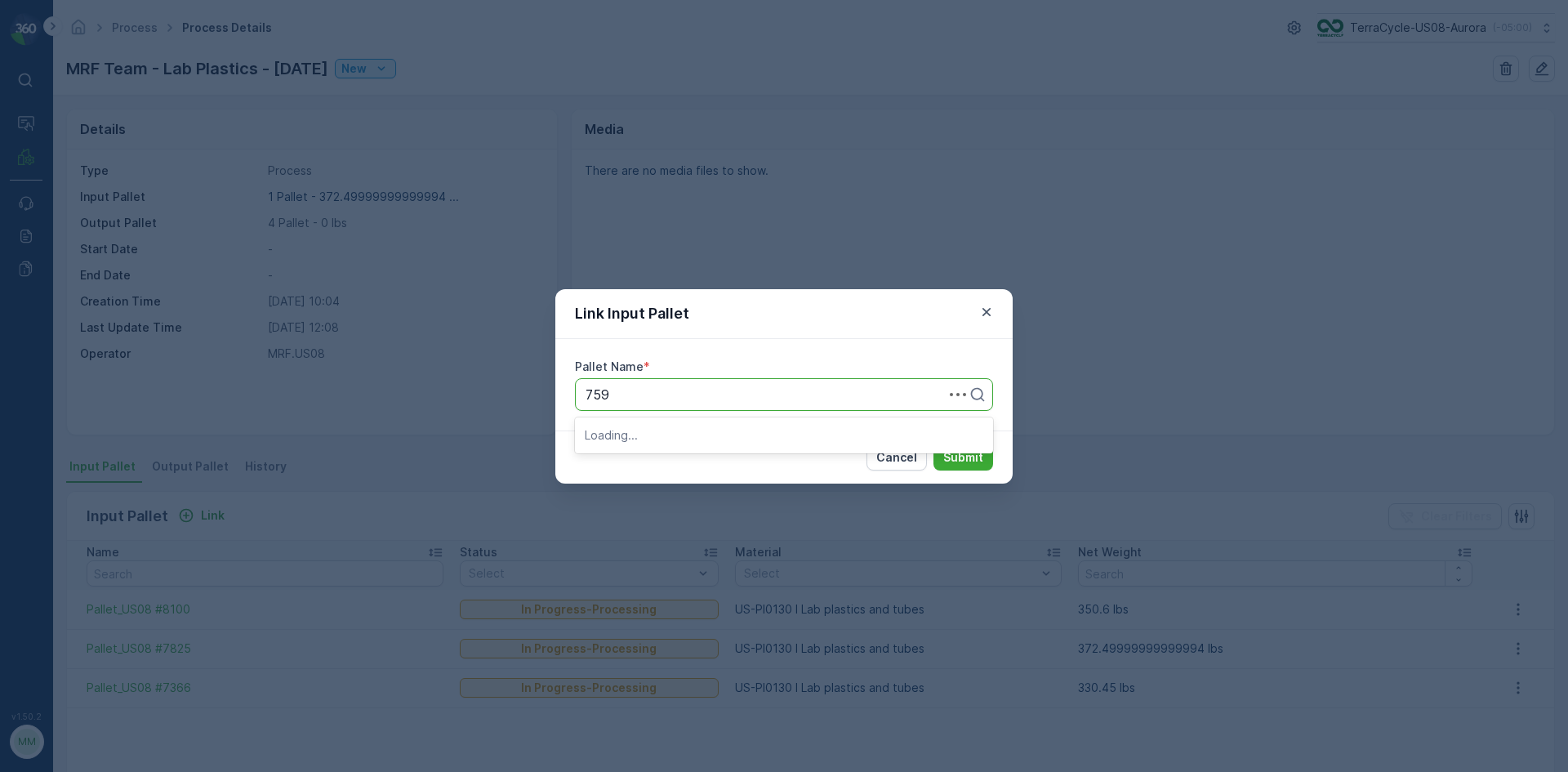
type input "7591"
click at [679, 463] on span "Pallet_US08 #7591" at bounding box center [642, 461] width 115 height 14
click at [958, 453] on p "Submit" at bounding box center [963, 456] width 40 height 16
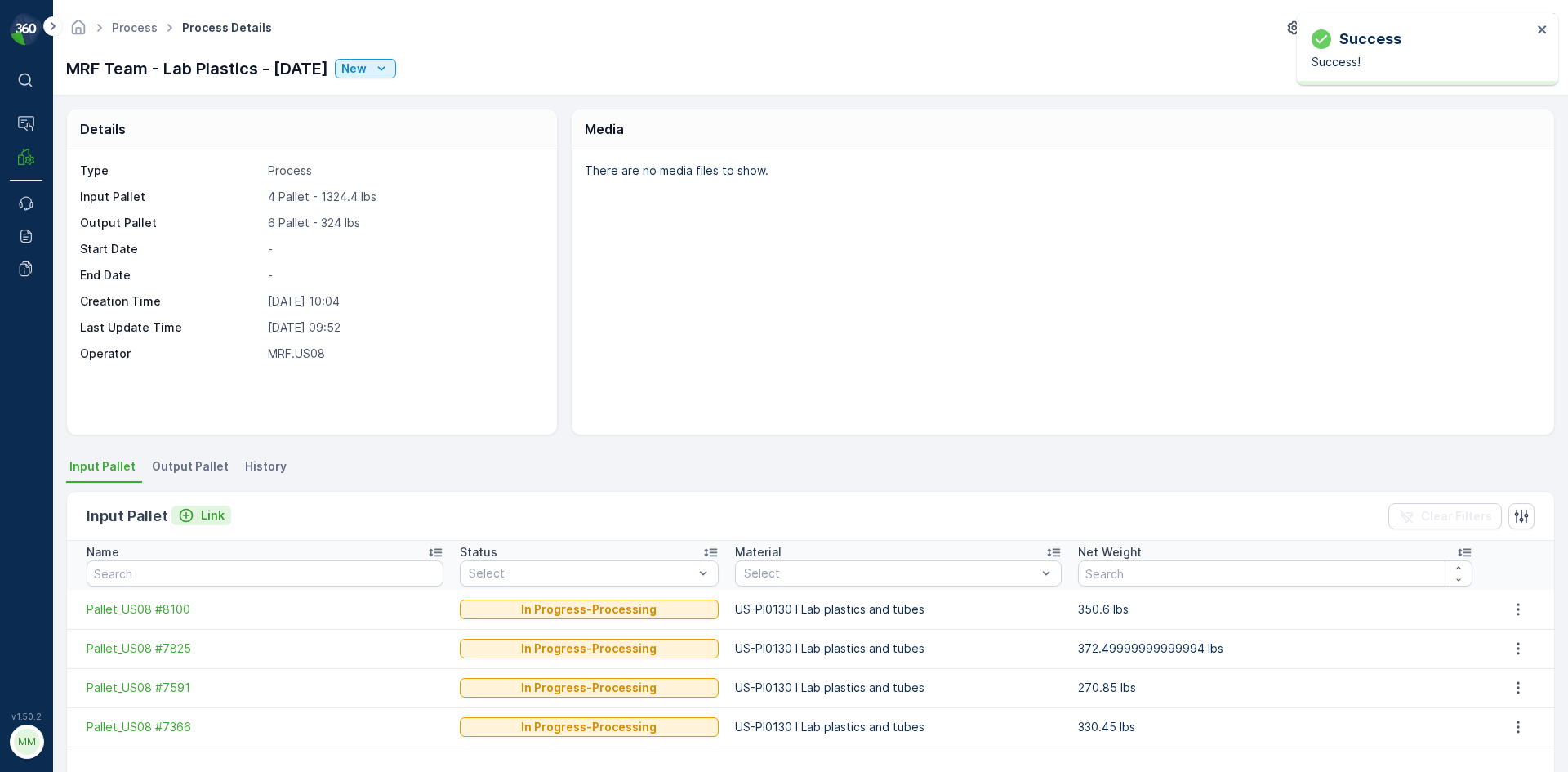
click at [217, 515] on p "Link" at bounding box center [212, 514] width 24 height 16
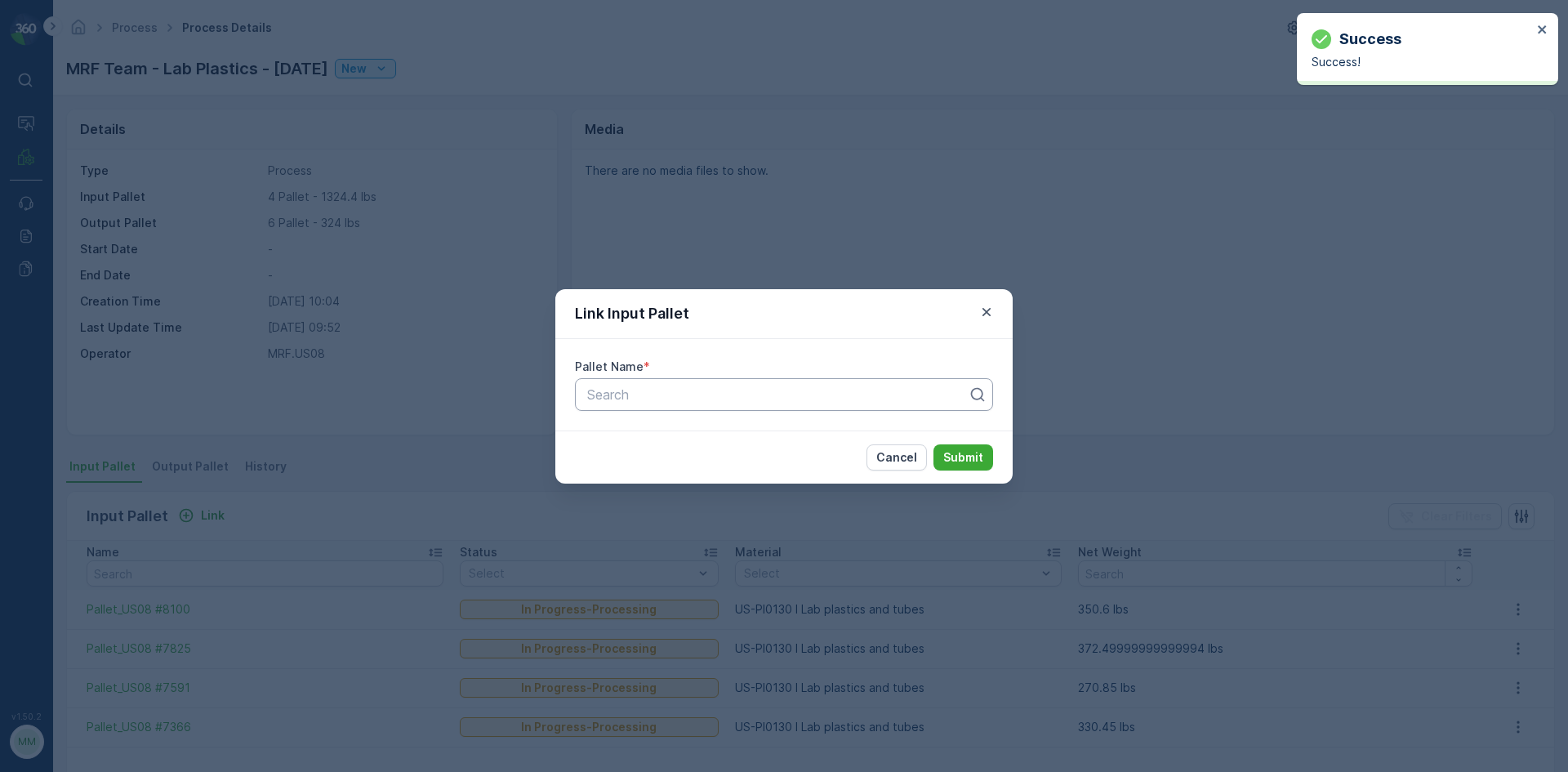
click at [805, 404] on div "Search" at bounding box center [784, 395] width 418 height 32
type input "7739"
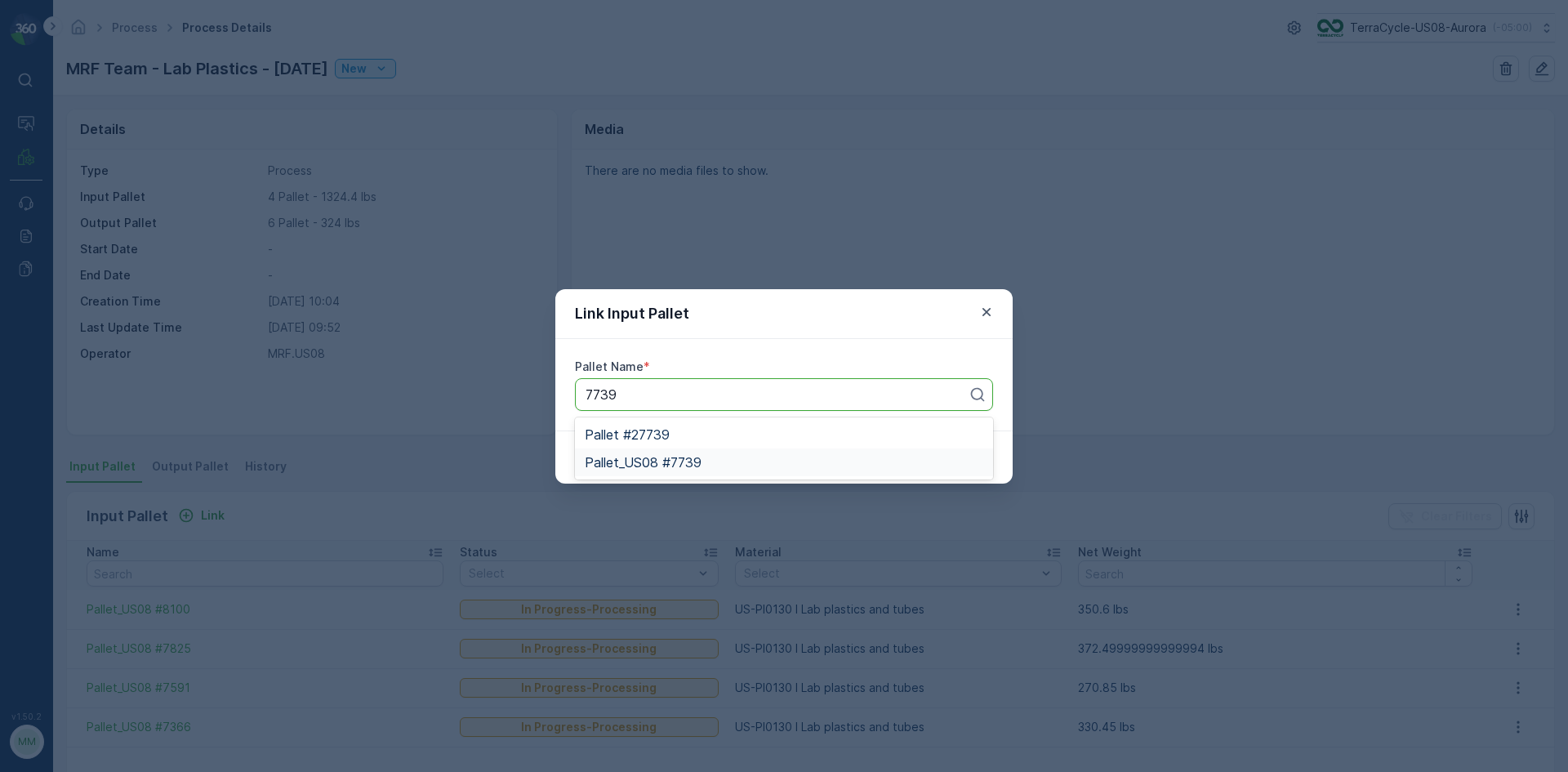
click at [773, 454] on div "Pallet_US08 #7739" at bounding box center [784, 462] width 418 height 28
click at [982, 461] on p "Submit" at bounding box center [963, 456] width 40 height 16
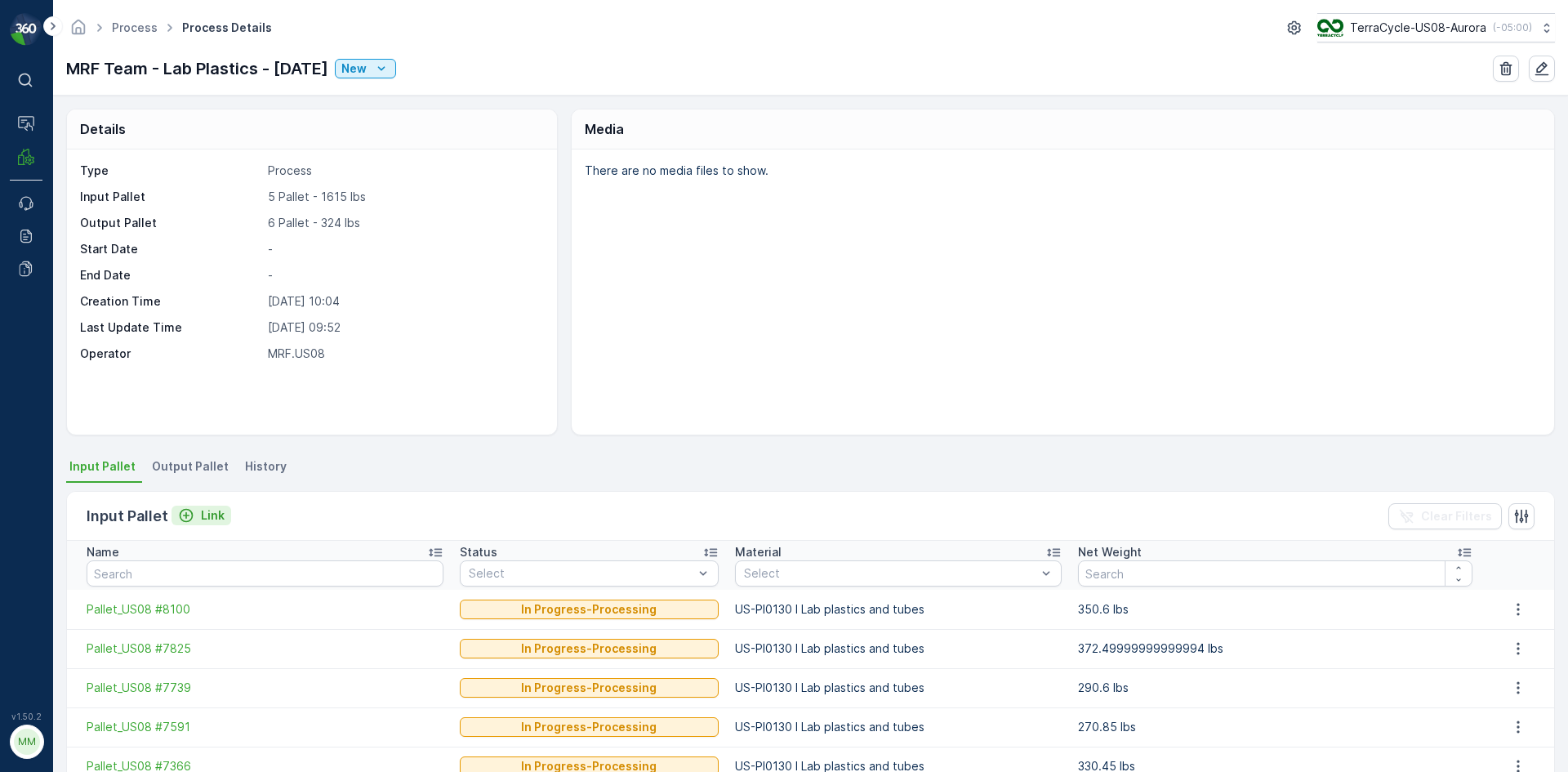
click at [214, 511] on p "Link" at bounding box center [212, 514] width 24 height 16
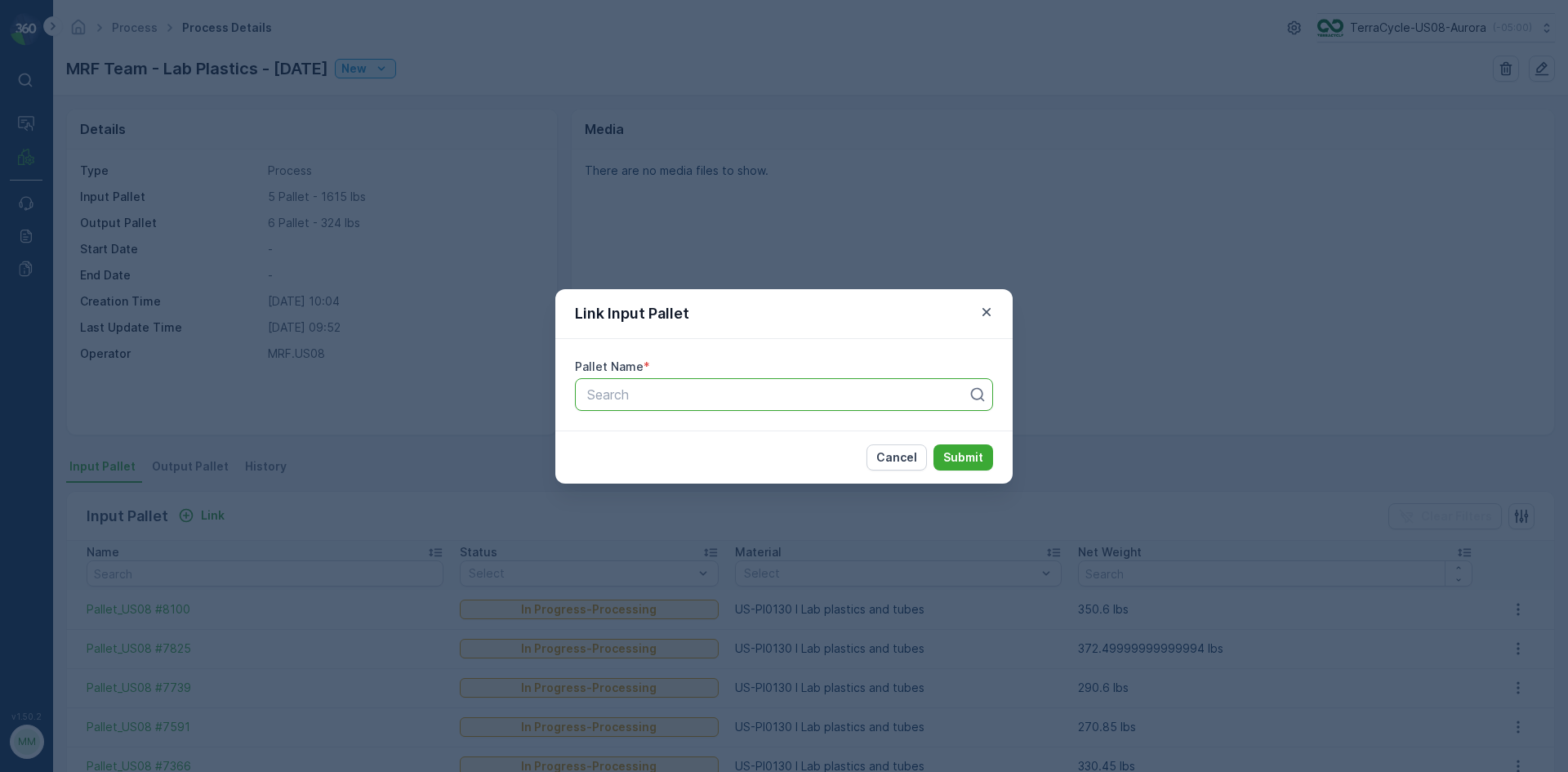
click at [757, 390] on div at bounding box center [778, 394] width 384 height 14
type input "8100"
click at [765, 430] on div "Pallet_US08 #8100" at bounding box center [784, 434] width 398 height 14
click at [948, 462] on p "Submit" at bounding box center [963, 456] width 40 height 16
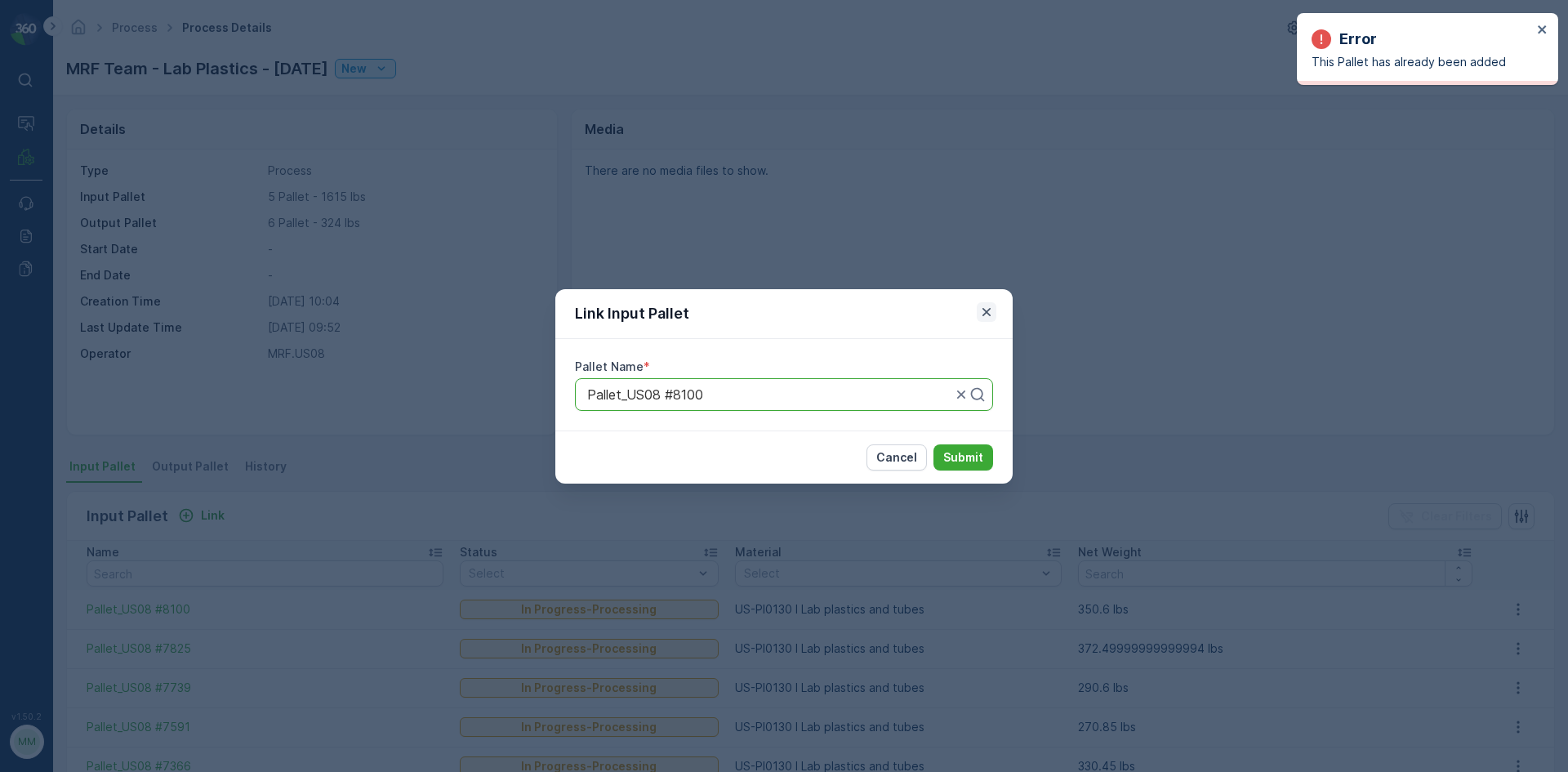
click at [984, 310] on icon "button" at bounding box center [986, 312] width 16 height 16
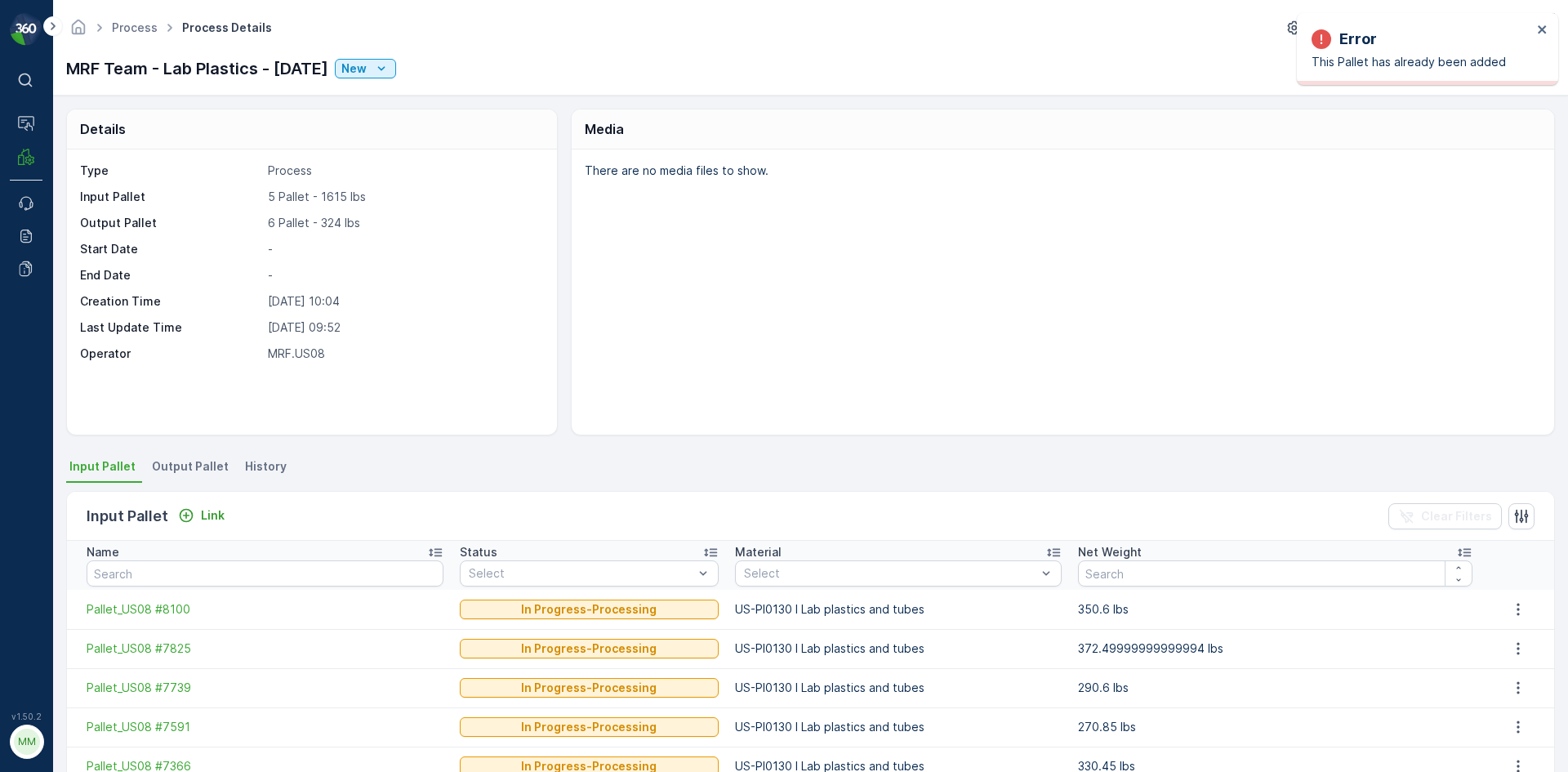
click at [194, 457] on li "Output Pallet" at bounding box center [191, 468] width 87 height 28
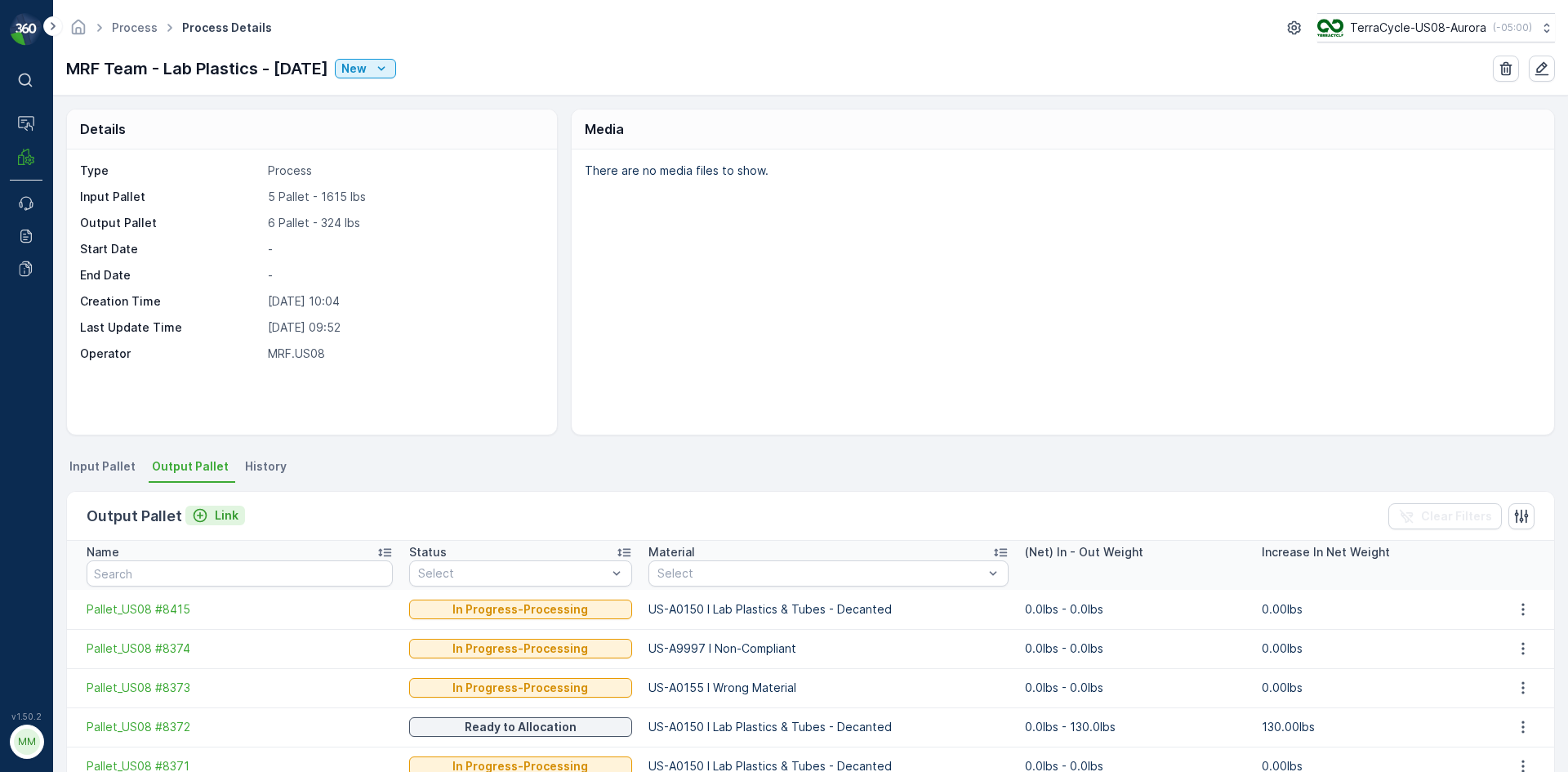
click at [223, 510] on p "Link" at bounding box center [226, 514] width 24 height 16
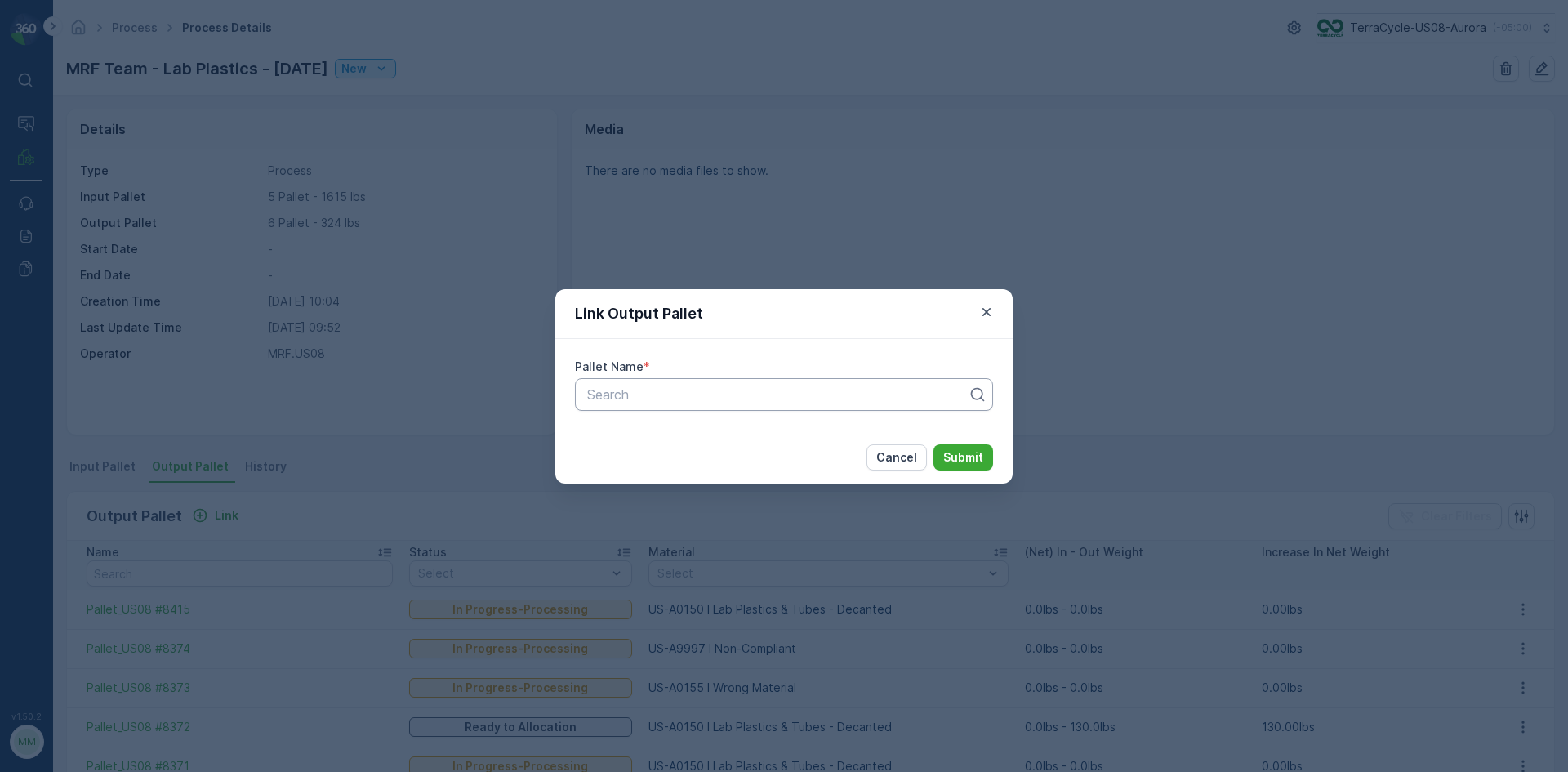
click at [668, 398] on div at bounding box center [778, 394] width 384 height 14
type input "8420"
click at [668, 459] on span "Pallet_US08 #8420" at bounding box center [644, 461] width 118 height 14
click at [982, 451] on p "Submit" at bounding box center [963, 456] width 40 height 16
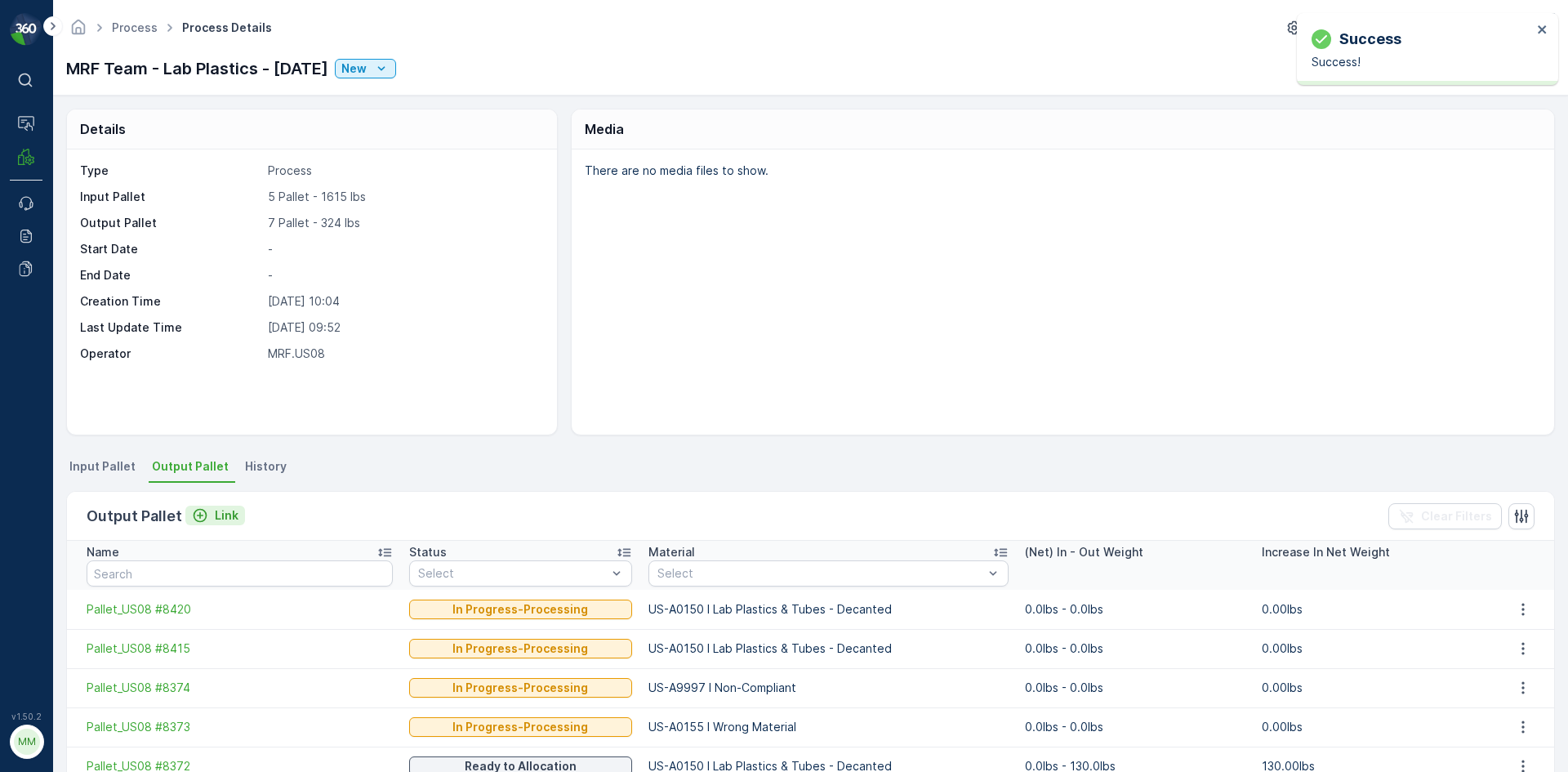
click at [204, 515] on icon "Link" at bounding box center [201, 515] width 14 height 14
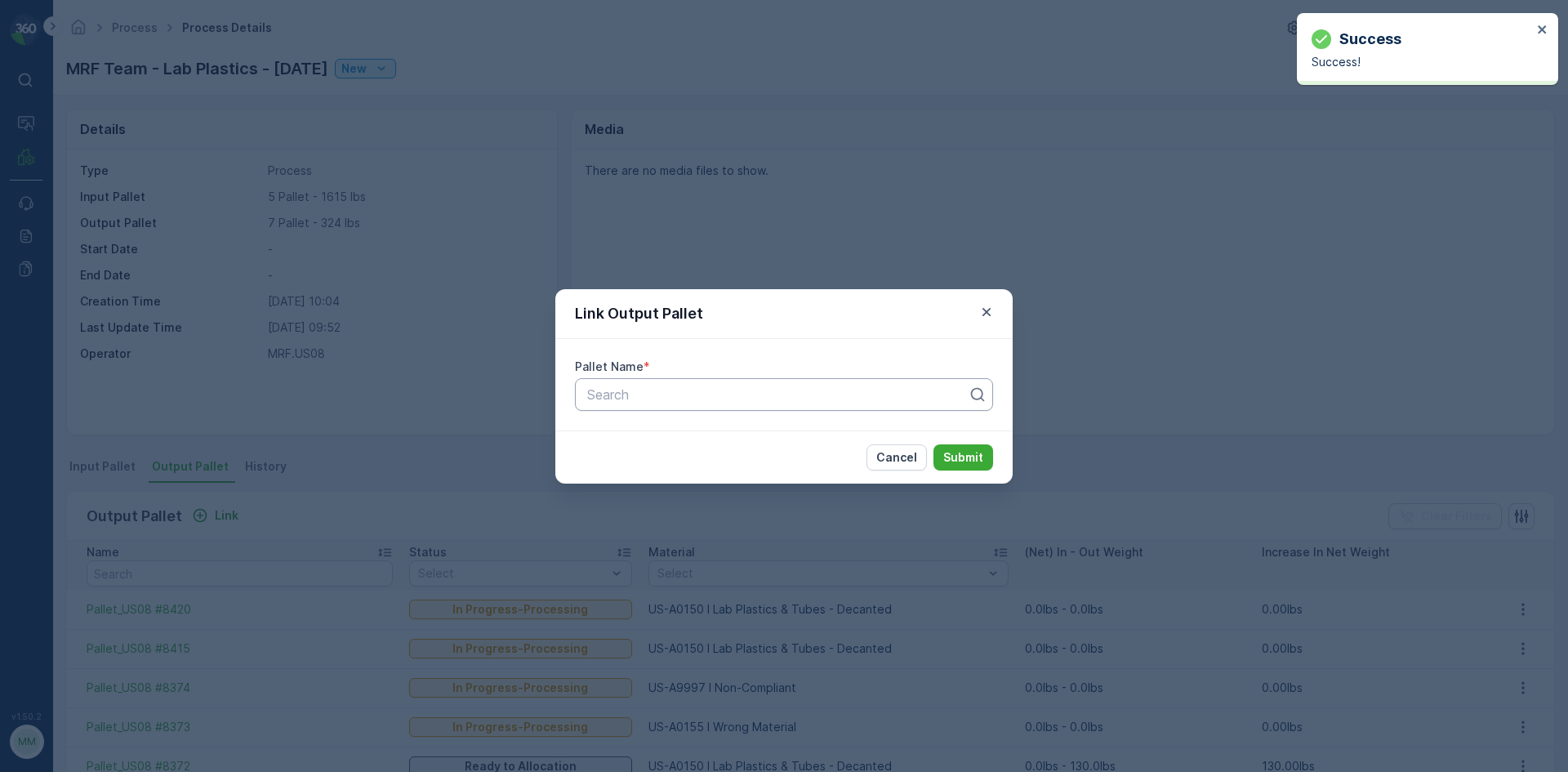
click at [768, 391] on div at bounding box center [778, 394] width 384 height 14
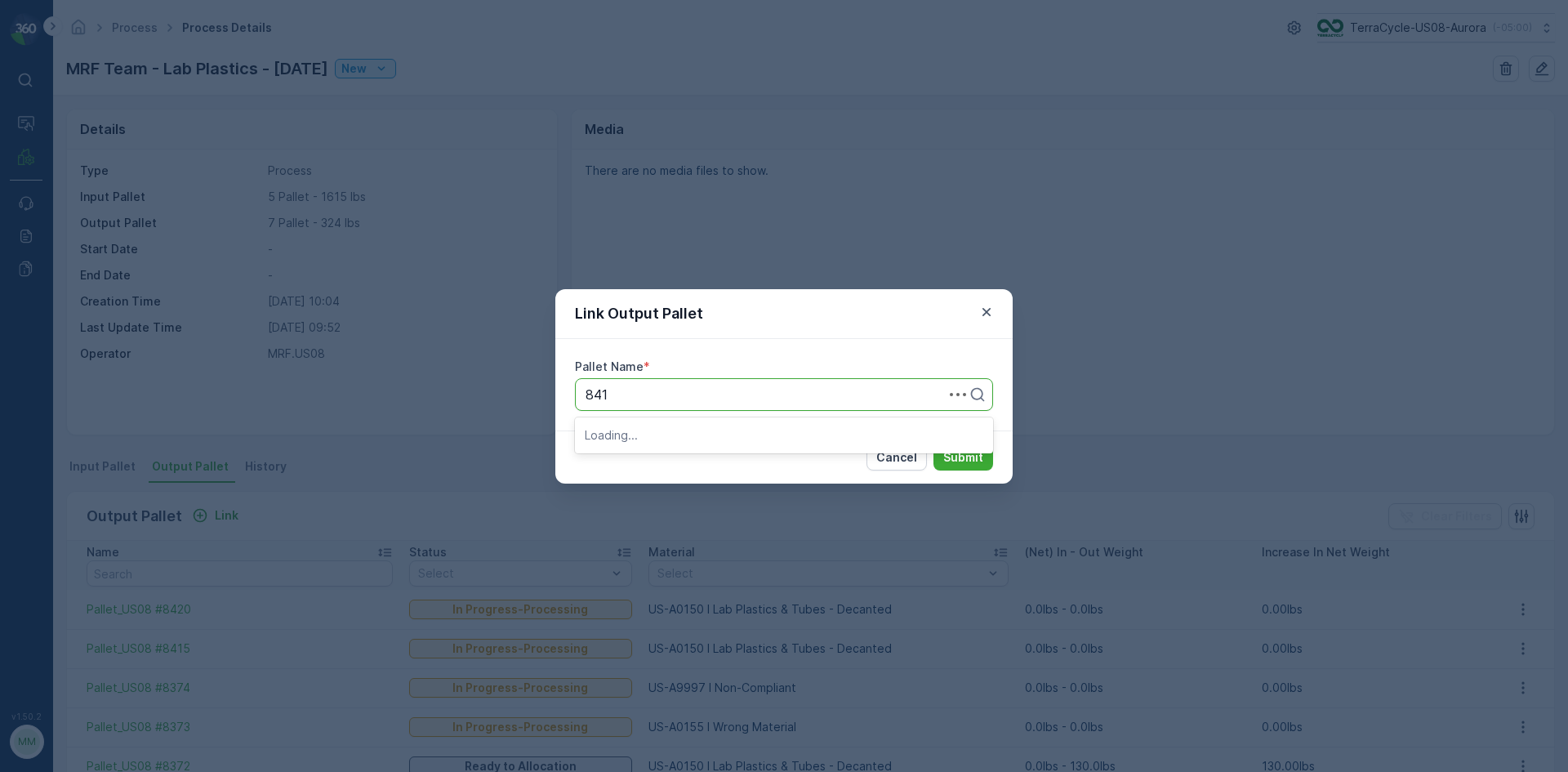
type input "8419"
click at [764, 466] on div "Pallet_US08 #8419" at bounding box center [784, 461] width 398 height 14
click at [969, 457] on p "Submit" at bounding box center [963, 456] width 40 height 16
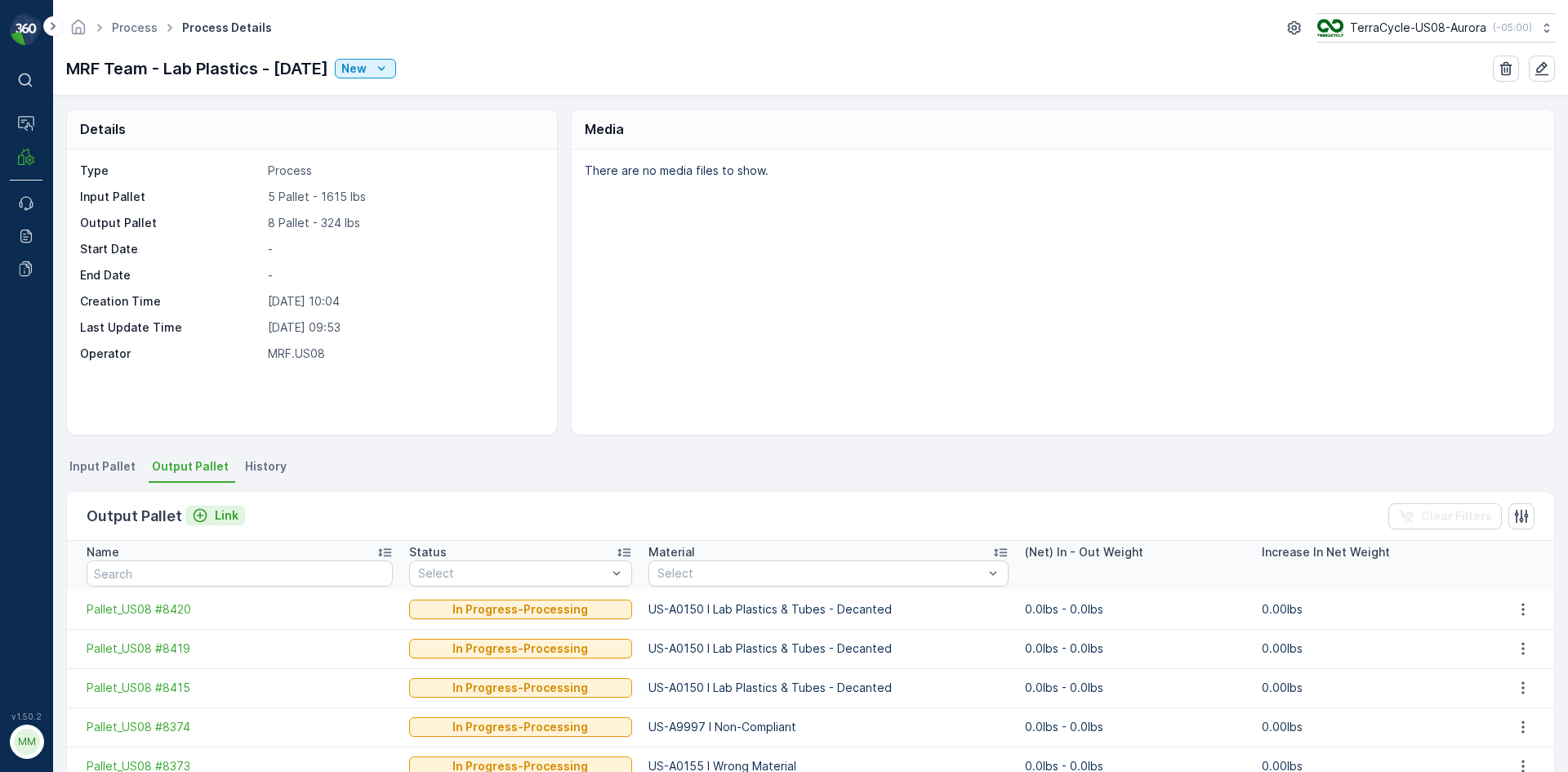
click at [215, 511] on p "Link" at bounding box center [226, 514] width 24 height 16
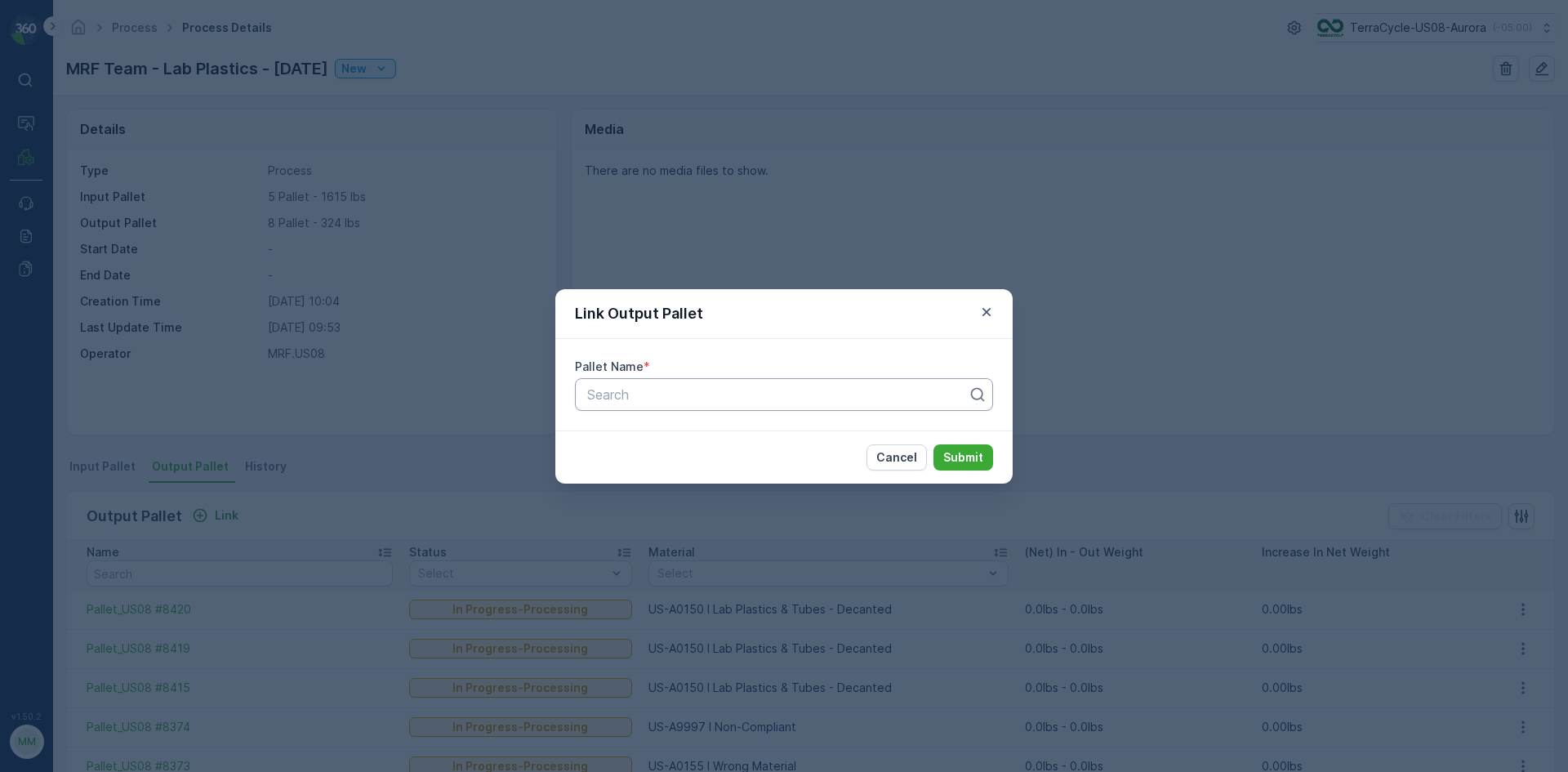
click at [771, 396] on div at bounding box center [778, 394] width 384 height 14
type input "8418"
click at [766, 461] on div "Pallet_US08 #8418" at bounding box center [784, 461] width 398 height 14
click at [953, 449] on p "Submit" at bounding box center [963, 456] width 40 height 16
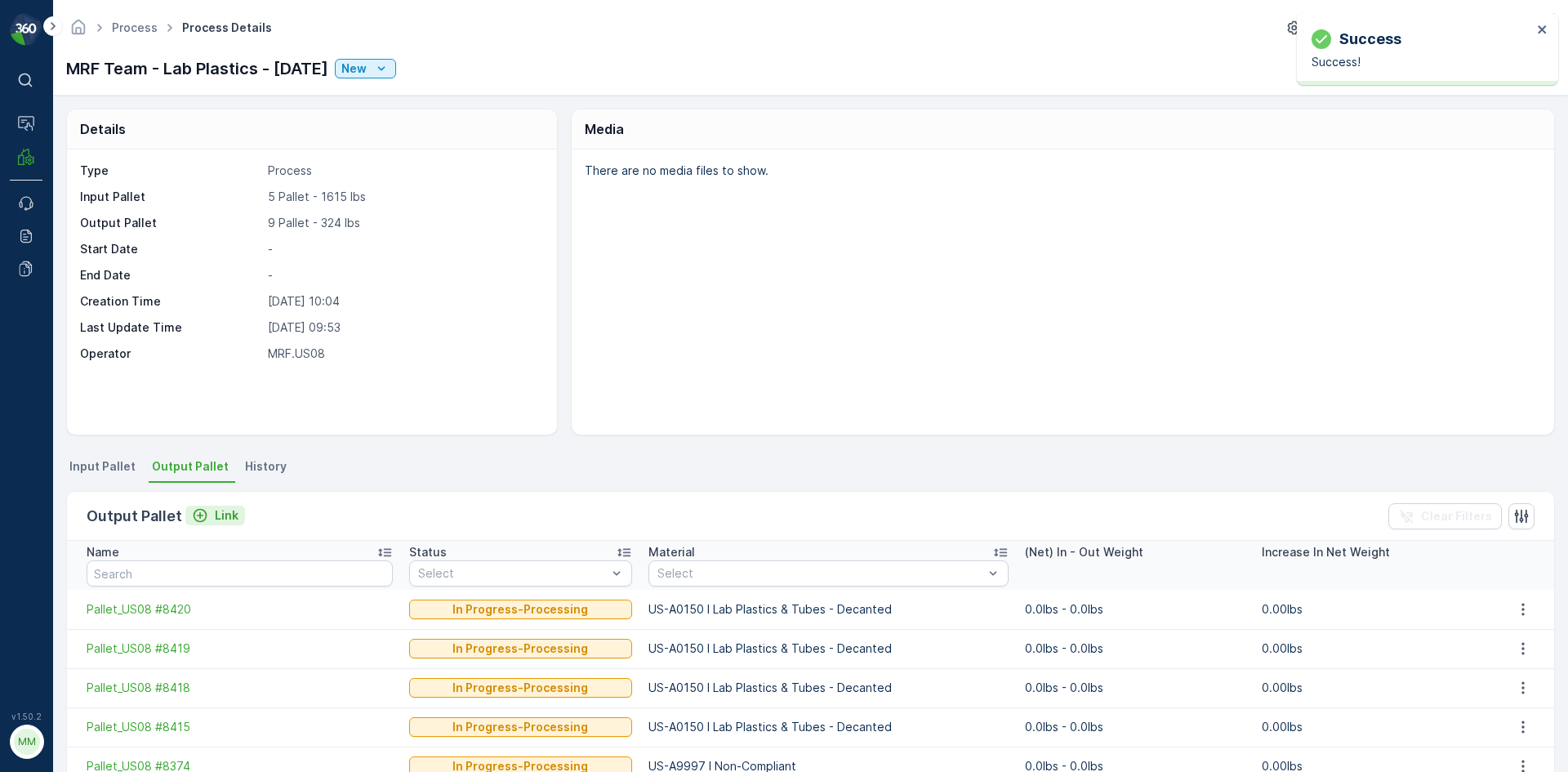
click at [223, 512] on p "Link" at bounding box center [226, 514] width 24 height 16
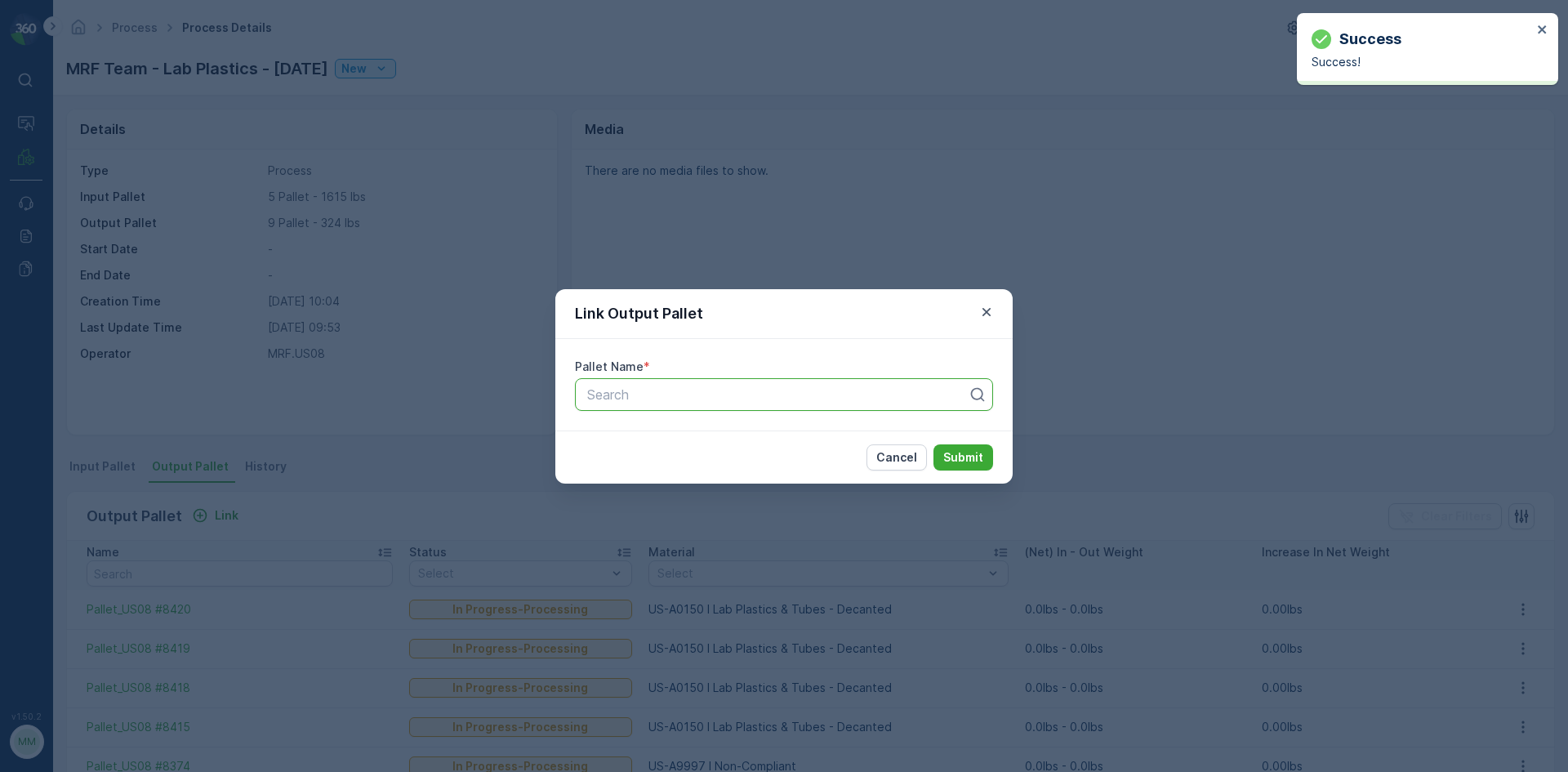
click at [709, 398] on div at bounding box center [778, 394] width 384 height 14
type input "8417"
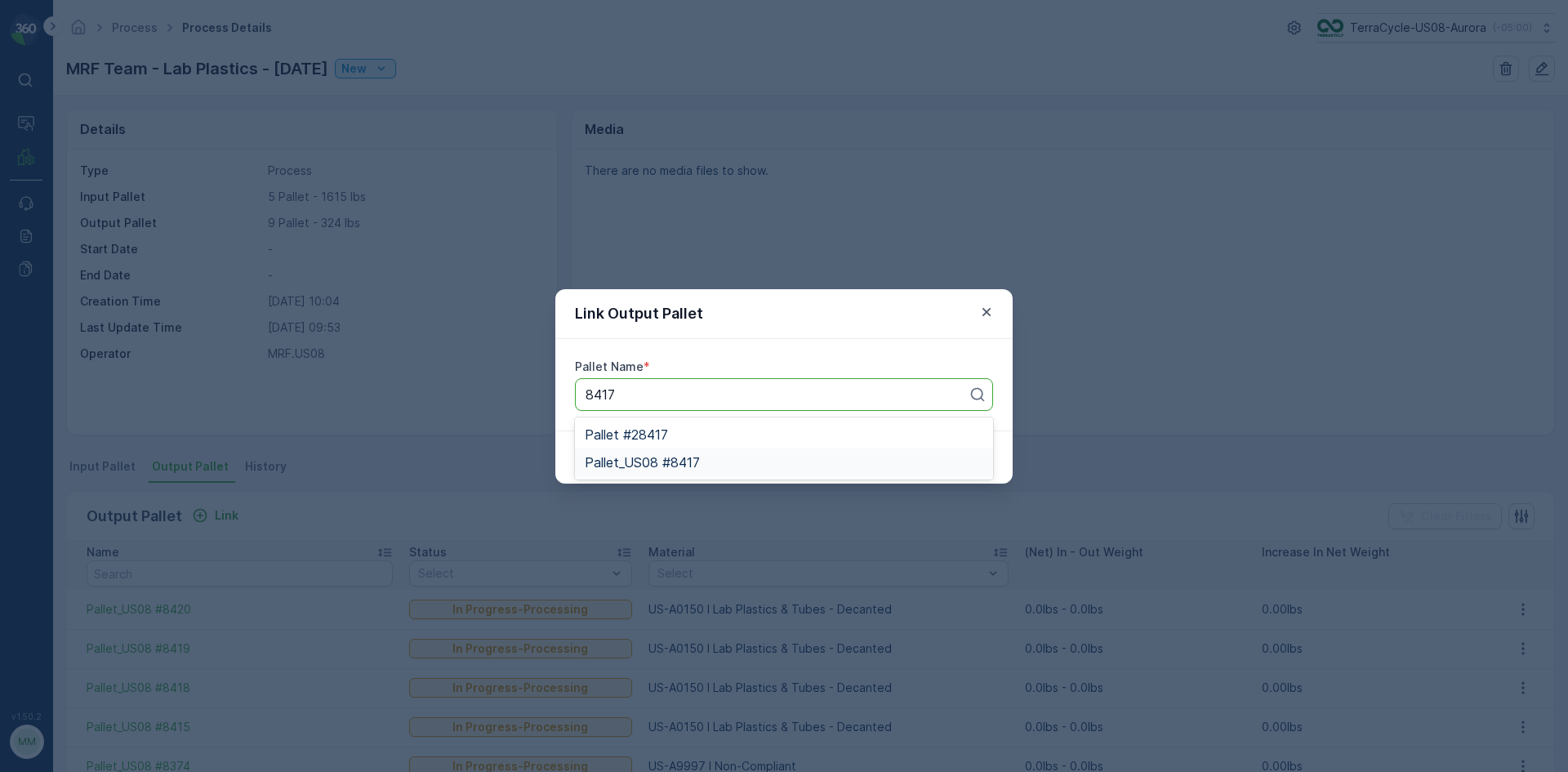
click at [703, 460] on div "Pallet_US08 #8417" at bounding box center [784, 461] width 398 height 14
click at [991, 454] on button "Submit" at bounding box center [963, 456] width 60 height 26
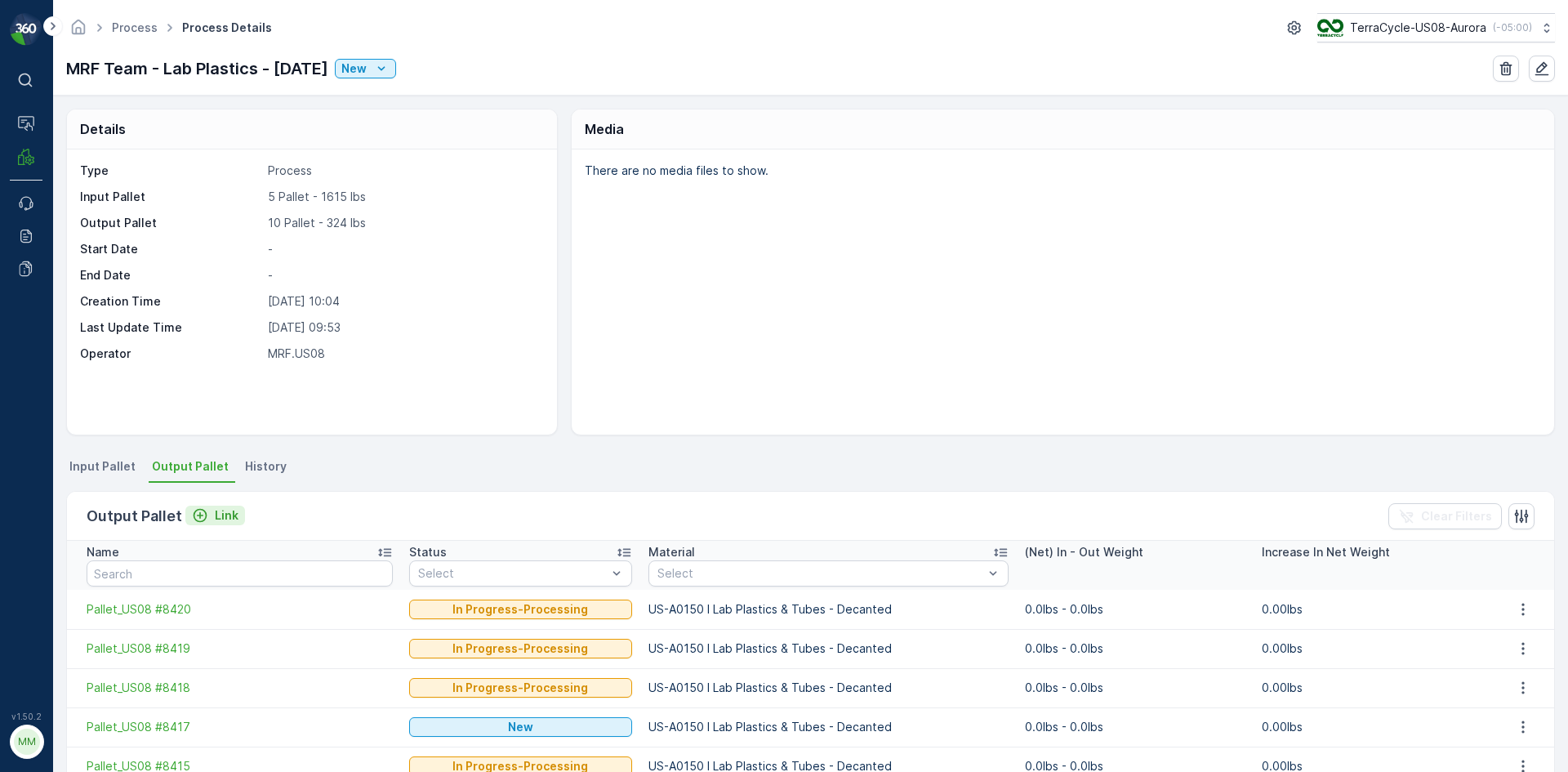
click at [223, 516] on p "Link" at bounding box center [226, 514] width 24 height 16
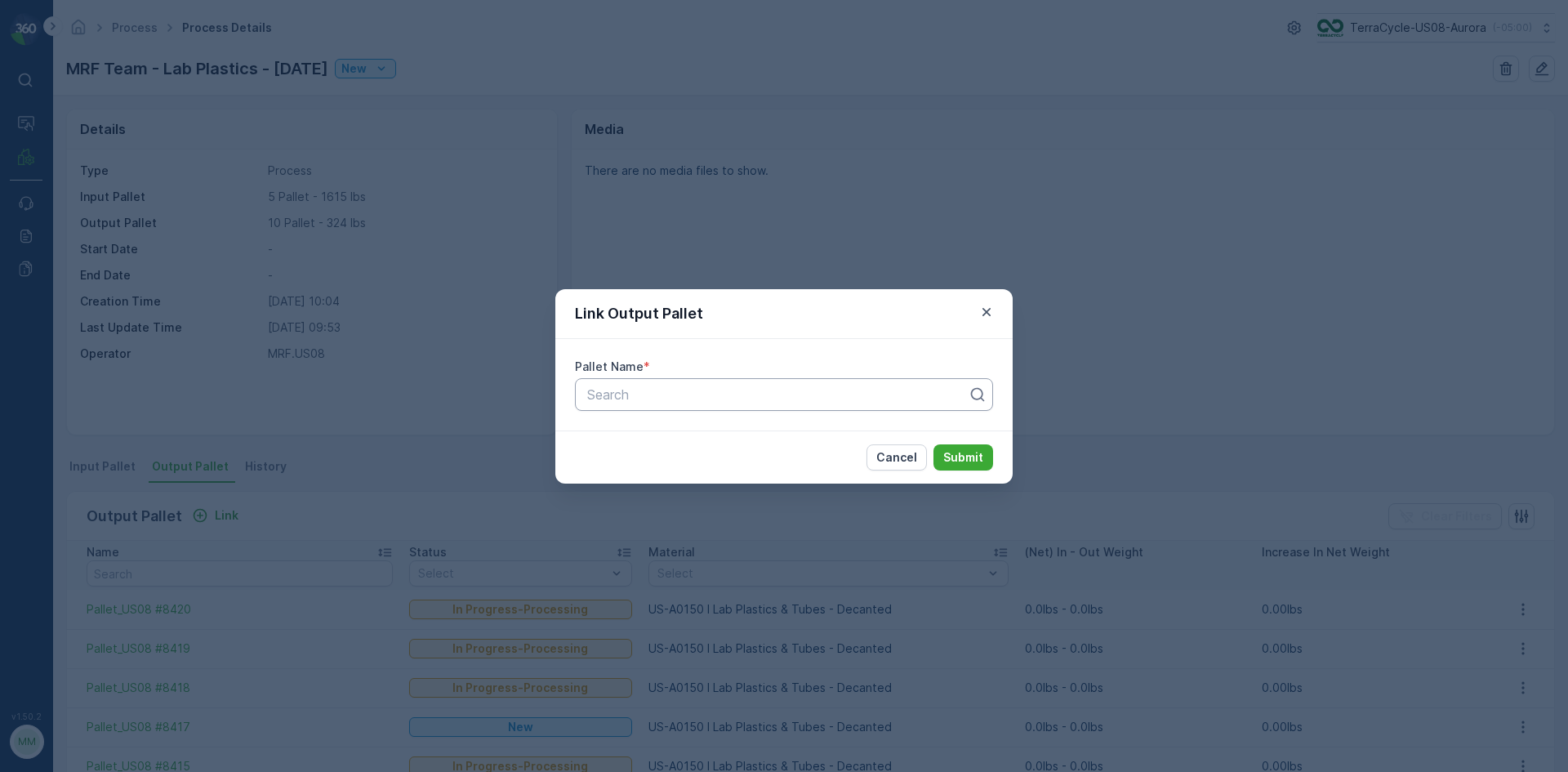
click at [690, 390] on div at bounding box center [778, 394] width 384 height 14
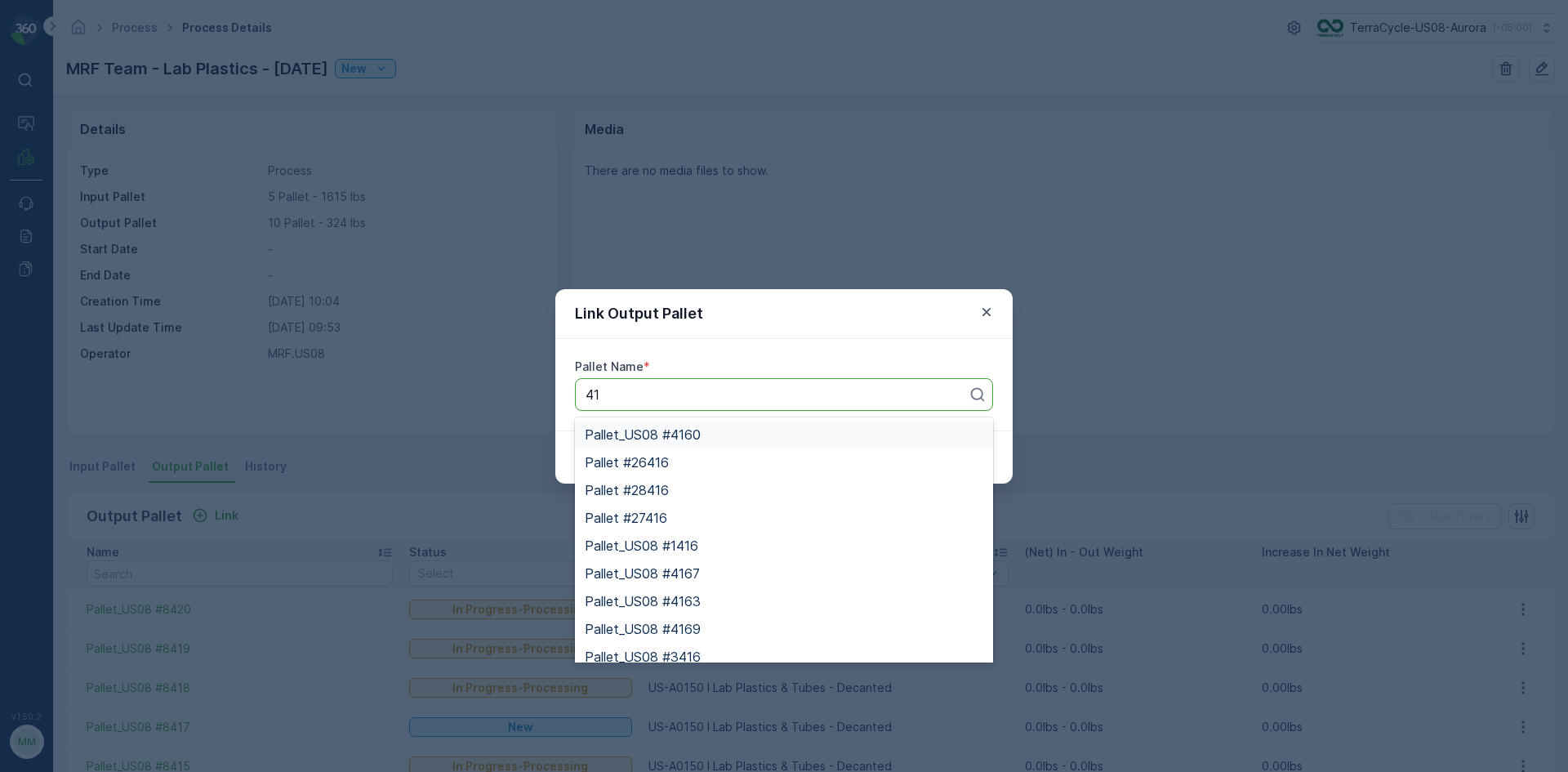
type input "4"
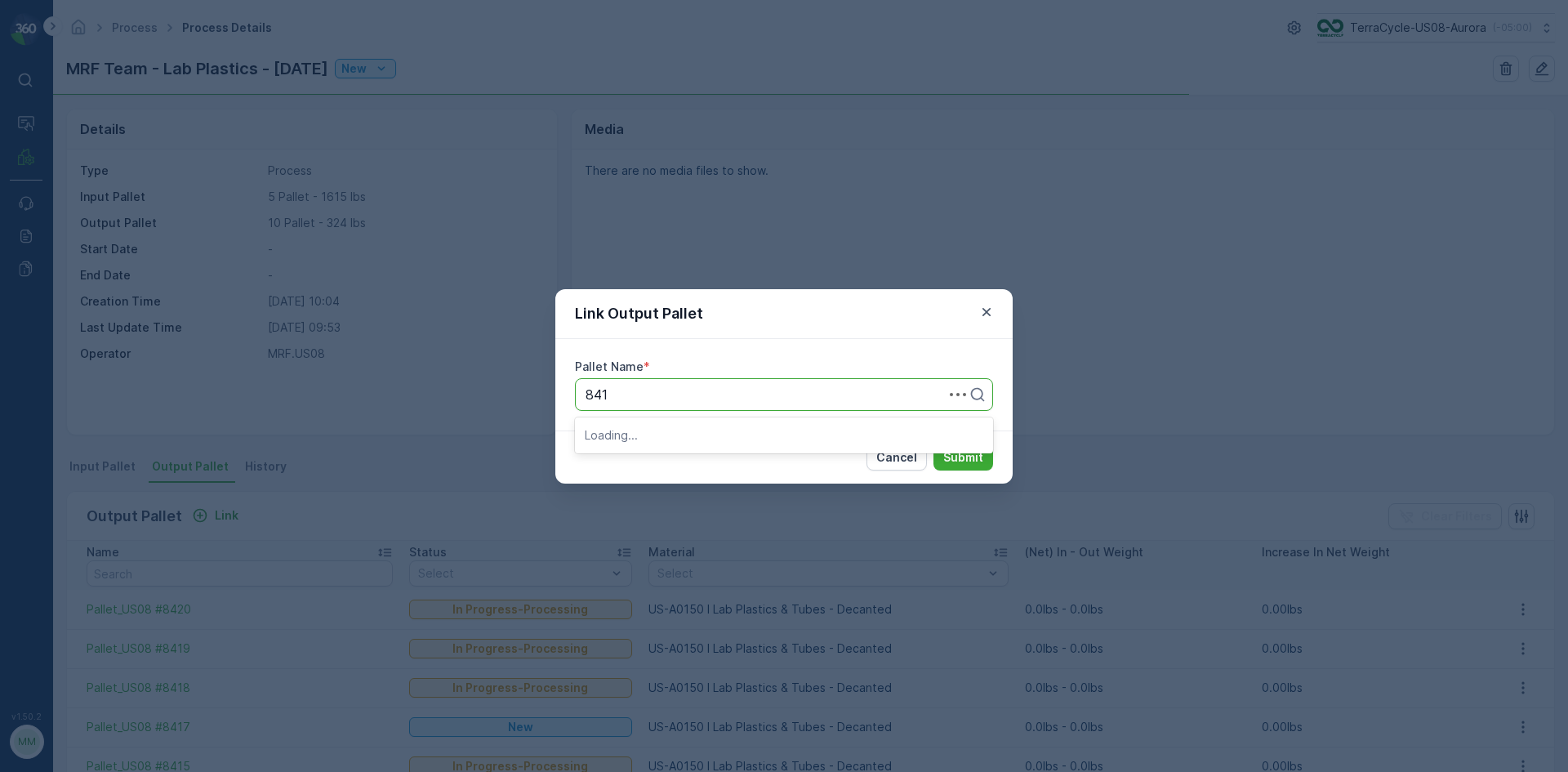
type input "8416"
click at [698, 460] on span "Pallet_US08 #8416" at bounding box center [643, 461] width 116 height 14
click at [958, 457] on p "Submit" at bounding box center [963, 456] width 40 height 16
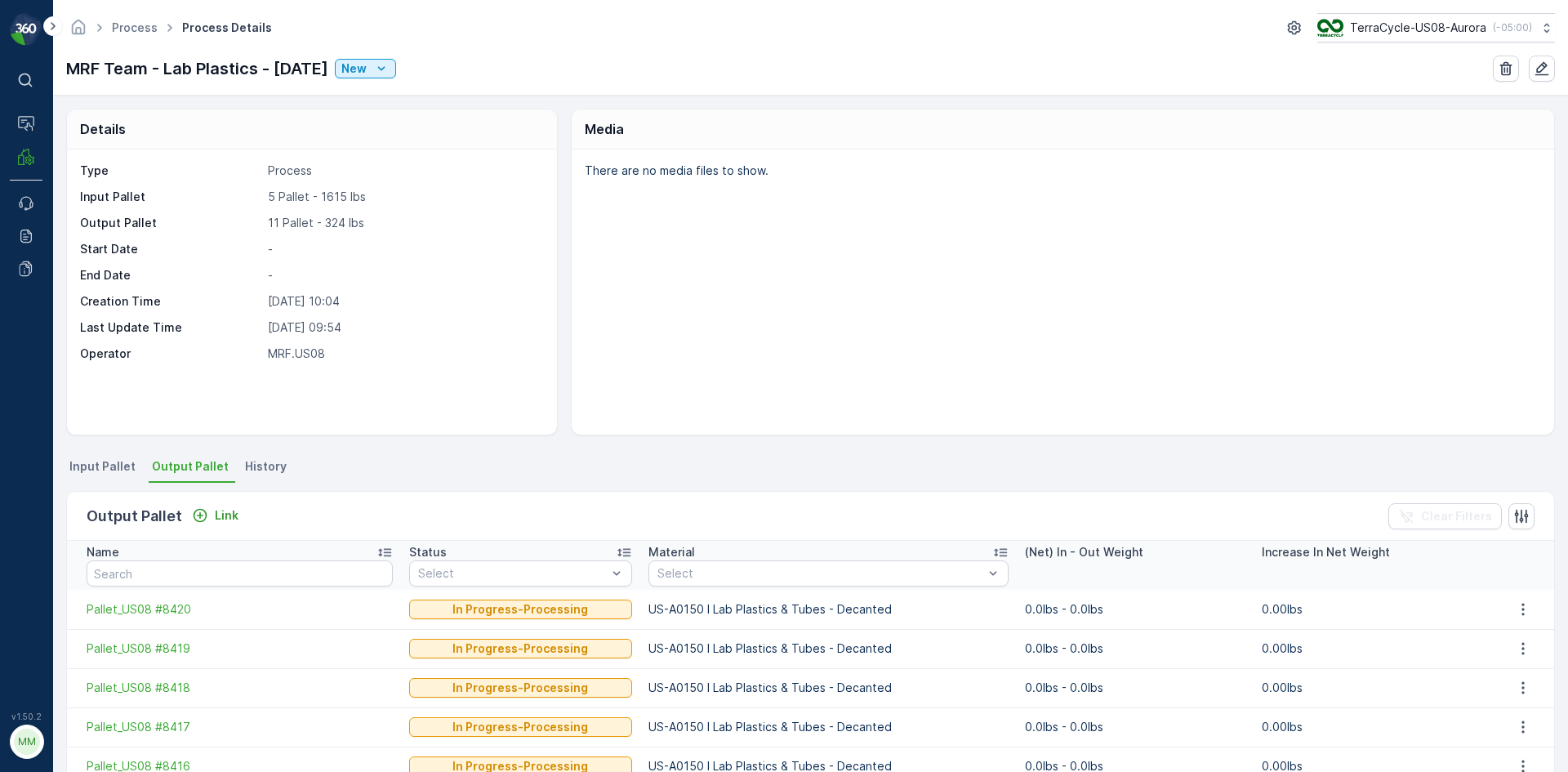
click at [116, 474] on li "Input Pallet" at bounding box center [105, 468] width 76 height 28
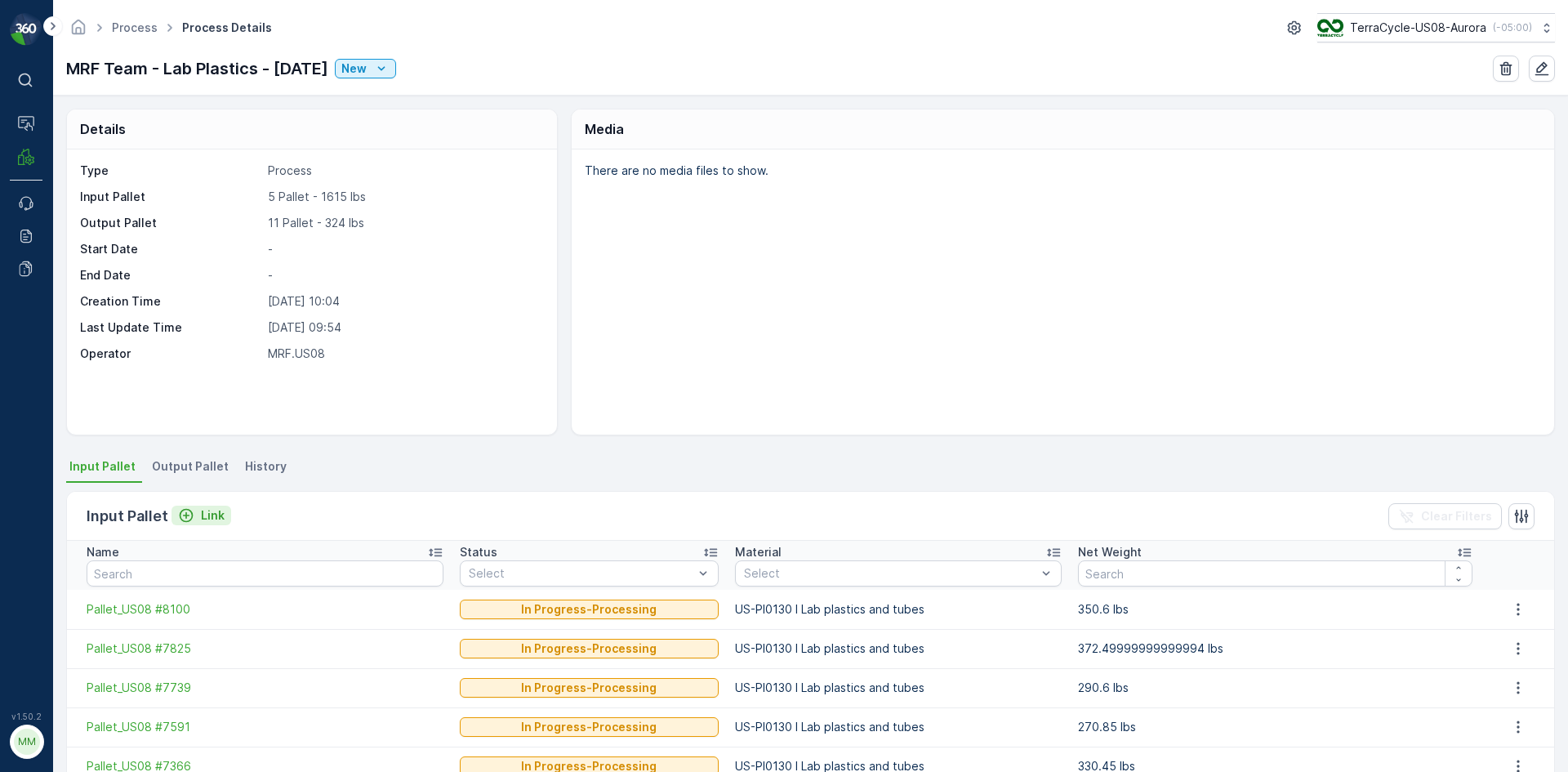
click at [197, 520] on div "Link" at bounding box center [201, 514] width 47 height 16
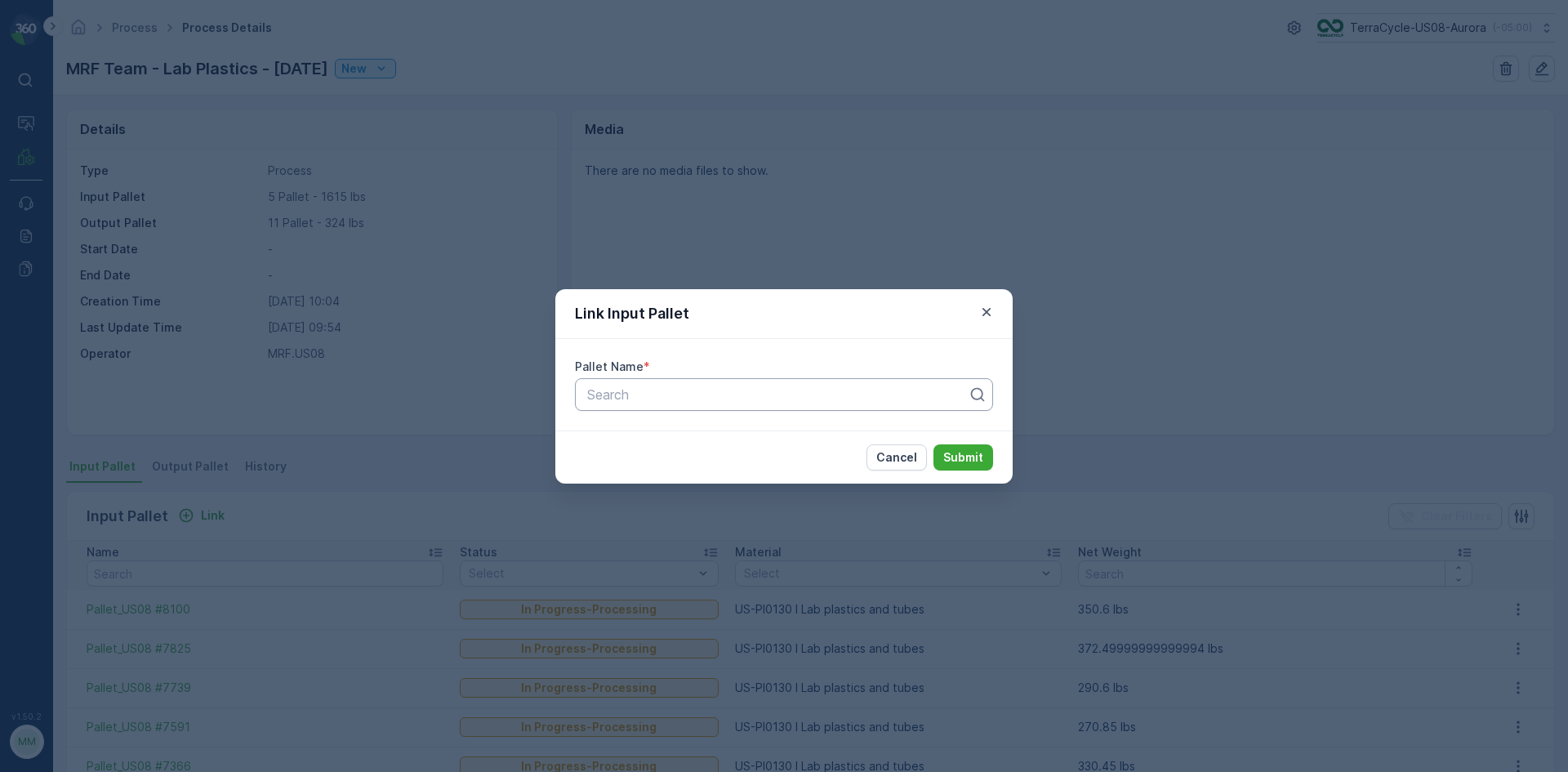
click at [636, 394] on div at bounding box center [778, 394] width 384 height 14
type input "7169"
click at [729, 465] on div "Pallet_US08 #7169" at bounding box center [784, 461] width 398 height 14
click at [964, 454] on p "Submit" at bounding box center [963, 456] width 40 height 16
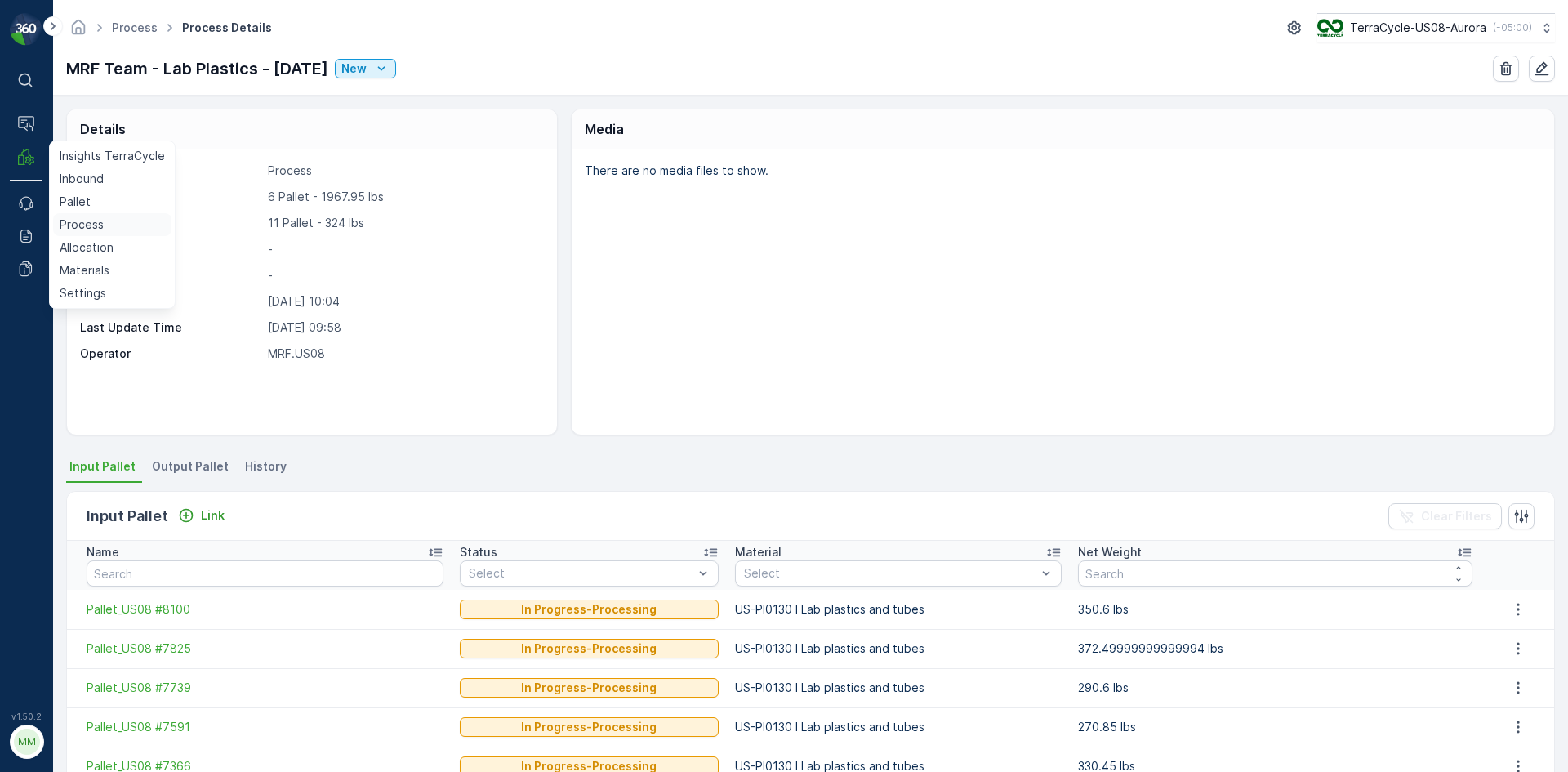
click at [100, 228] on p "Process" at bounding box center [82, 224] width 44 height 16
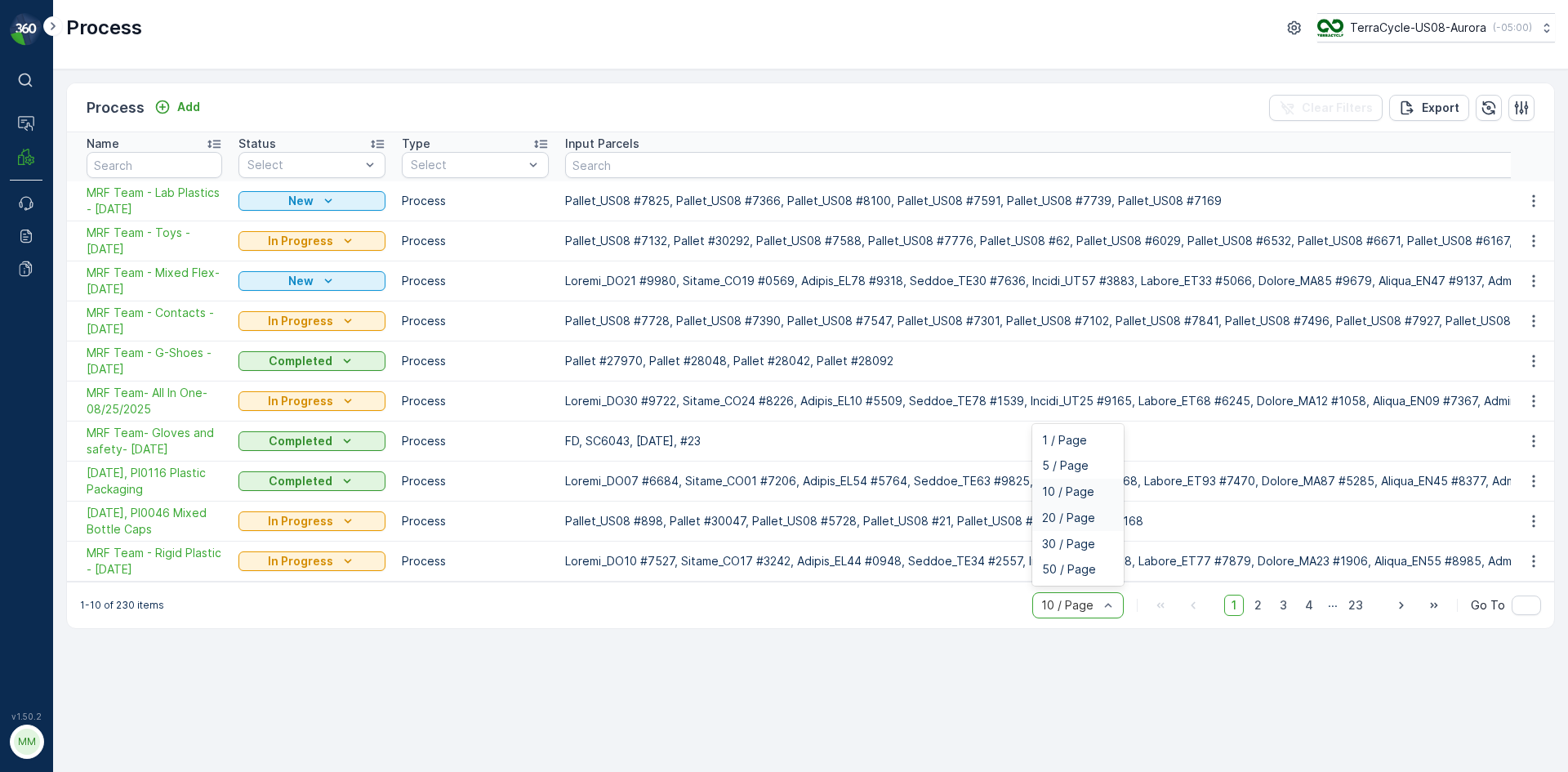
click at [1072, 522] on span "20 / Page" at bounding box center [1069, 518] width 53 height 13
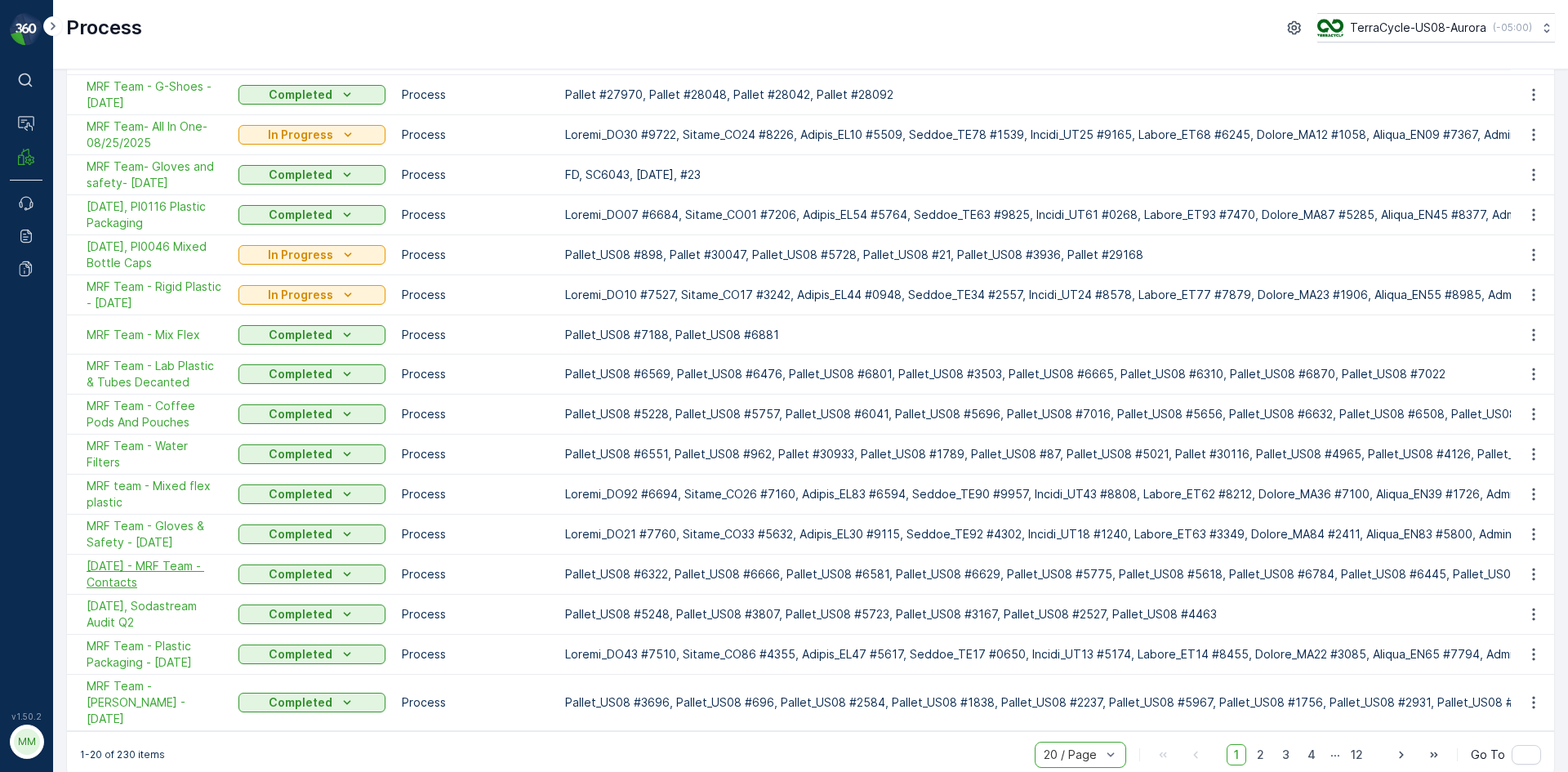
scroll to position [278, 0]
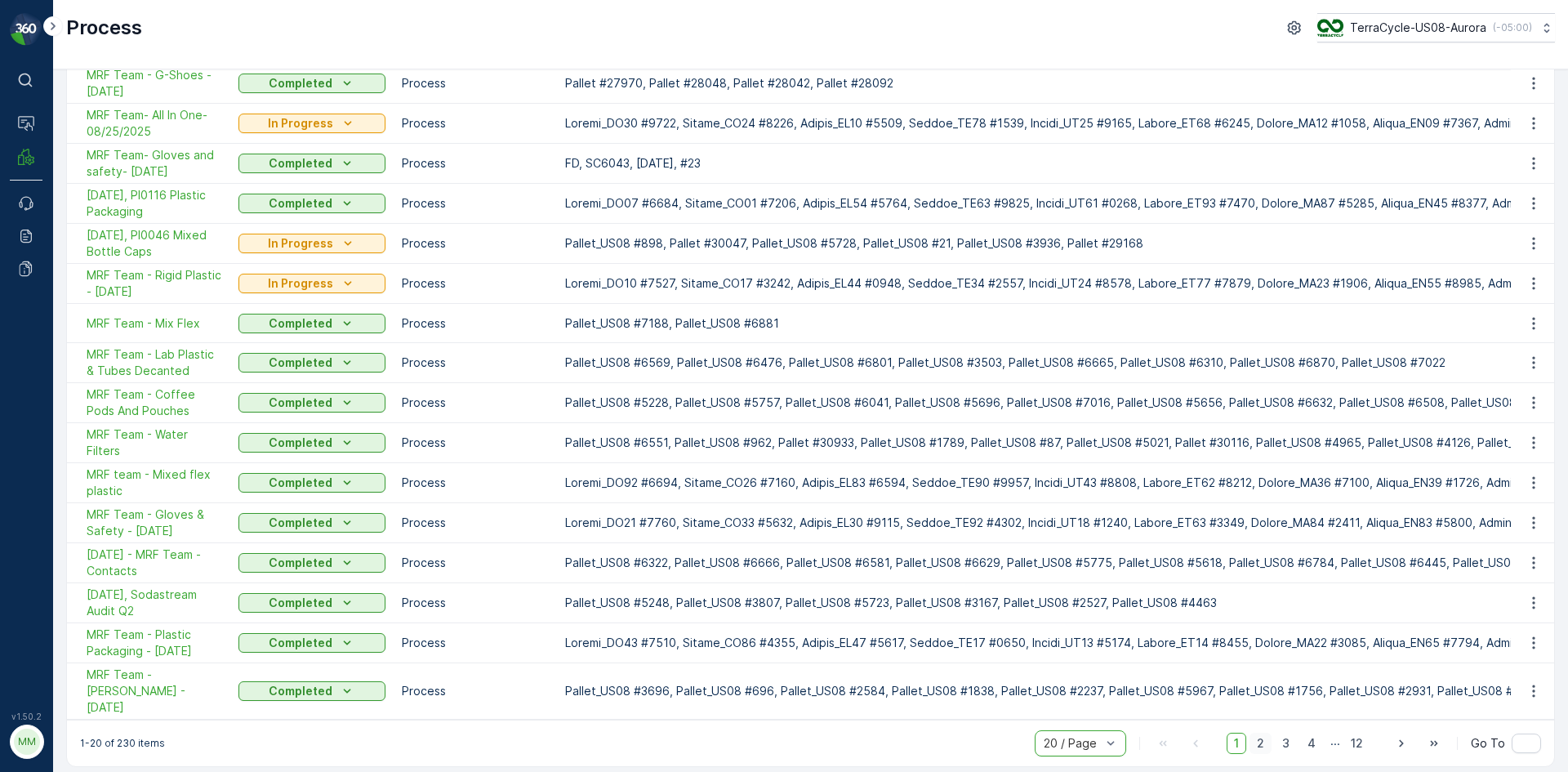
click at [1263, 736] on span "2" at bounding box center [1260, 743] width 22 height 21
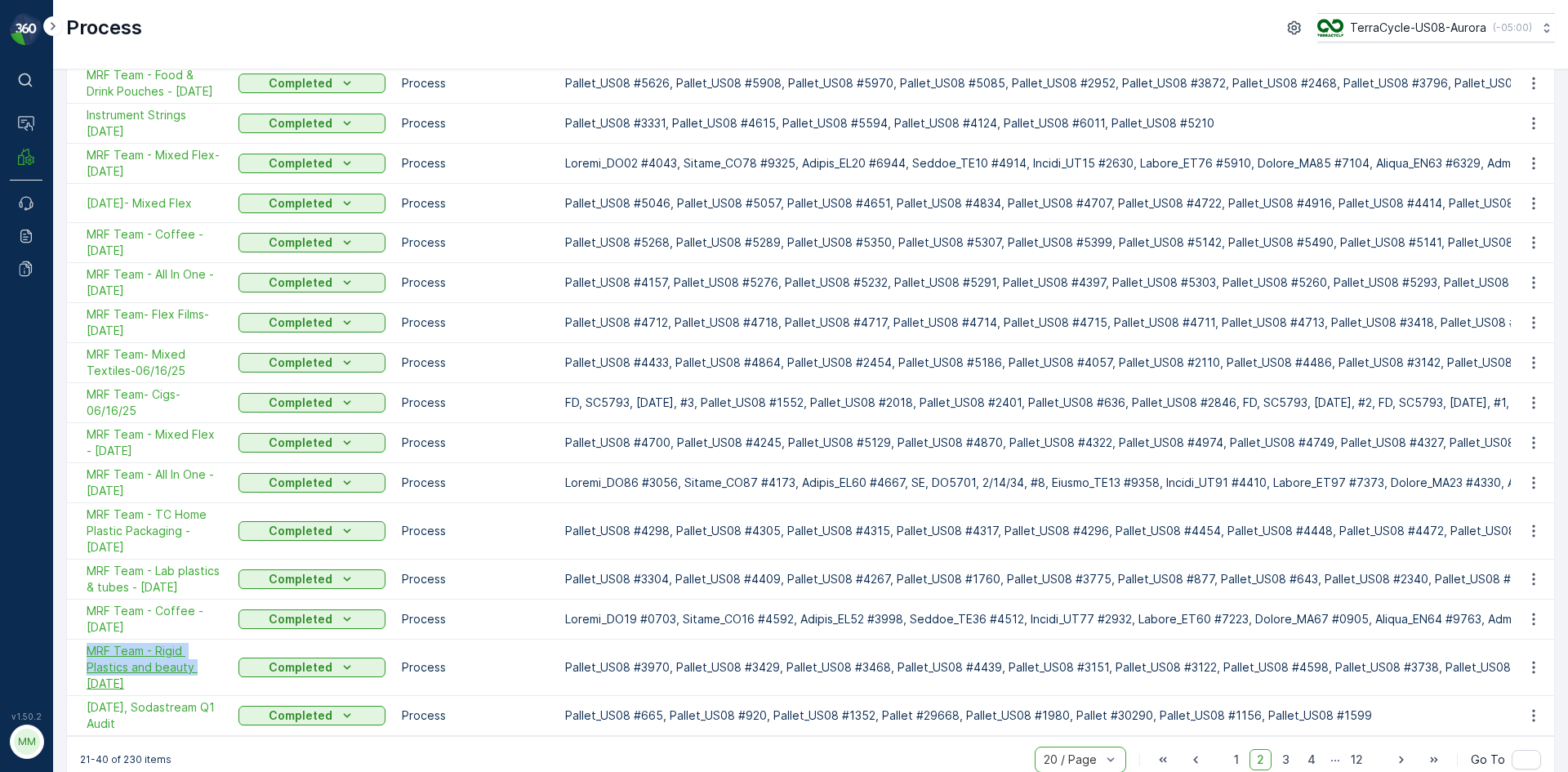
drag, startPoint x: 84, startPoint y: 651, endPoint x: 194, endPoint y: 666, distance: 111.0
click at [194, 666] on td "MRF Team - Rigid Plastics and beauty 5/27/25" at bounding box center [148, 667] width 164 height 56
copy span "MRF Team - Rigid Plastics and beauty"
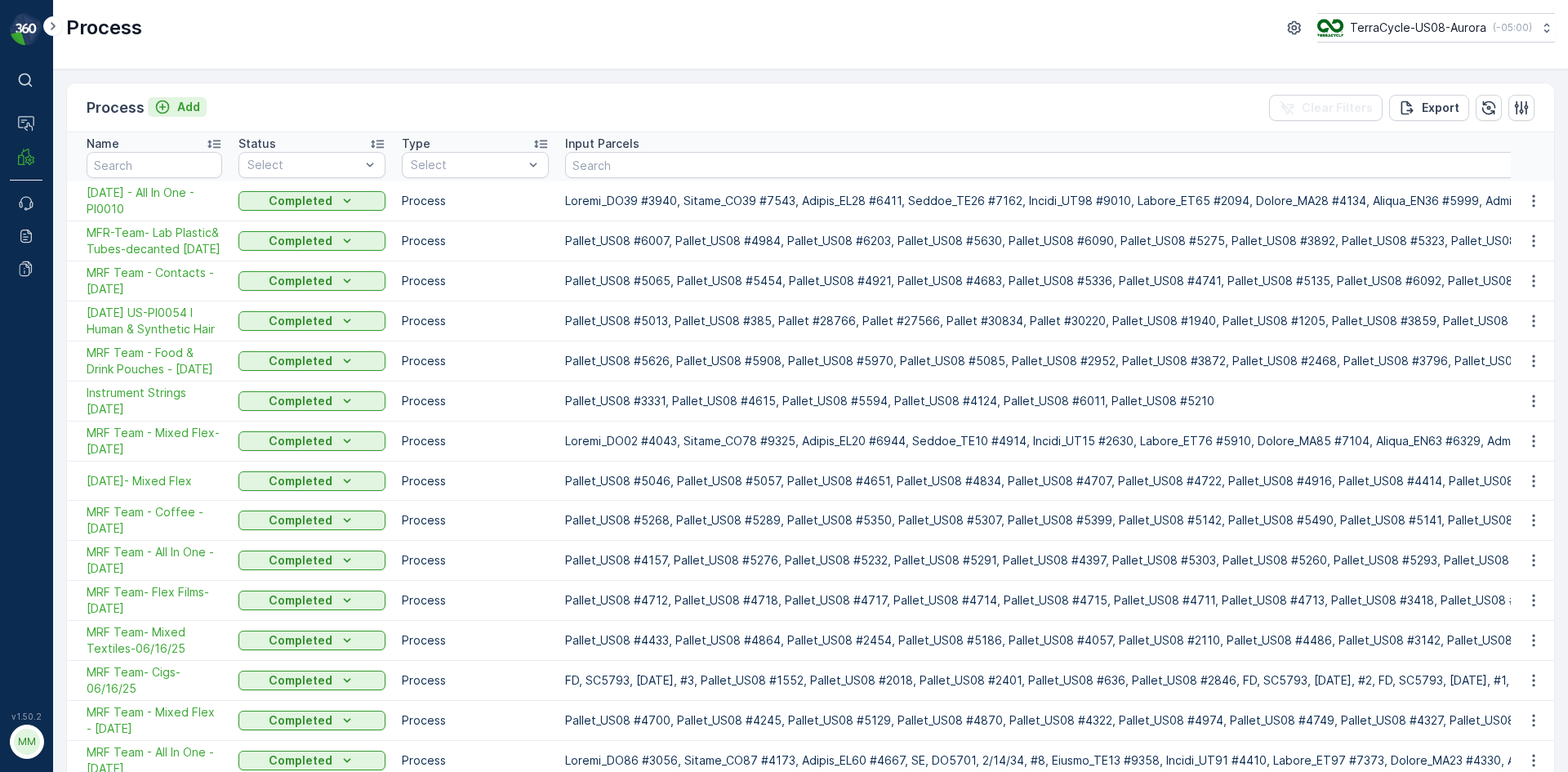
click at [177, 107] on p "Add" at bounding box center [188, 106] width 23 height 16
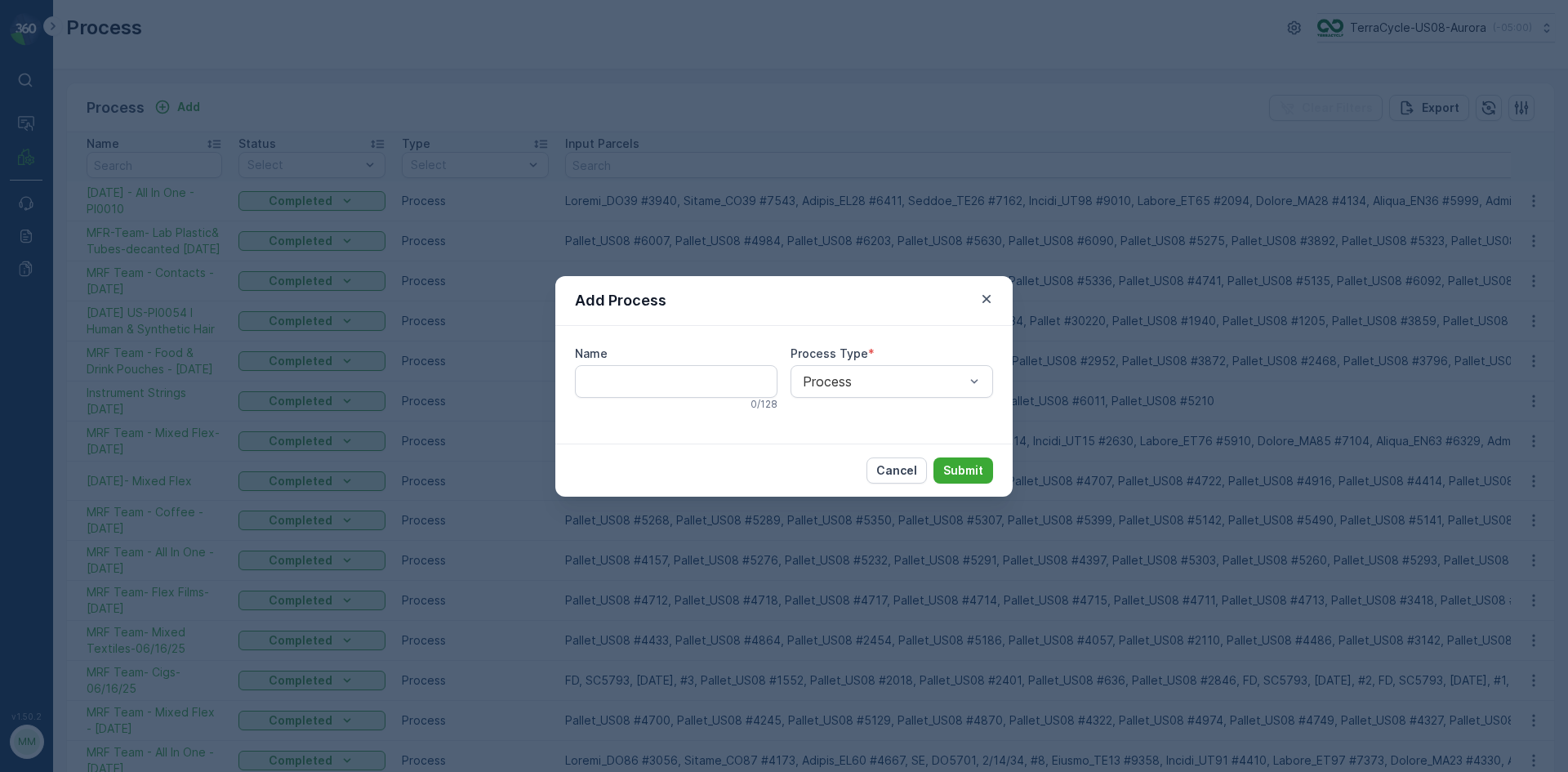
click at [691, 397] on div "0 / 128" at bounding box center [676, 404] width 203 height 13
click at [690, 390] on input "Name" at bounding box center [676, 381] width 203 height 32
paste input "MRF Team - Rigid Plastics and beauty"
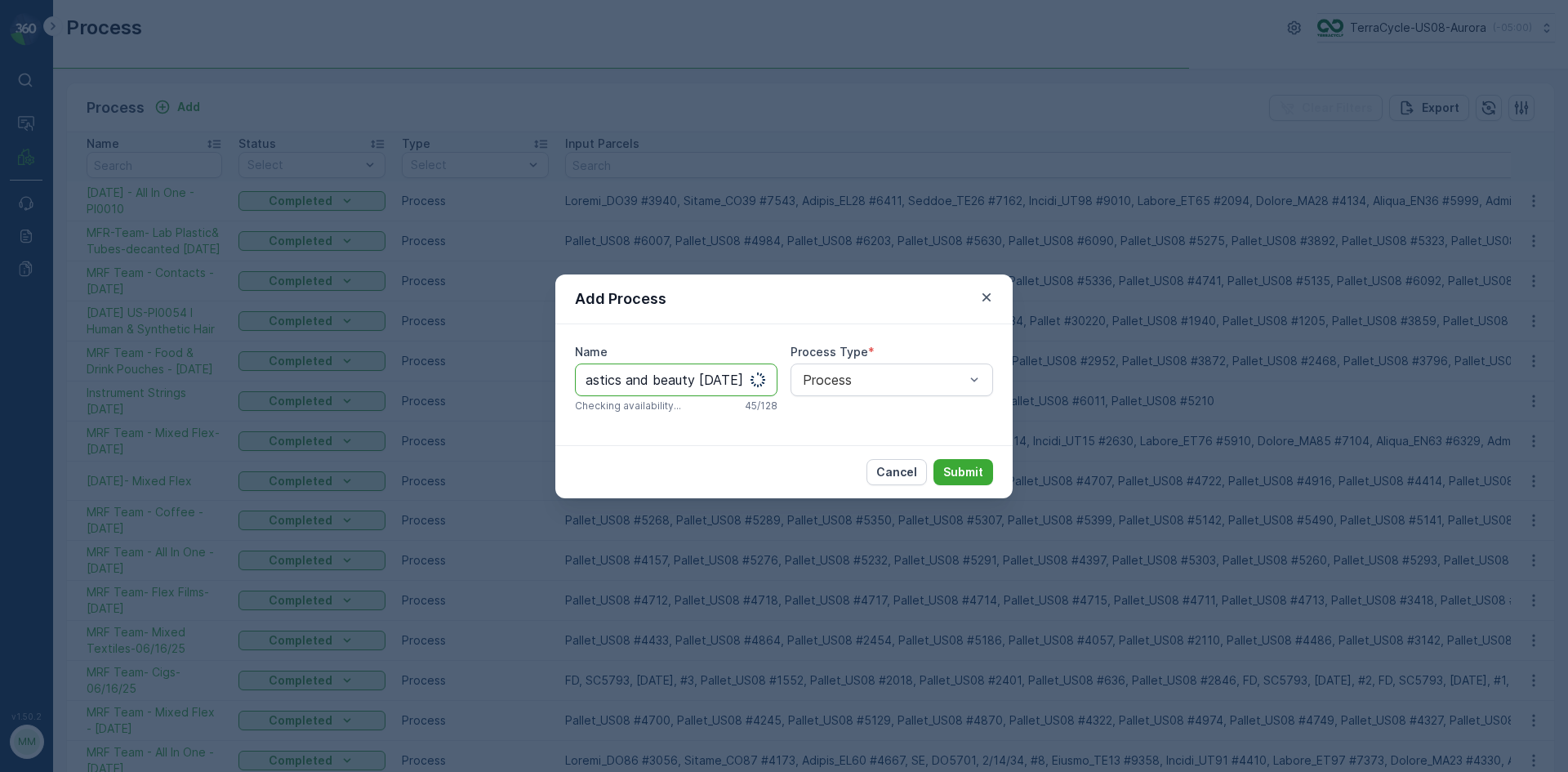
scroll to position [0, 136]
type input "MRF Team - Rigid Plastics and beauty 09/16/25"
click at [970, 474] on p "Submit" at bounding box center [963, 472] width 40 height 16
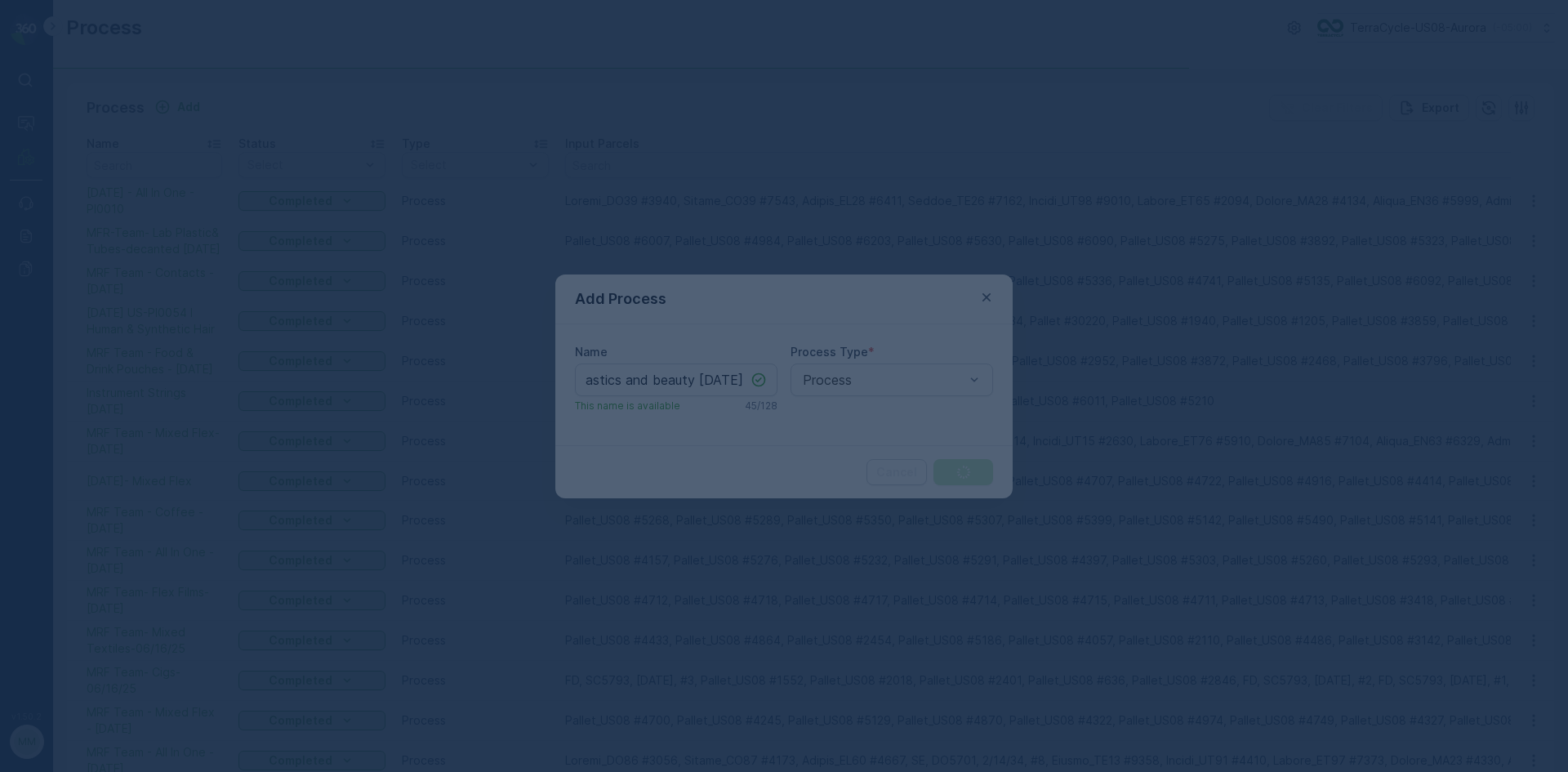
scroll to position [0, 0]
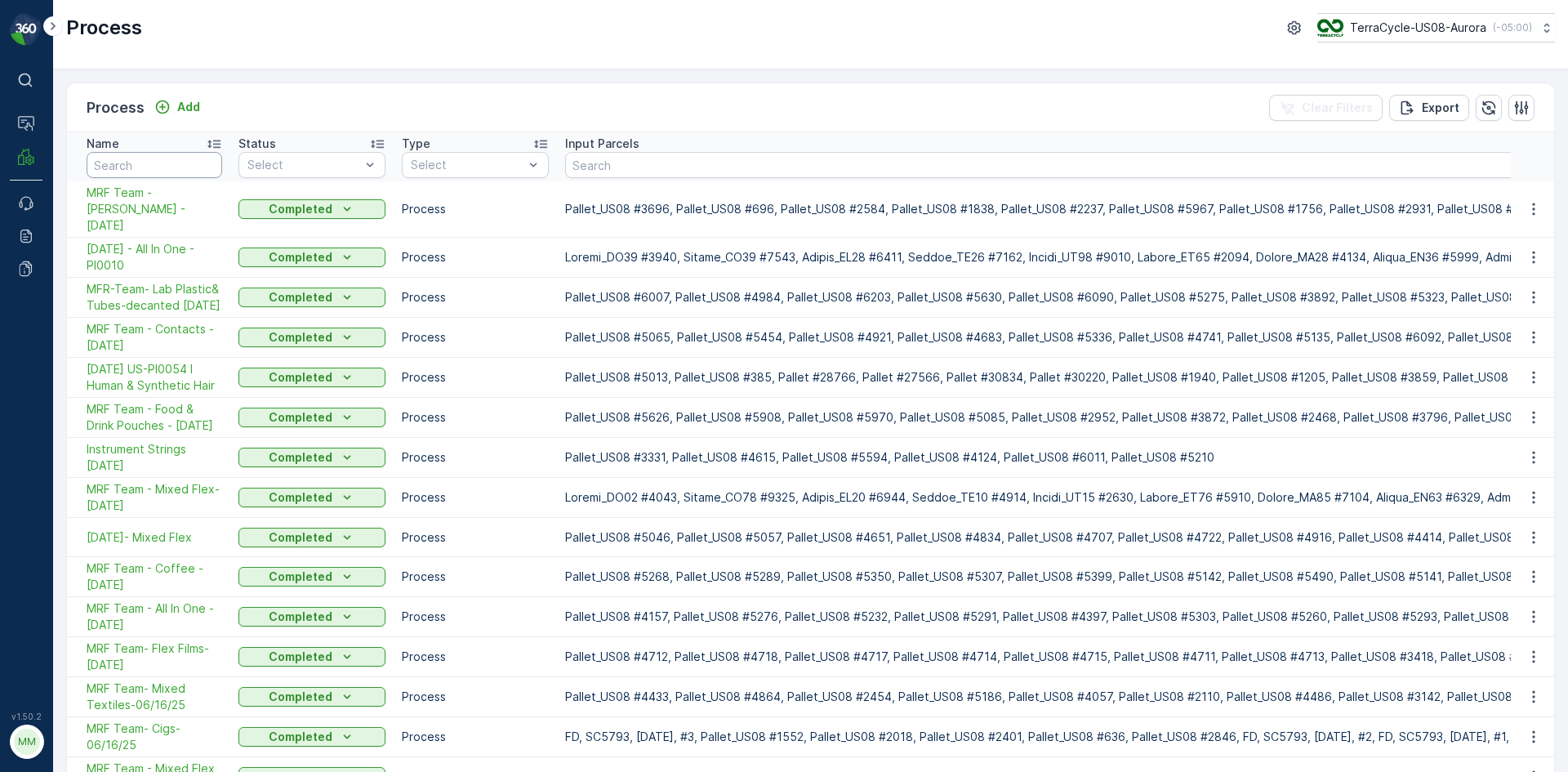
click at [179, 162] on input "text" at bounding box center [154, 164] width 136 height 26
type input "9/16"
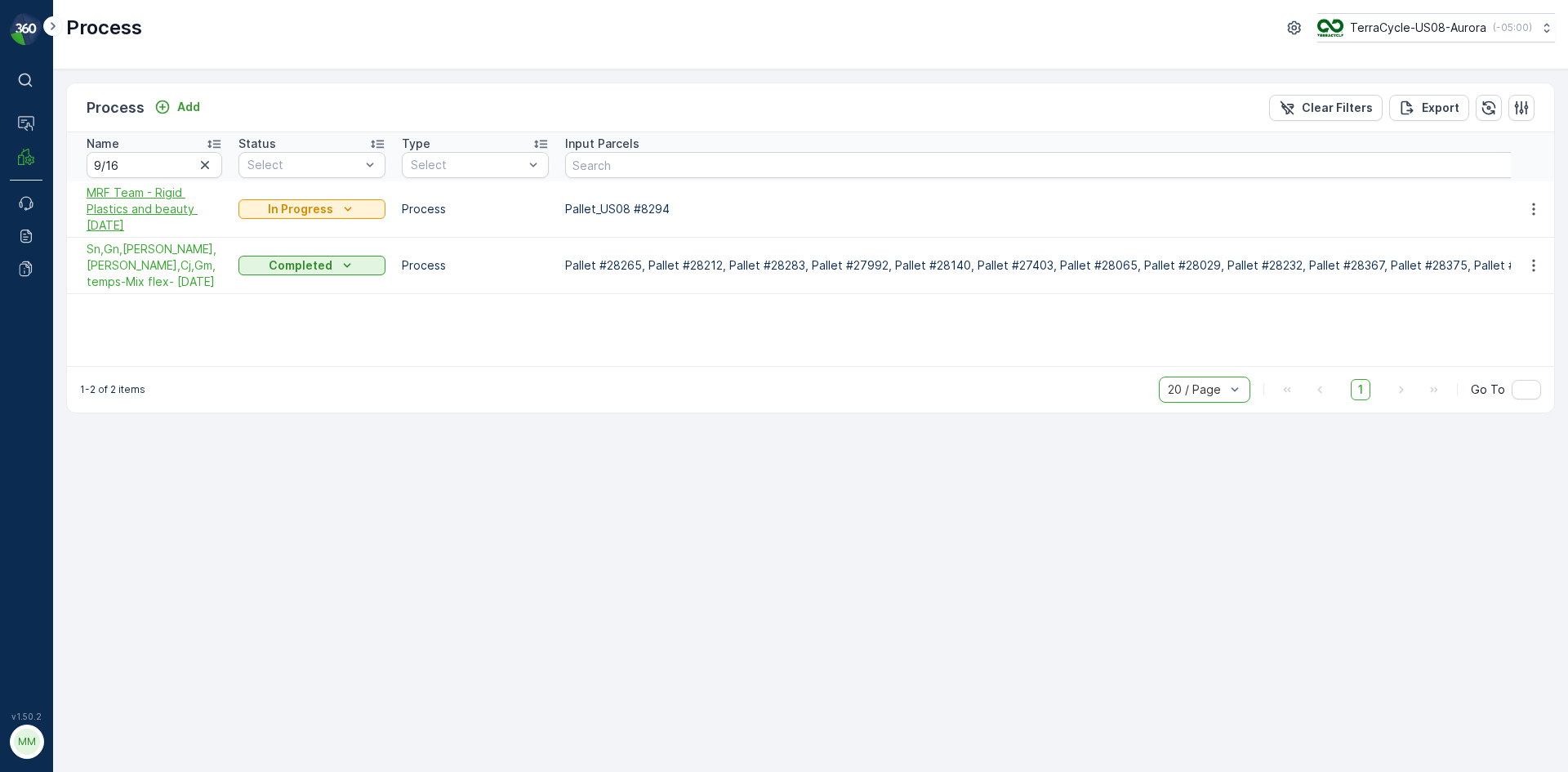
click at [171, 213] on span "MRF Team - Rigid Plastics and beauty [DATE]" at bounding box center [154, 209] width 136 height 49
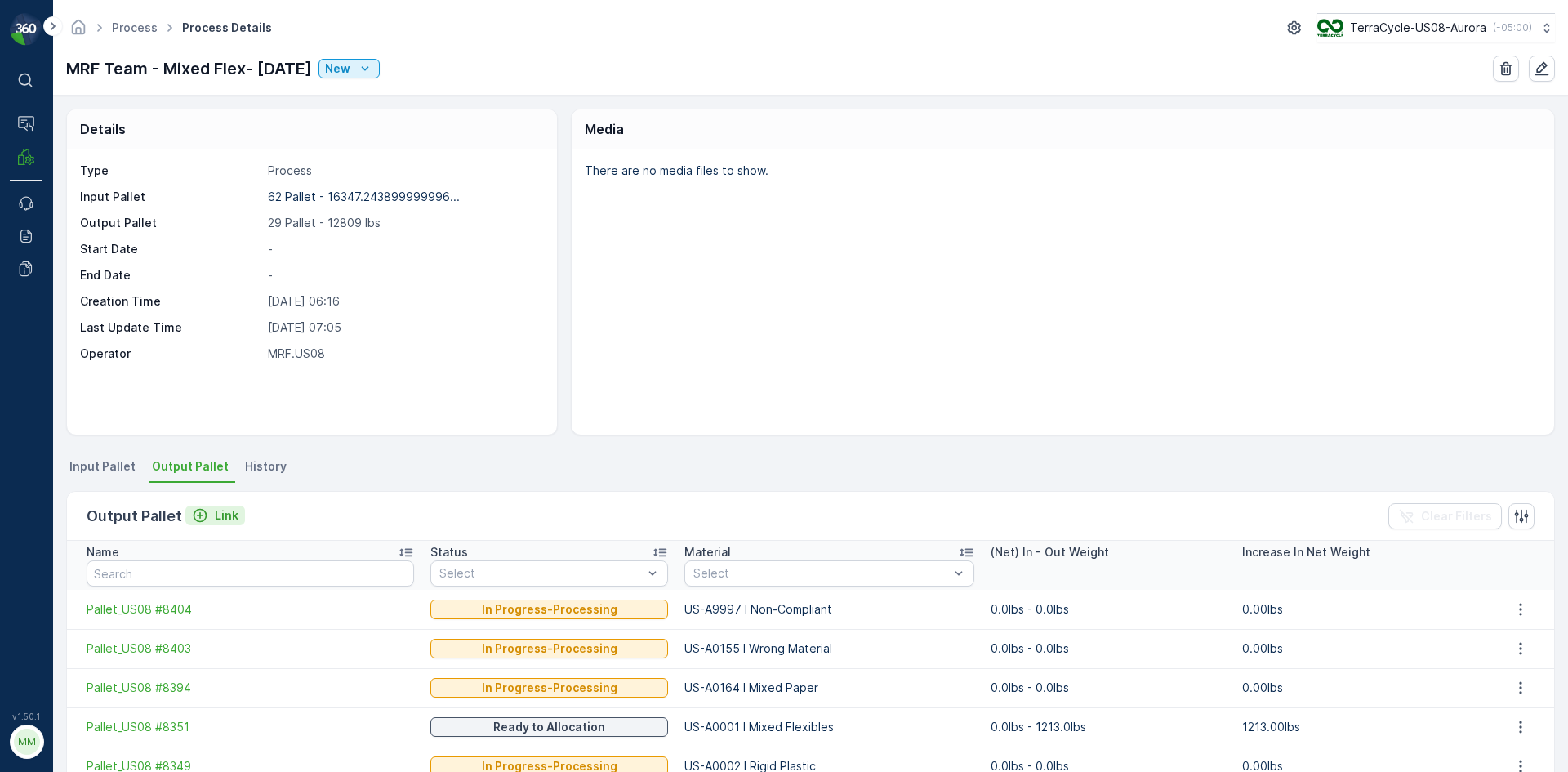
click at [194, 516] on icon "Link" at bounding box center [200, 514] width 16 height 16
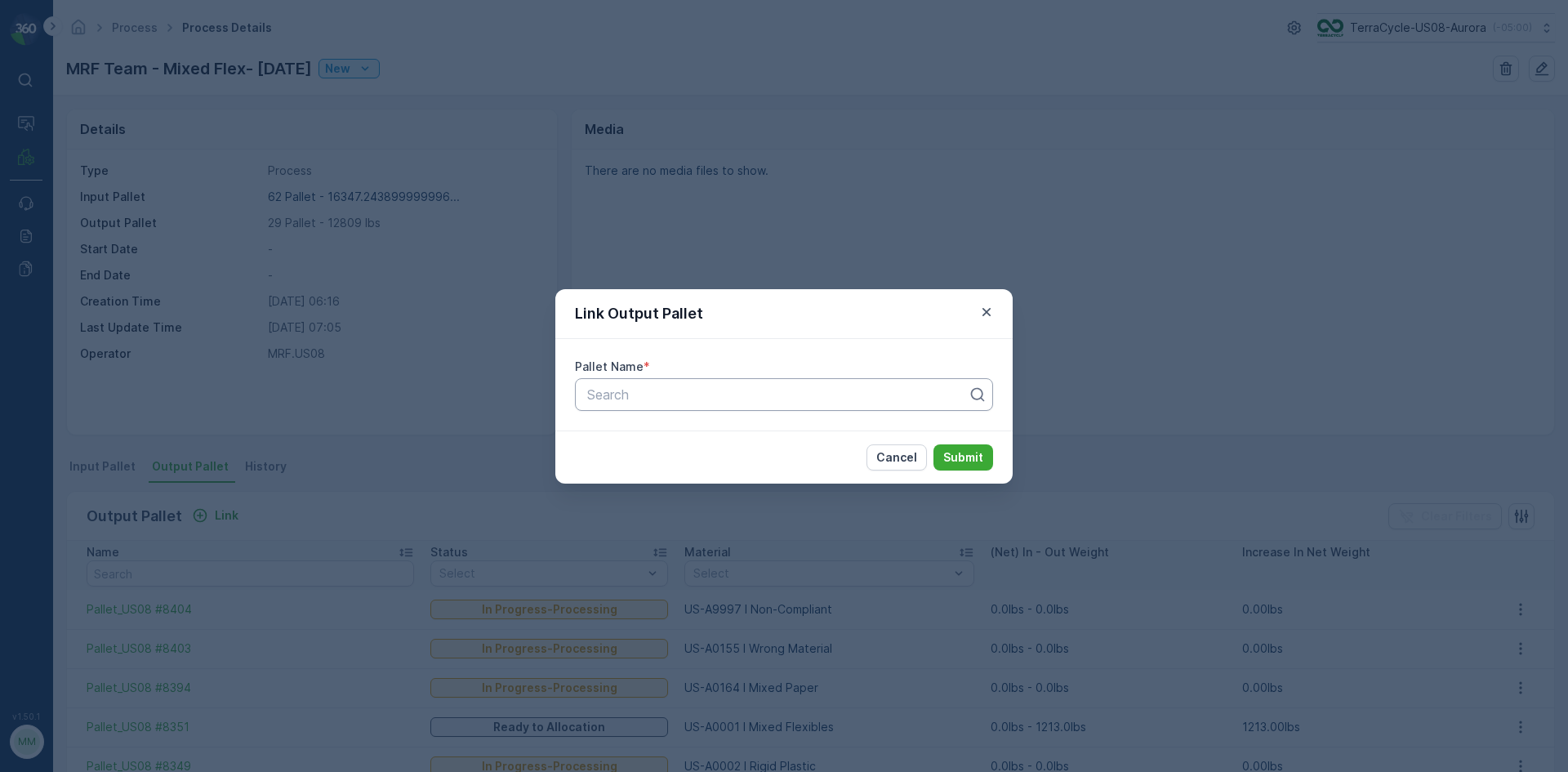
click at [708, 407] on div "Search" at bounding box center [784, 395] width 418 height 32
type input "8425"
click at [934, 444] on button "Submit" at bounding box center [963, 456] width 60 height 26
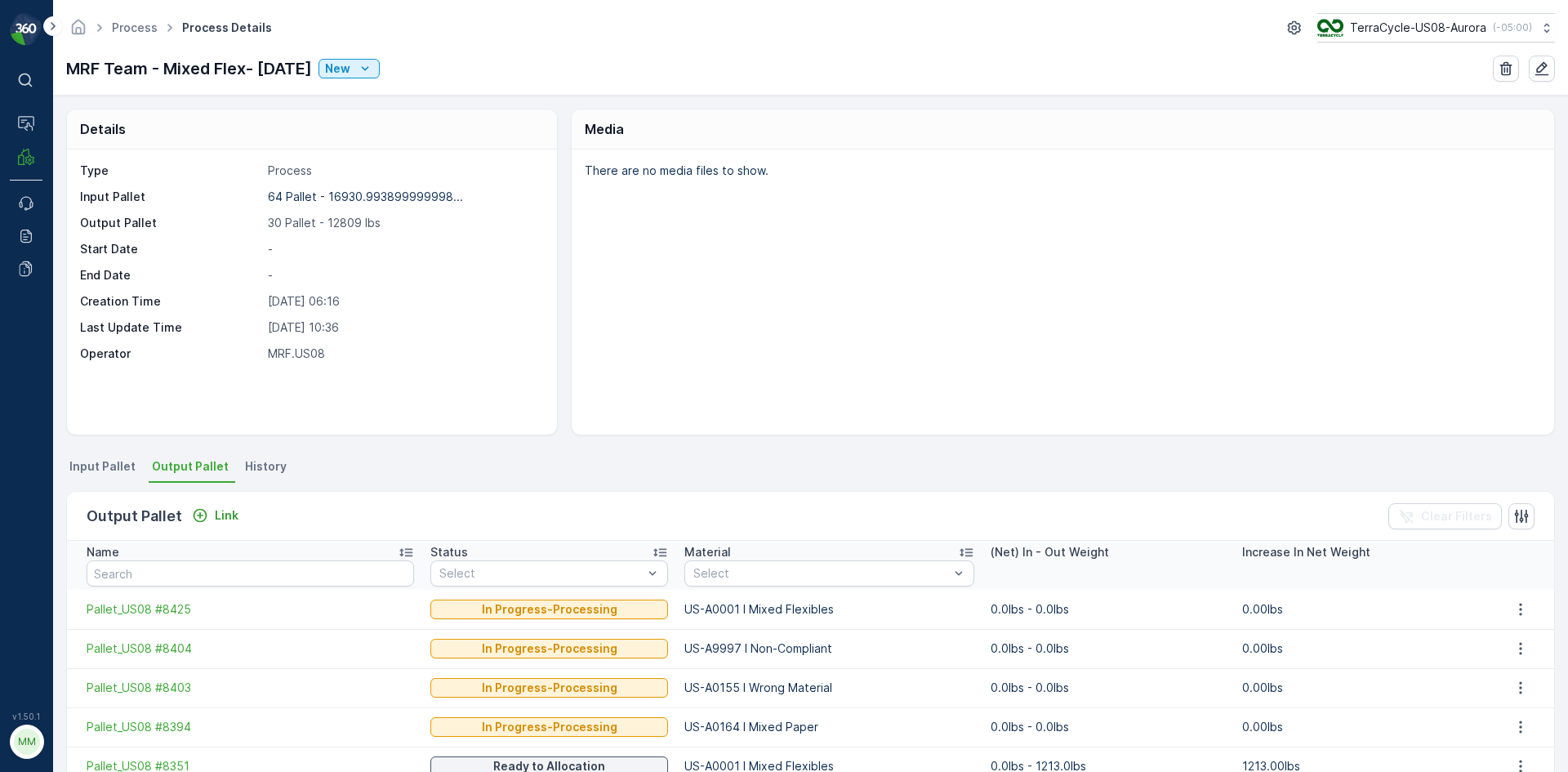
click at [229, 505] on div "Output Pallet Link" at bounding box center [165, 516] width 159 height 23
click at [230, 513] on p "Link" at bounding box center [226, 514] width 24 height 16
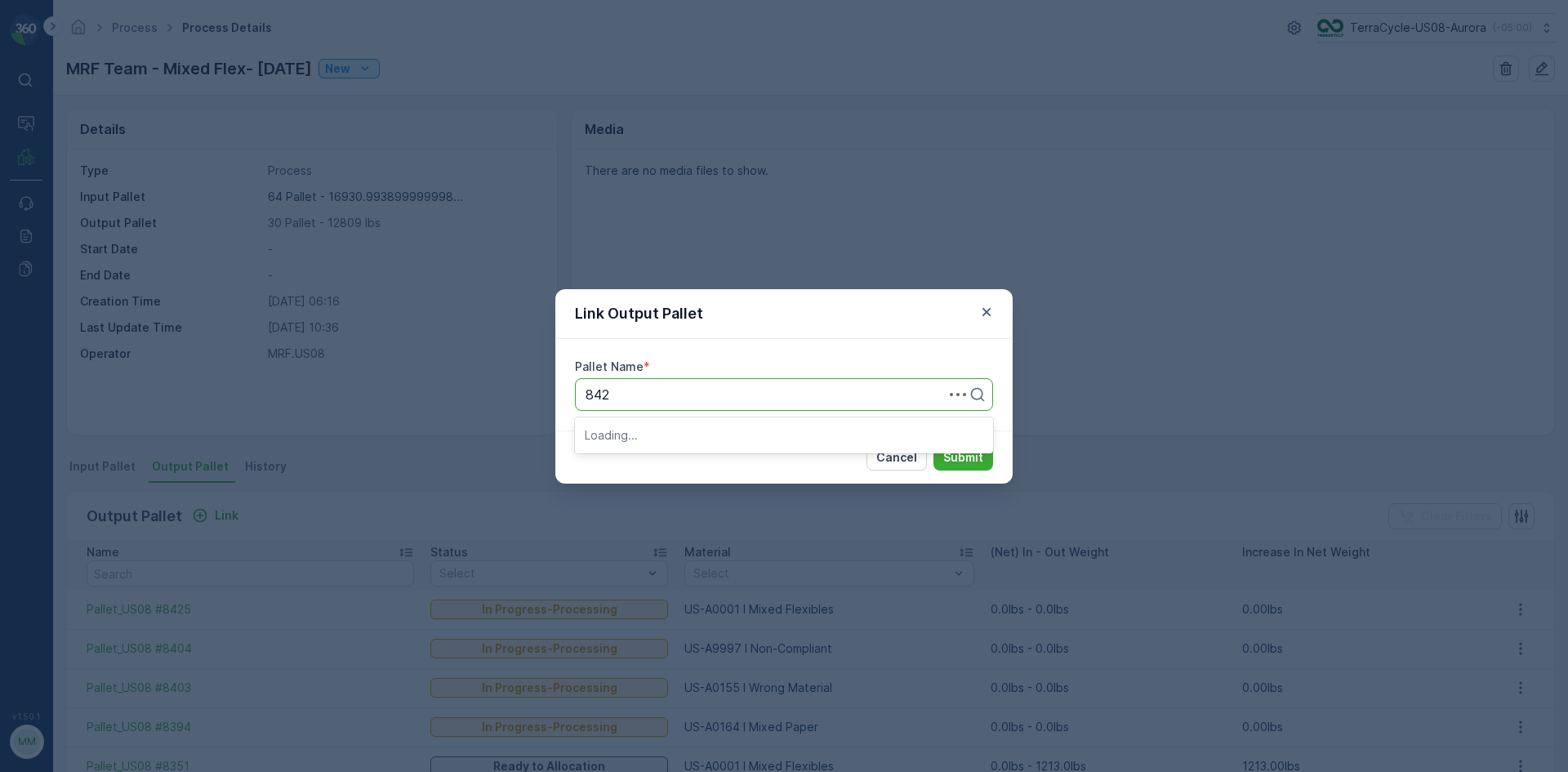
type input "8427"
click at [934, 444] on button "Submit" at bounding box center [963, 456] width 60 height 26
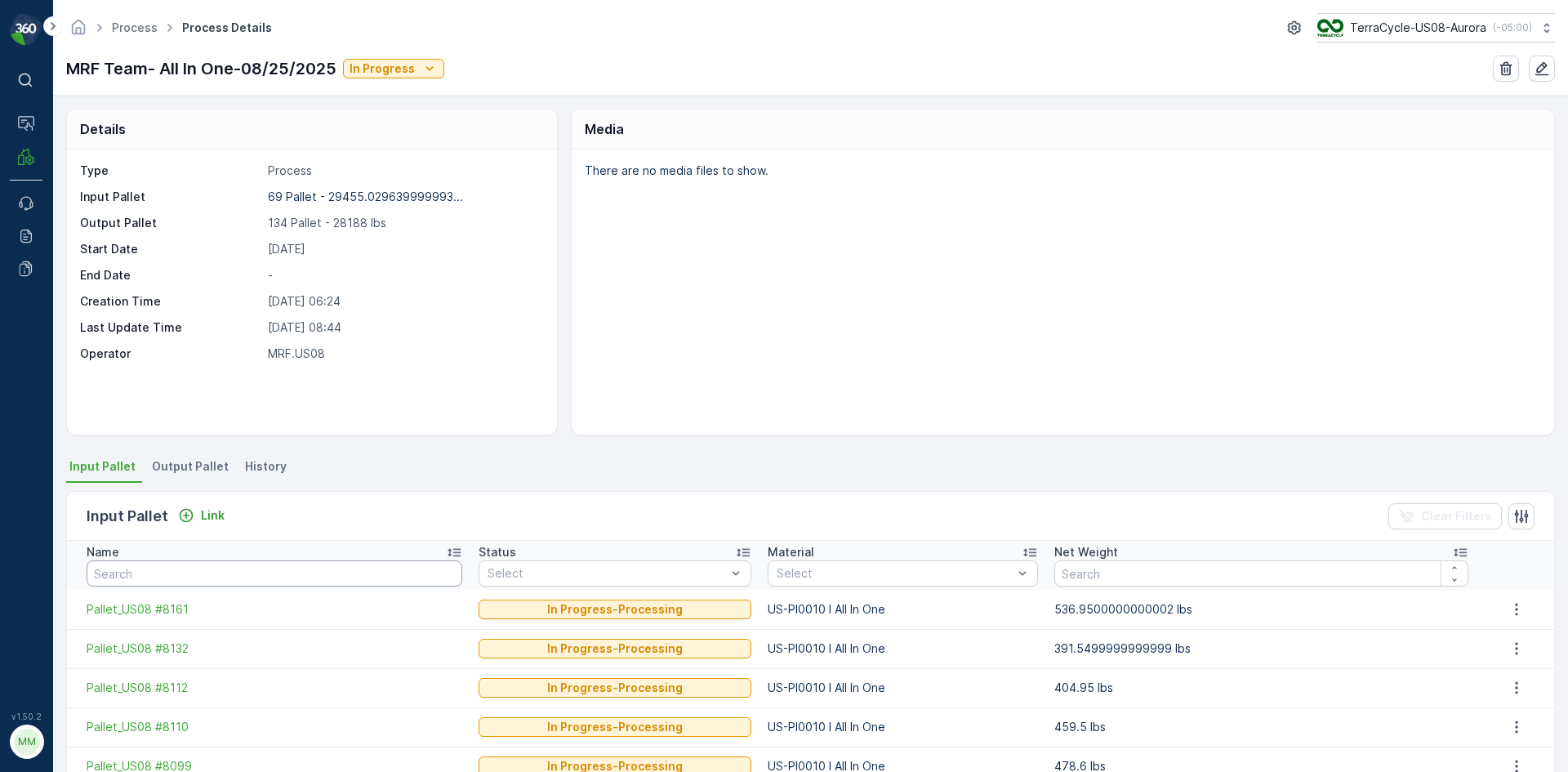
click at [339, 569] on input "text" at bounding box center [274, 572] width 376 height 26
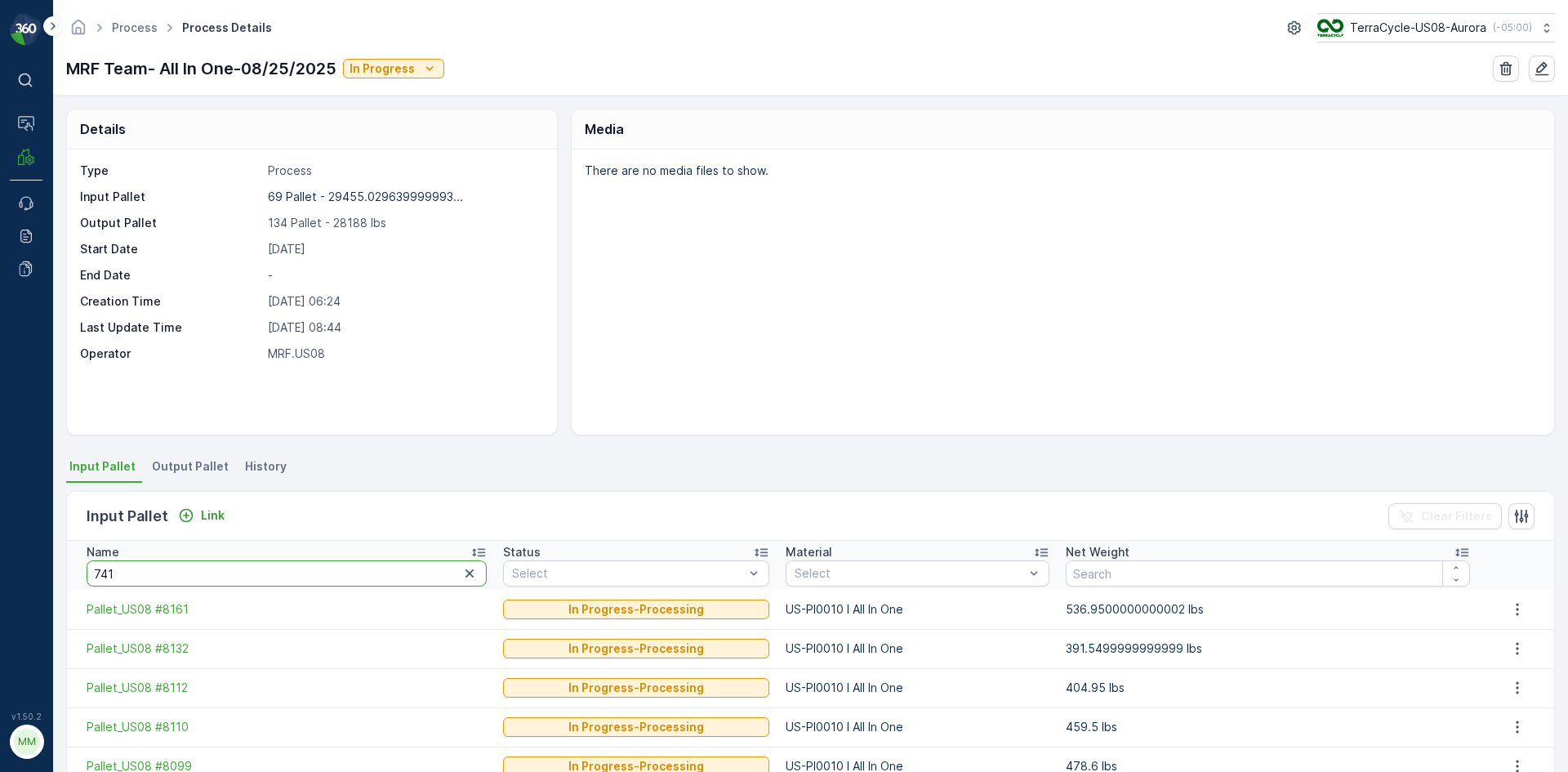
type input "7414"
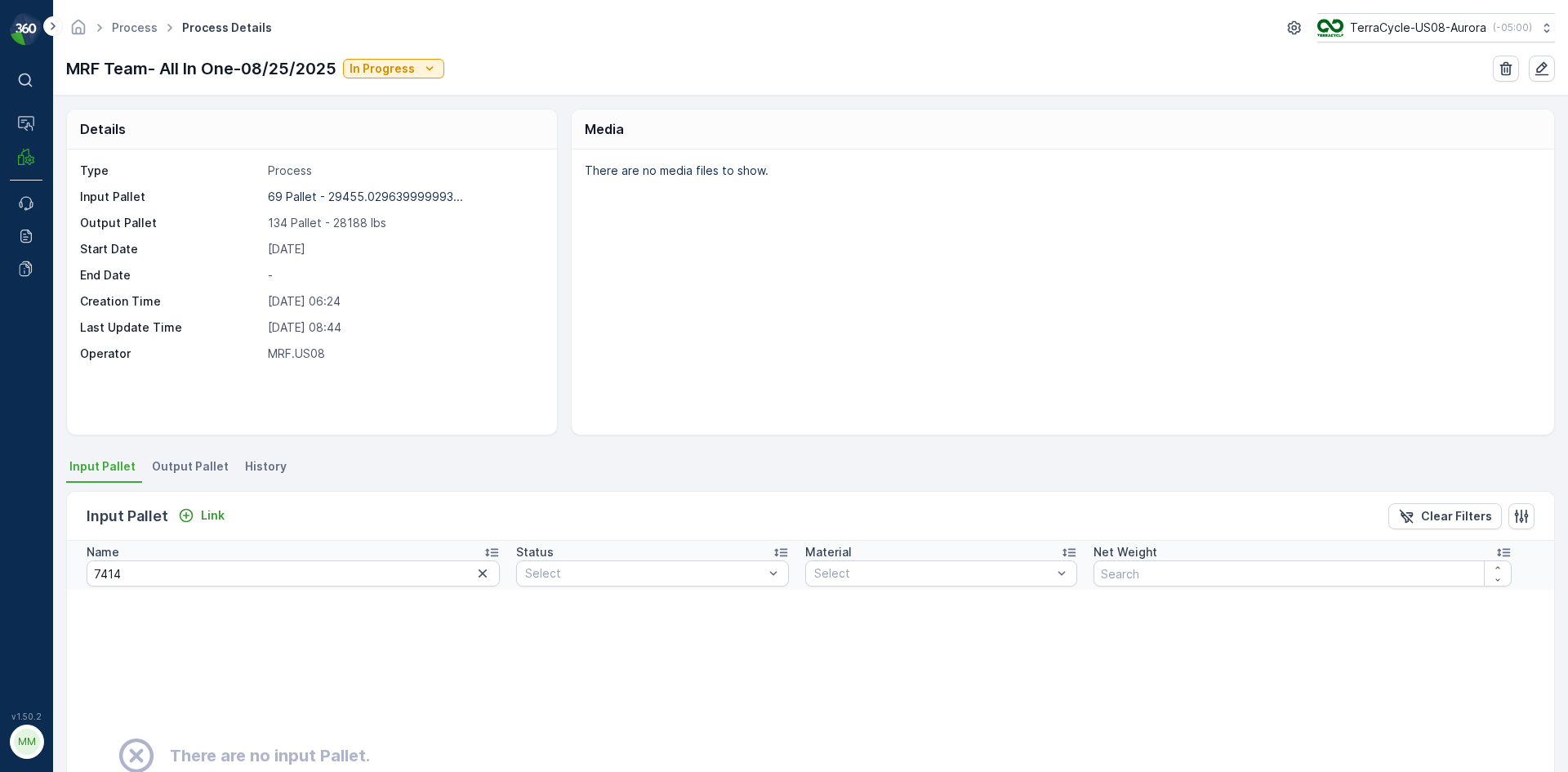
click at [192, 463] on span "Output Pallet" at bounding box center [190, 466] width 77 height 16
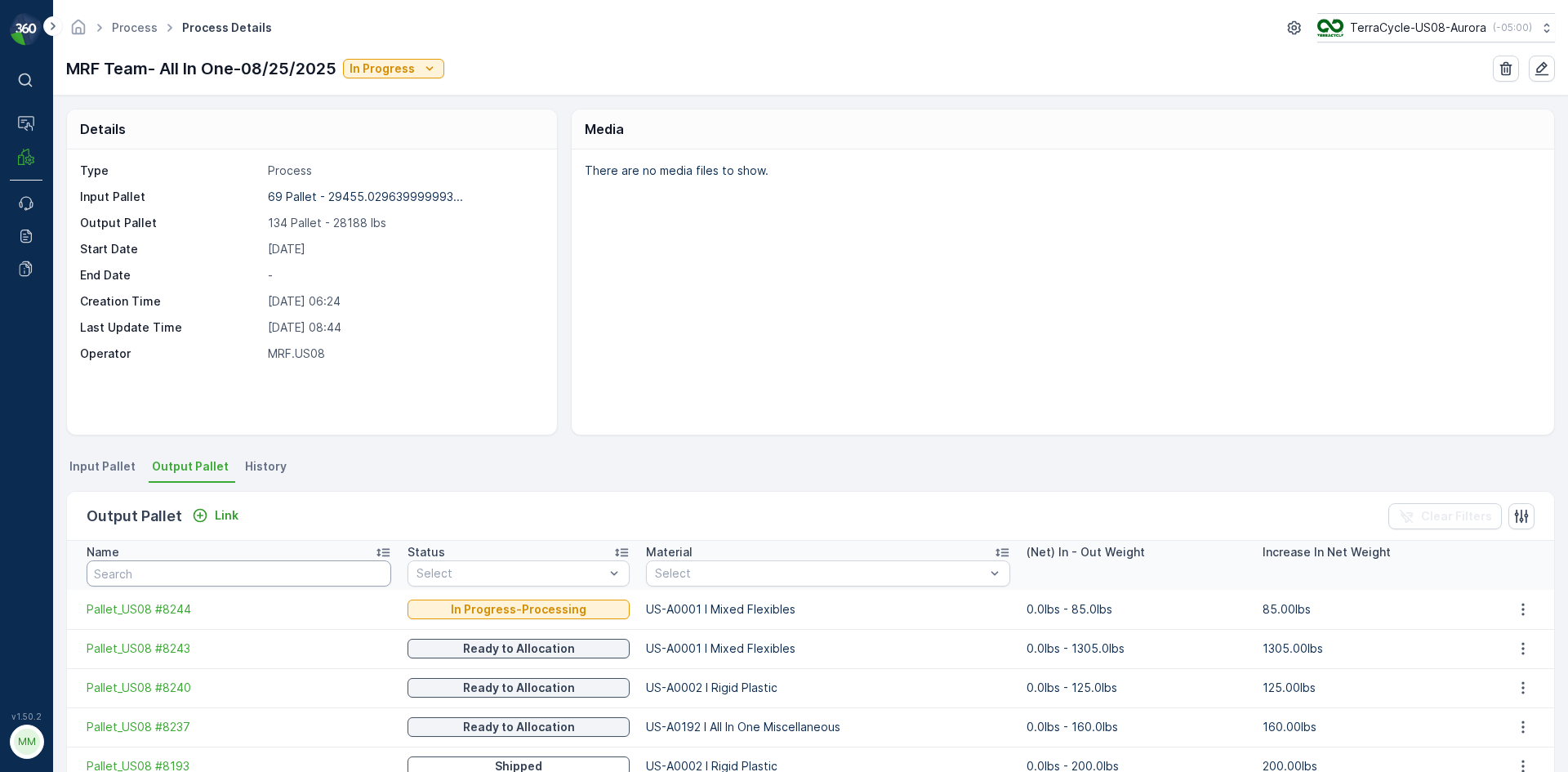
click at [155, 571] on input "text" at bounding box center [239, 572] width 304 height 26
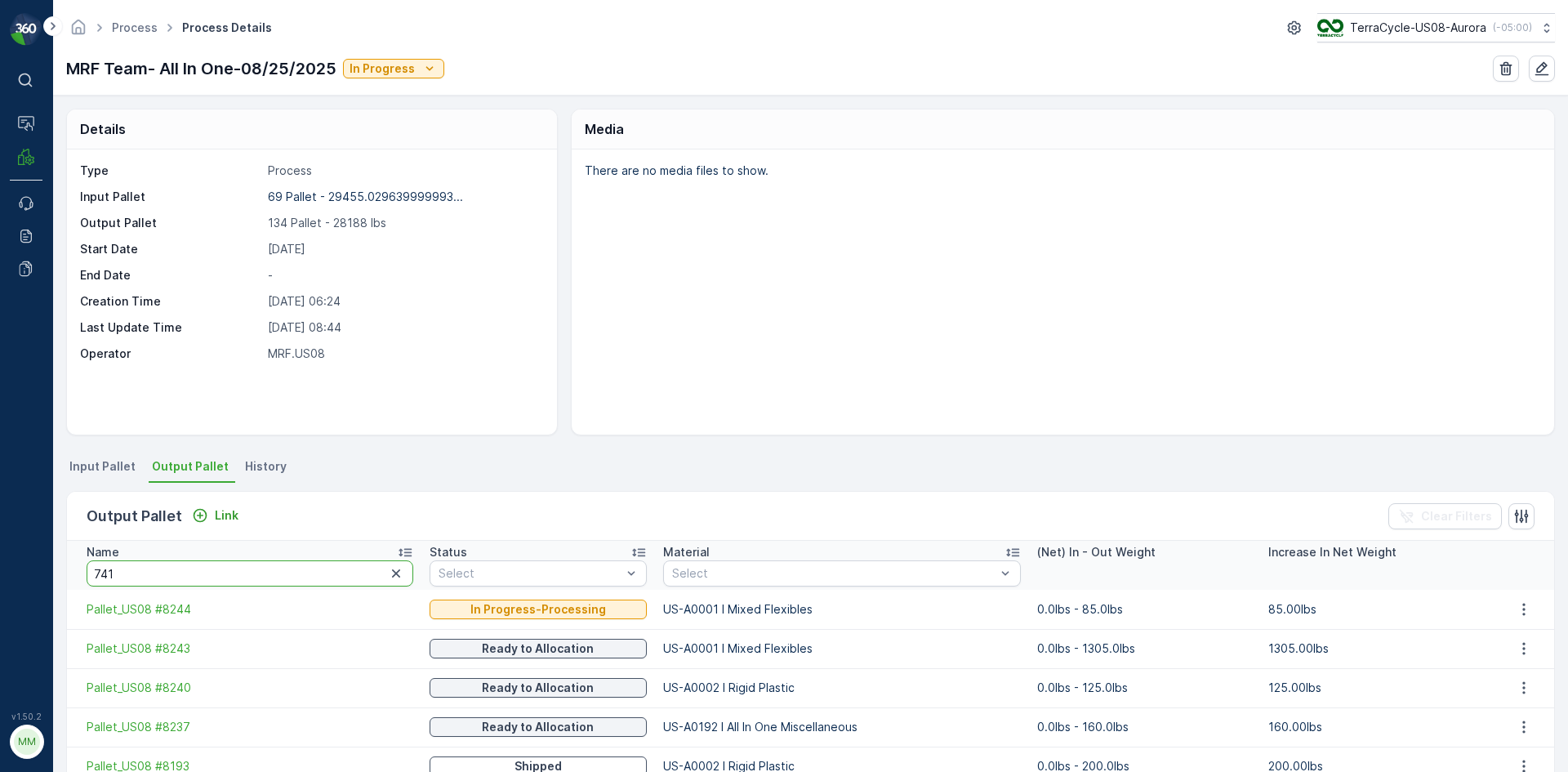
type input "7414"
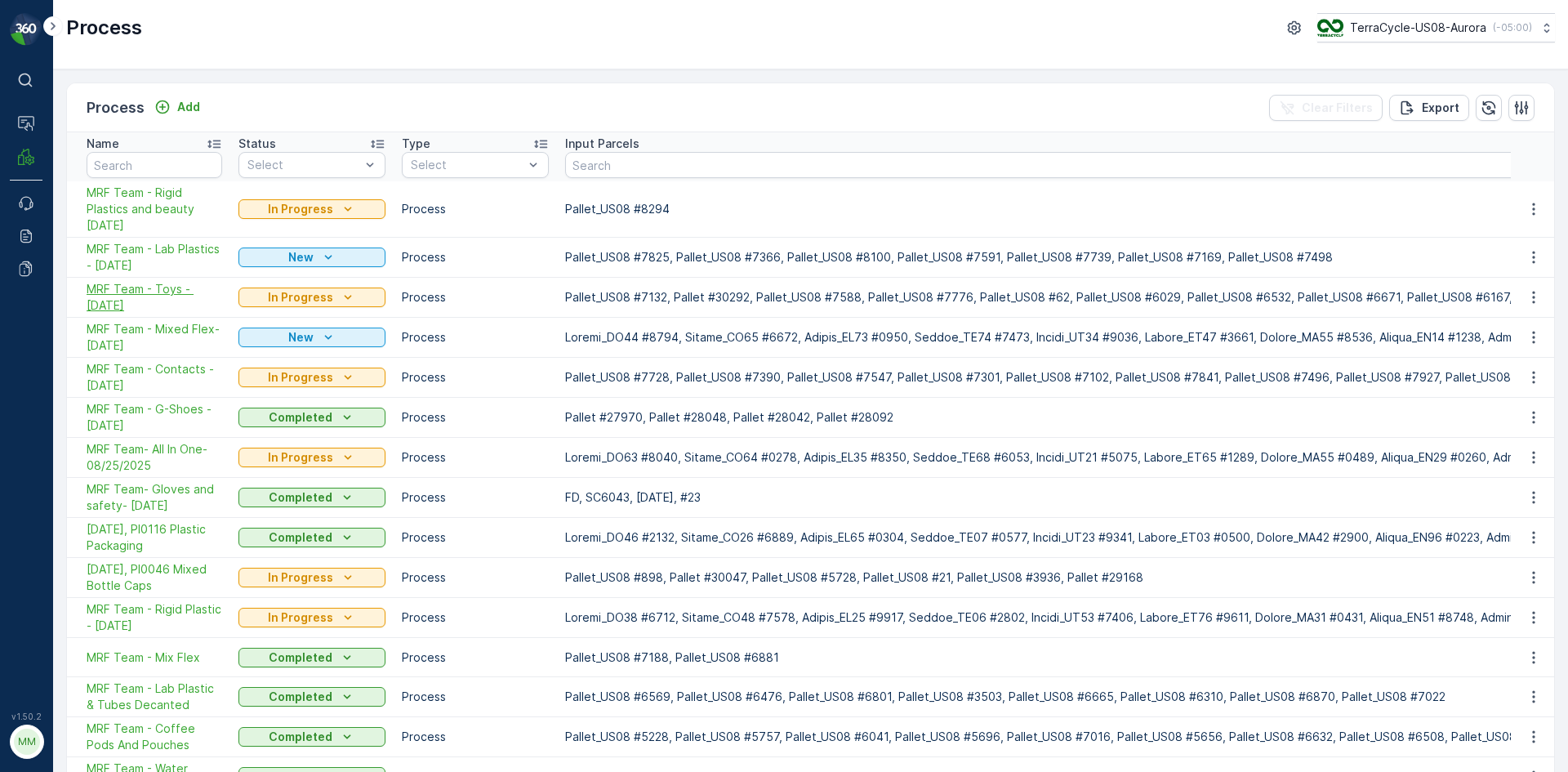
click at [189, 281] on span "MRF Team - Toys - 09/08/2025" at bounding box center [154, 297] width 136 height 32
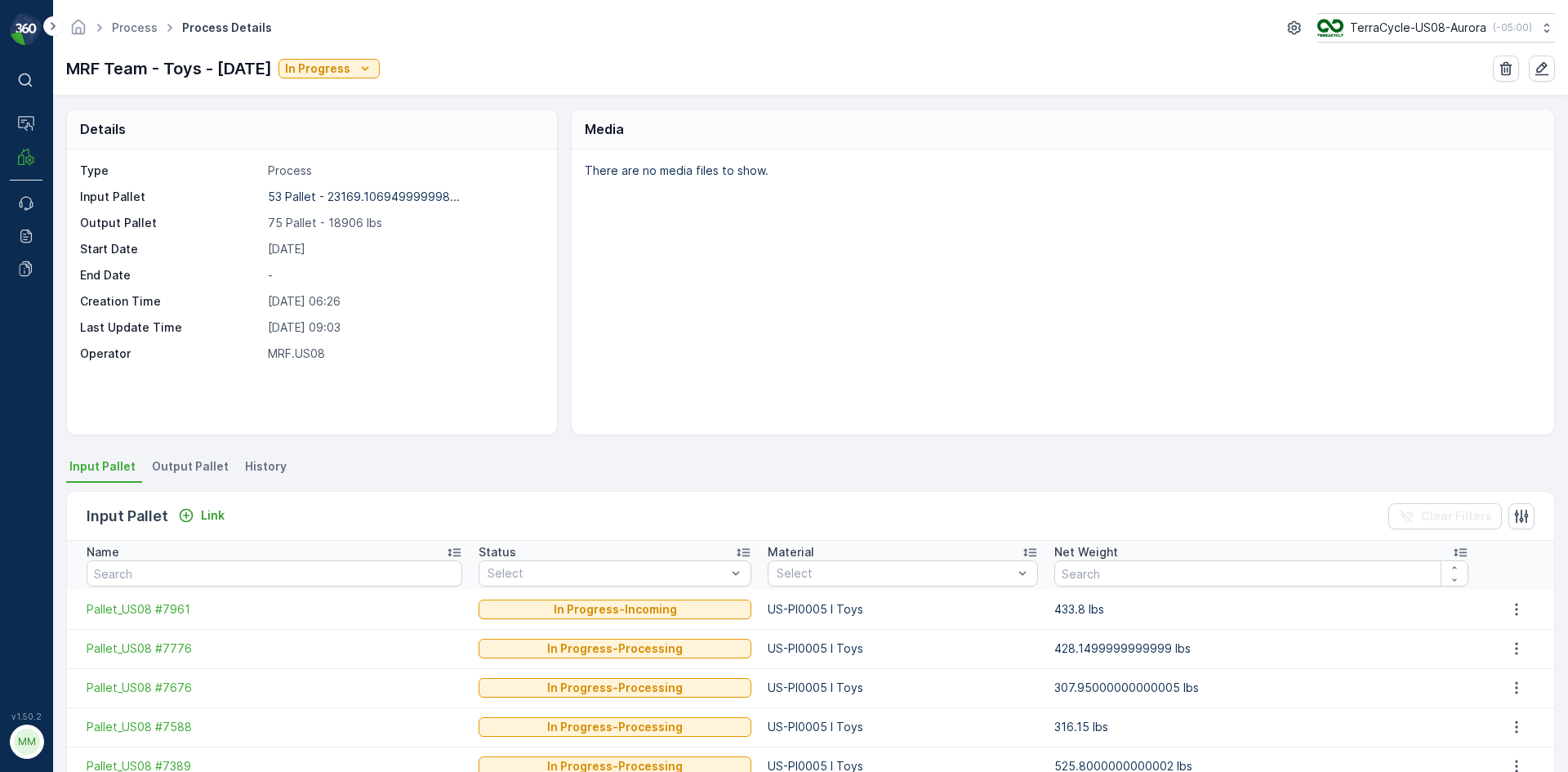
click at [192, 466] on span "Output Pallet" at bounding box center [190, 466] width 77 height 16
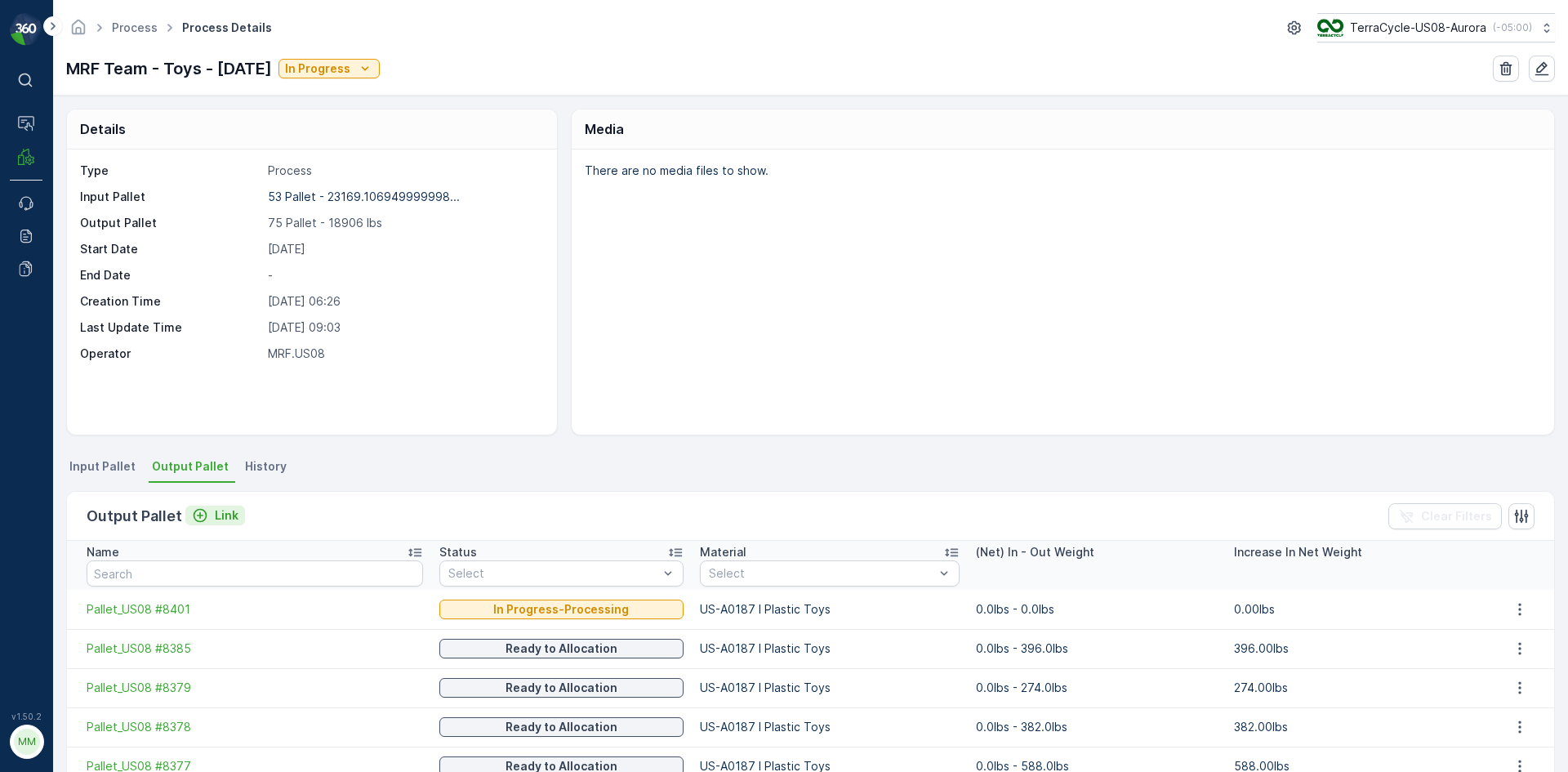
click at [201, 514] on icon "Link" at bounding box center [200, 514] width 16 height 16
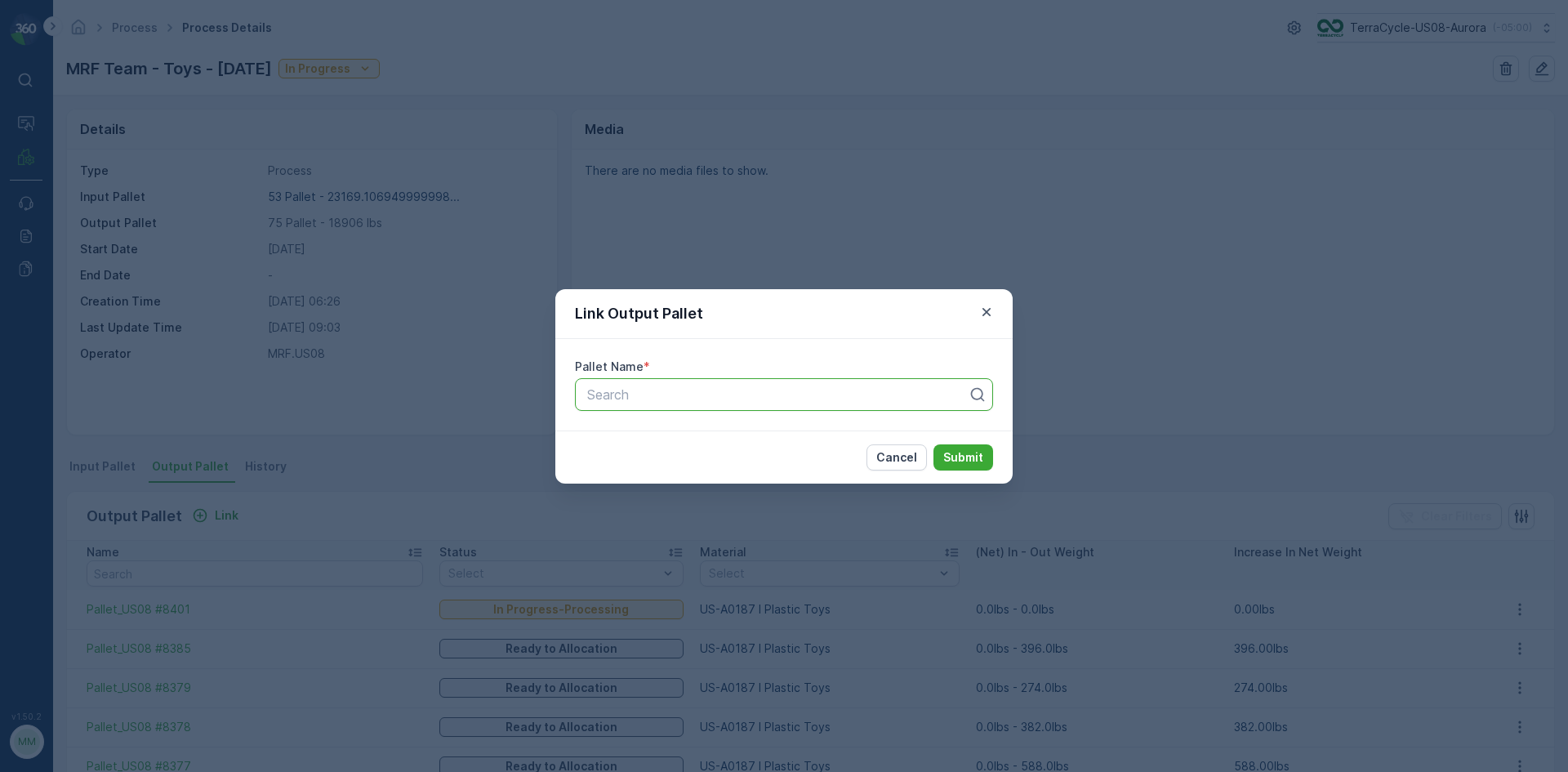
click at [631, 396] on div at bounding box center [778, 394] width 384 height 14
type input "8423"
click at [680, 460] on span "Pallet_US08 #8423" at bounding box center [644, 461] width 118 height 14
click at [947, 462] on p "Submit" at bounding box center [963, 456] width 40 height 16
